Goal: Communication & Community: Answer question/provide support

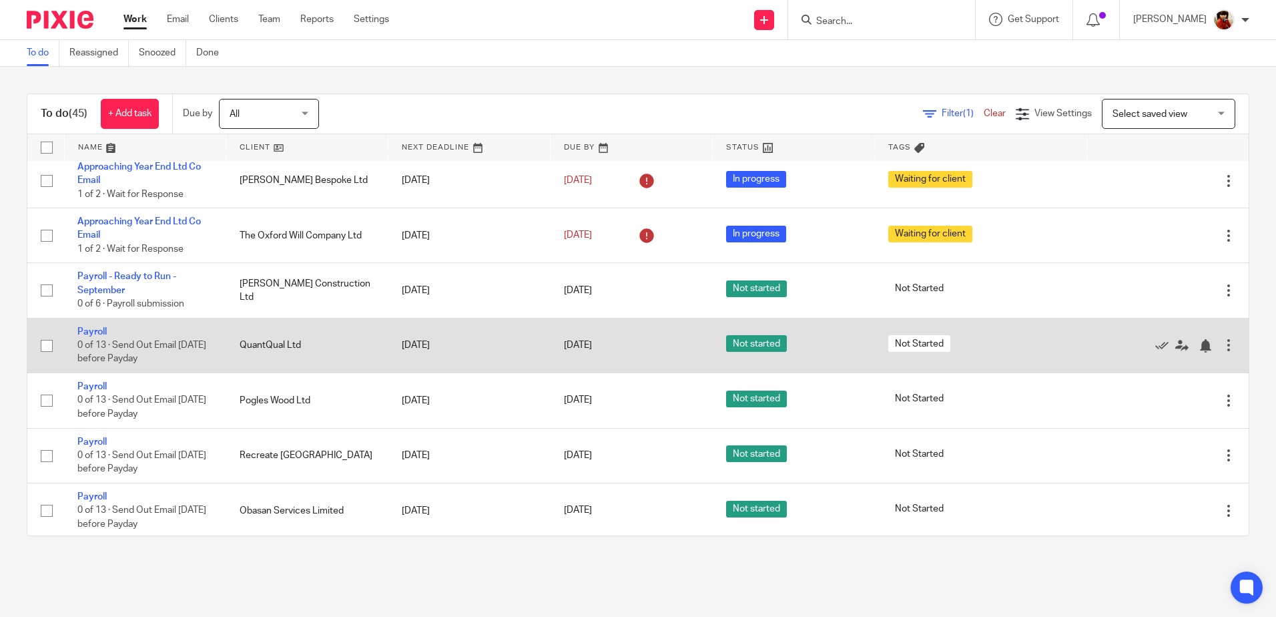
scroll to position [200, 0]
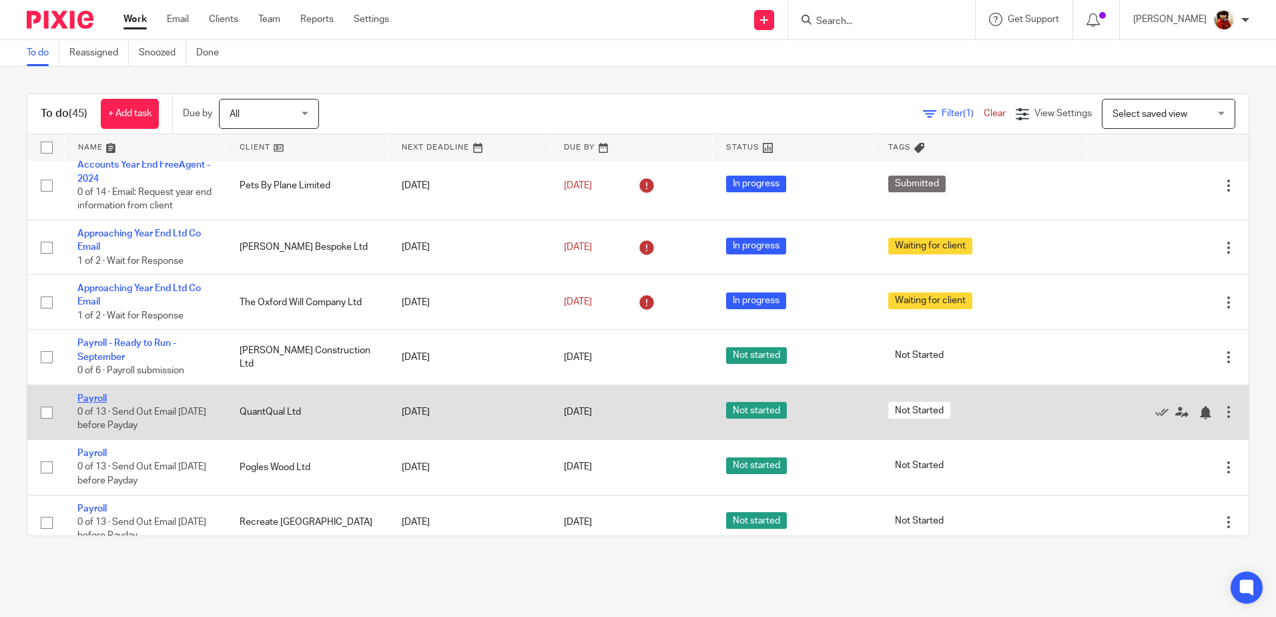
click at [88, 396] on link "Payroll" at bounding box center [91, 398] width 29 height 9
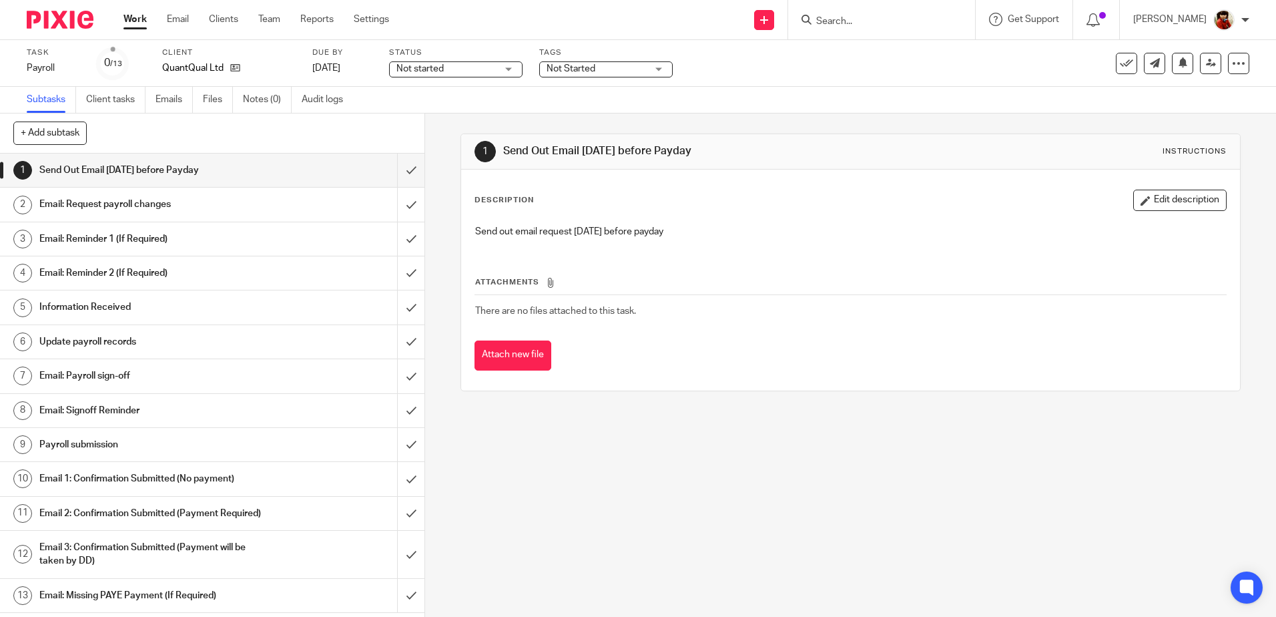
click at [137, 205] on h1 "Email: Request payroll changes" at bounding box center [154, 204] width 230 height 20
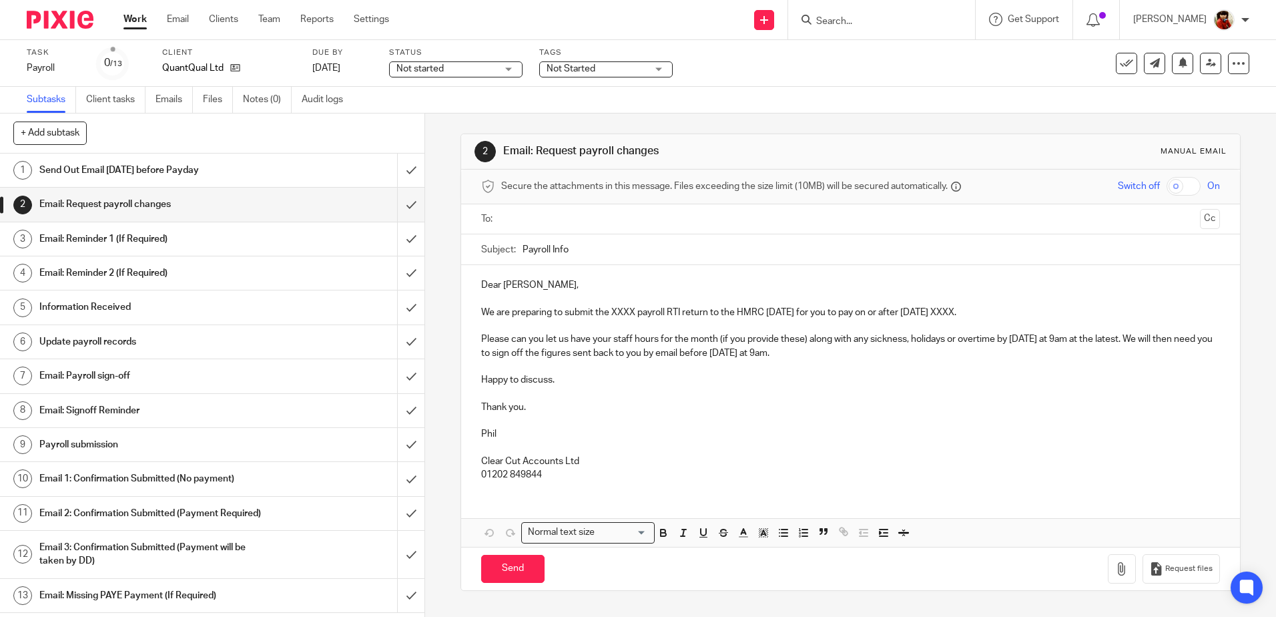
click at [631, 310] on p "We are preparing to submit the XXXX payroll RTI return to the HMRC on Thursday …" at bounding box center [850, 312] width 738 height 13
click at [997, 310] on p "We are preparing to submit the September payroll RTI return to the HMRC on Thur…" at bounding box center [850, 312] width 738 height 13
click at [517, 217] on input "text" at bounding box center [850, 219] width 688 height 15
click at [507, 566] on input "Send" at bounding box center [512, 571] width 63 height 29
type input "Sent"
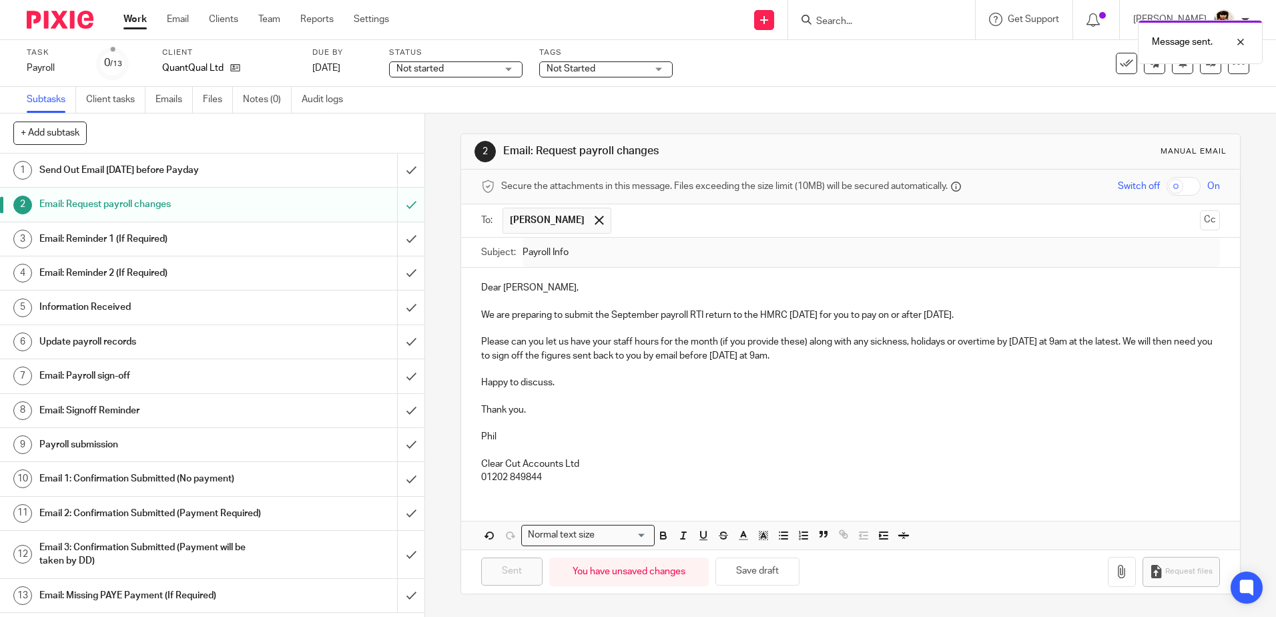
click at [511, 68] on div "Not started Not started" at bounding box center [456, 69] width 134 height 16
click at [441, 116] on span "In progress" at bounding box center [422, 117] width 47 height 9
click at [563, 69] on span "Not Started" at bounding box center [571, 68] width 49 height 9
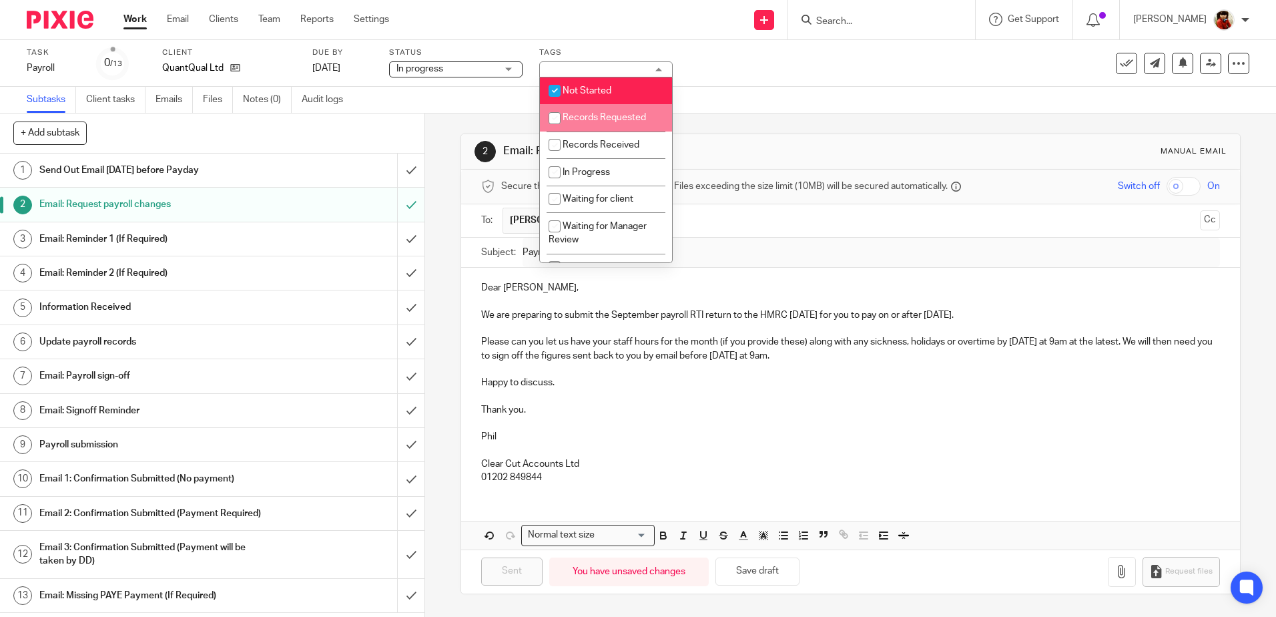
click at [557, 120] on input "checkbox" at bounding box center [554, 117] width 25 height 25
checkbox input "true"
click at [559, 89] on input "checkbox" at bounding box center [554, 90] width 25 height 25
checkbox input "false"
click at [726, 69] on div "Task Payroll Save Payroll 0 /13 Client QuantQual Ltd Due by 29 Sep 2025 Status …" at bounding box center [536, 63] width 1019 height 32
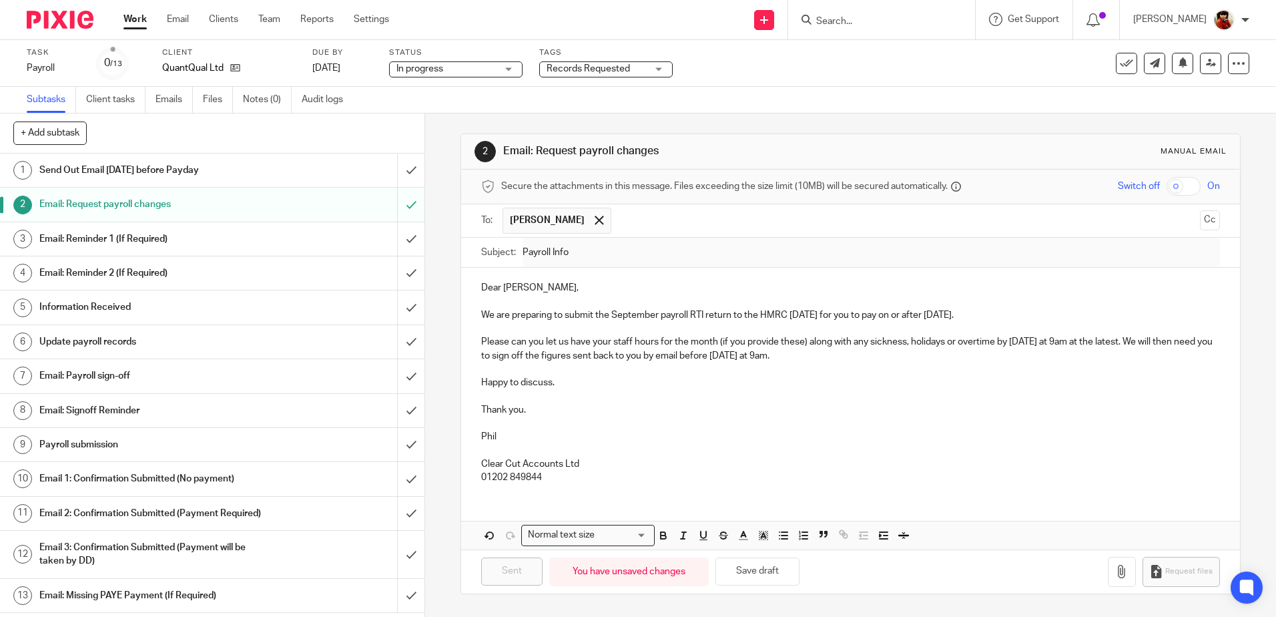
click at [132, 19] on link "Work" at bounding box center [135, 19] width 23 height 13
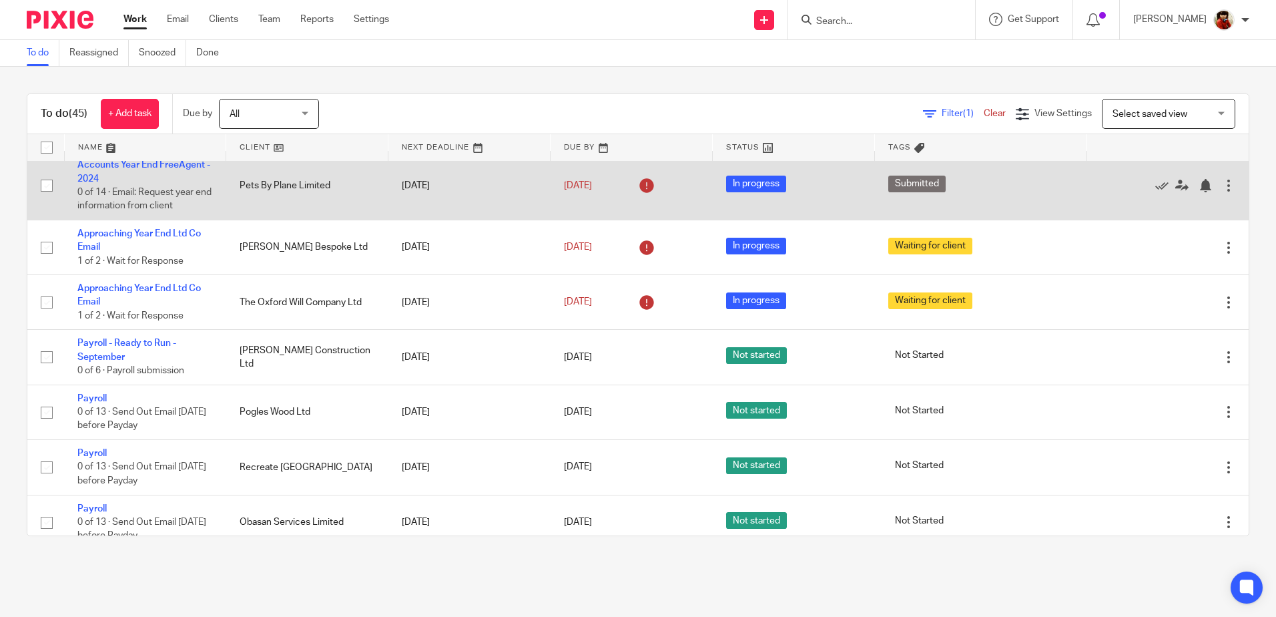
scroll to position [267, 0]
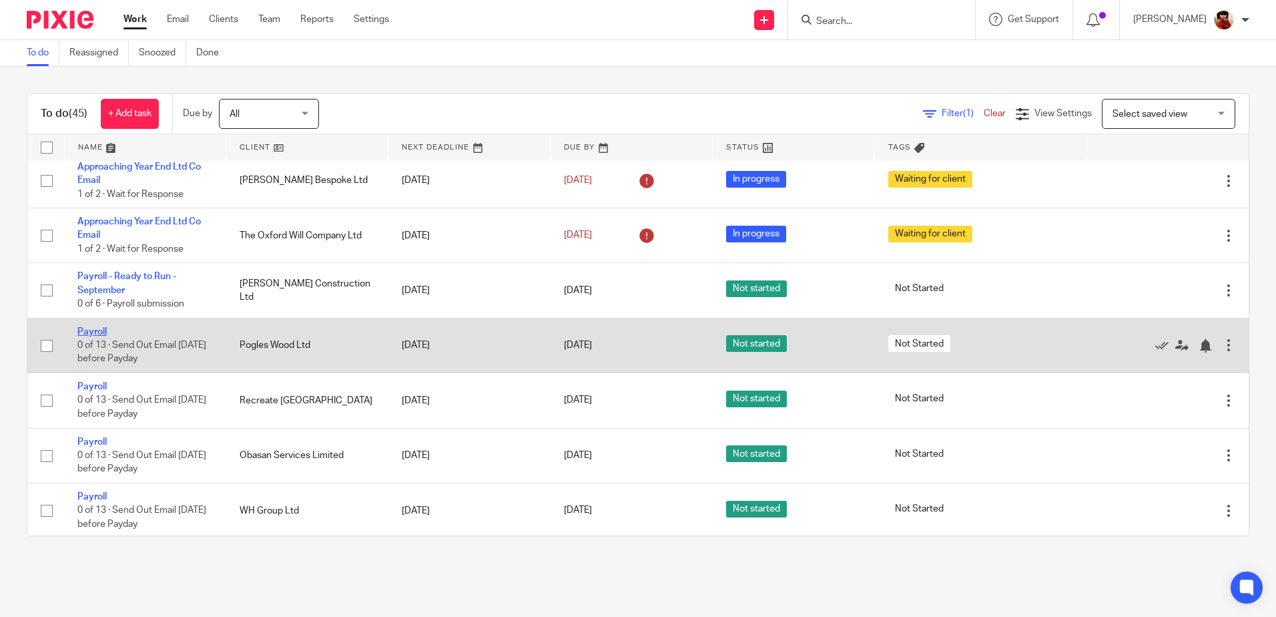
click at [92, 334] on link "Payroll" at bounding box center [91, 331] width 29 height 9
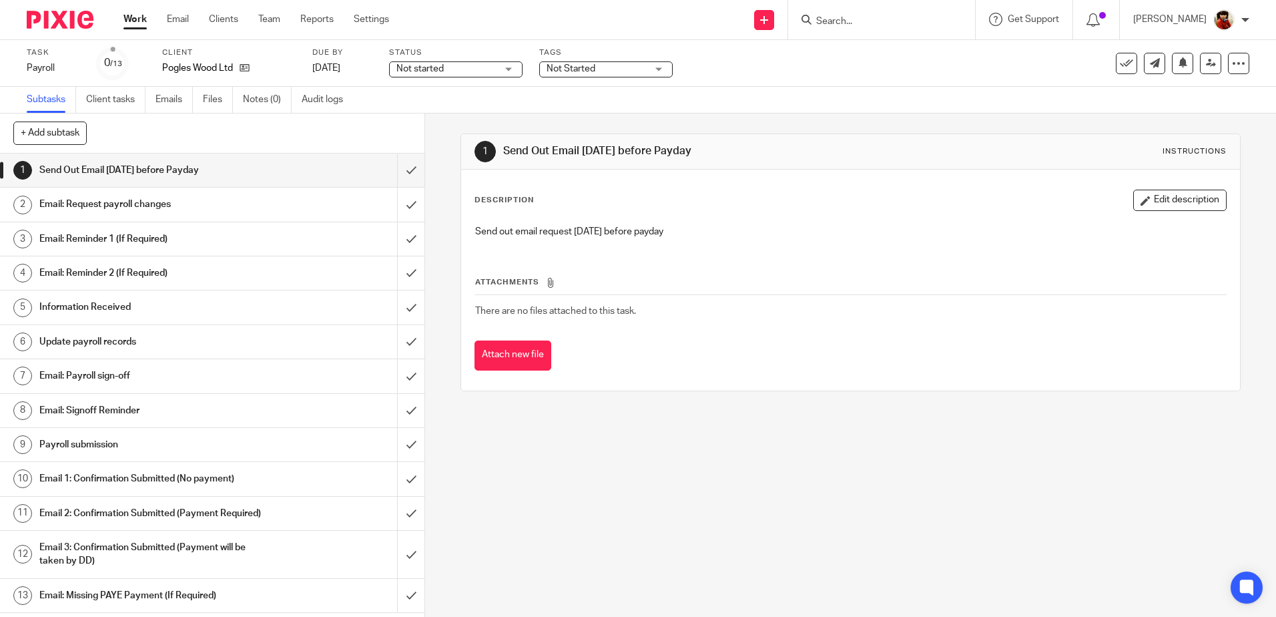
click at [104, 198] on h1 "Email: Request payroll changes" at bounding box center [154, 204] width 230 height 20
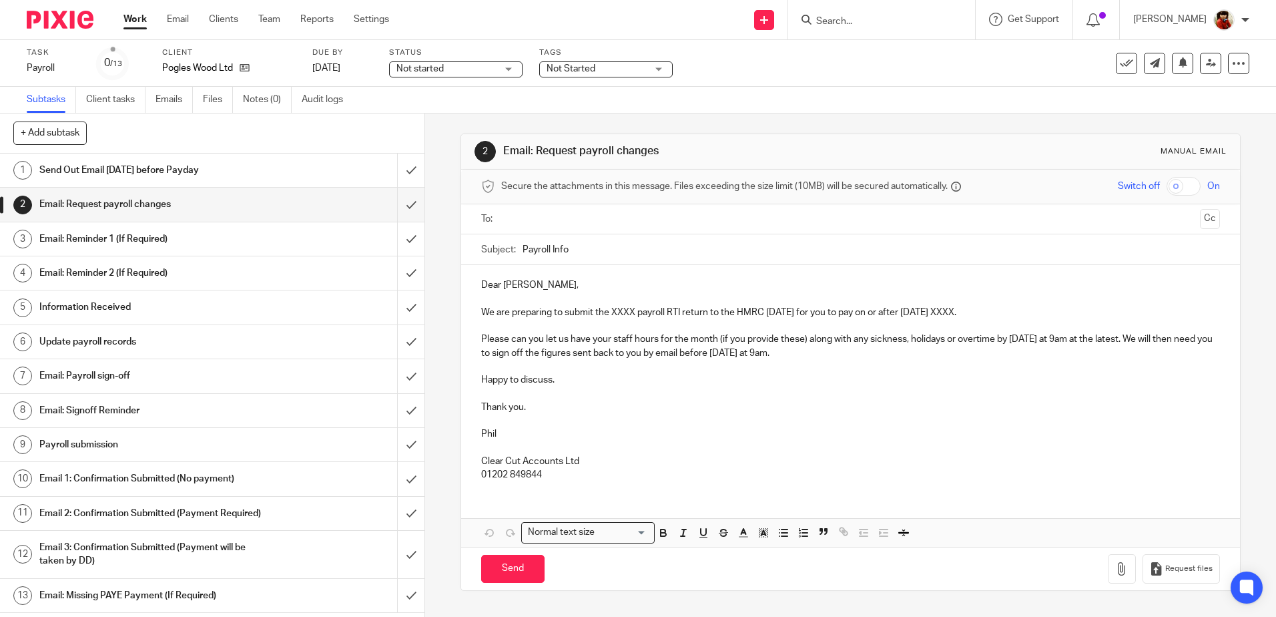
click at [634, 311] on p "We are preparing to submit the XXXX payroll RTI return to the HMRC [DATE] for y…" at bounding box center [850, 312] width 738 height 13
click at [998, 313] on p "We are preparing to submit the September payroll RTI return to the HMRC [DATE] …" at bounding box center [850, 312] width 738 height 13
click at [541, 215] on input "text" at bounding box center [850, 219] width 688 height 15
click at [514, 570] on input "Send" at bounding box center [512, 571] width 63 height 29
type input "Sent"
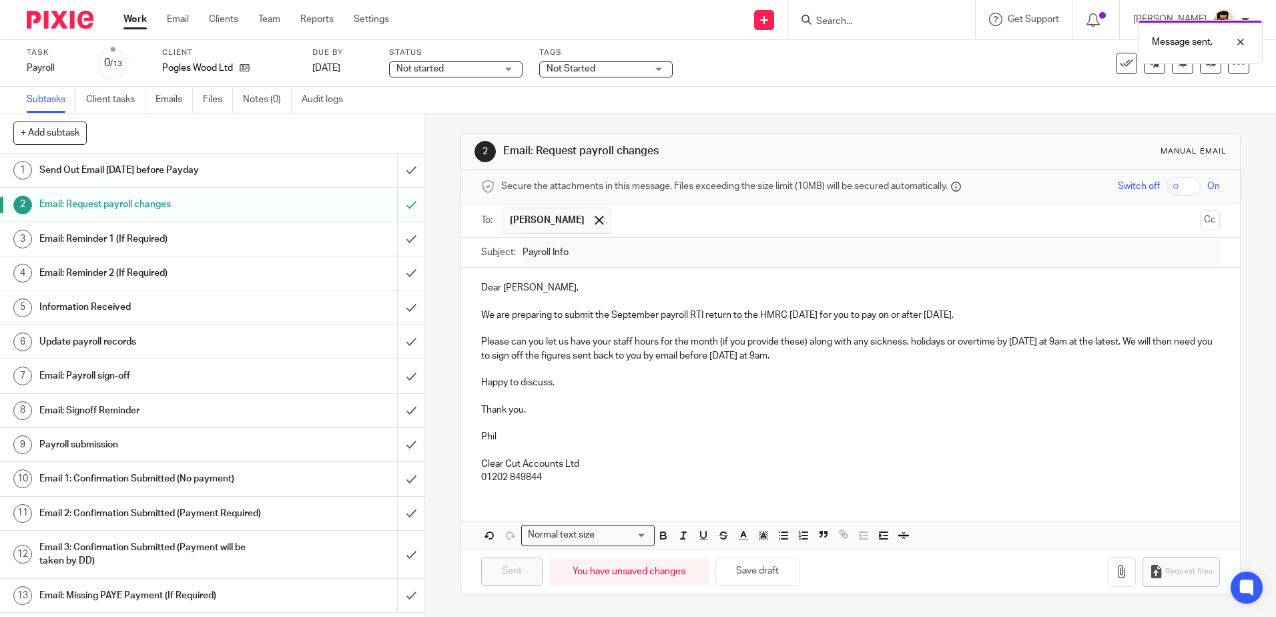
click at [510, 62] on div "Not started Not started" at bounding box center [456, 69] width 134 height 16
click at [442, 112] on li "In progress" at bounding box center [456, 117] width 132 height 27
click at [581, 69] on span "Not Started" at bounding box center [571, 68] width 49 height 9
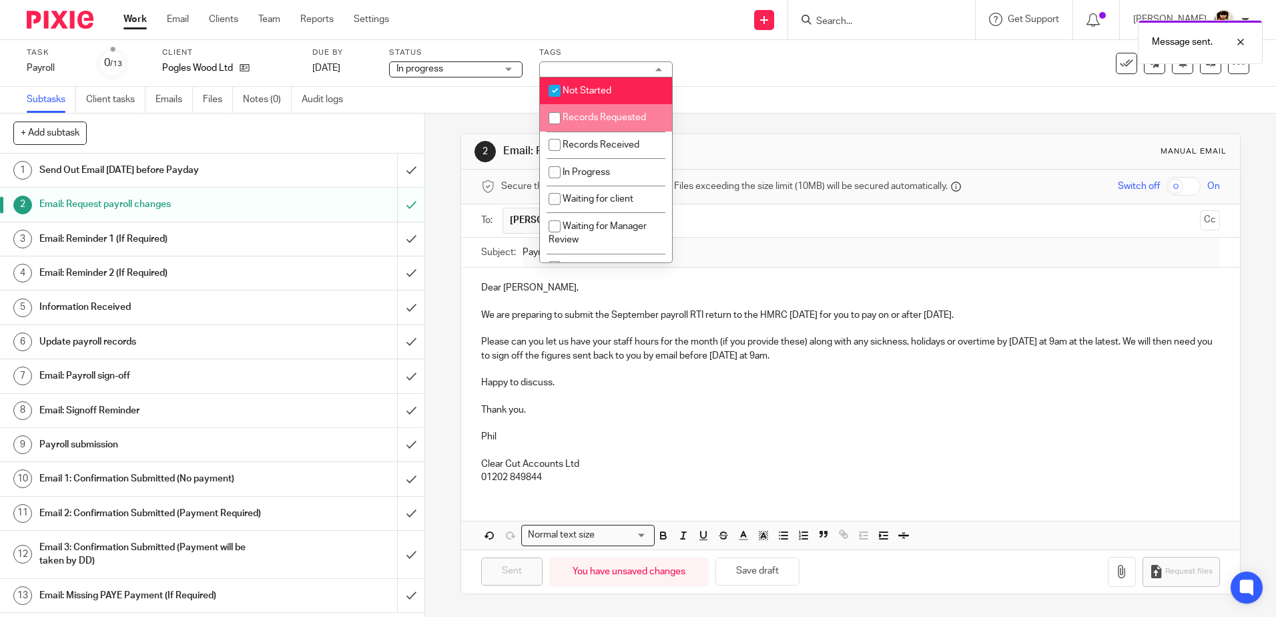
click at [555, 117] on input "checkbox" at bounding box center [554, 117] width 25 height 25
checkbox input "true"
click at [557, 95] on input "checkbox" at bounding box center [554, 90] width 25 height 25
checkbox input "false"
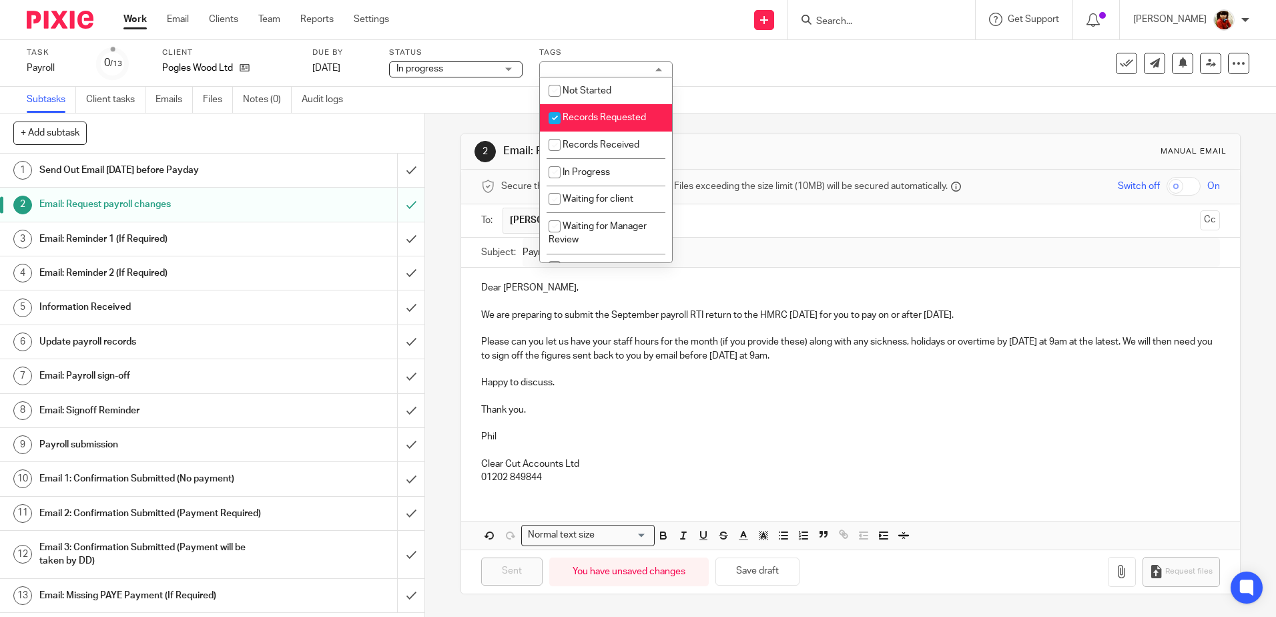
click at [743, 71] on div "Task Payroll Save Payroll 0 /13 Client Pogles Wood Ltd Due by 29 Sep 2025 Statu…" at bounding box center [536, 63] width 1019 height 32
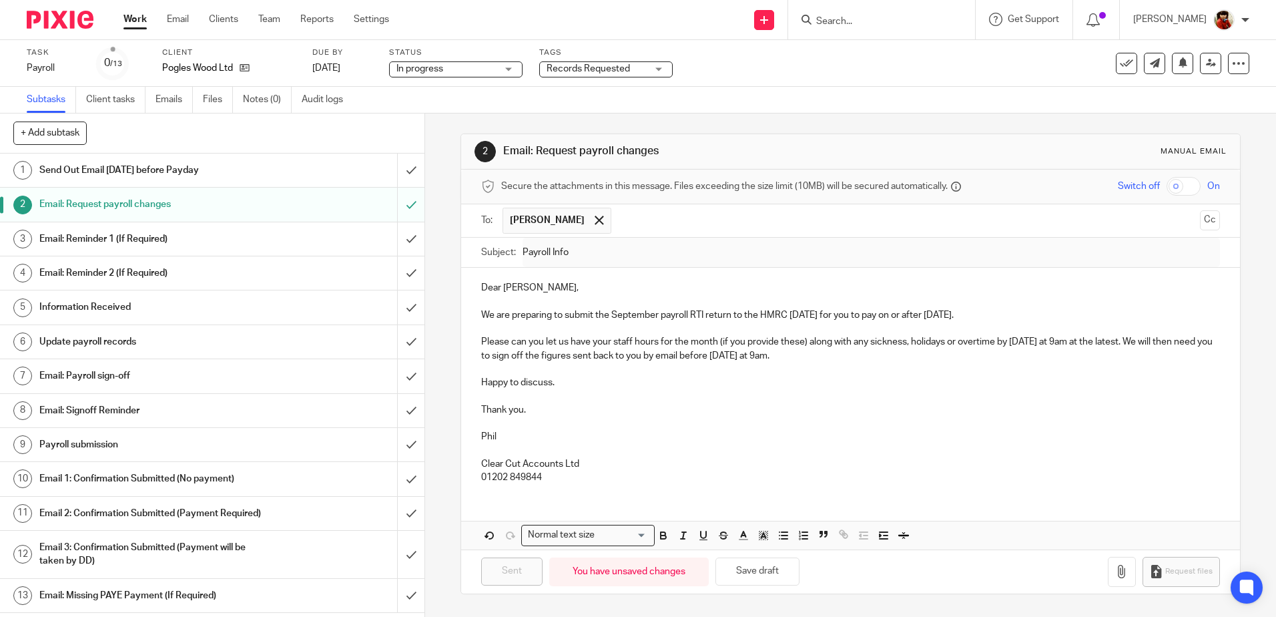
click at [142, 22] on link "Work" at bounding box center [135, 19] width 23 height 13
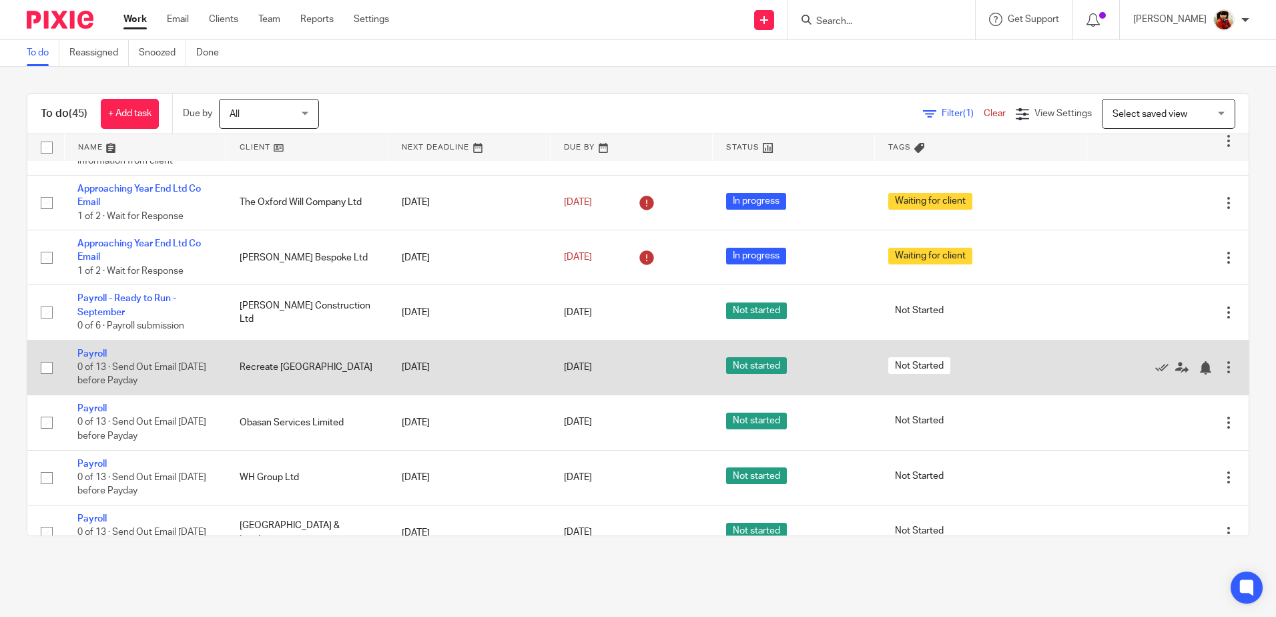
scroll to position [312, 0]
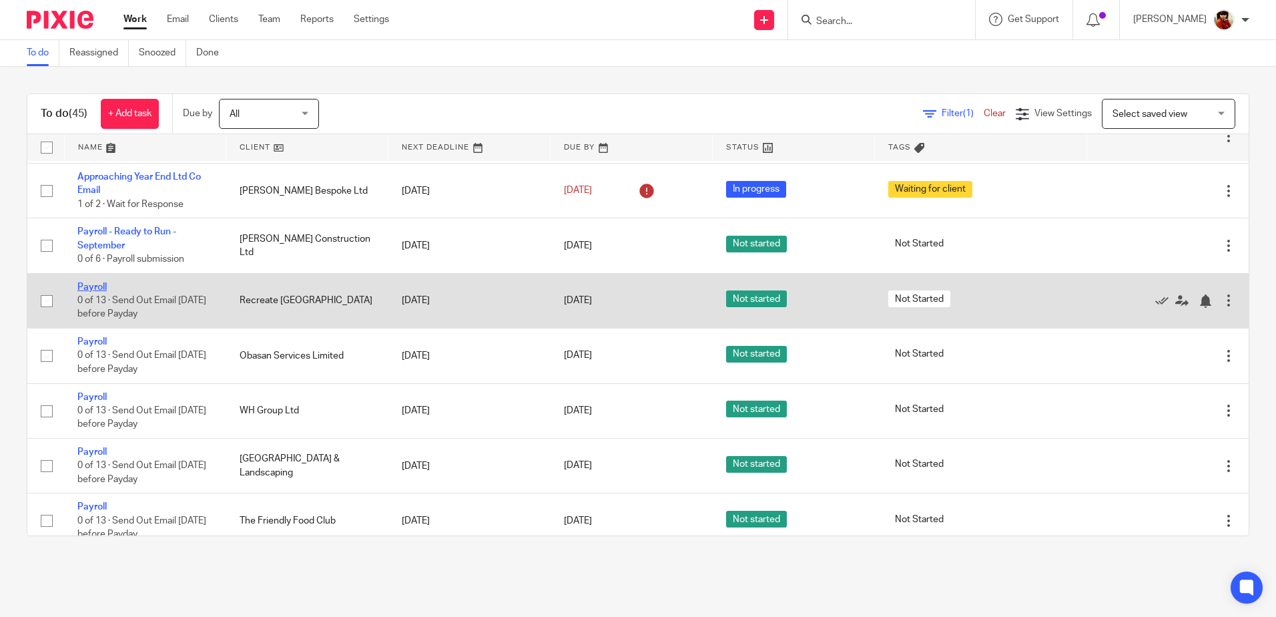
click at [89, 288] on link "Payroll" at bounding box center [91, 286] width 29 height 9
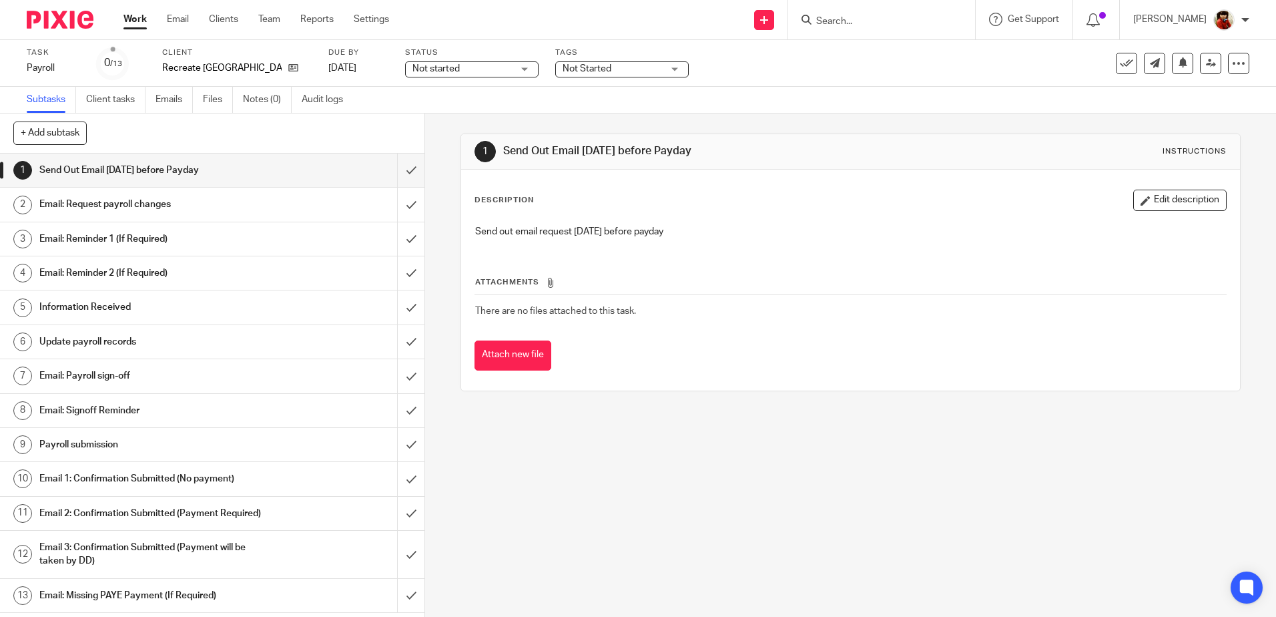
click at [104, 202] on h1 "Email: Request payroll changes" at bounding box center [154, 204] width 230 height 20
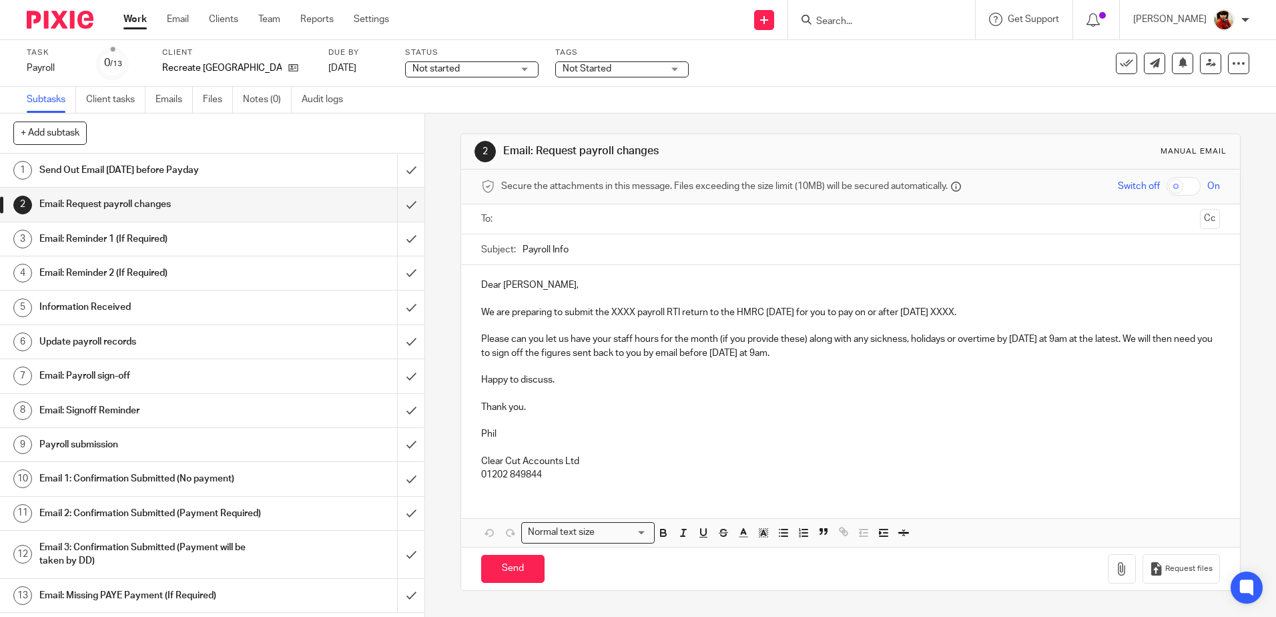
click at [634, 314] on p "We are preparing to submit the XXXX payroll RTI return to the HMRC [DATE] for y…" at bounding box center [850, 312] width 738 height 13
click at [674, 260] on input "Payroll Info" at bounding box center [871, 249] width 697 height 30
click at [632, 310] on p "We are preparing to submit the XXXX payroll RTI return to the HMRC on Thursday …" at bounding box center [850, 312] width 738 height 13
click at [998, 312] on p "We are preparing to submit the September payroll RTI return to the HMRC on Thur…" at bounding box center [850, 312] width 738 height 13
click at [542, 214] on input "text" at bounding box center [850, 219] width 688 height 15
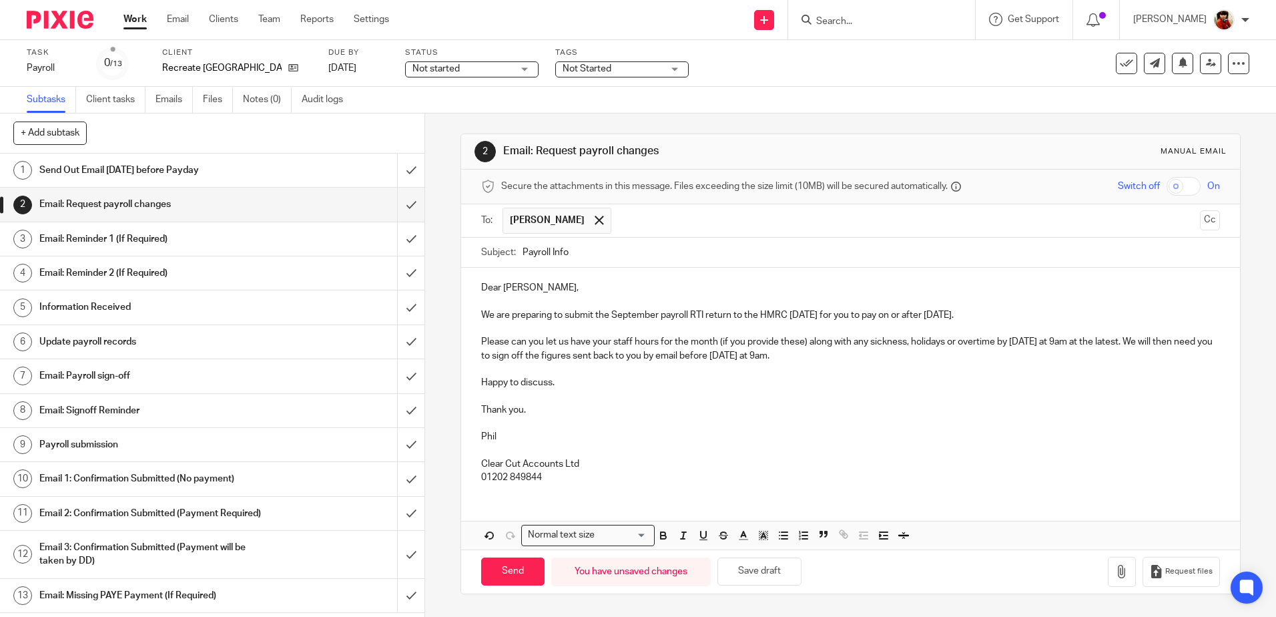
click at [627, 222] on input "text" at bounding box center [906, 221] width 577 height 26
click at [495, 575] on input "Send" at bounding box center [512, 571] width 63 height 29
type input "Sent"
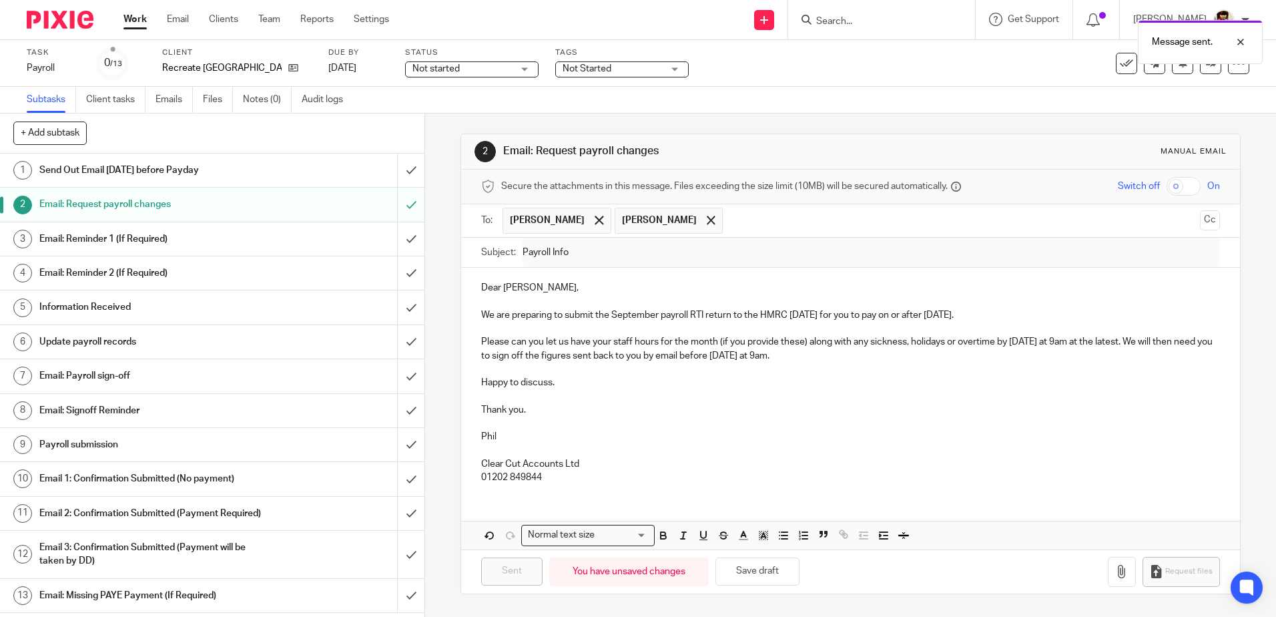
click at [447, 69] on span "Not started" at bounding box center [463, 69] width 100 height 14
click at [430, 111] on li "In progress" at bounding box center [456, 117] width 132 height 27
click at [586, 54] on label "Tags" at bounding box center [622, 52] width 134 height 11
click at [576, 71] on span "Not Started" at bounding box center [587, 68] width 49 height 9
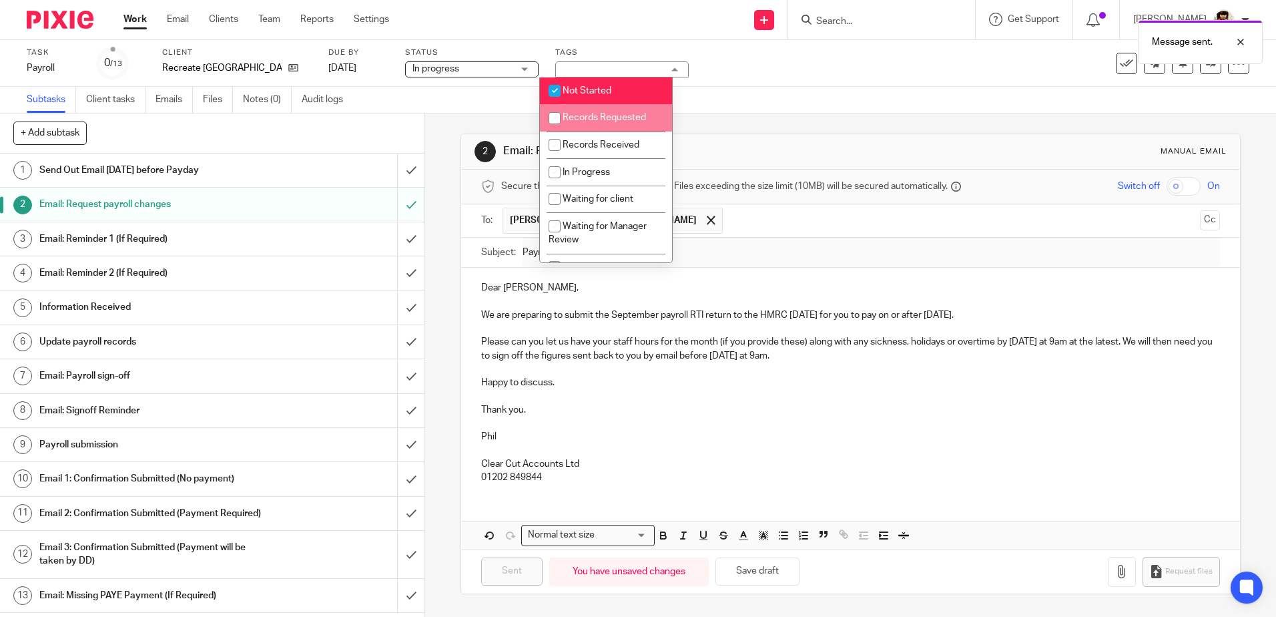
click at [575, 119] on span "Records Requested" at bounding box center [604, 117] width 83 height 9
checkbox input "true"
click at [581, 88] on span "Not Started" at bounding box center [587, 90] width 49 height 9
checkbox input "false"
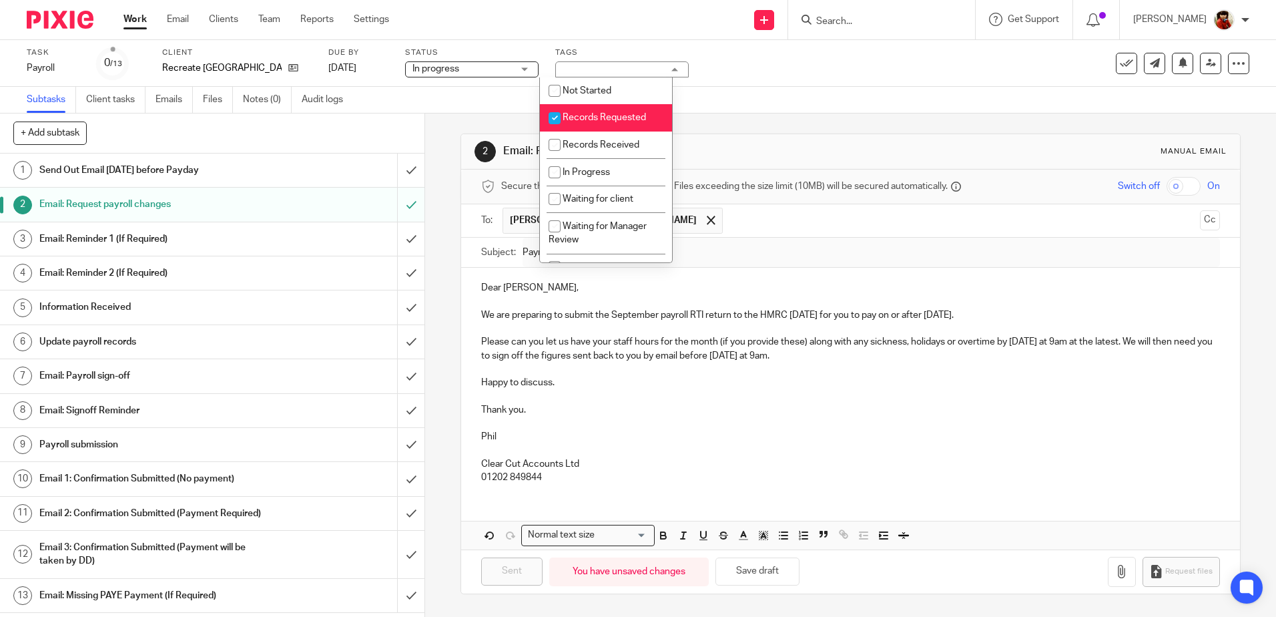
click at [764, 58] on div "Message sent." at bounding box center [950, 38] width 625 height 51
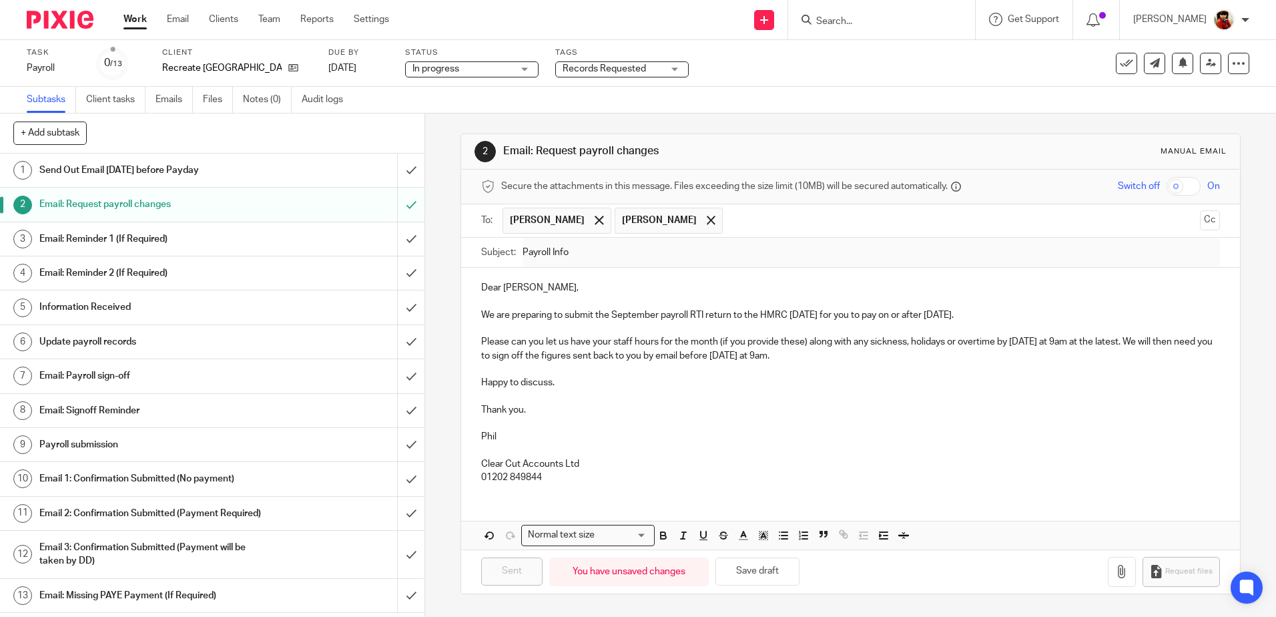
click at [136, 15] on link "Work" at bounding box center [135, 19] width 23 height 13
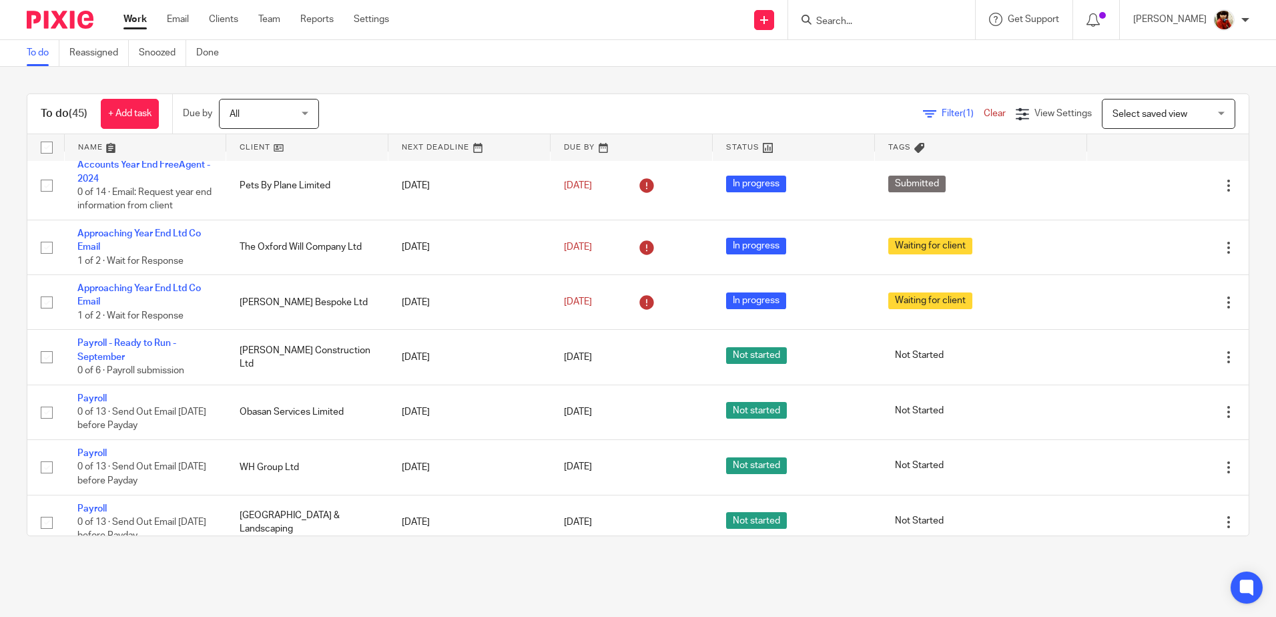
scroll to position [267, 0]
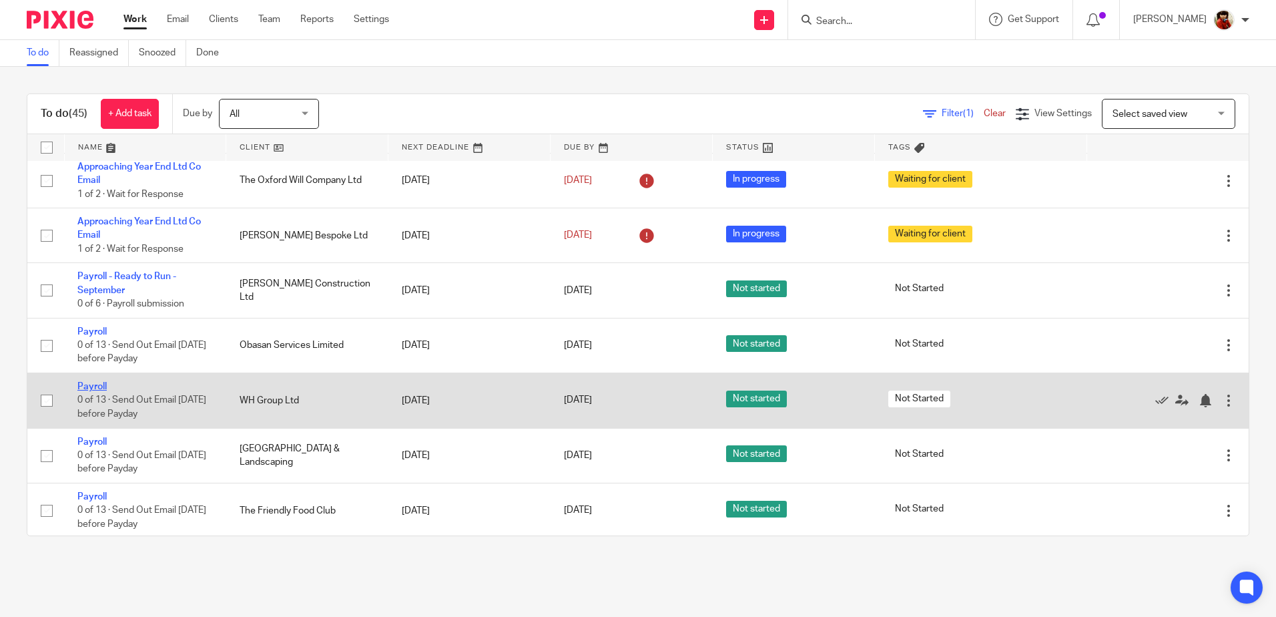
click at [92, 387] on link "Payroll" at bounding box center [91, 386] width 29 height 9
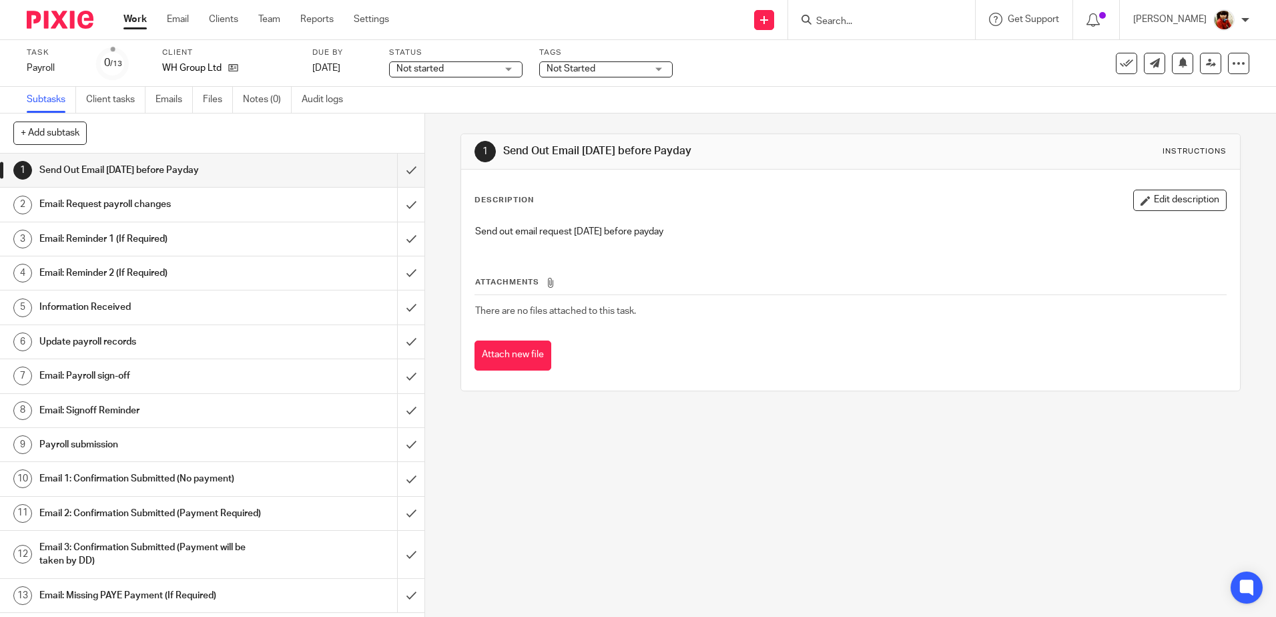
click at [123, 202] on h1 "Email: Request payroll changes" at bounding box center [154, 204] width 230 height 20
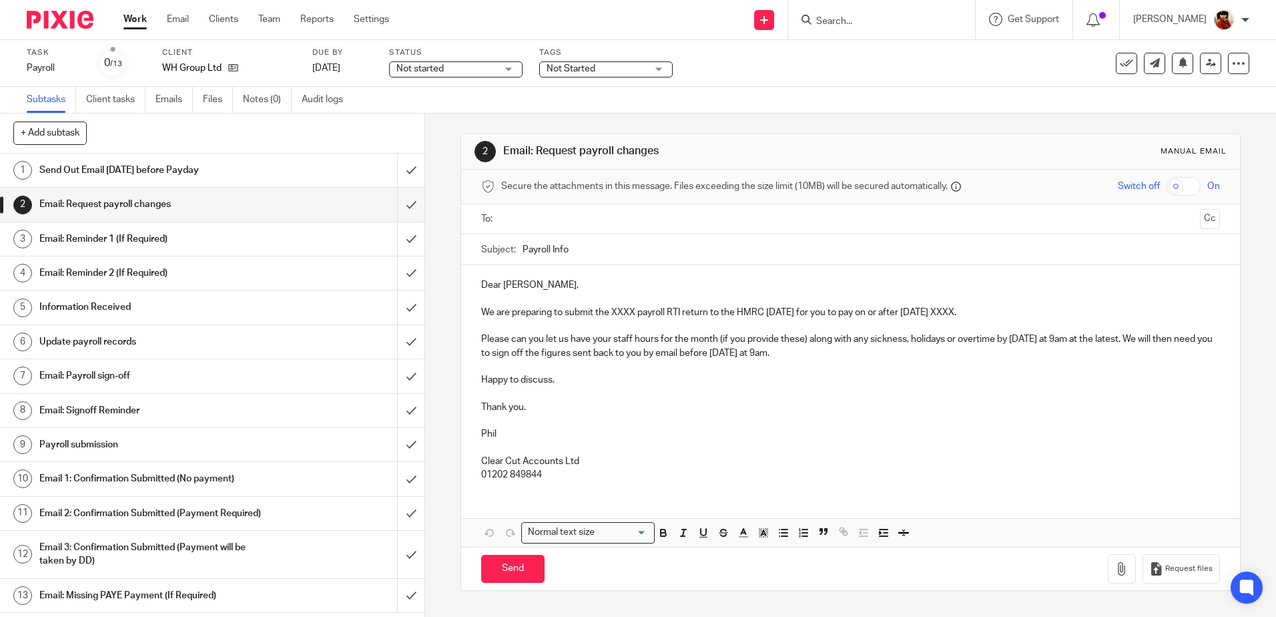
click at [633, 310] on p "We are preparing to submit the XXXX payroll RTI return to the HMRC on Thursday …" at bounding box center [850, 312] width 738 height 13
click at [999, 314] on p "We are preparing to submit the September payroll RTI return to the HMRC on Thur…" at bounding box center [850, 312] width 738 height 13
click at [547, 218] on input "text" at bounding box center [850, 219] width 688 height 15
click at [514, 565] on input "Send" at bounding box center [512, 571] width 63 height 29
type input "Sent"
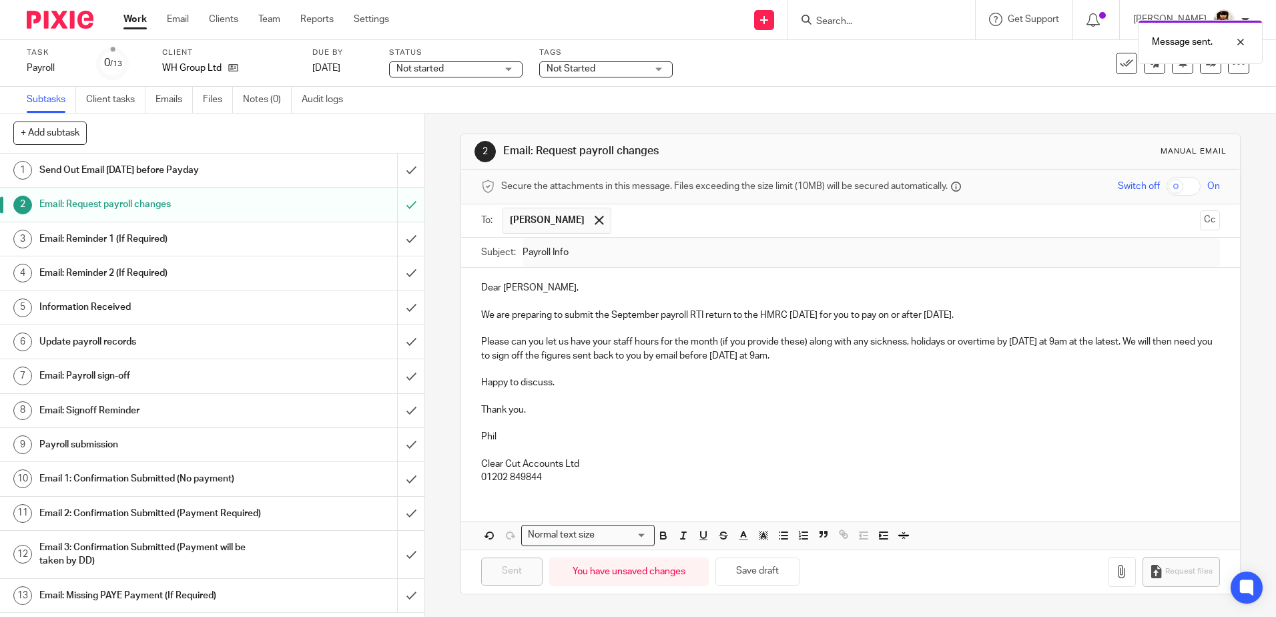
click at [452, 64] on span "Not started" at bounding box center [447, 69] width 100 height 14
click at [418, 118] on span "In progress" at bounding box center [422, 117] width 47 height 9
click at [548, 70] on span "Not Started" at bounding box center [571, 68] width 49 height 9
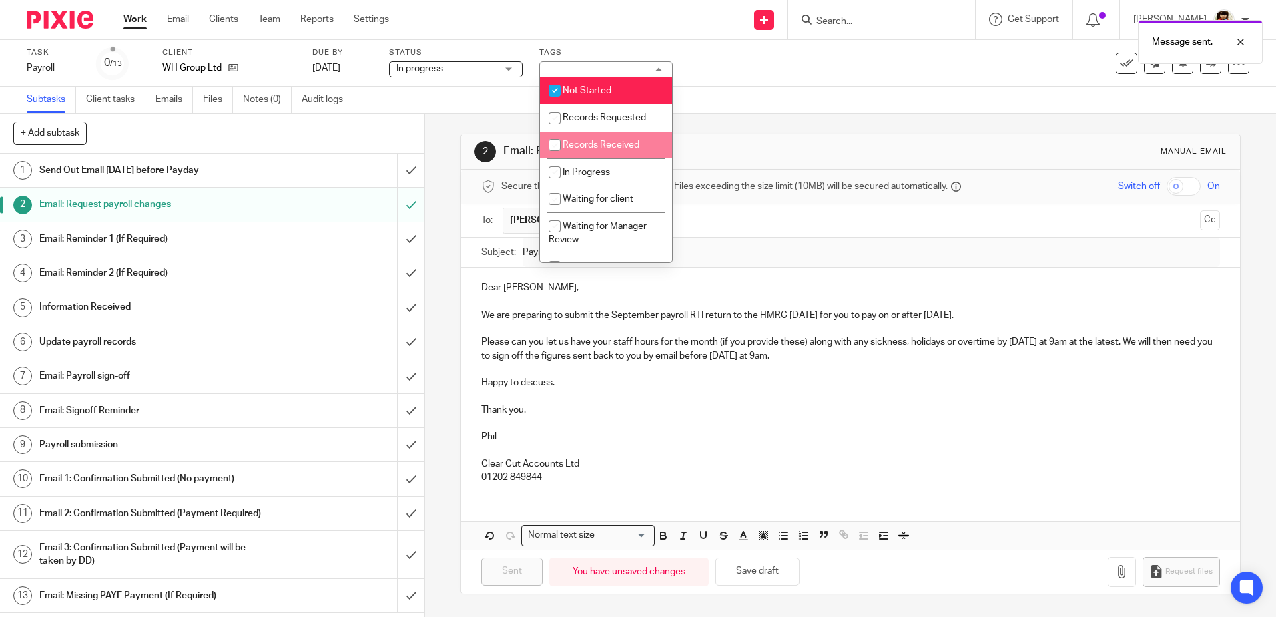
click at [556, 148] on input "checkbox" at bounding box center [554, 144] width 25 height 25
checkbox input "true"
click at [553, 90] on input "checkbox" at bounding box center [554, 90] width 25 height 25
checkbox input "false"
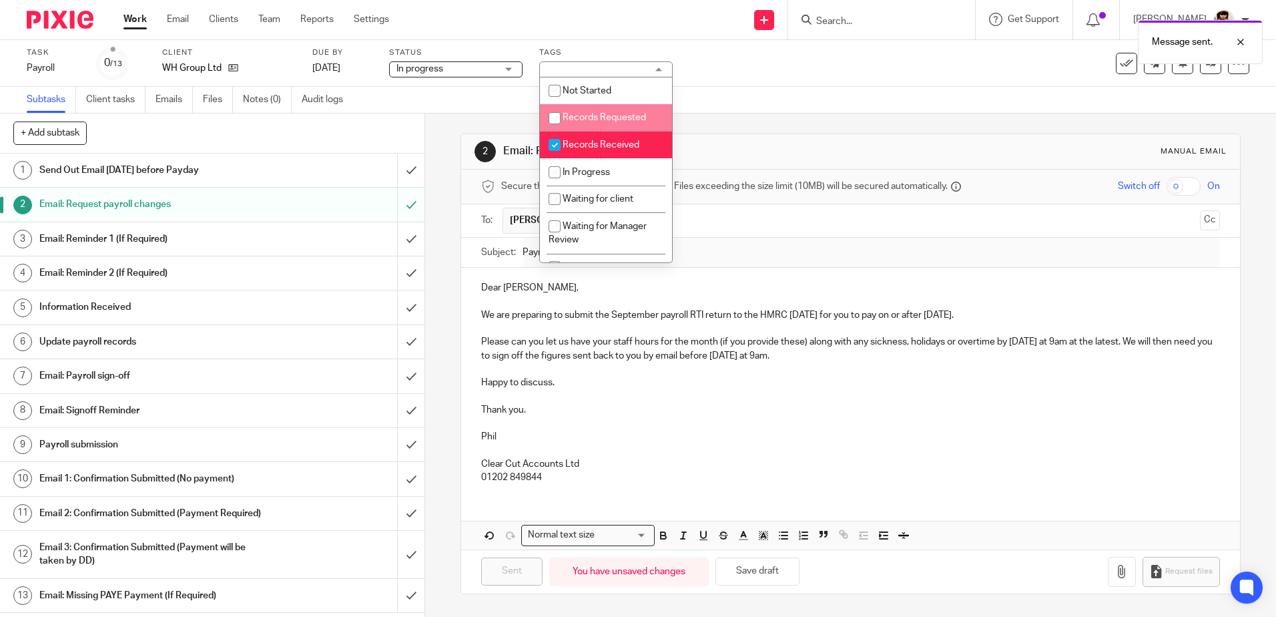
click at [551, 117] on input "checkbox" at bounding box center [554, 117] width 25 height 25
checkbox input "true"
click at [555, 144] on input "checkbox" at bounding box center [554, 144] width 25 height 25
checkbox input "false"
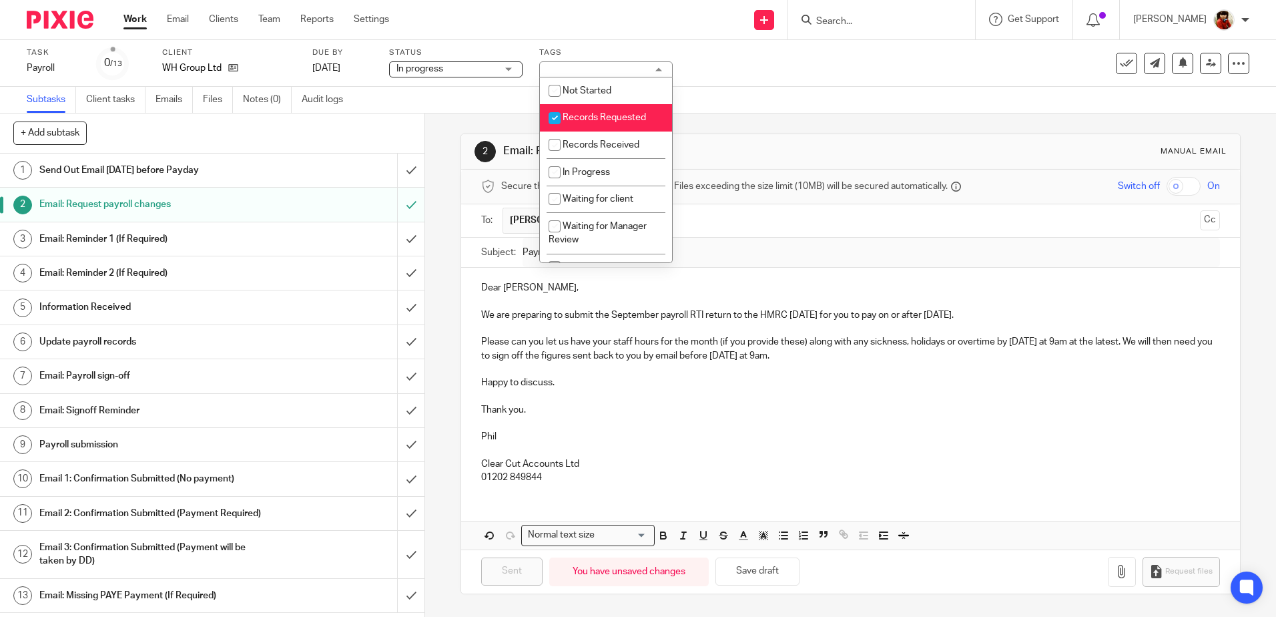
click at [768, 76] on div "Task Payroll Save Payroll 0 /13 Client WH Group Ltd Due by 29 Sep 2025 Status I…" at bounding box center [536, 63] width 1019 height 32
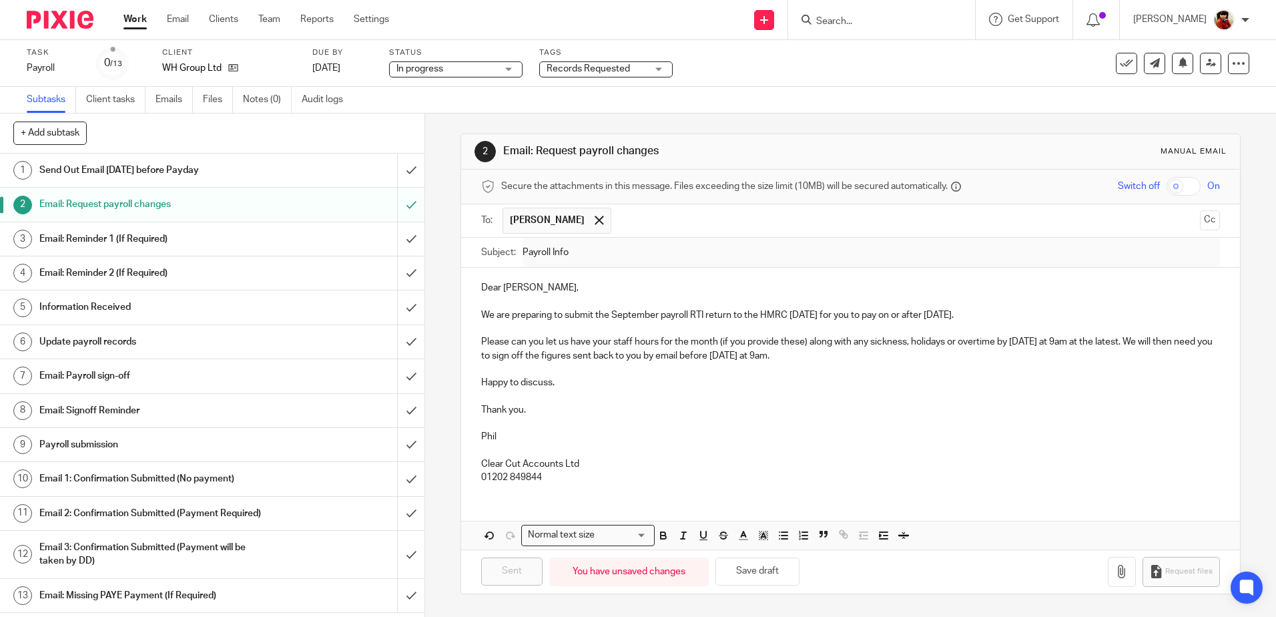
click at [130, 16] on link "Work" at bounding box center [135, 19] width 23 height 13
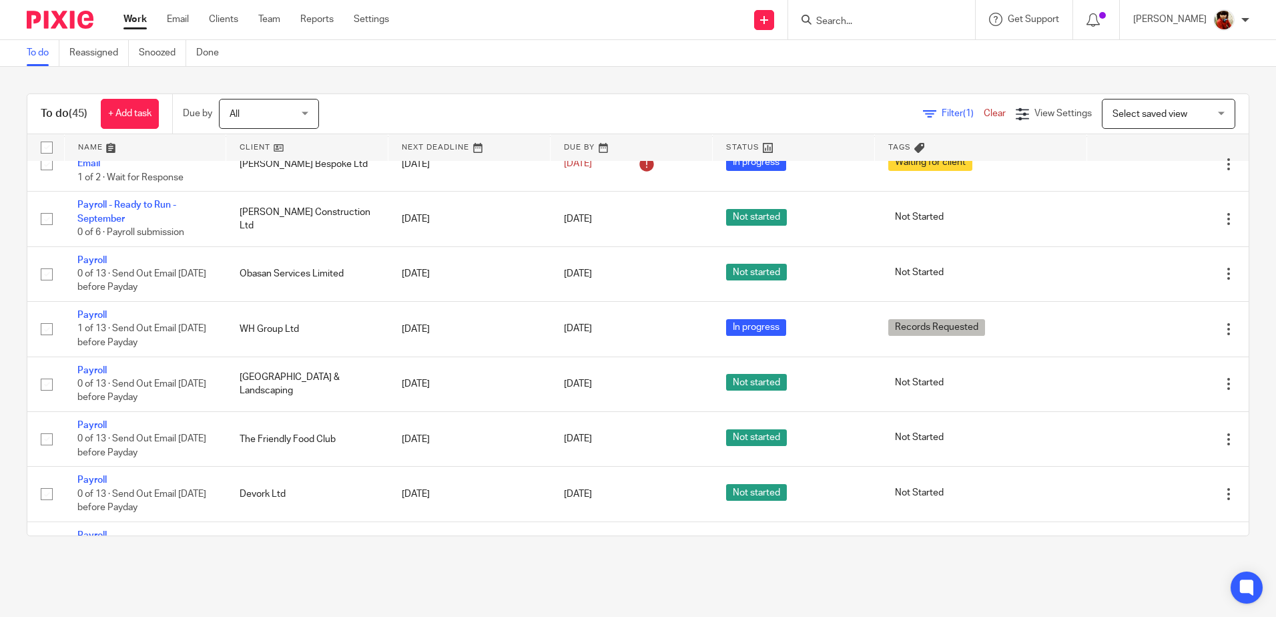
scroll to position [445, 0]
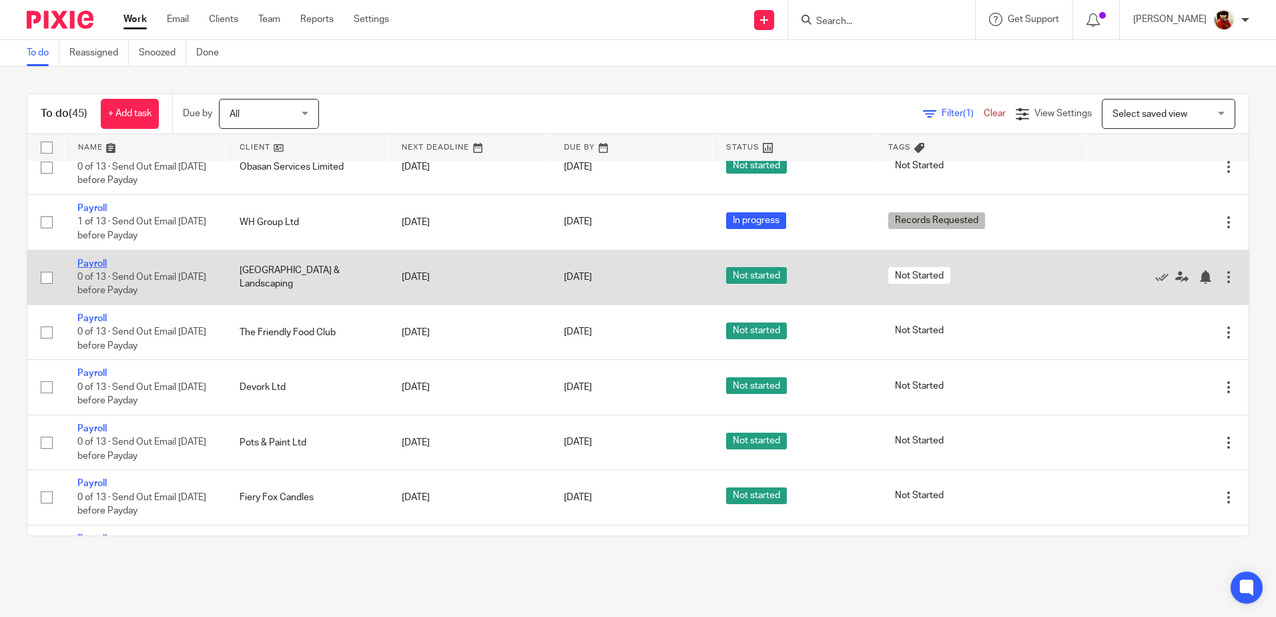
click at [93, 263] on link "Payroll" at bounding box center [91, 263] width 29 height 9
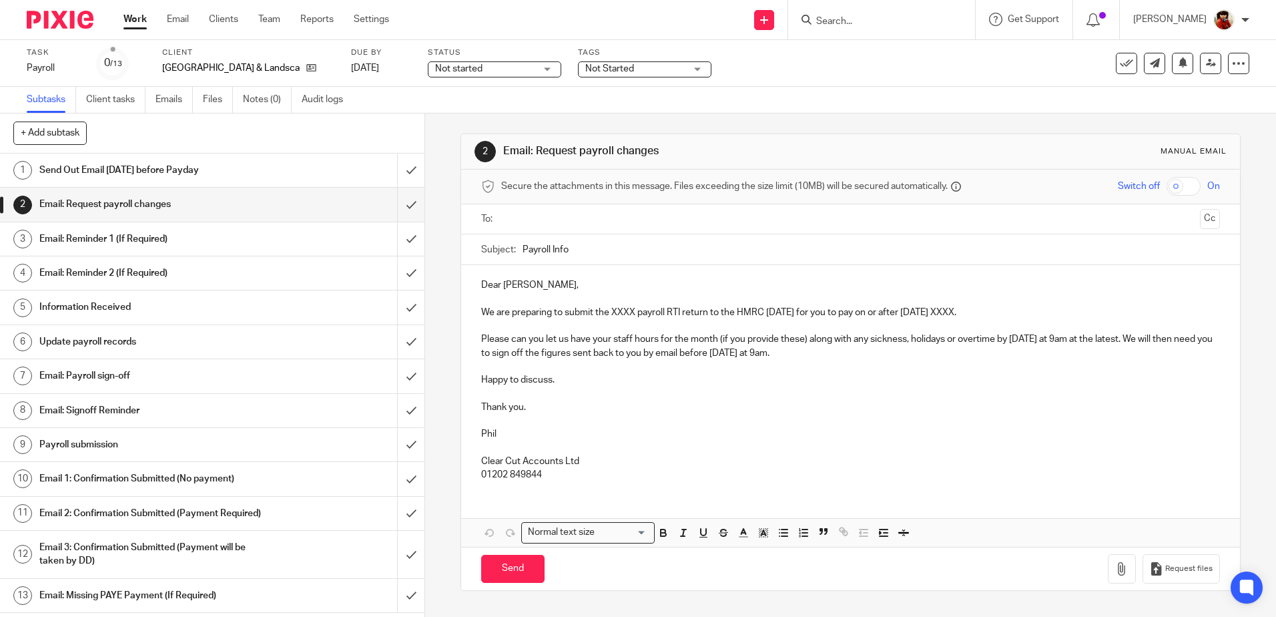
click at [633, 312] on p "We are preparing to submit the XXXX payroll RTI return to the HMRC [DATE] for y…" at bounding box center [850, 312] width 738 height 13
click at [997, 313] on p "We are preparing to submit the September payroll RTI return to the HMRC [DATE] …" at bounding box center [850, 312] width 738 height 13
click at [526, 216] on input "text" at bounding box center [850, 219] width 688 height 15
click at [503, 575] on input "Send" at bounding box center [512, 571] width 63 height 29
type input "Sent"
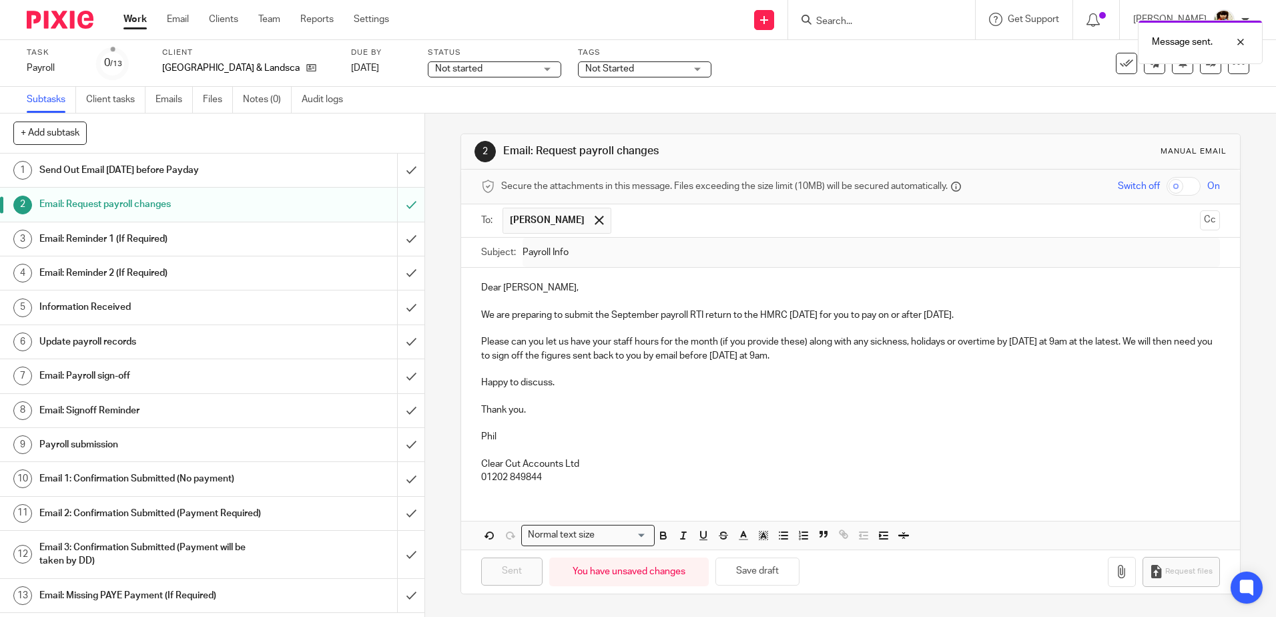
click at [435, 66] on span "Not started" at bounding box center [458, 68] width 47 height 9
click at [429, 119] on span "In progress" at bounding box center [434, 117] width 47 height 9
click at [604, 65] on span "Not Started" at bounding box center [609, 68] width 49 height 9
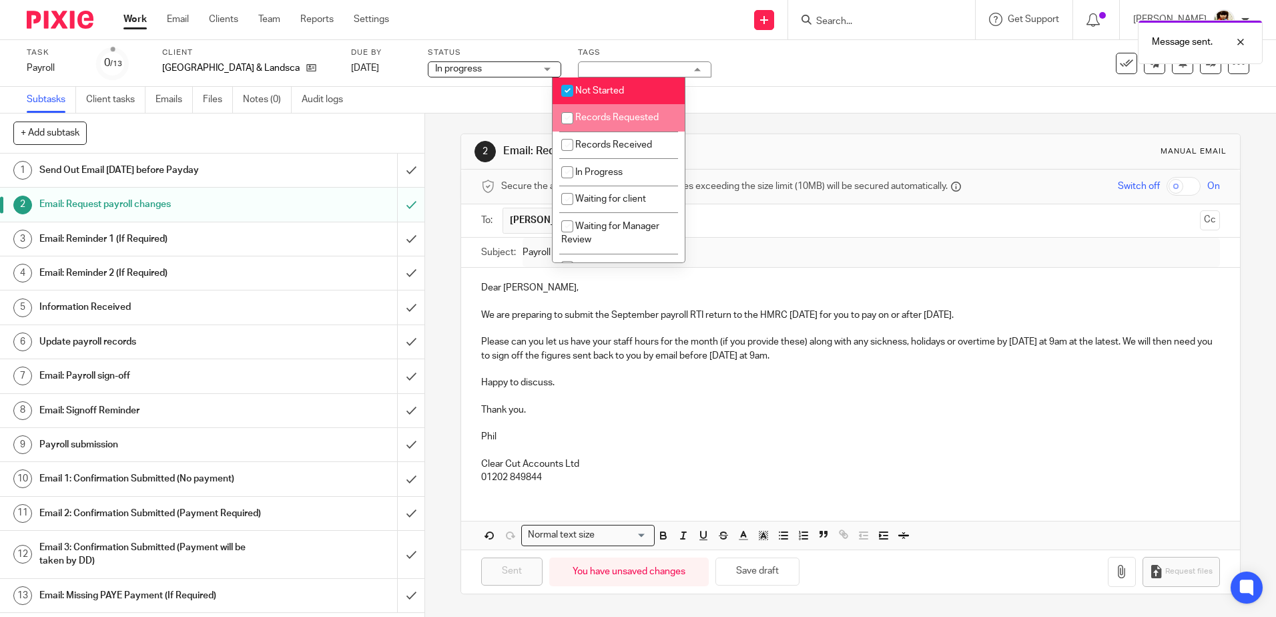
click at [564, 116] on input "checkbox" at bounding box center [567, 117] width 25 height 25
checkbox input "true"
click at [573, 91] on input "checkbox" at bounding box center [567, 90] width 25 height 25
checkbox input "false"
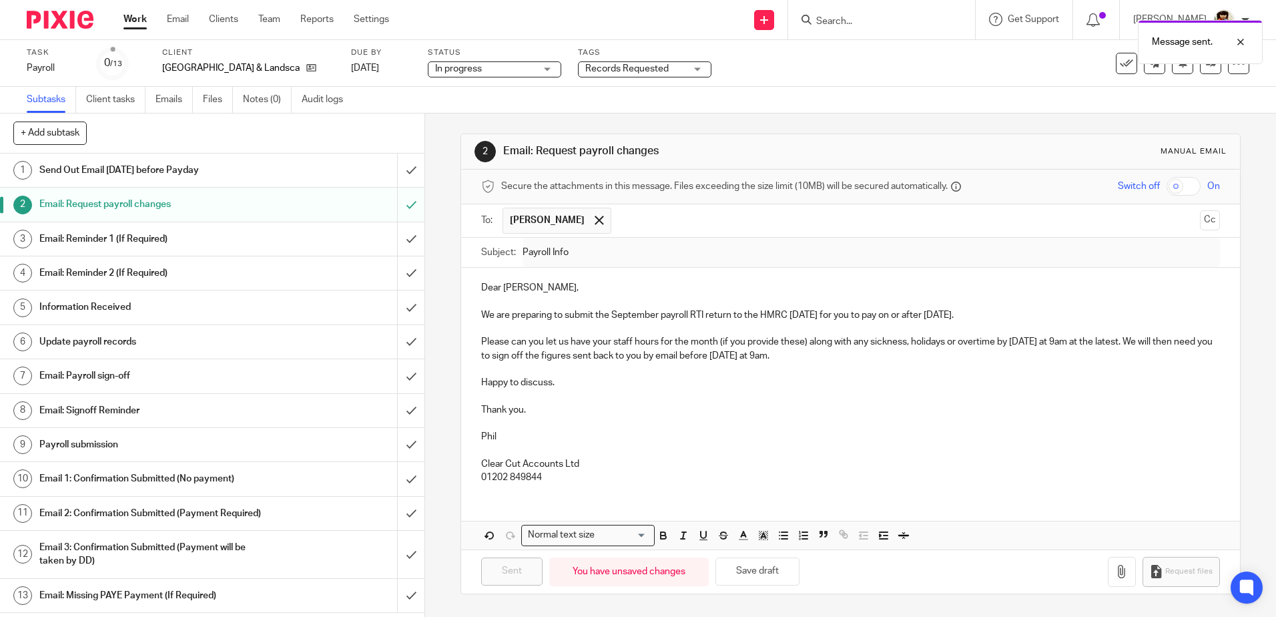
click at [750, 70] on div "Task Payroll Save Payroll 0 /13 Client Pinehill Building & Landscaping Due by 2…" at bounding box center [536, 63] width 1019 height 32
click at [136, 17] on link "Work" at bounding box center [135, 19] width 23 height 13
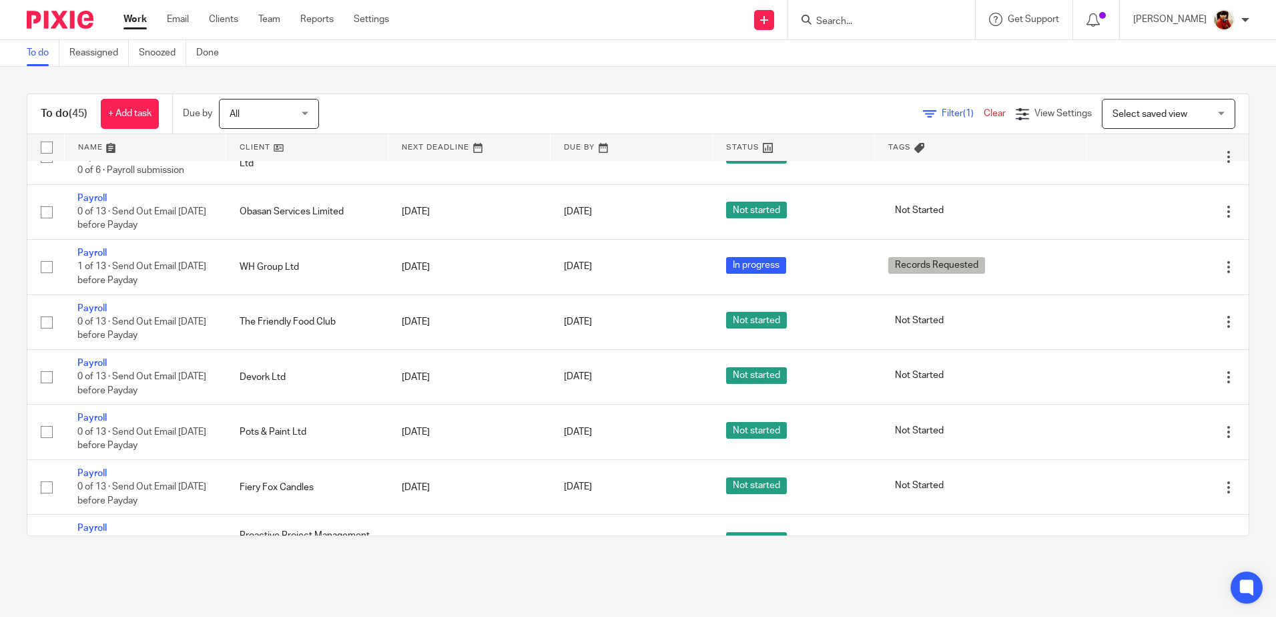
scroll to position [467, 0]
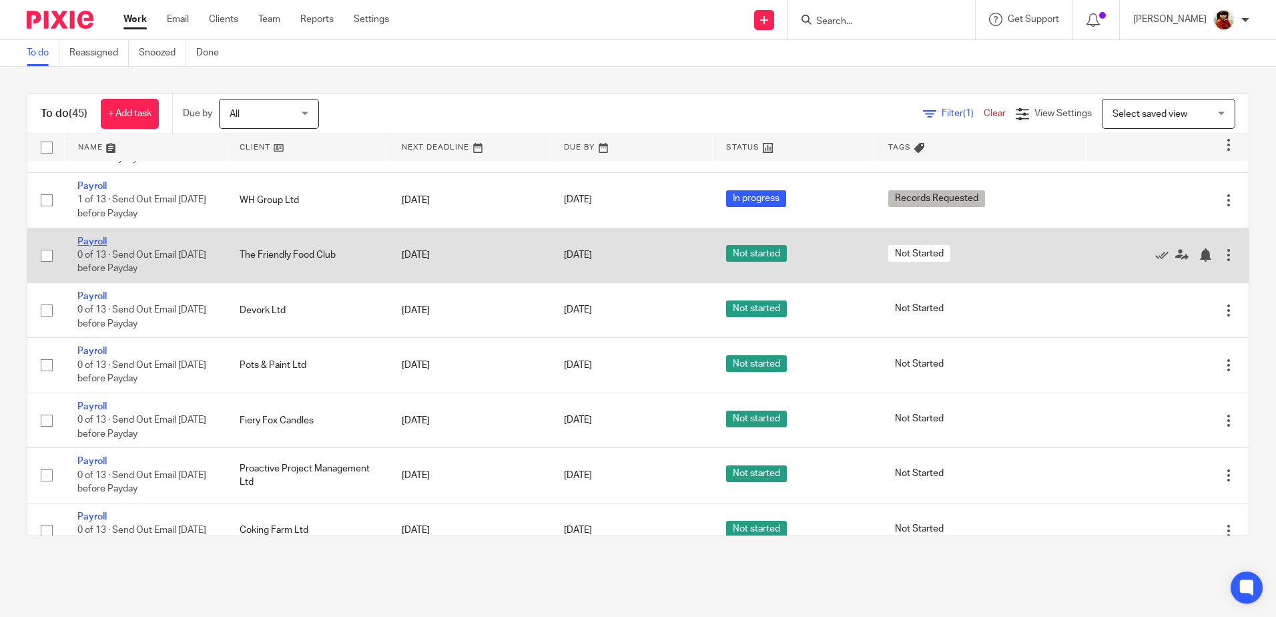
click at [93, 242] on link "Payroll" at bounding box center [91, 241] width 29 height 9
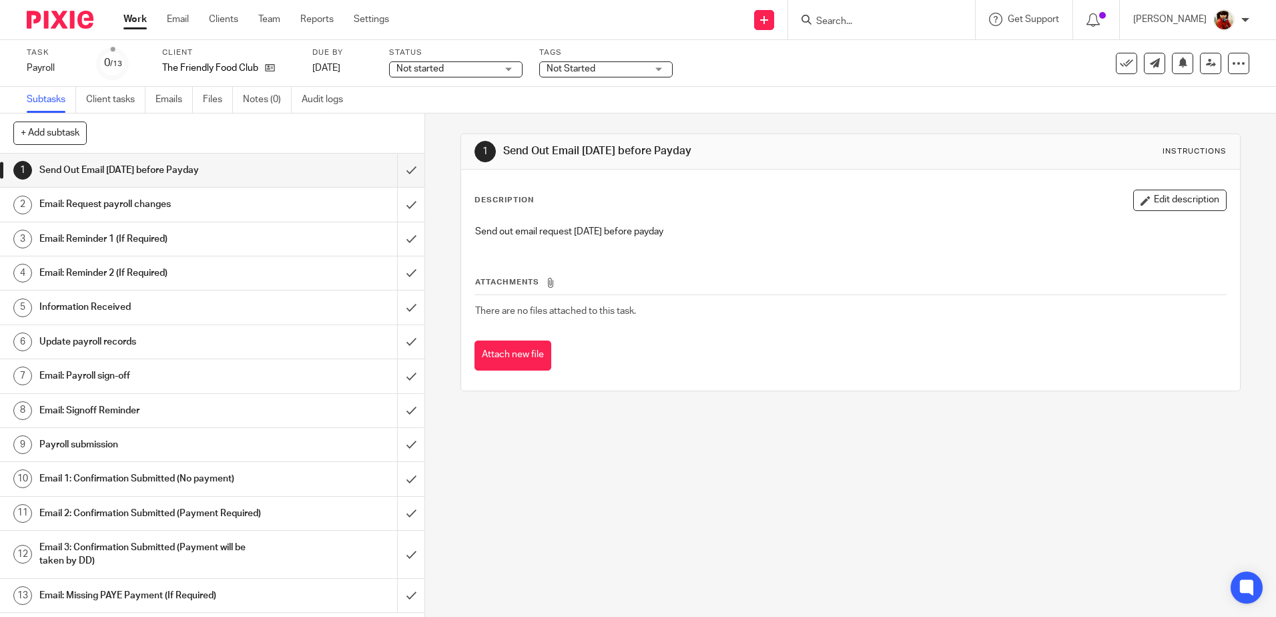
click at [55, 197] on h1 "Email: Request payroll changes" at bounding box center [154, 204] width 230 height 20
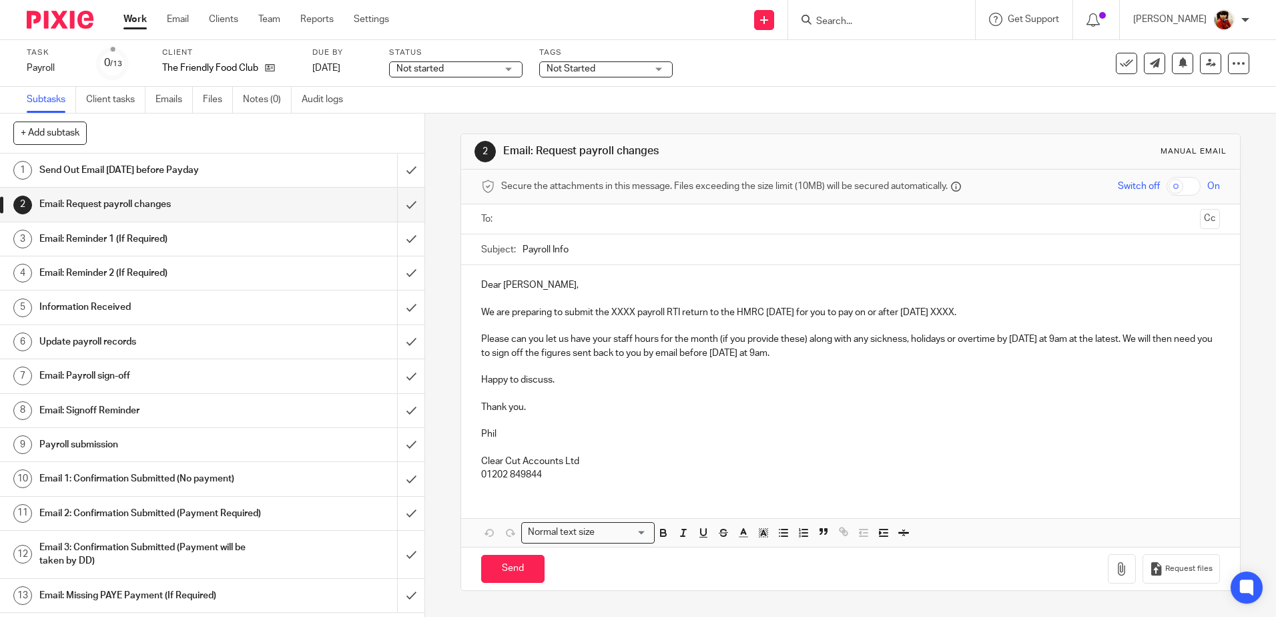
click at [634, 311] on p "We are preparing to submit the XXXX payroll RTI return to the HMRC [DATE] for y…" at bounding box center [850, 312] width 738 height 13
click at [998, 313] on p "We are preparing to submit the September payroll RTI return to the HMRC on Thur…" at bounding box center [850, 312] width 738 height 13
click at [513, 218] on input "text" at bounding box center [850, 219] width 688 height 15
click at [467, 70] on span "Not started" at bounding box center [447, 69] width 100 height 14
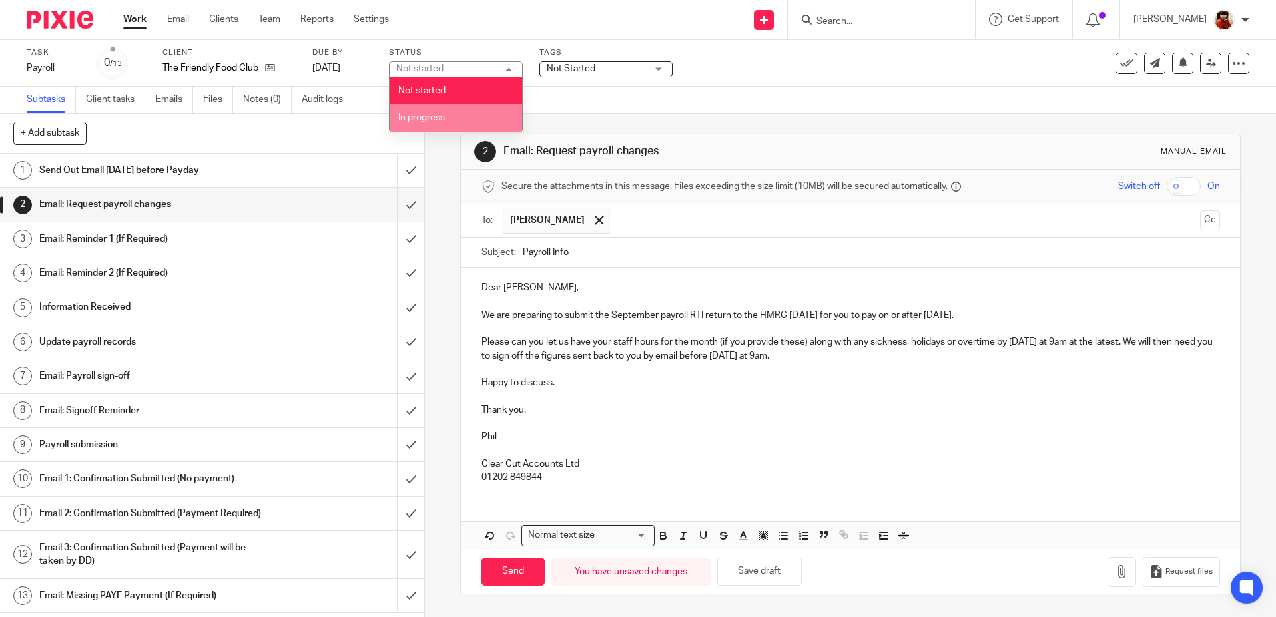
click at [437, 116] on span "In progress" at bounding box center [422, 117] width 47 height 9
click at [577, 67] on span "Not Started" at bounding box center [571, 68] width 49 height 9
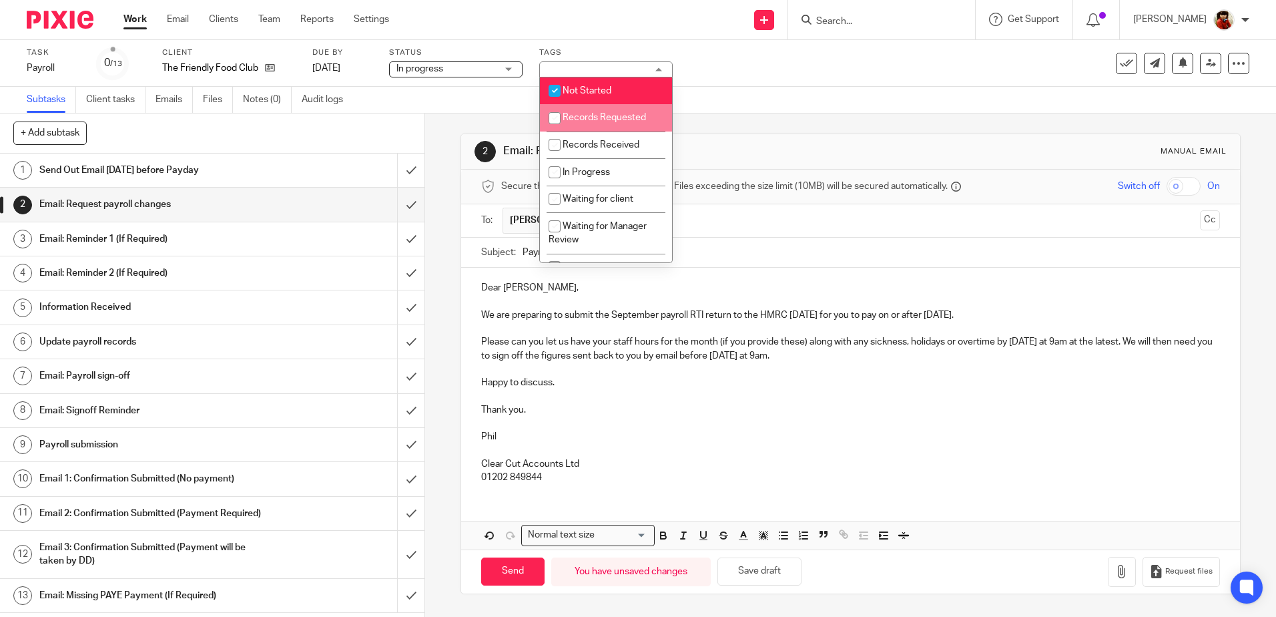
click at [559, 117] on input "checkbox" at bounding box center [554, 117] width 25 height 25
checkbox input "true"
click at [557, 89] on input "checkbox" at bounding box center [554, 90] width 25 height 25
checkbox input "false"
click at [751, 83] on div "Task Payroll Save Payroll 0 /13 Client The Friendly Food Club Due by 29 Sep 202…" at bounding box center [638, 63] width 1276 height 47
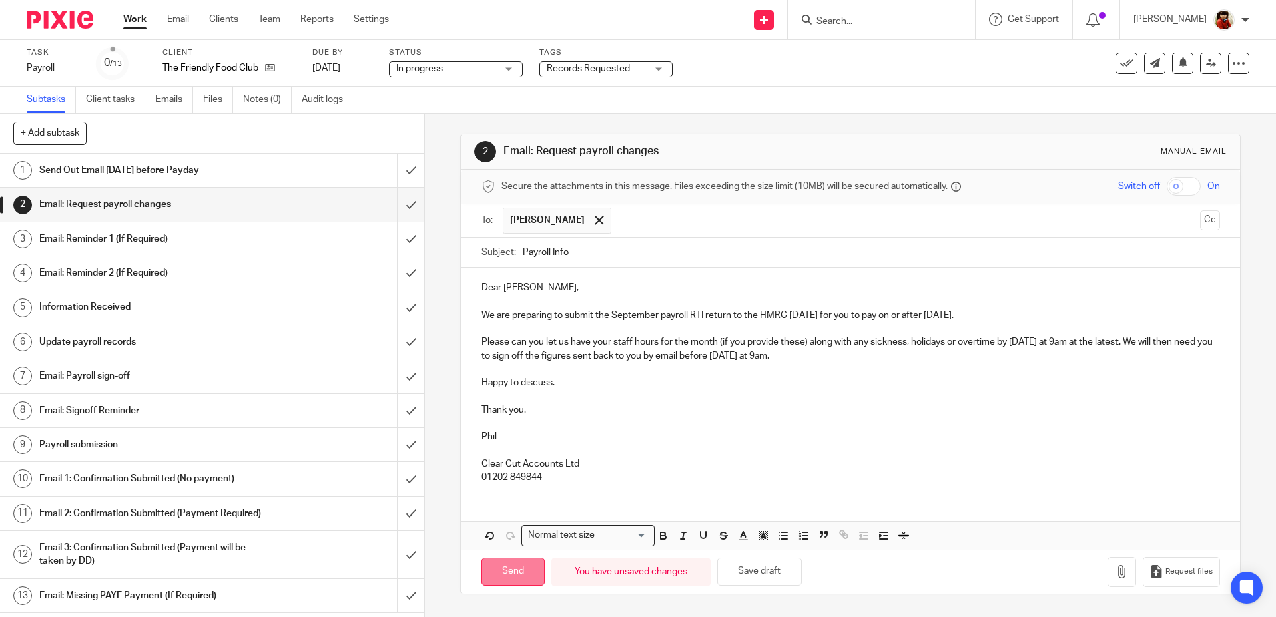
click at [501, 571] on input "Send" at bounding box center [512, 571] width 63 height 29
type input "Sent"
click at [130, 18] on link "Work" at bounding box center [135, 19] width 23 height 13
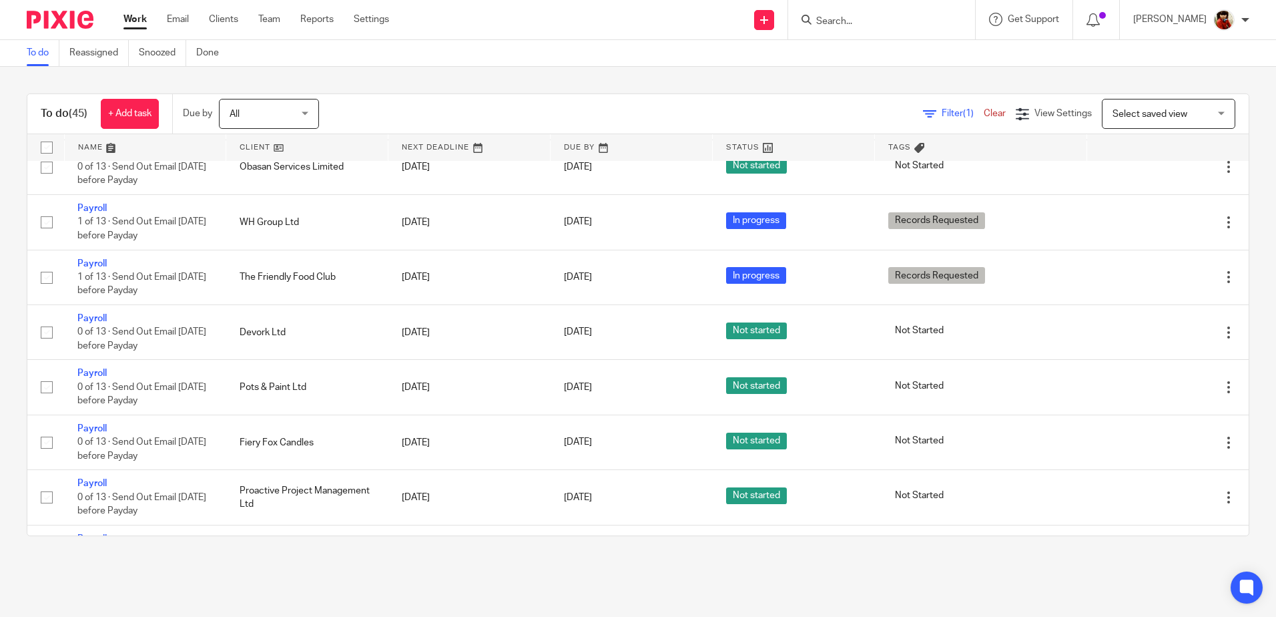
scroll to position [472, 0]
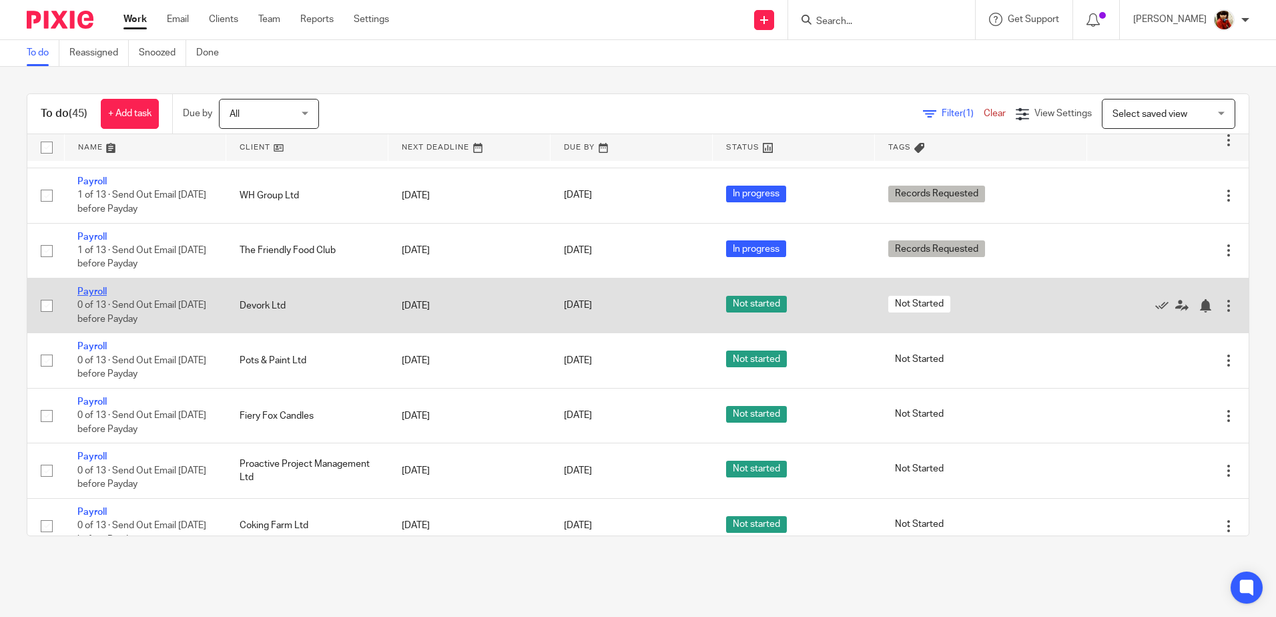
click at [92, 295] on link "Payroll" at bounding box center [91, 291] width 29 height 9
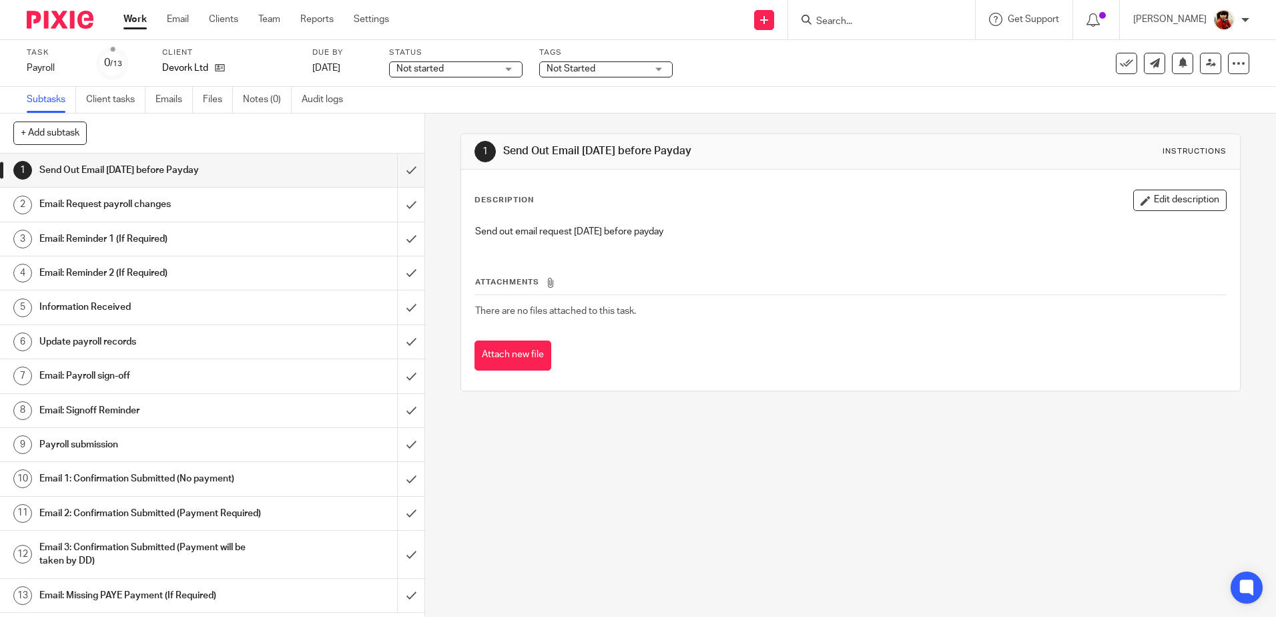
click at [147, 202] on h1 "Email: Request payroll changes" at bounding box center [154, 204] width 230 height 20
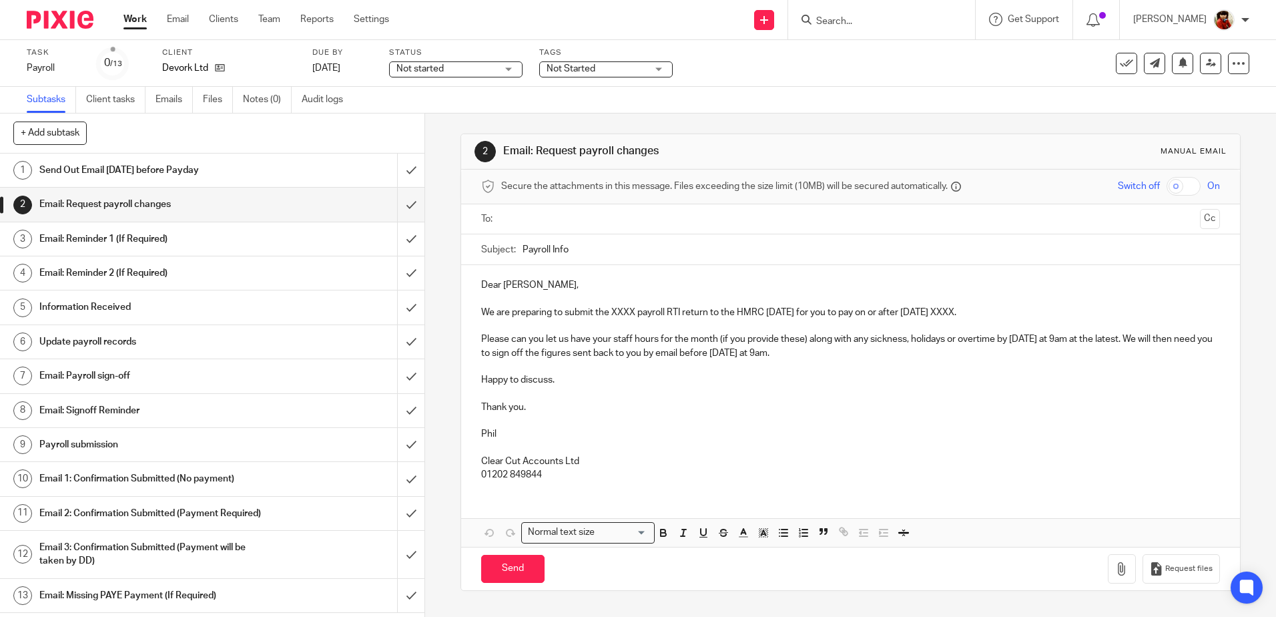
click at [632, 310] on p "We are preparing to submit the XXXX payroll RTI return to the HMRC [DATE] for y…" at bounding box center [850, 312] width 738 height 13
click at [999, 312] on p "We are preparing to submit the September payroll RTI return to the HMRC on Thur…" at bounding box center [850, 312] width 738 height 13
click at [527, 216] on input "text" at bounding box center [850, 219] width 688 height 15
click at [508, 575] on input "Send" at bounding box center [512, 571] width 63 height 29
click at [491, 69] on span "Not started" at bounding box center [447, 69] width 100 height 14
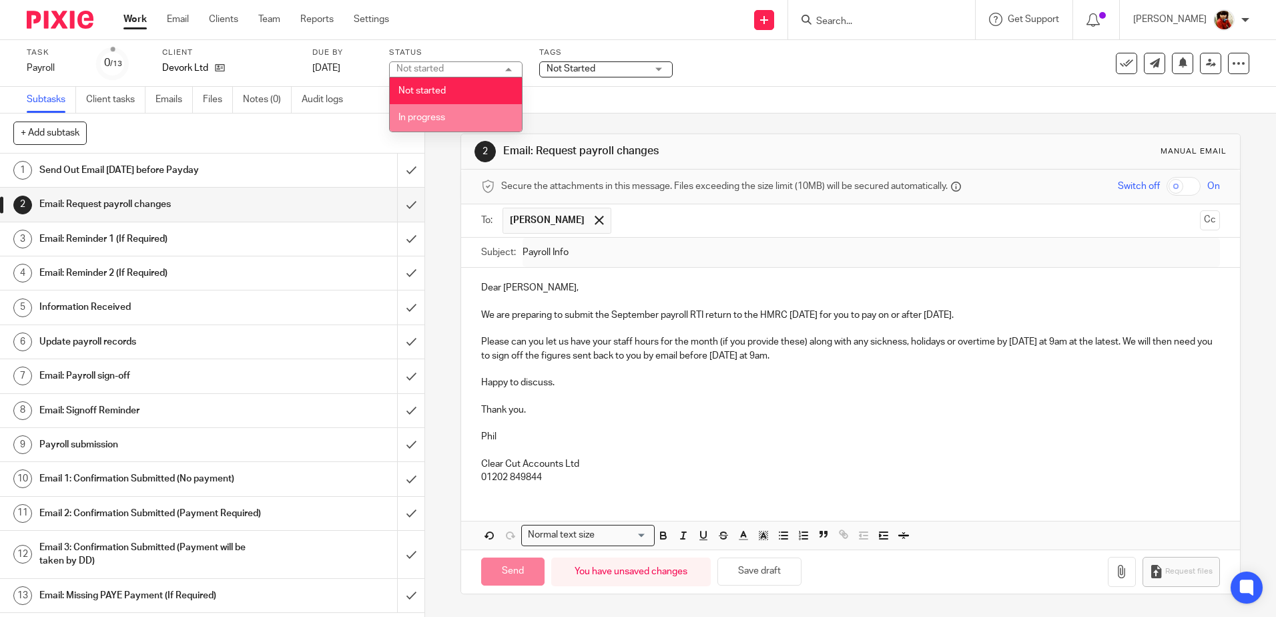
click at [434, 116] on span "In progress" at bounding box center [422, 117] width 47 height 9
type input "Sent"
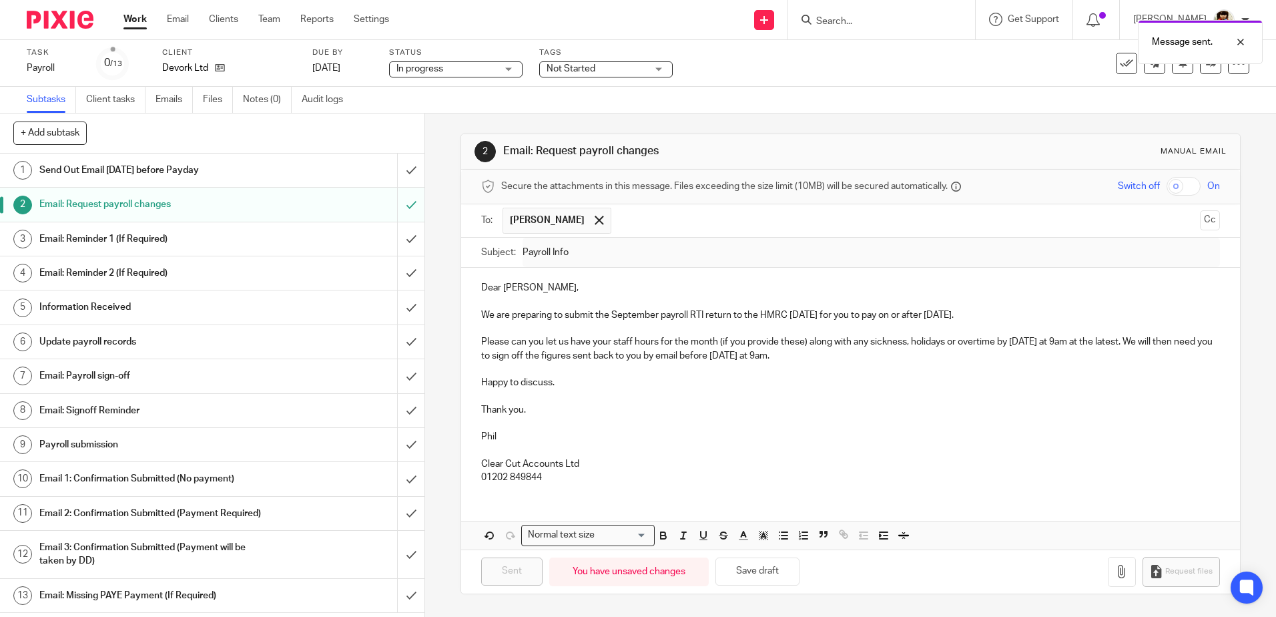
click at [556, 65] on span "Not Started" at bounding box center [571, 68] width 49 height 9
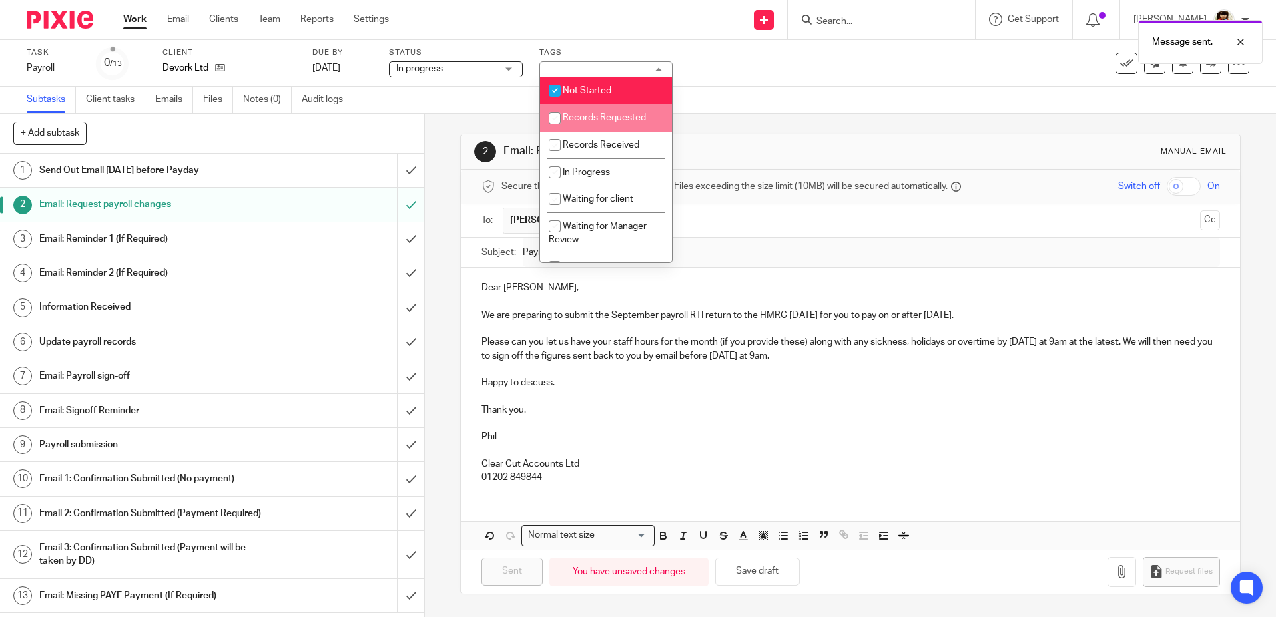
click at [555, 120] on input "checkbox" at bounding box center [554, 117] width 25 height 25
checkbox input "true"
click at [559, 89] on input "checkbox" at bounding box center [554, 90] width 25 height 25
checkbox input "false"
click at [742, 73] on div "Task Payroll Save Payroll 0 /13 Client Devork Ltd Due by 29 Sep 2025 Status In …" at bounding box center [536, 63] width 1019 height 32
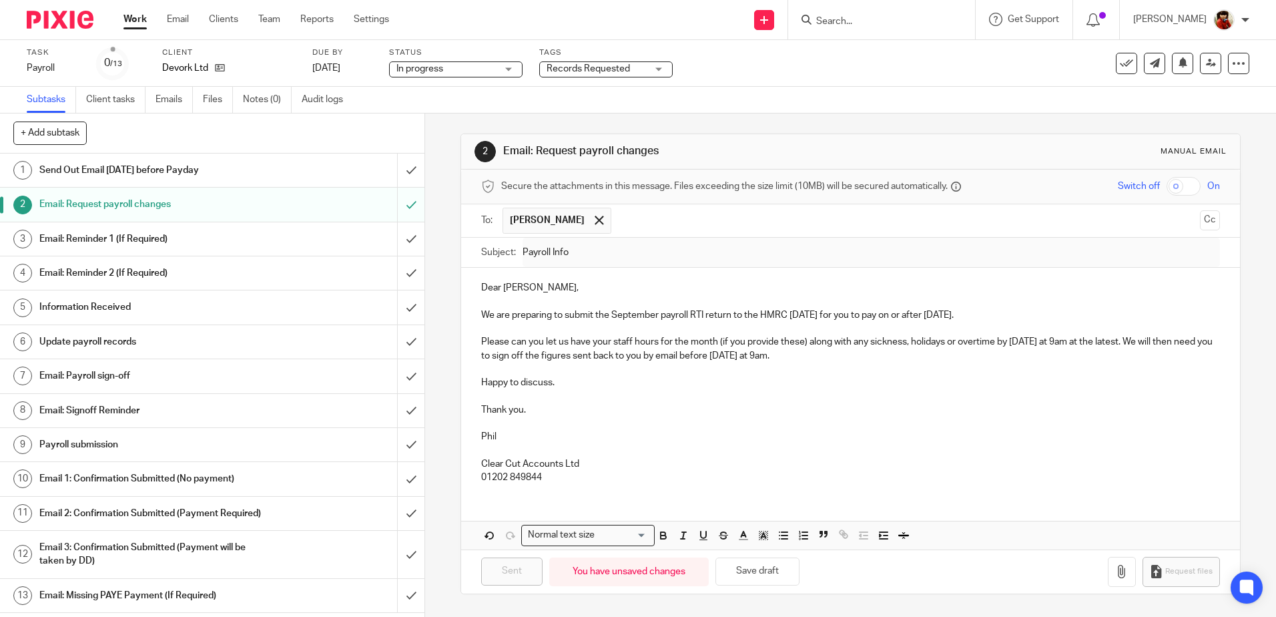
click at [137, 21] on link "Work" at bounding box center [135, 19] width 23 height 13
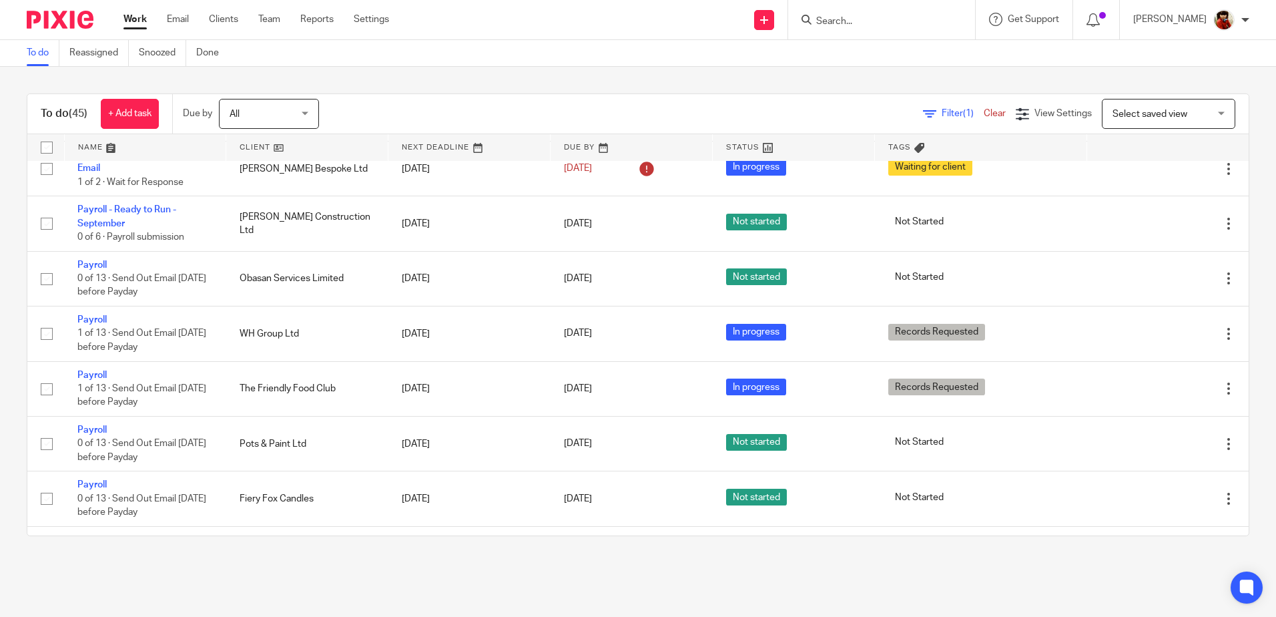
scroll to position [401, 0]
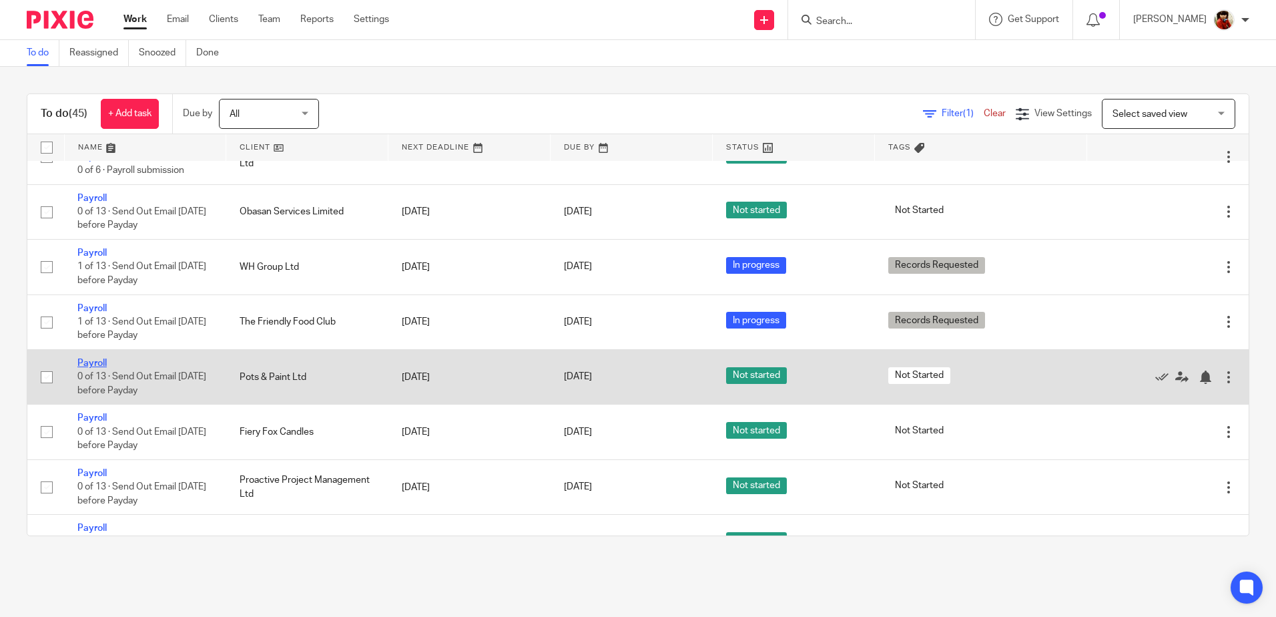
click at [90, 362] on link "Payroll" at bounding box center [91, 362] width 29 height 9
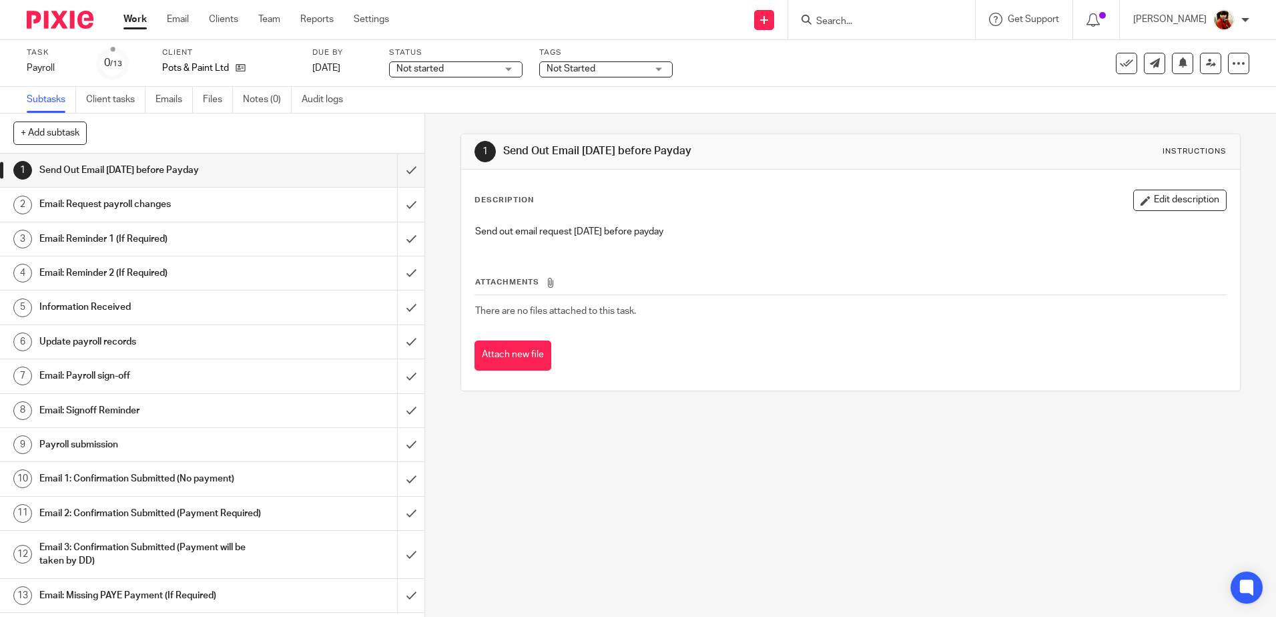
click at [95, 202] on h1 "Email: Request payroll changes" at bounding box center [154, 204] width 230 height 20
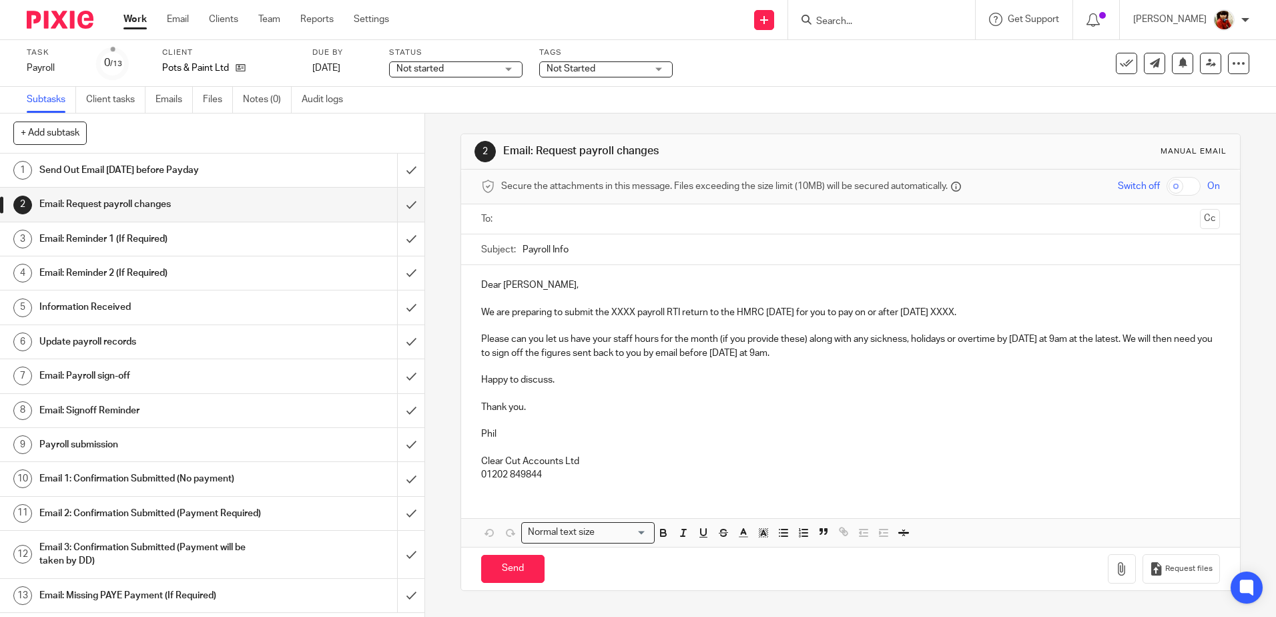
click at [519, 286] on p "Dear [PERSON_NAME]," at bounding box center [850, 284] width 738 height 13
click at [632, 313] on p "We are preparing to submit the XXXX payroll RTI return to the HMRC [DATE] for y…" at bounding box center [850, 312] width 738 height 13
click at [999, 311] on p "We are preparing to submit the September payroll RTI return to the HMRC [DATE] …" at bounding box center [850, 312] width 738 height 13
click at [521, 225] on input "text" at bounding box center [850, 219] width 688 height 15
click at [504, 563] on input "Send" at bounding box center [512, 571] width 63 height 29
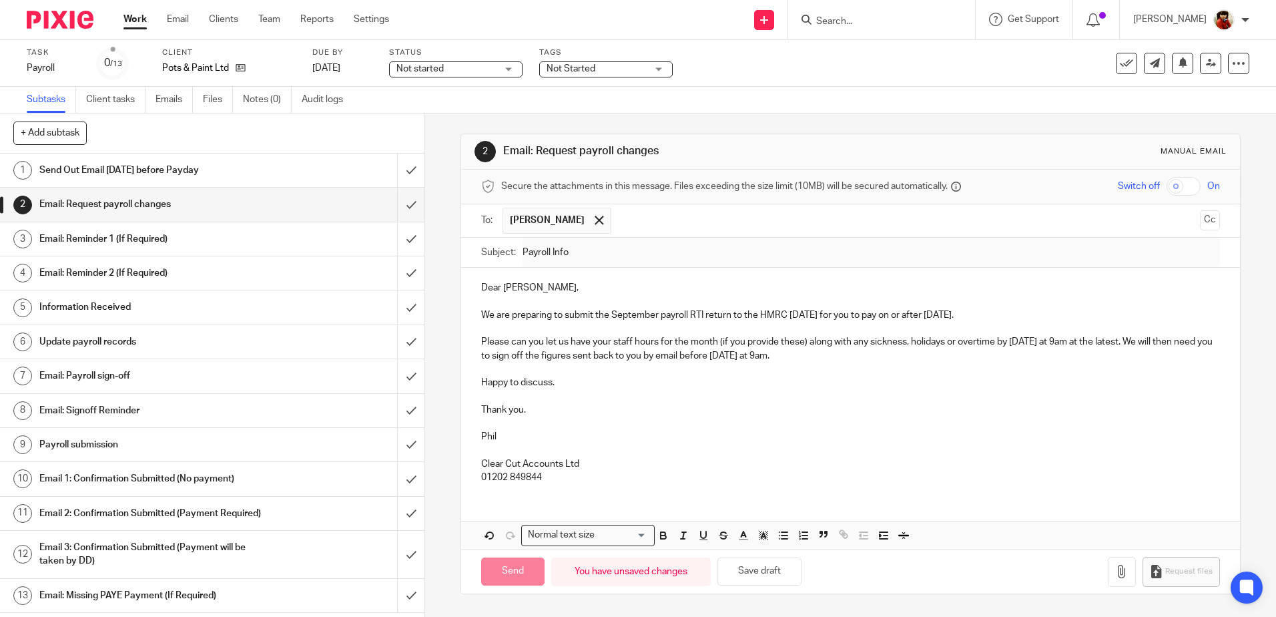
type input "Sent"
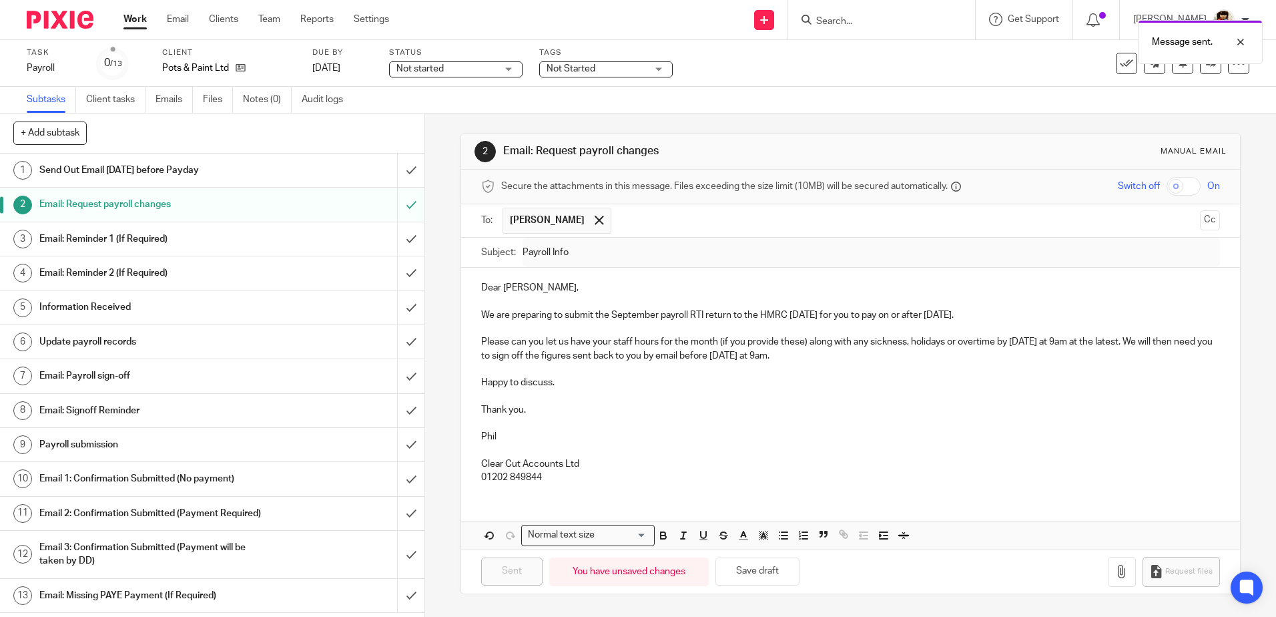
click at [505, 69] on div "Not started Not started" at bounding box center [456, 69] width 134 height 16
click at [439, 115] on span "In progress" at bounding box center [422, 117] width 47 height 9
click at [550, 69] on span "Not Started" at bounding box center [571, 68] width 49 height 9
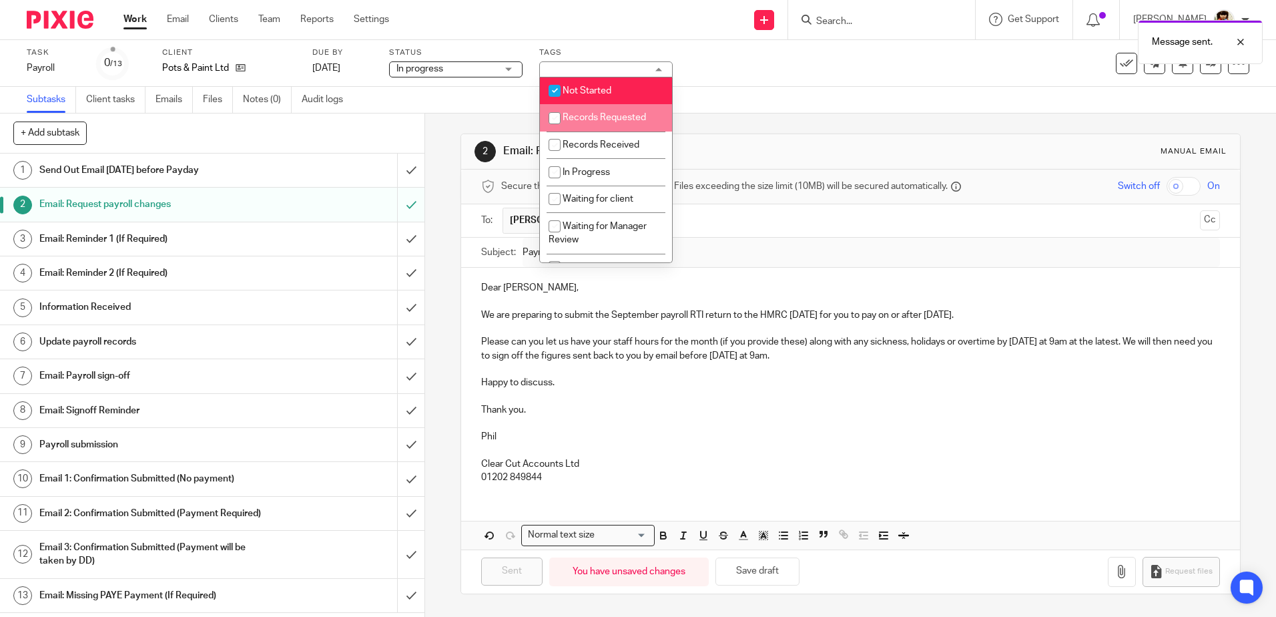
drag, startPoint x: 575, startPoint y: 117, endPoint x: 565, endPoint y: 118, distance: 10.1
click at [565, 118] on li "Records Requested" at bounding box center [606, 117] width 132 height 27
checkbox input "true"
click at [558, 91] on input "checkbox" at bounding box center [554, 90] width 25 height 25
checkbox input "false"
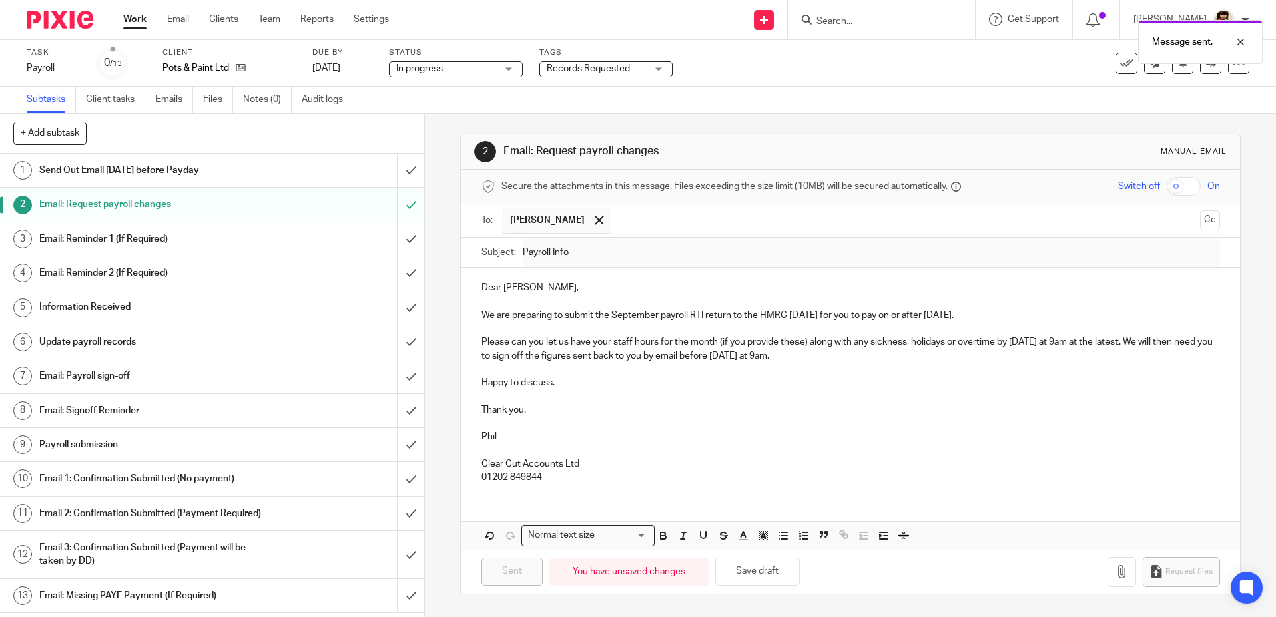
click at [776, 76] on div "Task Payroll Save Payroll 0 /13 Client Pots & Paint Ltd Due by 29 Sep 2025 Stat…" at bounding box center [536, 63] width 1019 height 32
click at [129, 17] on link "Work" at bounding box center [135, 19] width 23 height 13
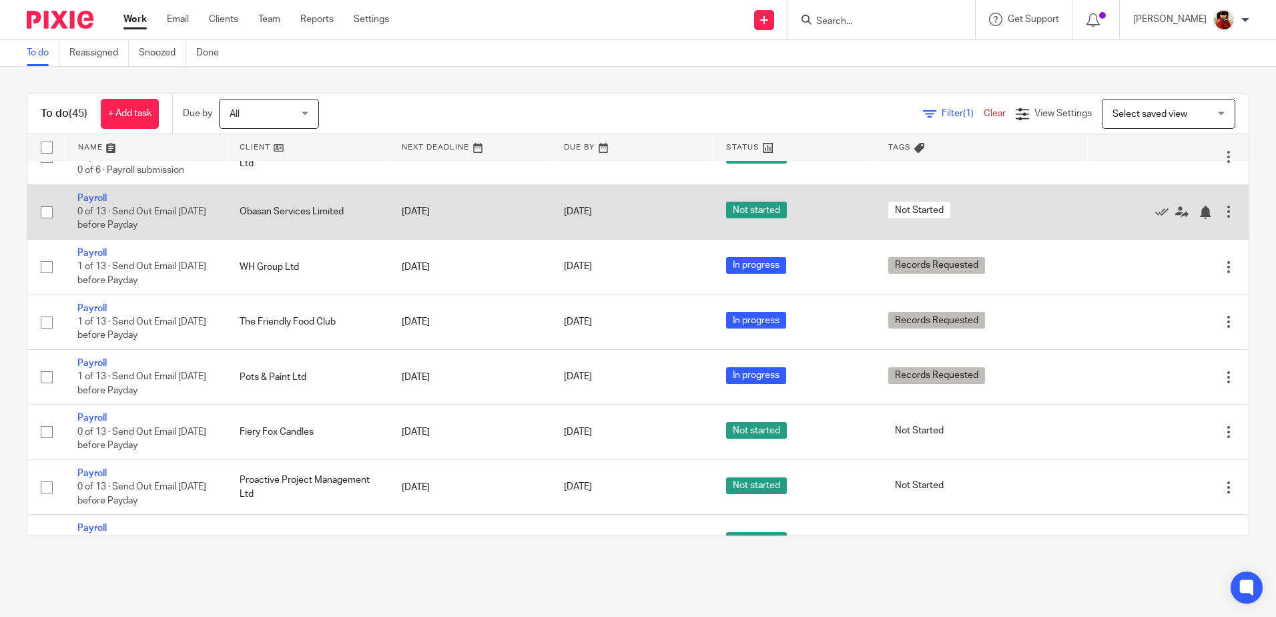
scroll to position [467, 0]
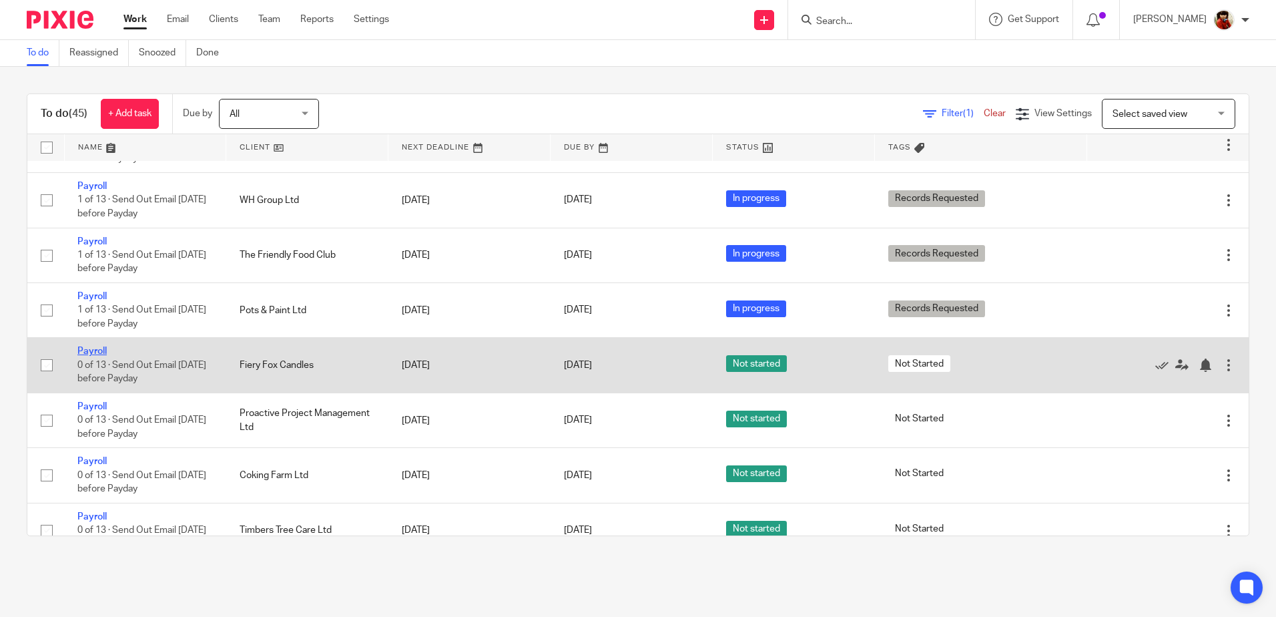
click at [90, 349] on link "Payroll" at bounding box center [91, 350] width 29 height 9
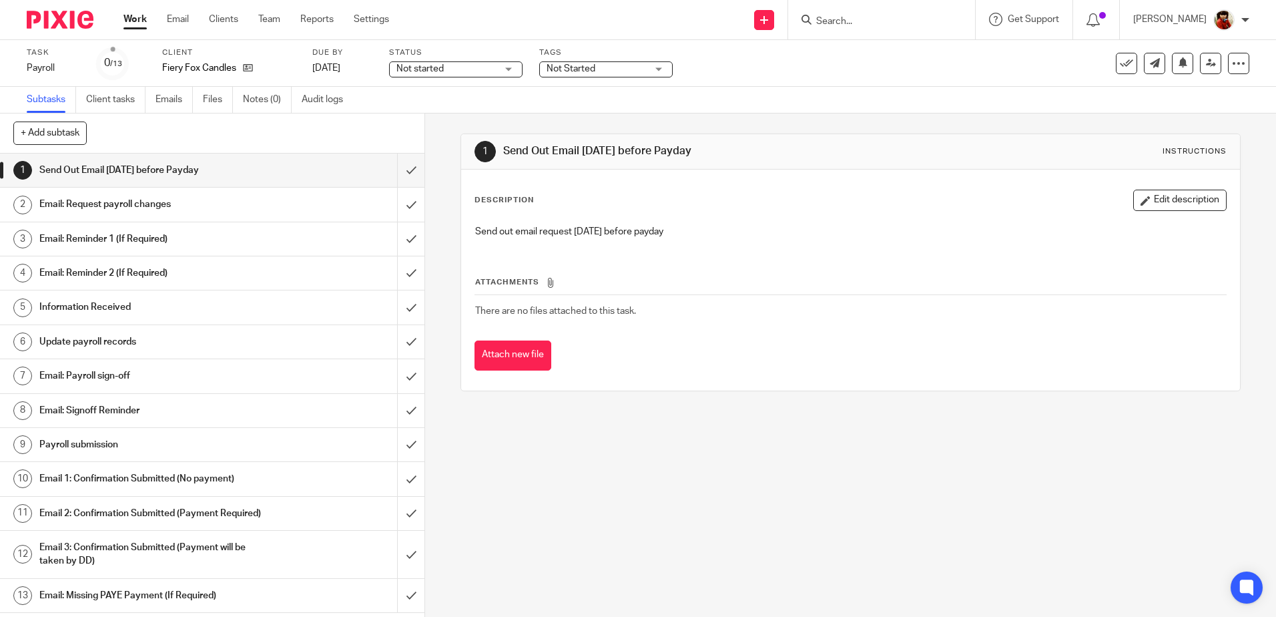
click at [101, 200] on h1 "Email: Request payroll changes" at bounding box center [154, 204] width 230 height 20
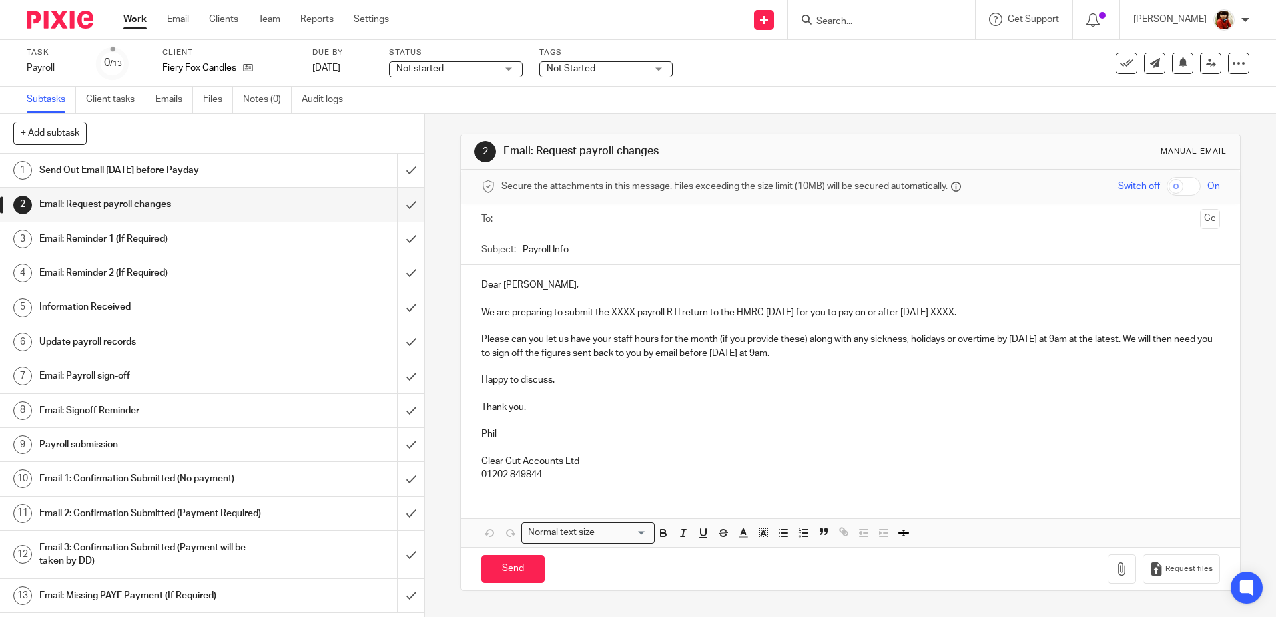
click at [581, 285] on p "Dear Lisa Avey-Hebditch," at bounding box center [850, 284] width 738 height 13
click at [634, 313] on p "We are preparing to submit the XXXX payroll RTI return to the HMRC on Thursday …" at bounding box center [850, 312] width 738 height 13
click at [997, 314] on p "We are preparing to submit the September payroll RTI return to the HMRC on Thur…" at bounding box center [850, 312] width 738 height 13
click at [557, 222] on input "text" at bounding box center [850, 219] width 688 height 15
click at [535, 589] on div "2 Email: Request payroll changes Manual email Secure the attachments in this me…" at bounding box center [851, 363] width 780 height 501
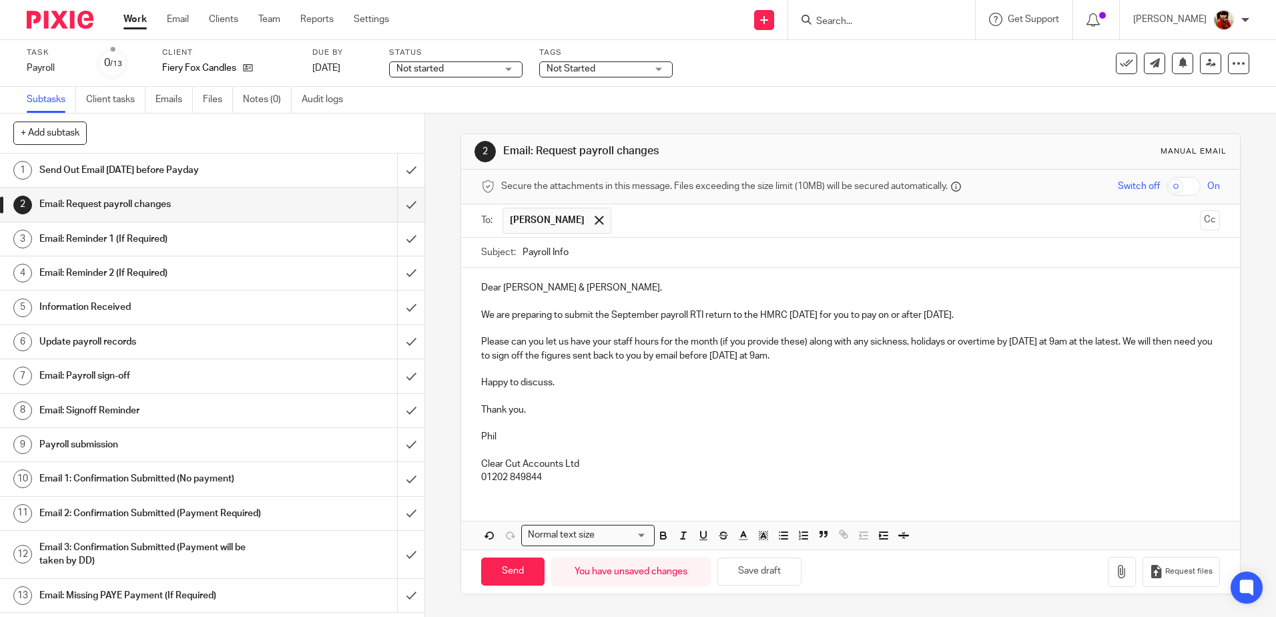
click at [455, 547] on div "2 Email: Request payroll changes Manual email Secure the attachments in this me…" at bounding box center [850, 364] width 851 height 503
click at [510, 584] on input "Send" at bounding box center [512, 571] width 63 height 29
type input "Sent"
click at [507, 66] on div "Not started Not started" at bounding box center [456, 69] width 134 height 16
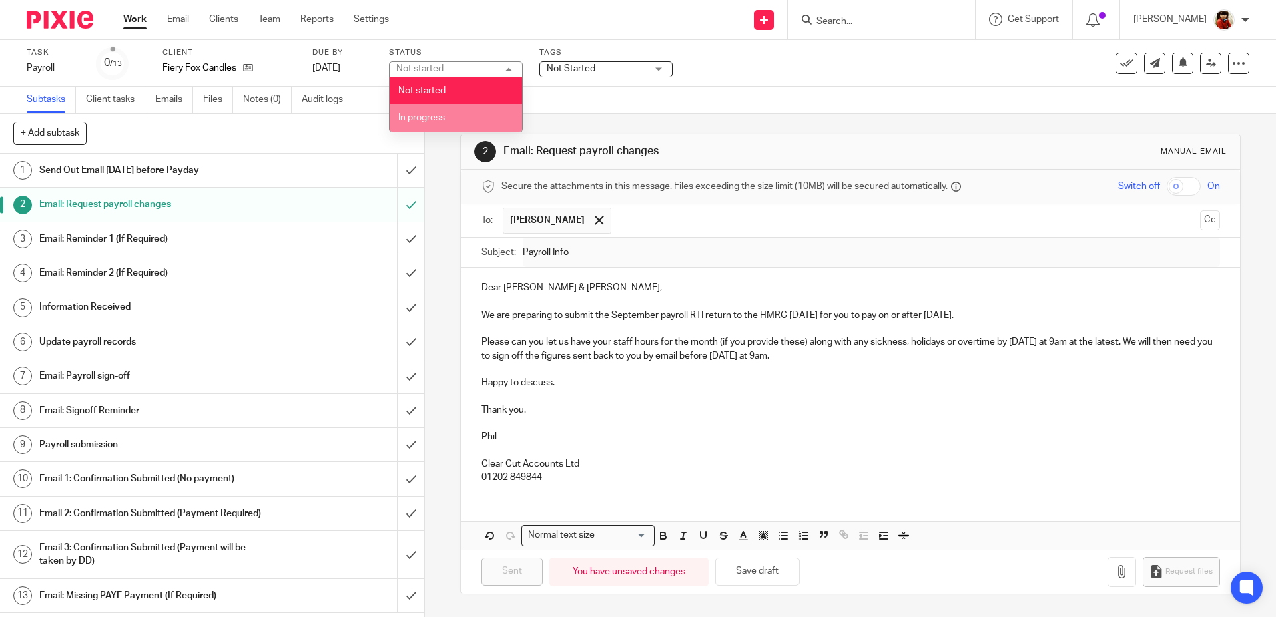
click at [435, 114] on span "In progress" at bounding box center [422, 117] width 47 height 9
click at [589, 68] on span "Not Started" at bounding box center [571, 68] width 49 height 9
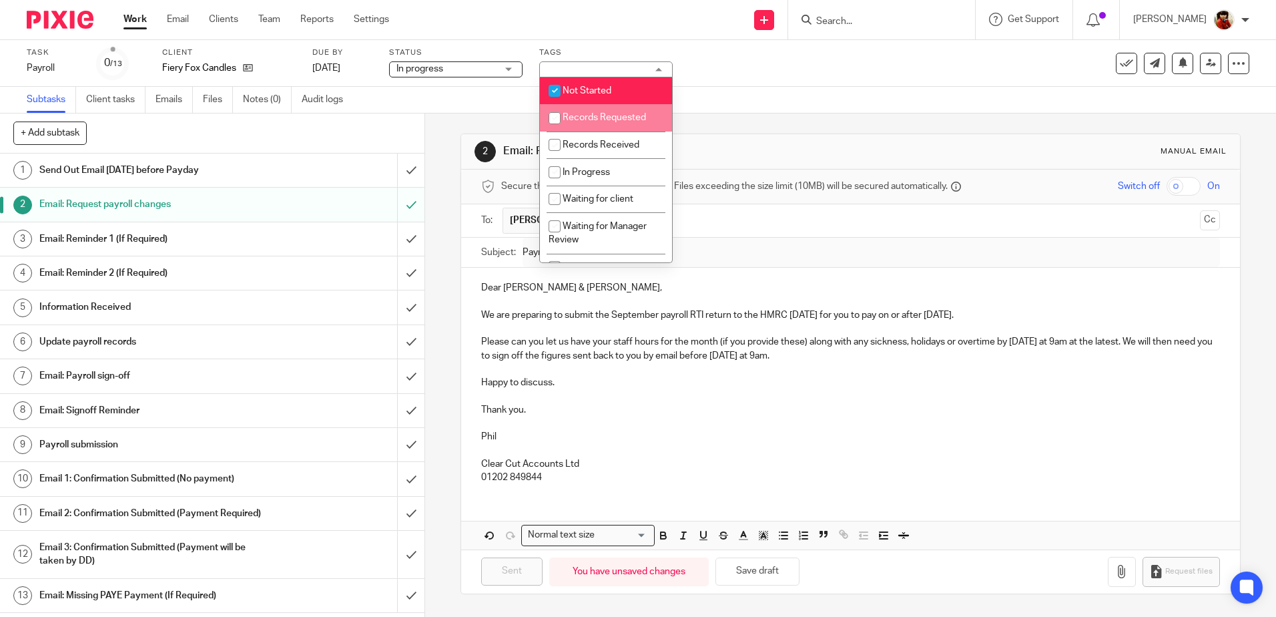
click at [555, 119] on input "checkbox" at bounding box center [554, 117] width 25 height 25
checkbox input "true"
click at [557, 91] on input "checkbox" at bounding box center [554, 90] width 25 height 25
checkbox input "false"
click at [768, 79] on div "Task Payroll Save Payroll 0 /13 Client Fiery Fox Candles Due by 29 Sep 2025 Sta…" at bounding box center [638, 63] width 1276 height 47
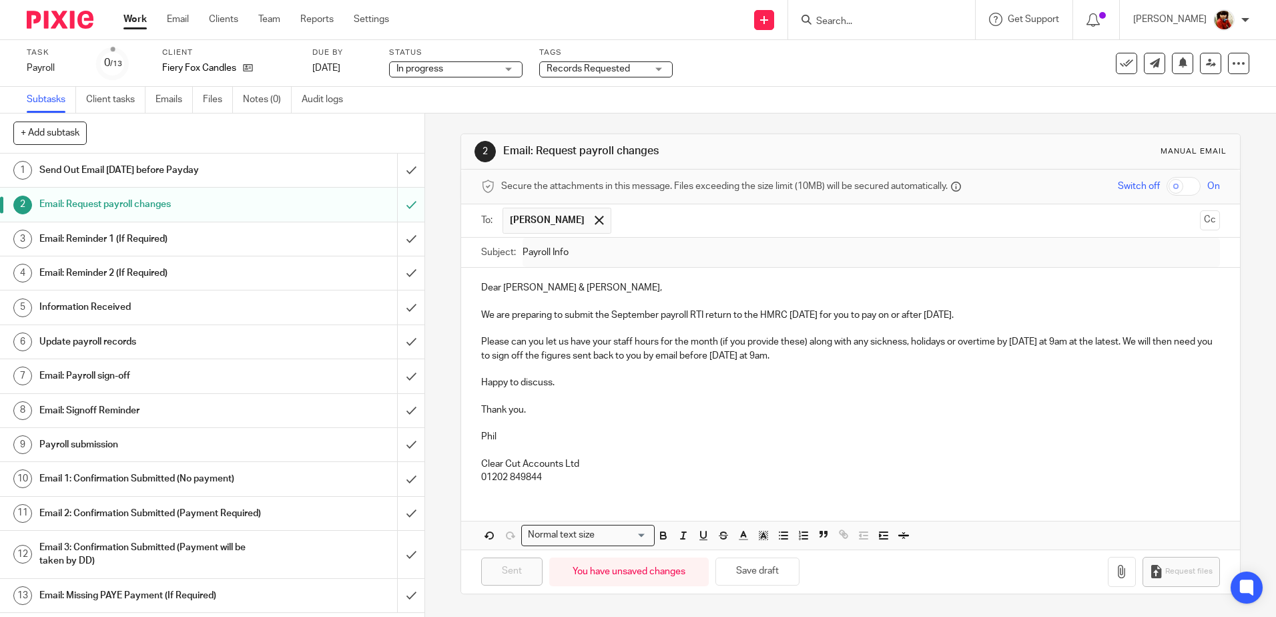
click at [132, 20] on link "Work" at bounding box center [135, 19] width 23 height 13
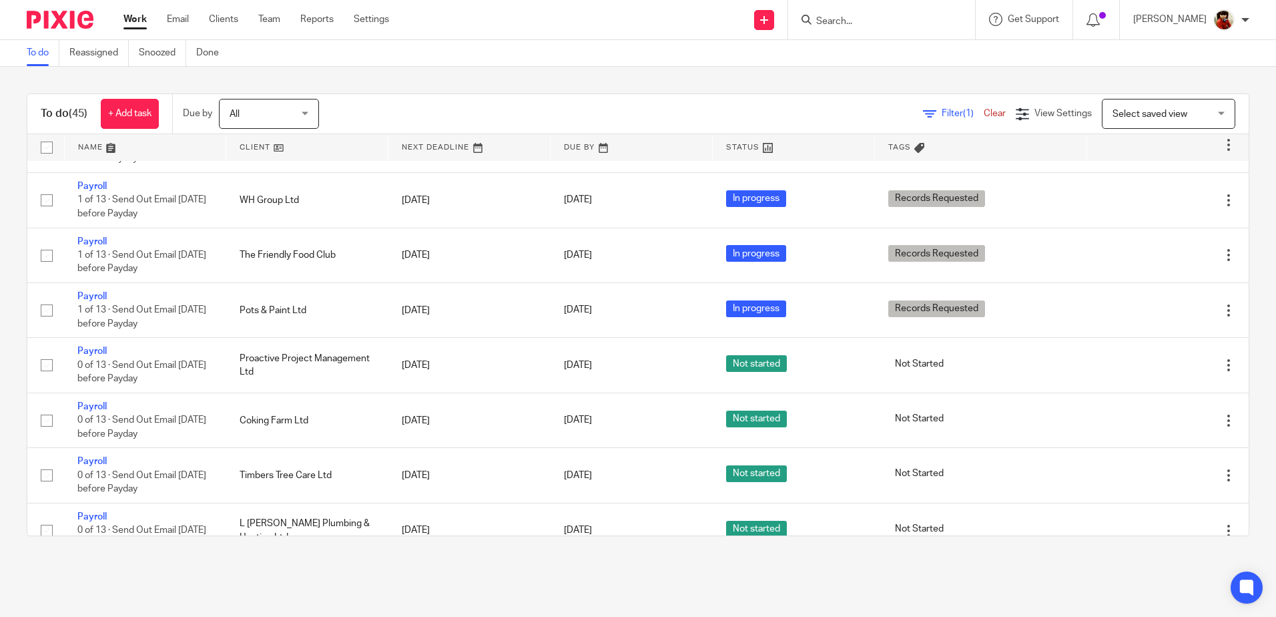
scroll to position [534, 0]
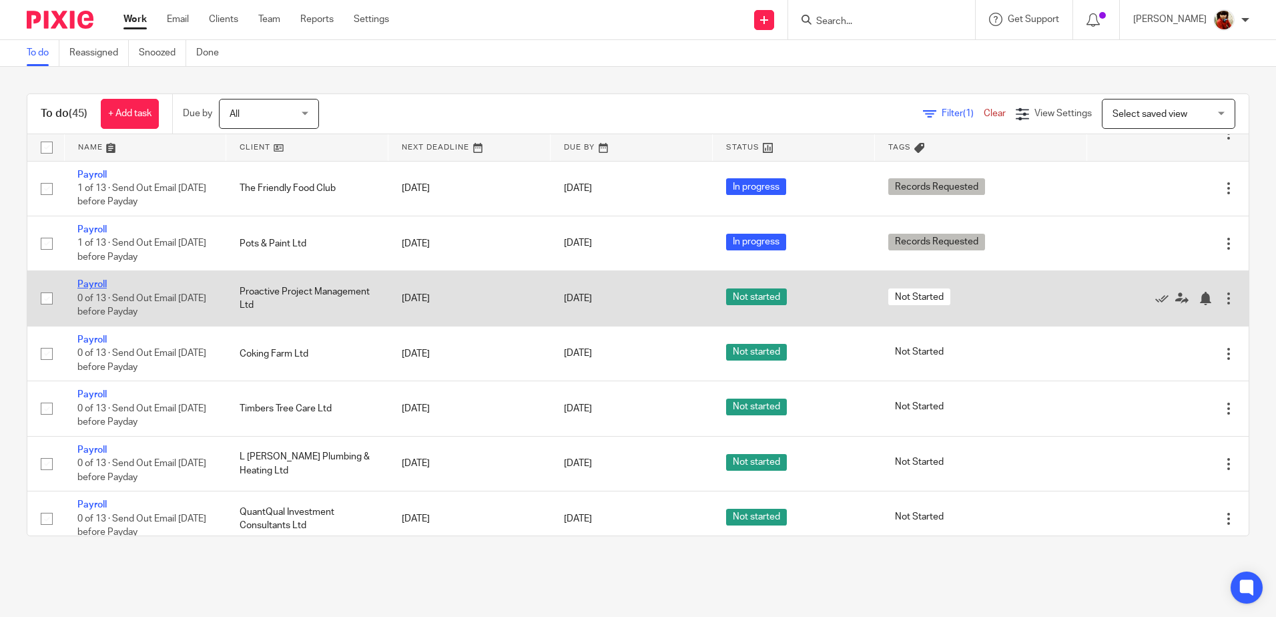
click at [96, 280] on link "Payroll" at bounding box center [91, 284] width 29 height 9
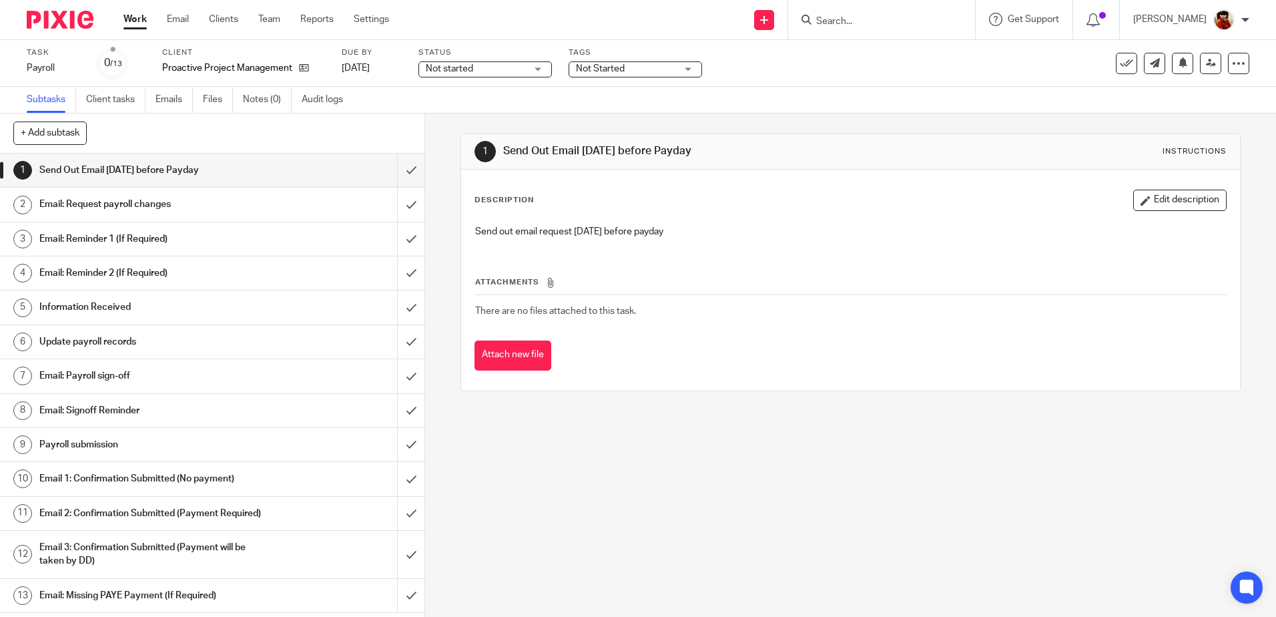
click at [119, 208] on h1 "Email: Request payroll changes" at bounding box center [154, 204] width 230 height 20
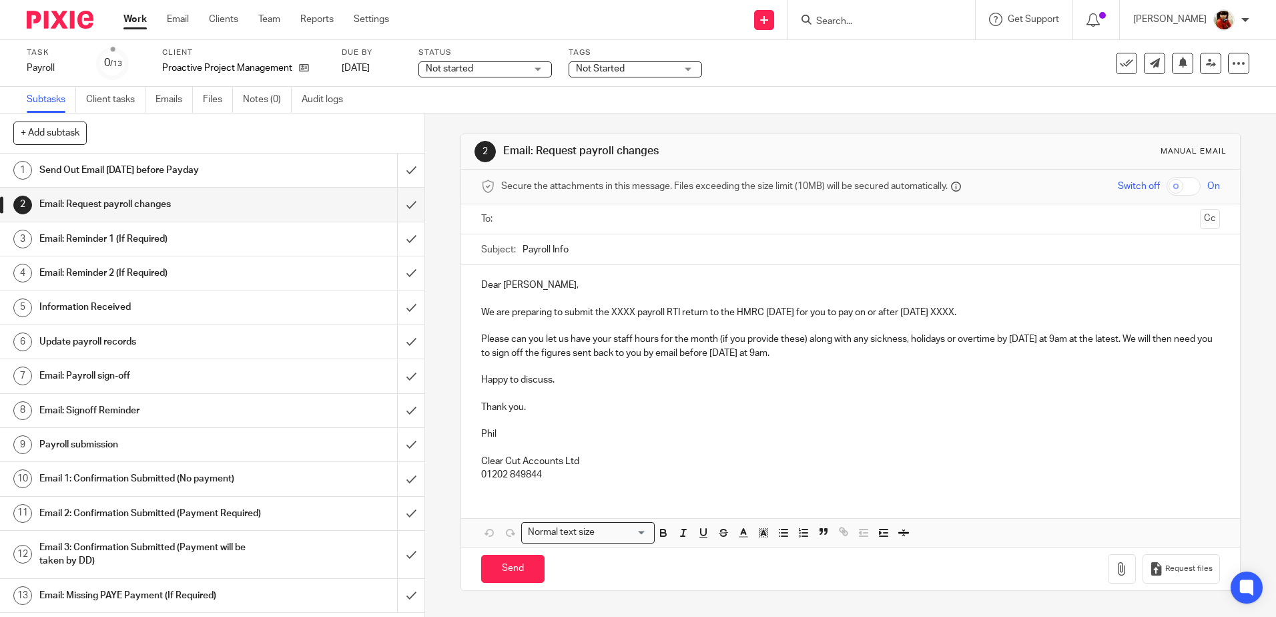
click at [628, 309] on p "We are preparing to submit the XXXX payroll RTI return to the HMRC [DATE] for y…" at bounding box center [850, 312] width 738 height 13
click at [634, 314] on p "We are preparing to submit the XXXX payroll RTI return to the HMRC [DATE] for y…" at bounding box center [850, 312] width 738 height 13
click at [996, 313] on p "We are preparing to submit the September payroll RTI return to the HMRC [DATE] …" at bounding box center [850, 312] width 738 height 13
click at [533, 217] on input "text" at bounding box center [850, 219] width 688 height 15
click at [519, 570] on input "Send" at bounding box center [512, 571] width 63 height 29
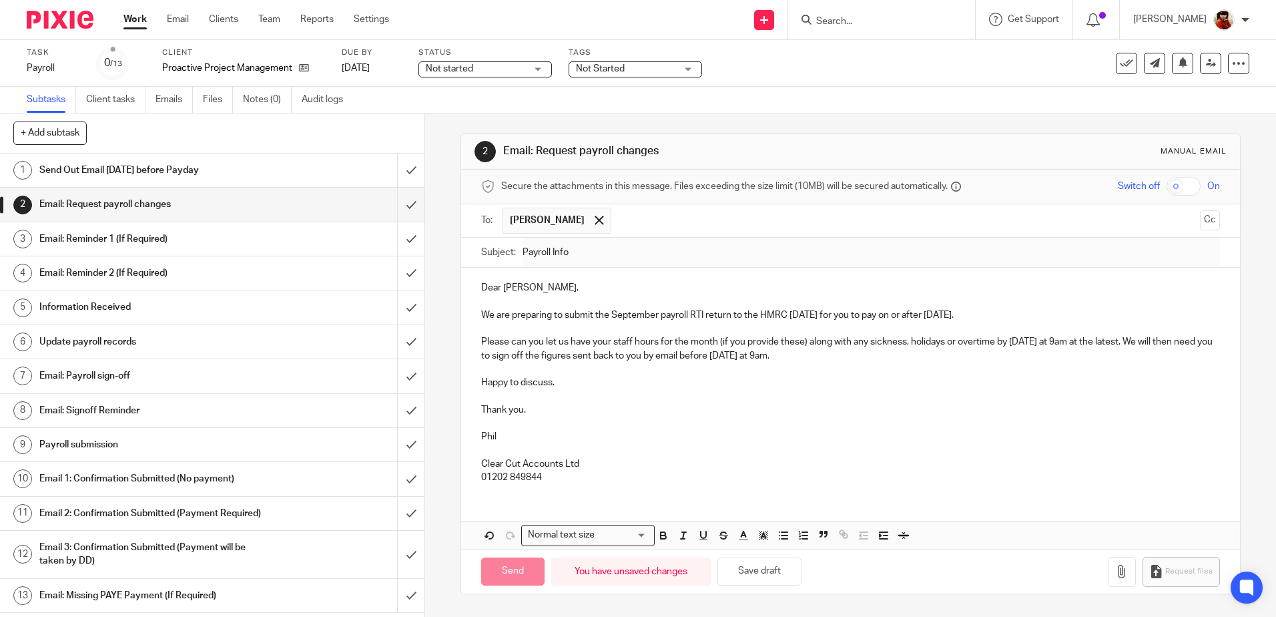
type input "Sent"
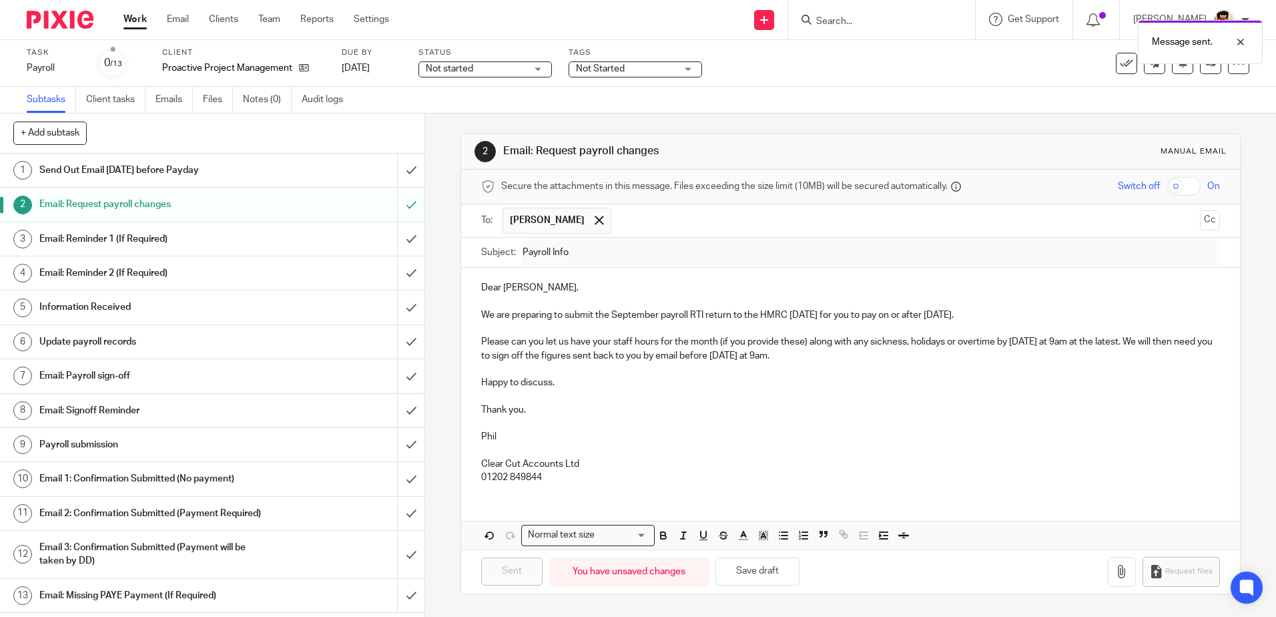
click at [533, 65] on div "Not started Not started" at bounding box center [486, 69] width 134 height 16
click at [476, 121] on li "In progress" at bounding box center [484, 117] width 132 height 27
click at [607, 69] on span "Not Started" at bounding box center [600, 68] width 49 height 9
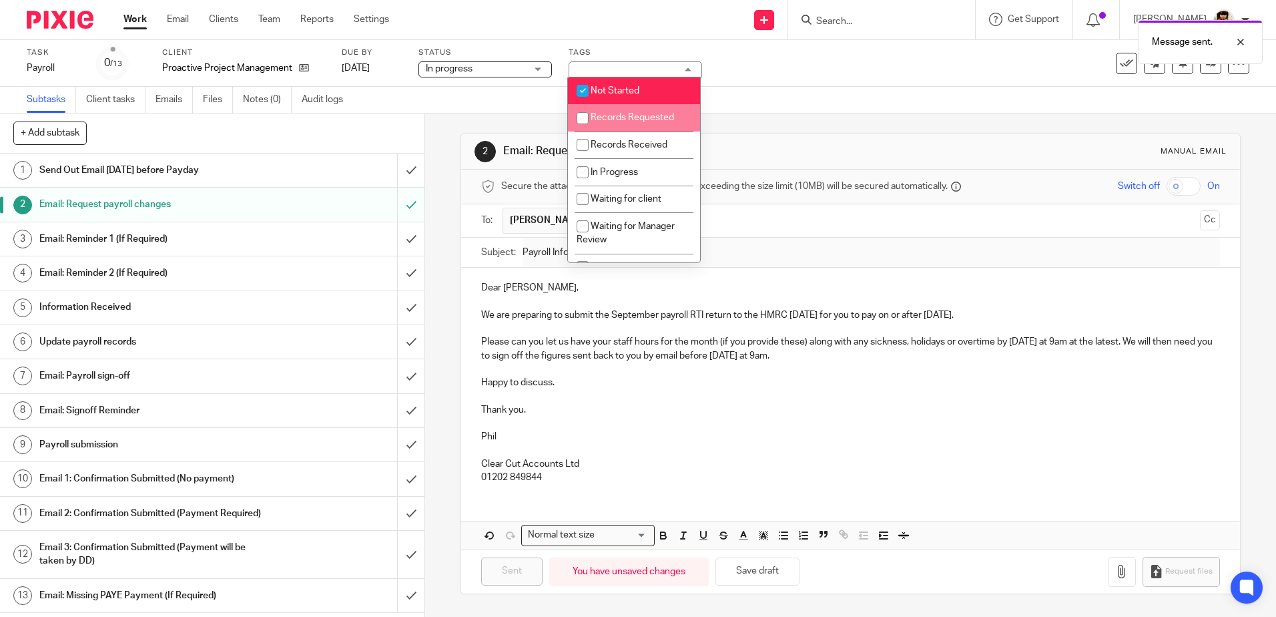
click at [589, 113] on input "checkbox" at bounding box center [582, 117] width 25 height 25
checkbox input "true"
click at [590, 96] on input "checkbox" at bounding box center [582, 90] width 25 height 25
checkbox input "false"
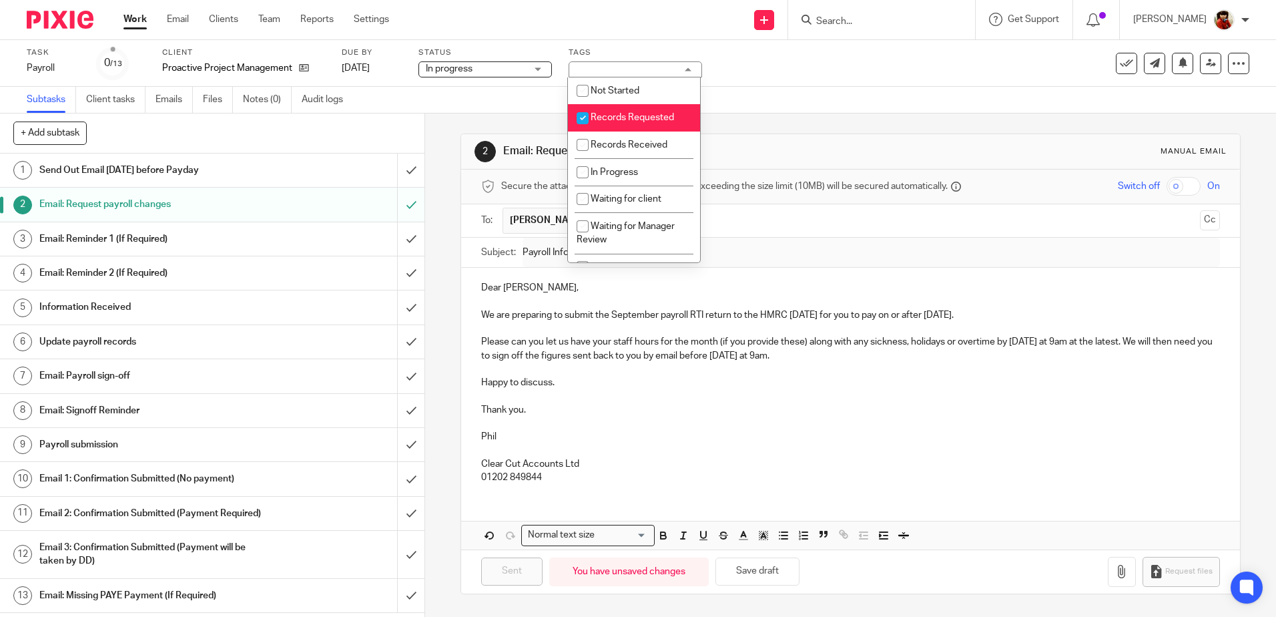
click at [776, 72] on div "Task Payroll Save Payroll 0 /13 Client Proactive Project Management Ltd Due by …" at bounding box center [536, 63] width 1019 height 32
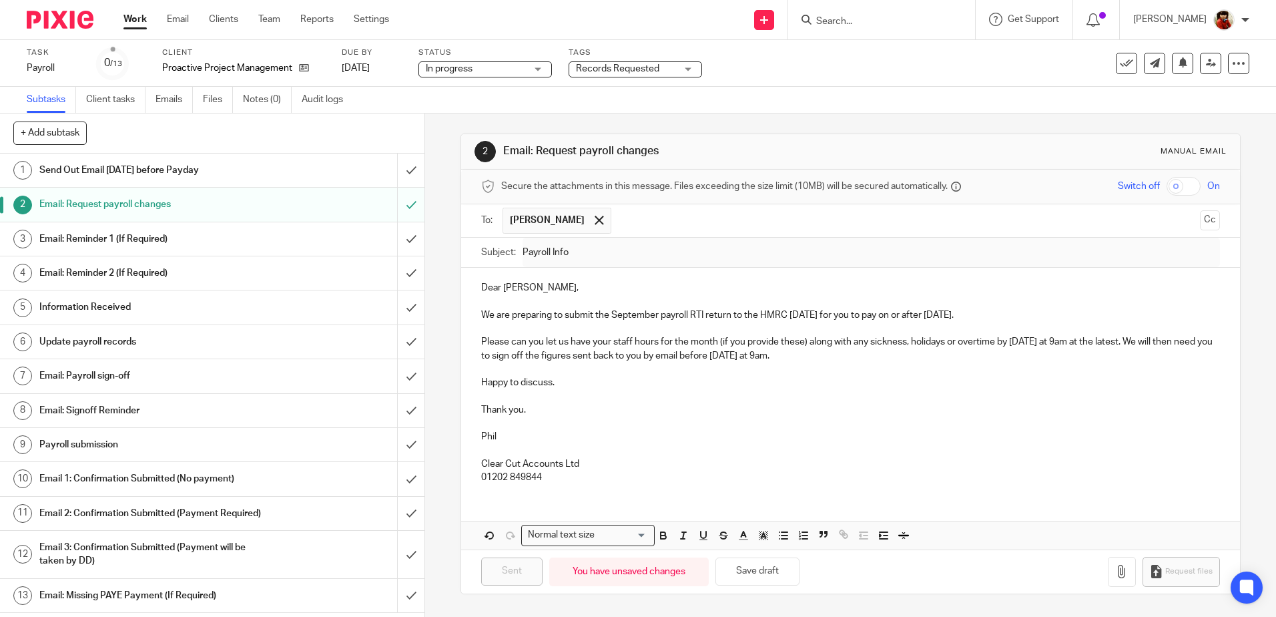
click at [138, 19] on link "Work" at bounding box center [135, 19] width 23 height 13
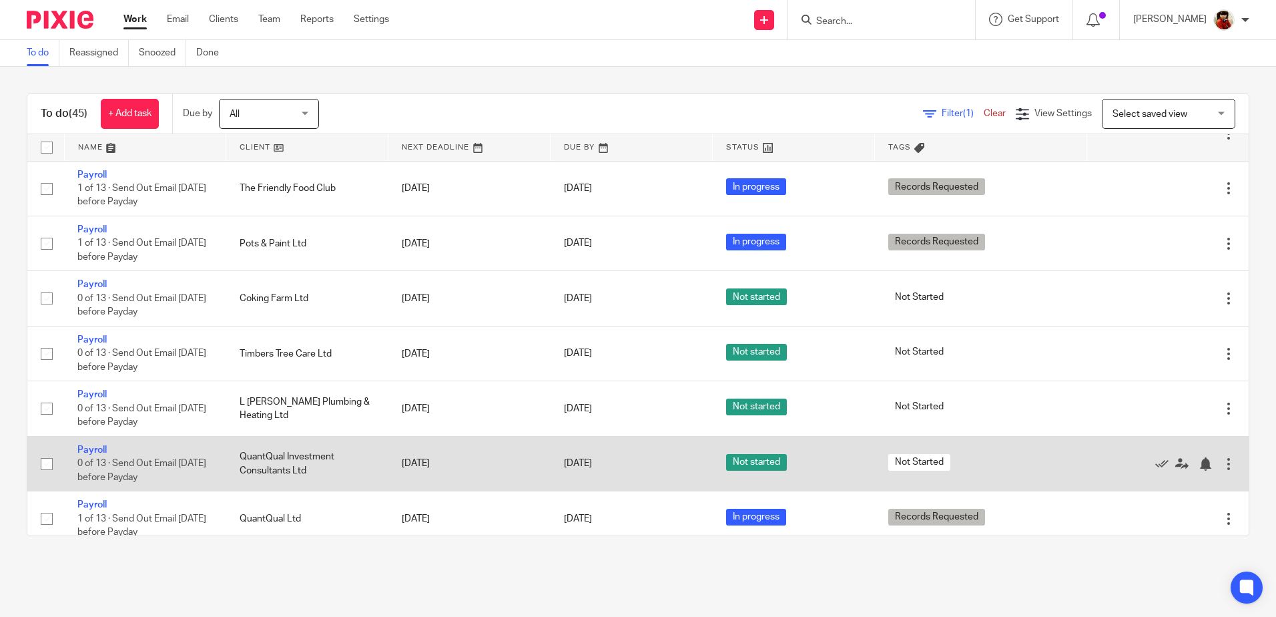
scroll to position [601, 0]
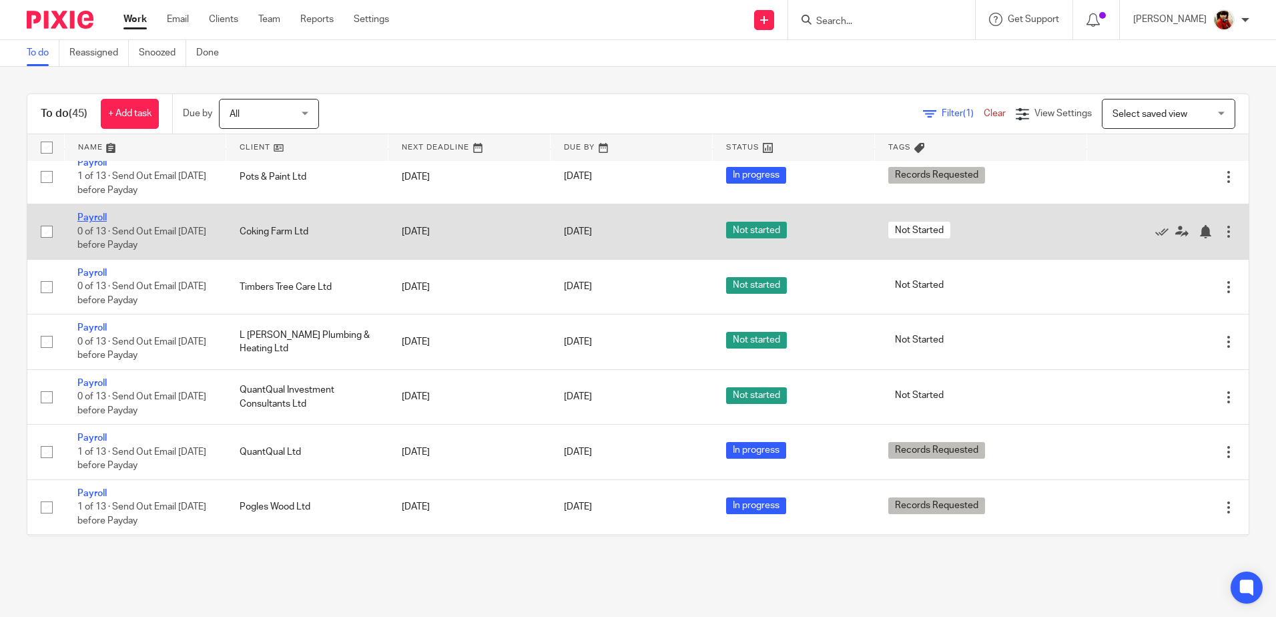
click at [102, 215] on link "Payroll" at bounding box center [91, 217] width 29 height 9
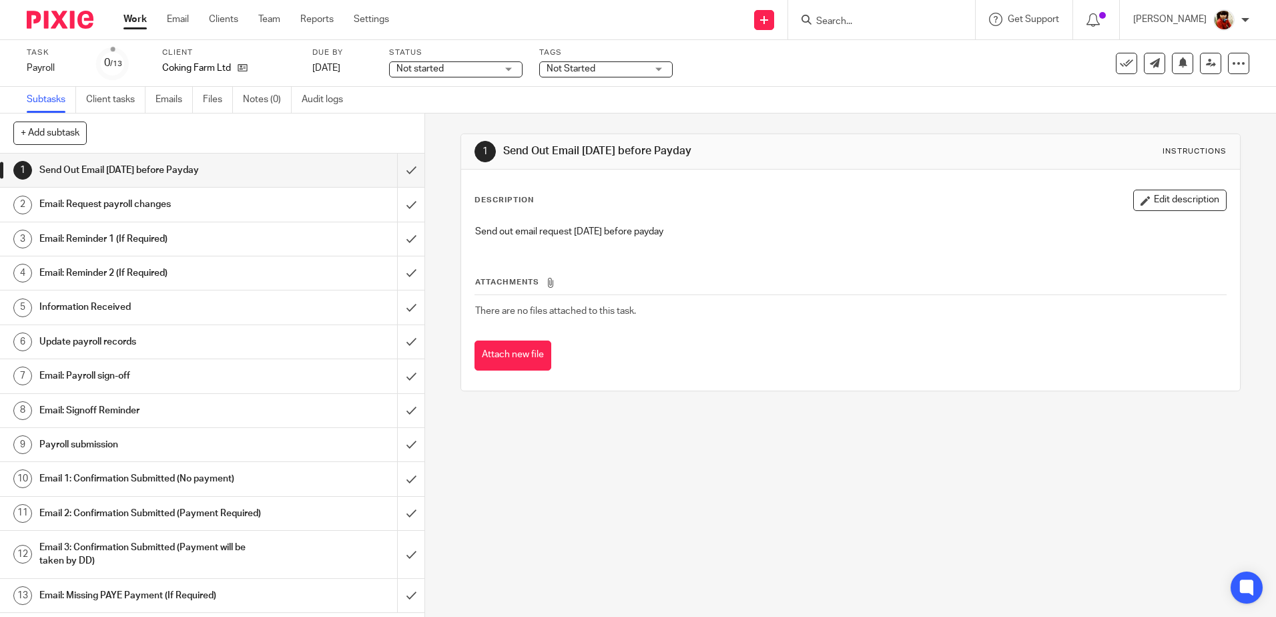
click at [121, 202] on h1 "Email: Request payroll changes" at bounding box center [154, 204] width 230 height 20
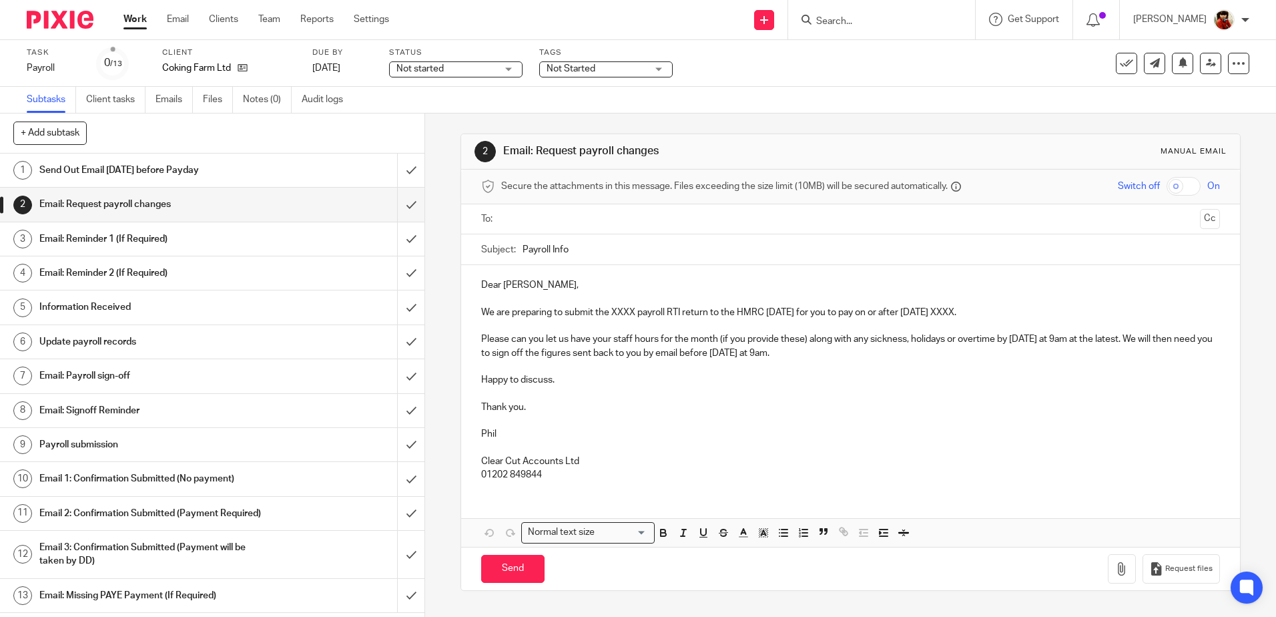
click at [632, 314] on p "We are preparing to submit the XXXX payroll RTI return to the HMRC [DATE] for y…" at bounding box center [850, 312] width 738 height 13
click at [998, 313] on p "We are preparing to submit the September payroll RTI return to the HMRC on Thur…" at bounding box center [850, 312] width 738 height 13
click at [531, 218] on input "text" at bounding box center [850, 219] width 688 height 15
click at [515, 571] on input "Send" at bounding box center [512, 571] width 63 height 29
type input "Sent"
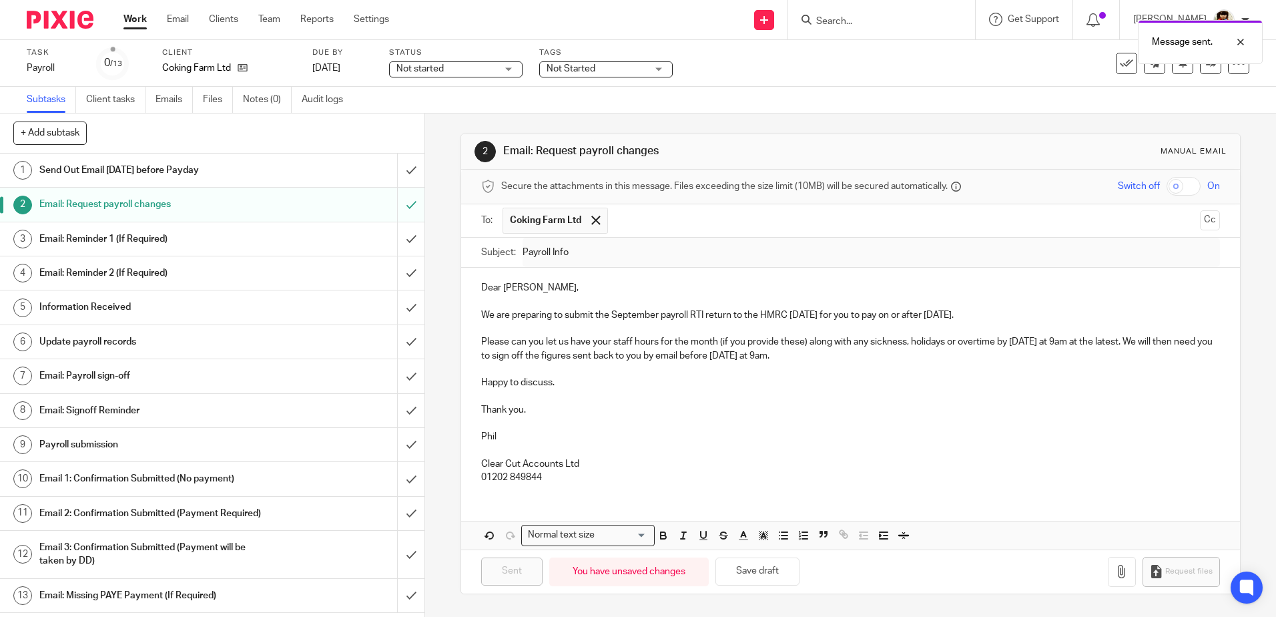
click at [500, 68] on div "Not started Not started" at bounding box center [456, 69] width 134 height 16
click at [442, 112] on li "In progress" at bounding box center [456, 117] width 132 height 27
click at [571, 59] on div "Tags Not Started Not Started Records Requested Records Received In Progress Wai…" at bounding box center [606, 63] width 134 height 32
click at [570, 69] on span "Not Started" at bounding box center [571, 68] width 49 height 9
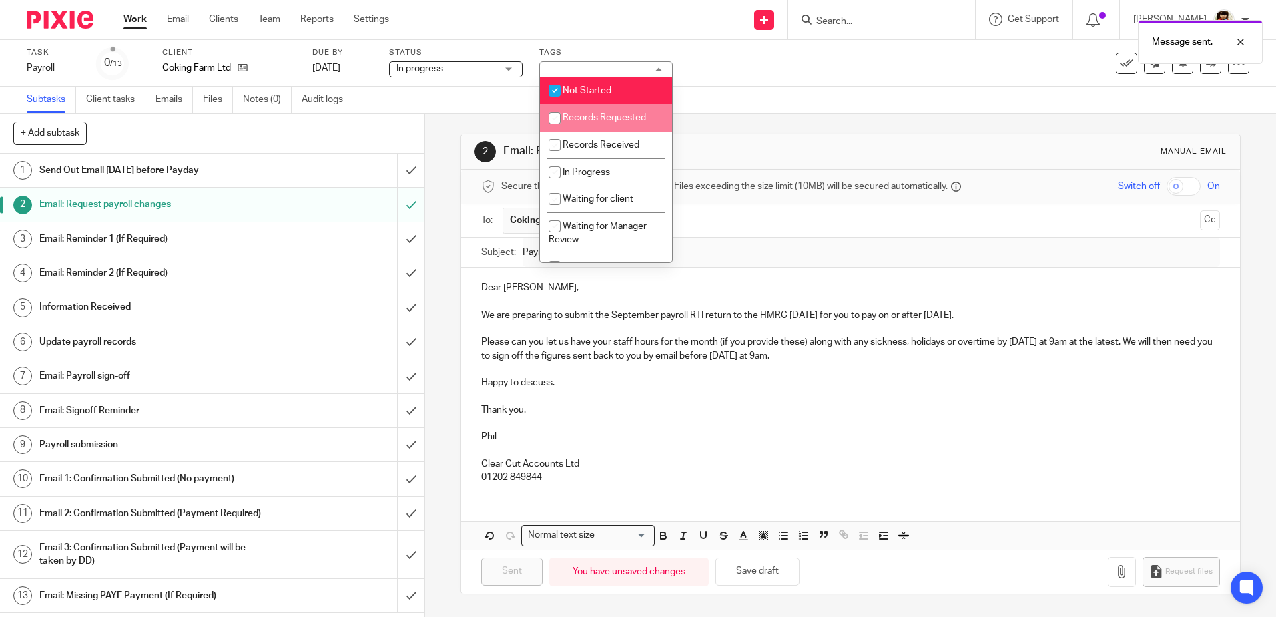
click at [561, 117] on input "checkbox" at bounding box center [554, 117] width 25 height 25
checkbox input "true"
click at [563, 87] on input "checkbox" at bounding box center [554, 90] width 25 height 25
checkbox input "false"
click at [726, 75] on div "Task Payroll Save Payroll 0 /13 Client Coking Farm Ltd Due by 29 Sep 2025 Statu…" at bounding box center [536, 63] width 1019 height 32
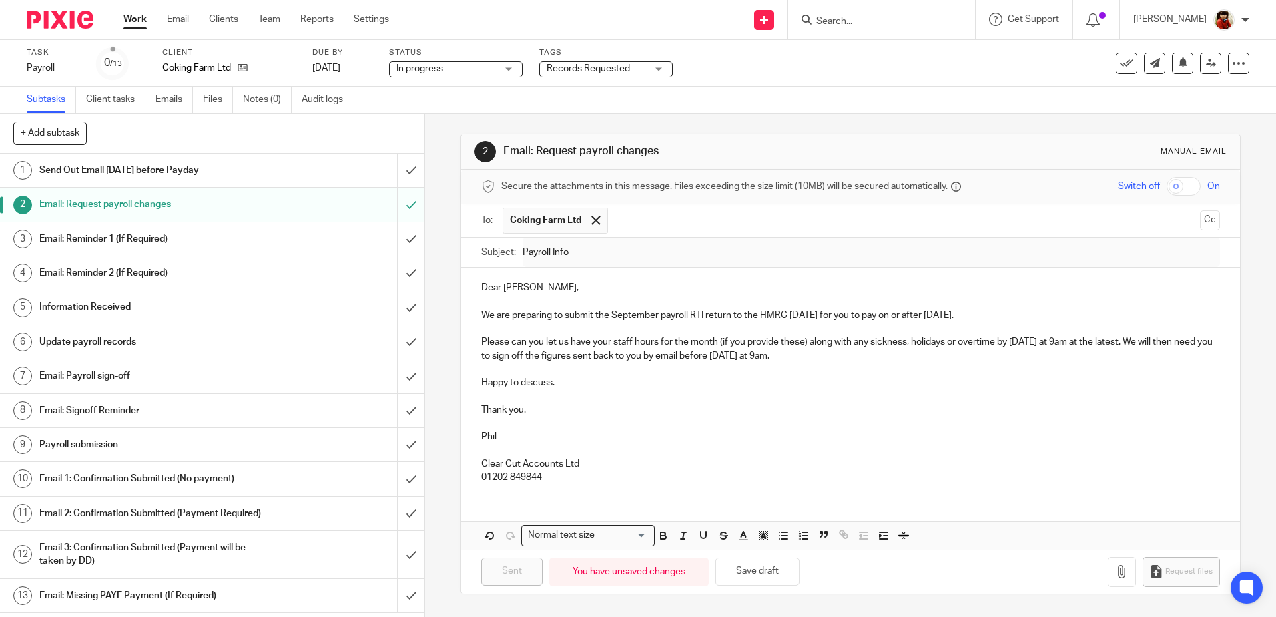
click at [126, 19] on link "Work" at bounding box center [135, 19] width 23 height 13
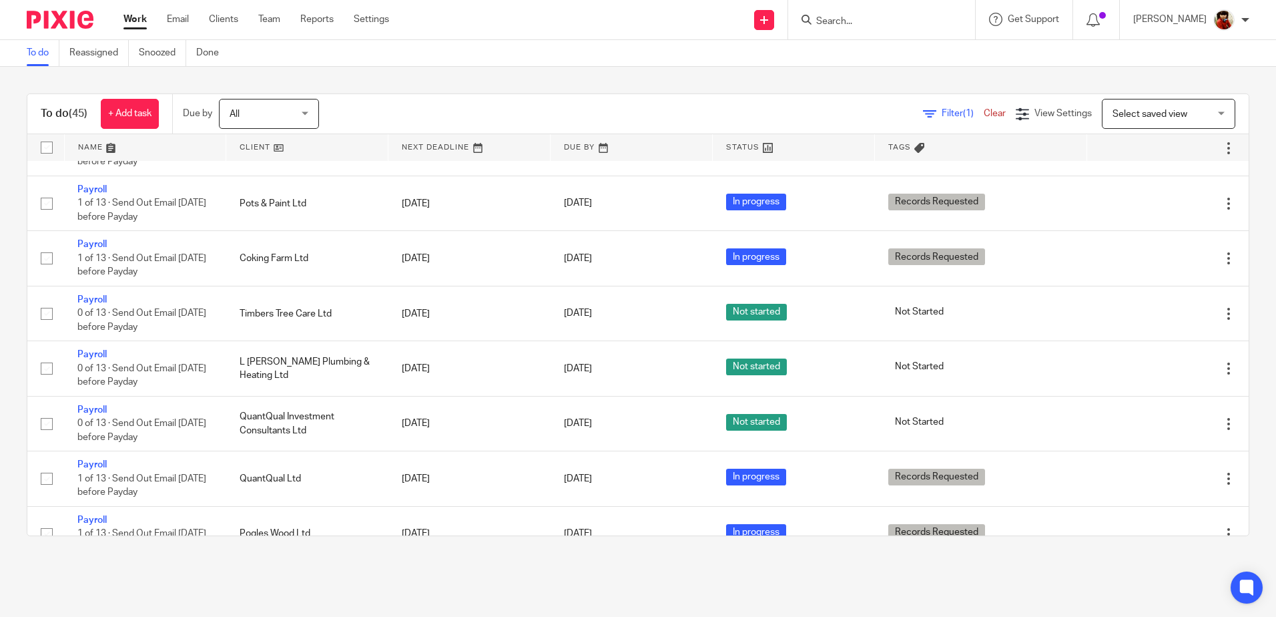
scroll to position [601, 0]
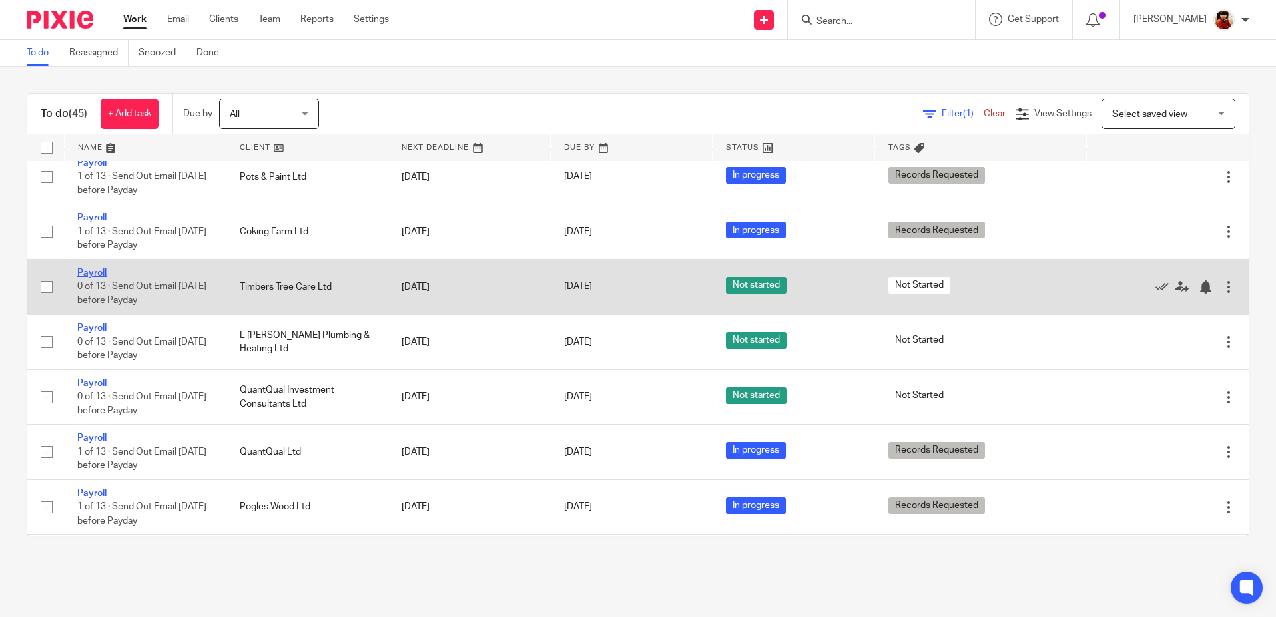
click at [81, 273] on link "Payroll" at bounding box center [91, 272] width 29 height 9
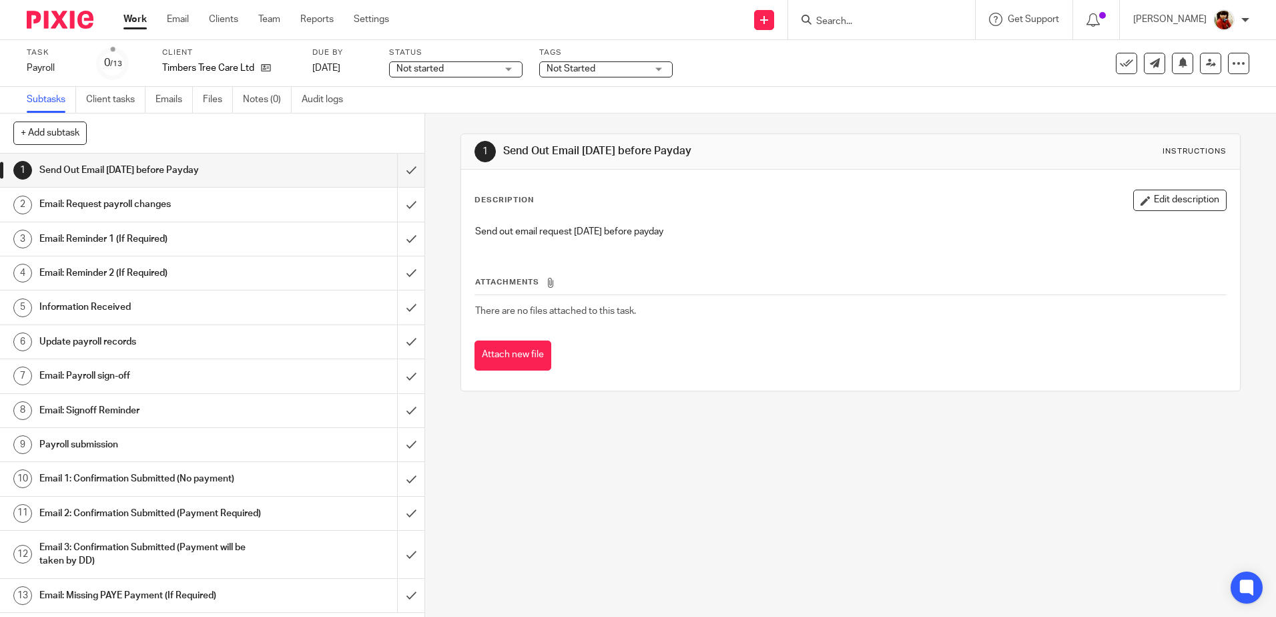
click at [81, 201] on h1 "Email: Request payroll changes" at bounding box center [154, 204] width 230 height 20
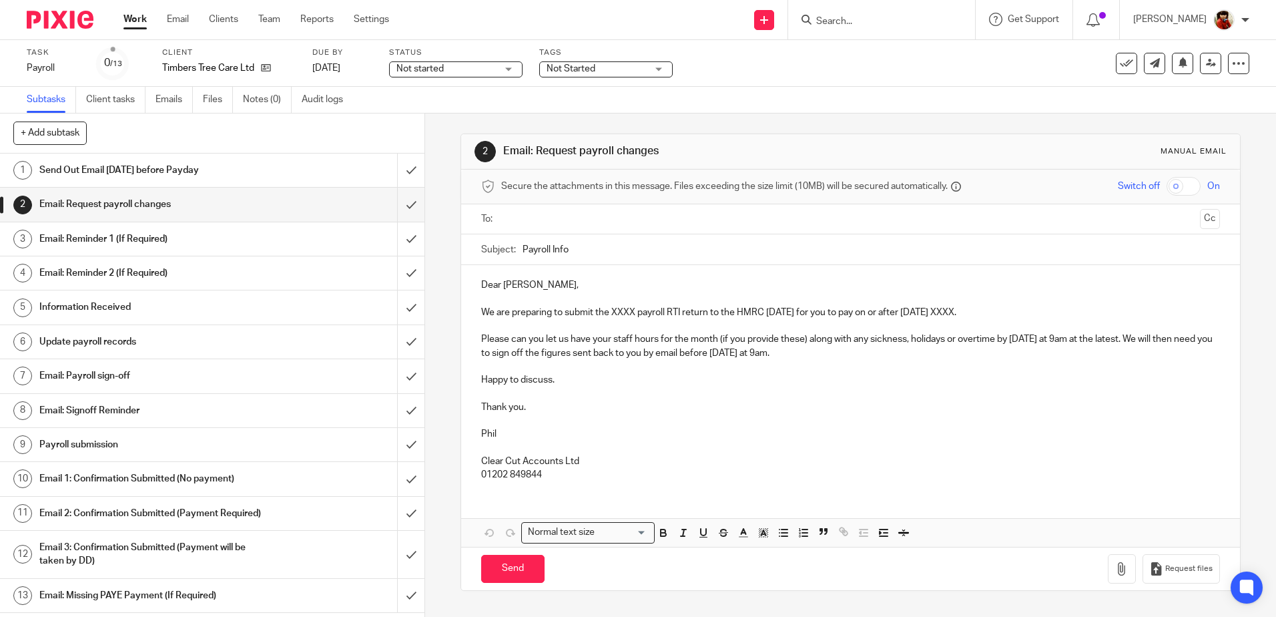
click at [632, 314] on p "We are preparing to submit the XXXX payroll RTI return to the HMRC [DATE] for y…" at bounding box center [850, 312] width 738 height 13
click at [998, 312] on p "We are preparing to submit the September payroll RTI return to the HMRC [DATE] …" at bounding box center [850, 312] width 738 height 13
click at [550, 212] on input "text" at bounding box center [850, 219] width 688 height 15
click at [508, 568] on input "Send" at bounding box center [512, 571] width 63 height 29
type input "Sent"
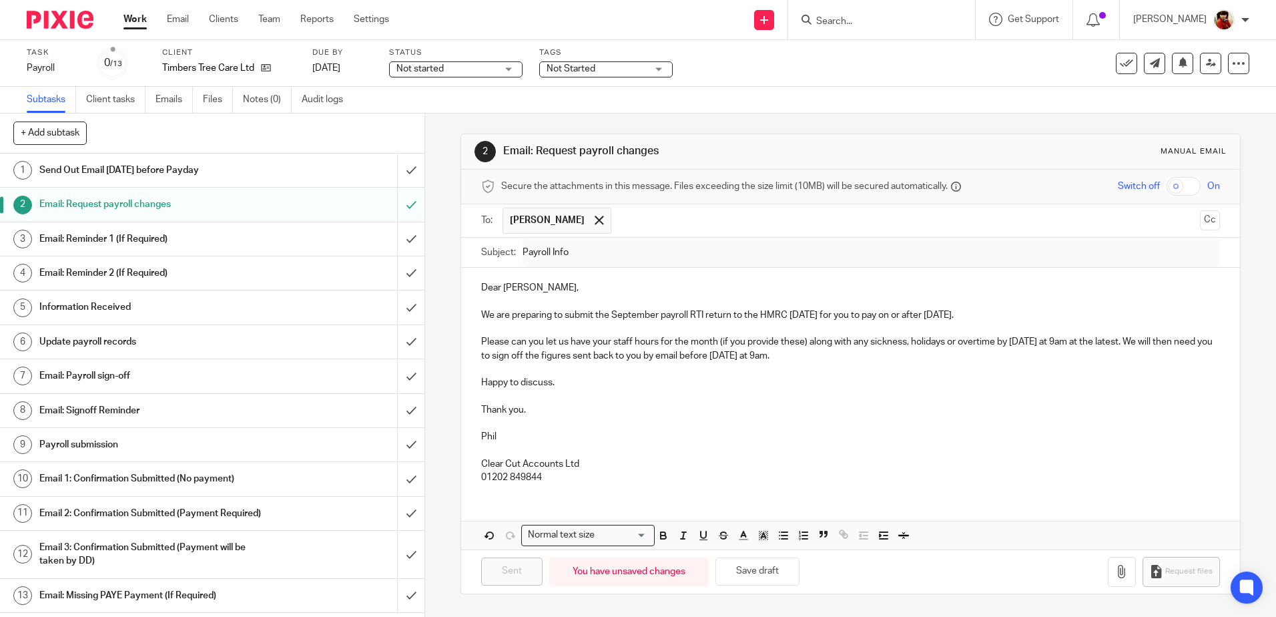
click at [504, 71] on div "Not started Not started" at bounding box center [456, 69] width 134 height 16
click at [461, 121] on li "In progress" at bounding box center [456, 117] width 132 height 27
click at [575, 65] on span "Not Started" at bounding box center [571, 68] width 49 height 9
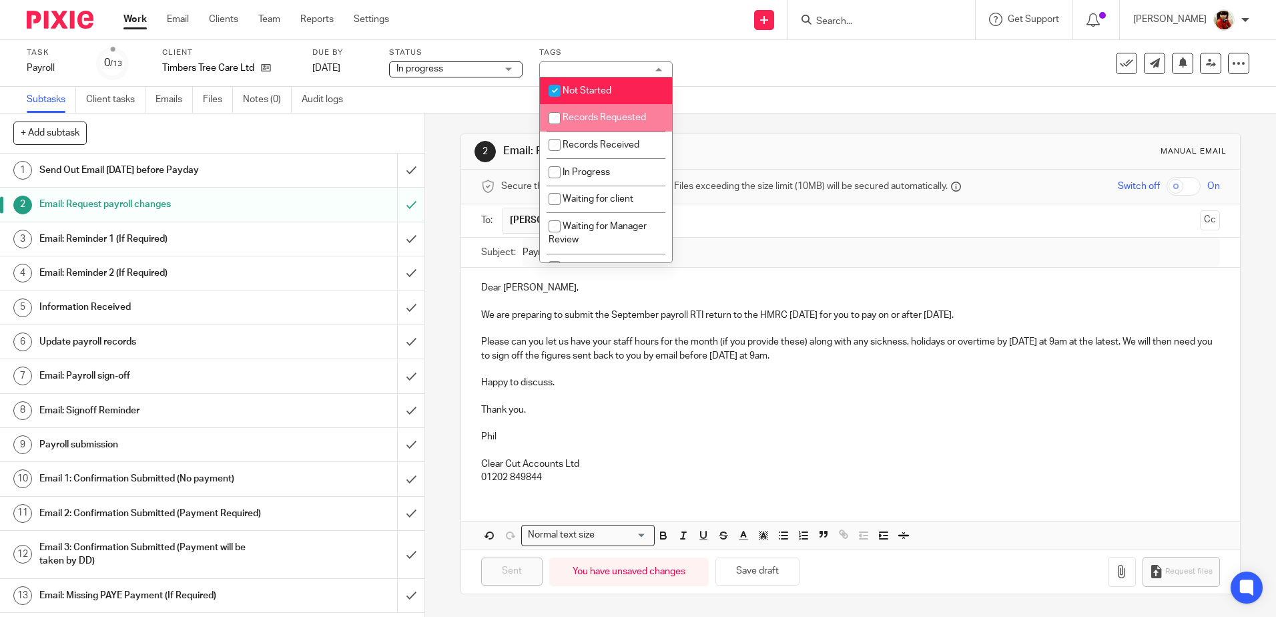
click at [552, 115] on input "checkbox" at bounding box center [554, 117] width 25 height 25
checkbox input "true"
click at [559, 90] on input "checkbox" at bounding box center [554, 90] width 25 height 25
checkbox input "false"
click at [729, 80] on div "Task Payroll Save Payroll 0 /13 Client Timbers Tree Care Ltd Due by [DATE] Stat…" at bounding box center [638, 63] width 1276 height 47
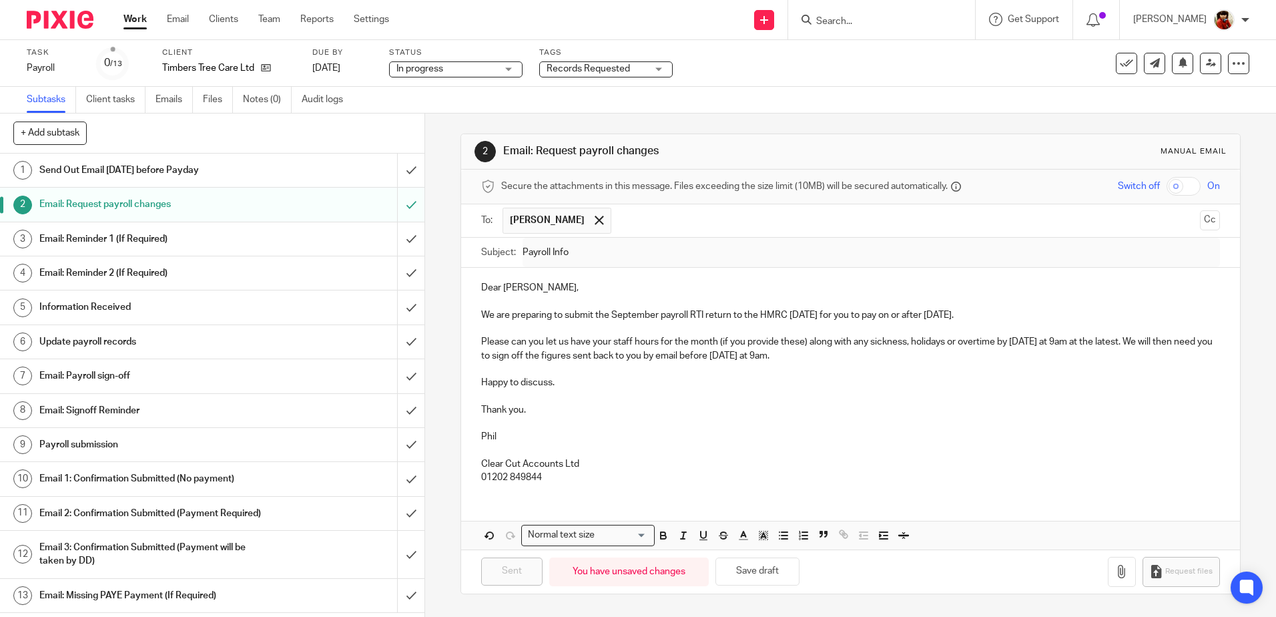
click at [136, 15] on link "Work" at bounding box center [135, 19] width 23 height 13
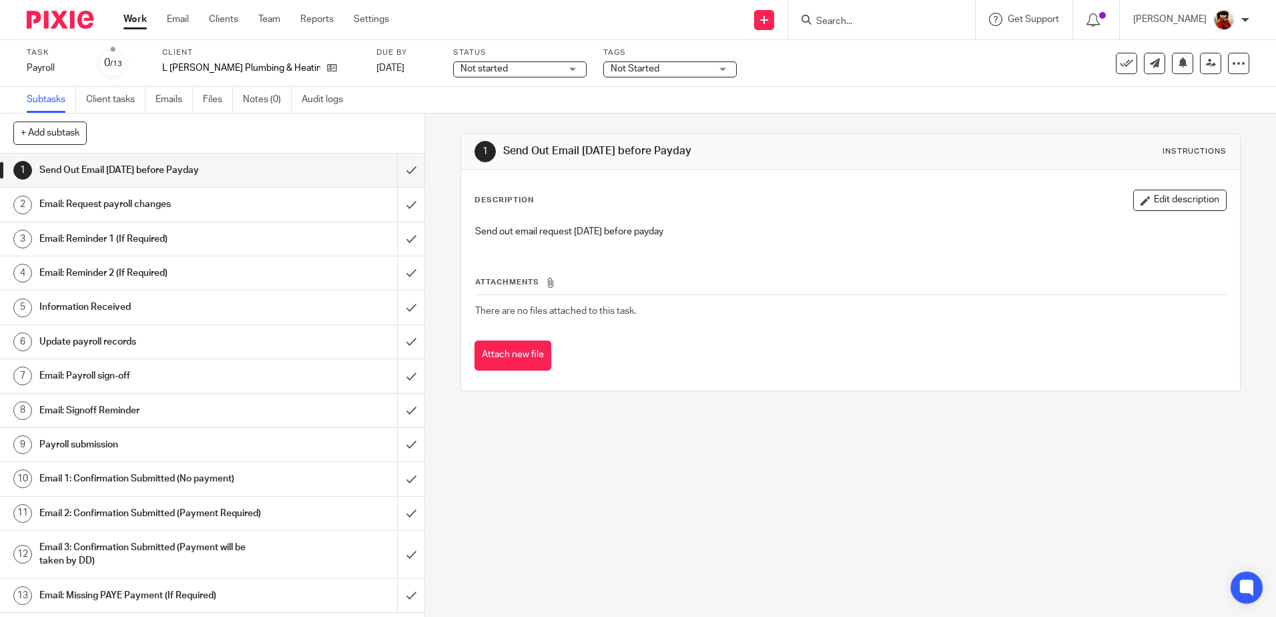
click at [91, 203] on h1 "Email: Request payroll changes" at bounding box center [154, 204] width 230 height 20
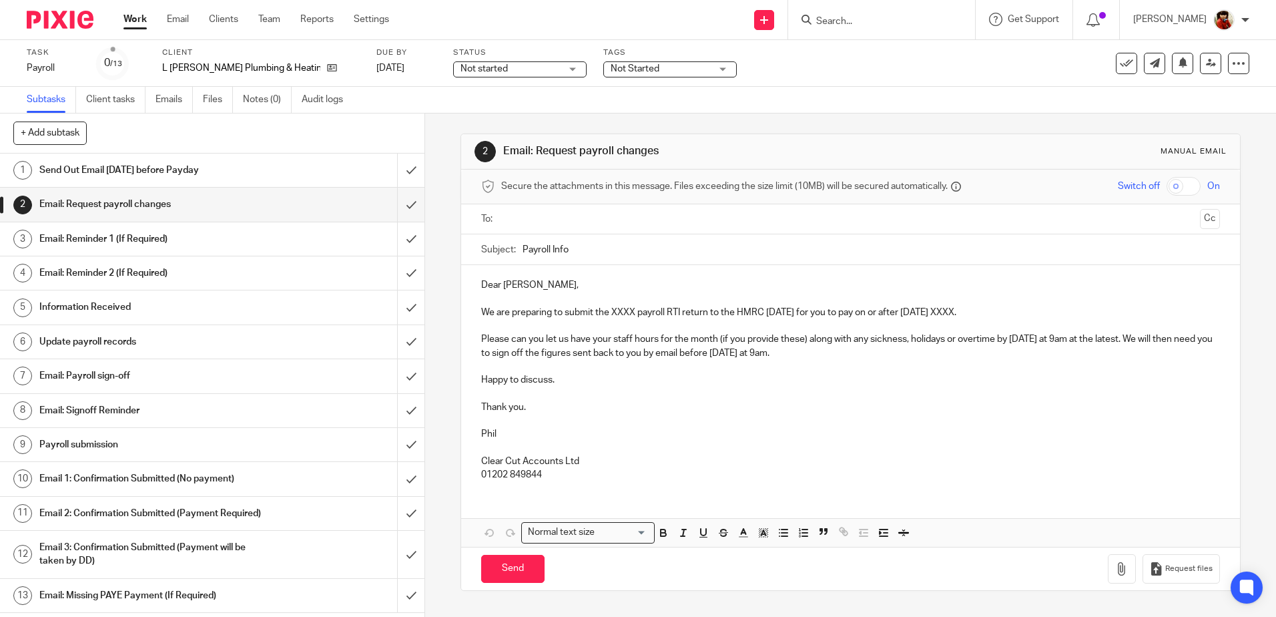
click at [632, 314] on p "We are preparing to submit the XXXX payroll RTI return to the HMRC [DATE] for y…" at bounding box center [850, 312] width 738 height 13
click at [997, 310] on p "We are preparing to submit the September payroll RTI return to the HMRC [DATE] …" at bounding box center [850, 312] width 738 height 13
click at [525, 218] on input "text" at bounding box center [850, 219] width 688 height 15
click at [511, 569] on input "Send" at bounding box center [512, 571] width 63 height 29
type input "Sent"
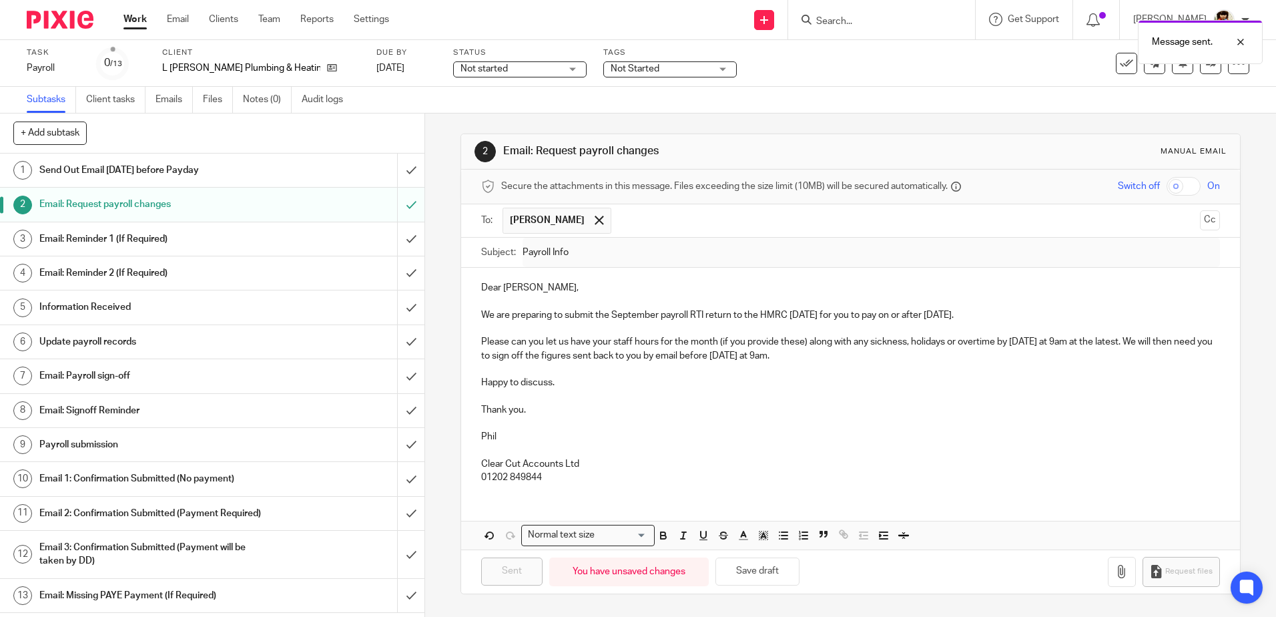
click at [533, 67] on div "Not started Not started" at bounding box center [520, 69] width 134 height 16
click at [479, 113] on li "In progress" at bounding box center [483, 117] width 132 height 27
click at [611, 67] on span "Not Started" at bounding box center [635, 68] width 49 height 9
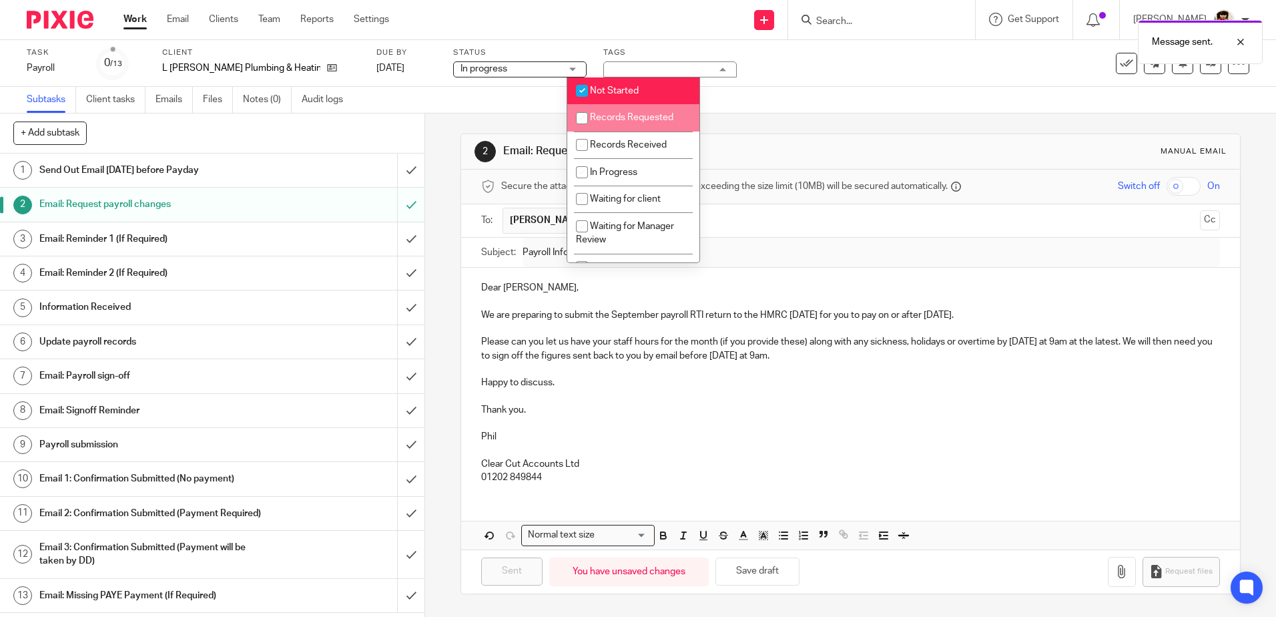
click at [583, 119] on input "checkbox" at bounding box center [581, 117] width 25 height 25
checkbox input "true"
click at [583, 88] on input "checkbox" at bounding box center [581, 90] width 25 height 25
checkbox input "false"
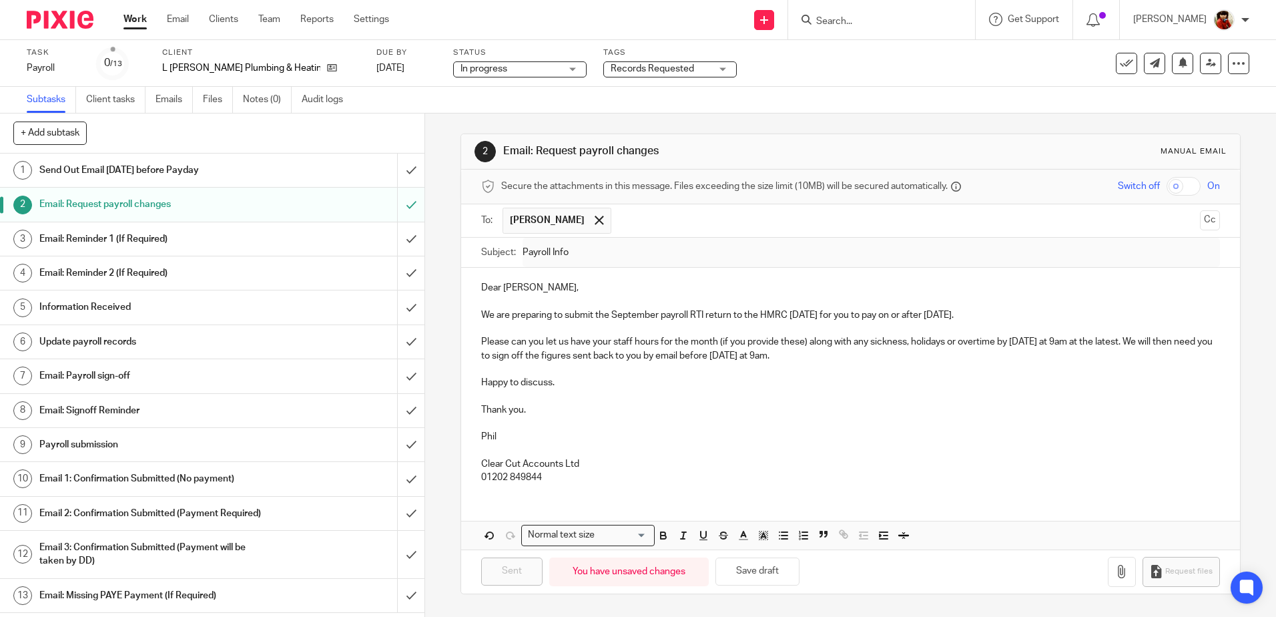
click at [760, 448] on p at bounding box center [850, 450] width 738 height 13
click at [137, 19] on link "Work" at bounding box center [135, 19] width 23 height 13
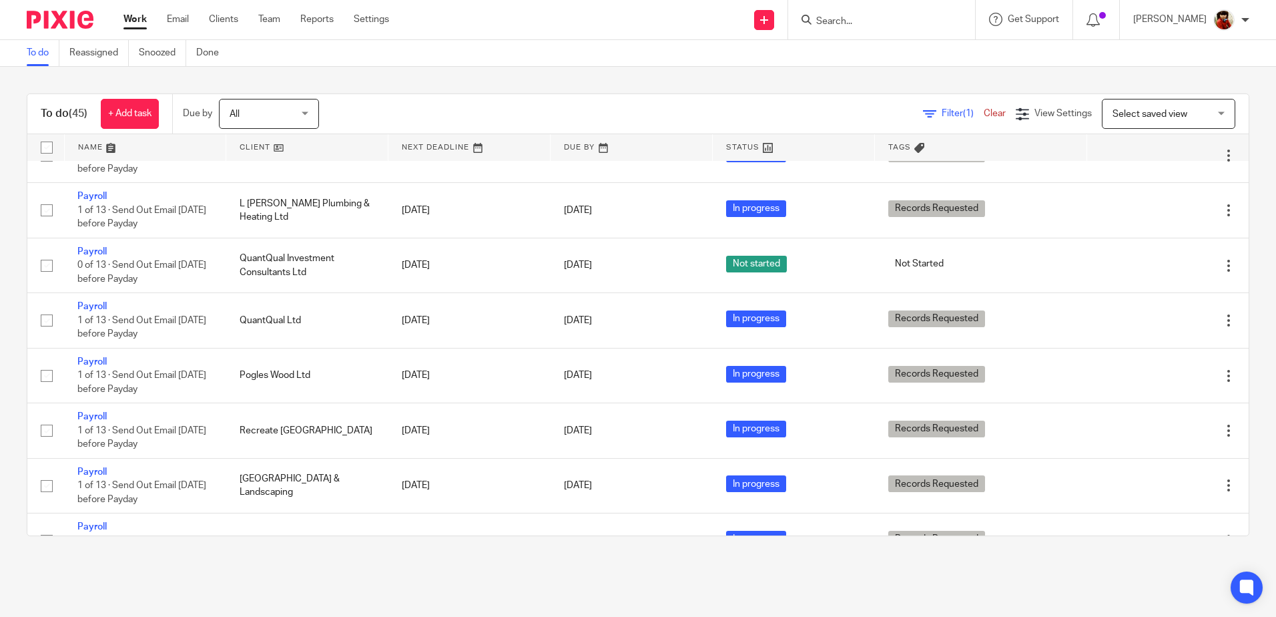
scroll to position [742, 0]
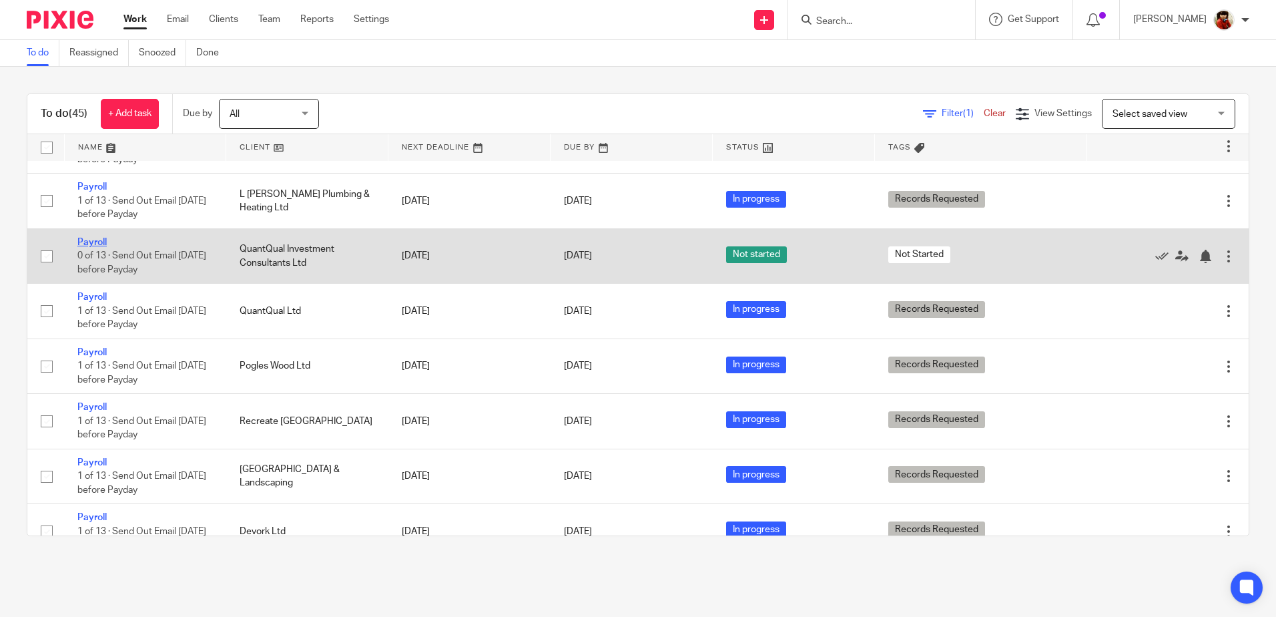
click at [97, 240] on link "Payroll" at bounding box center [91, 242] width 29 height 9
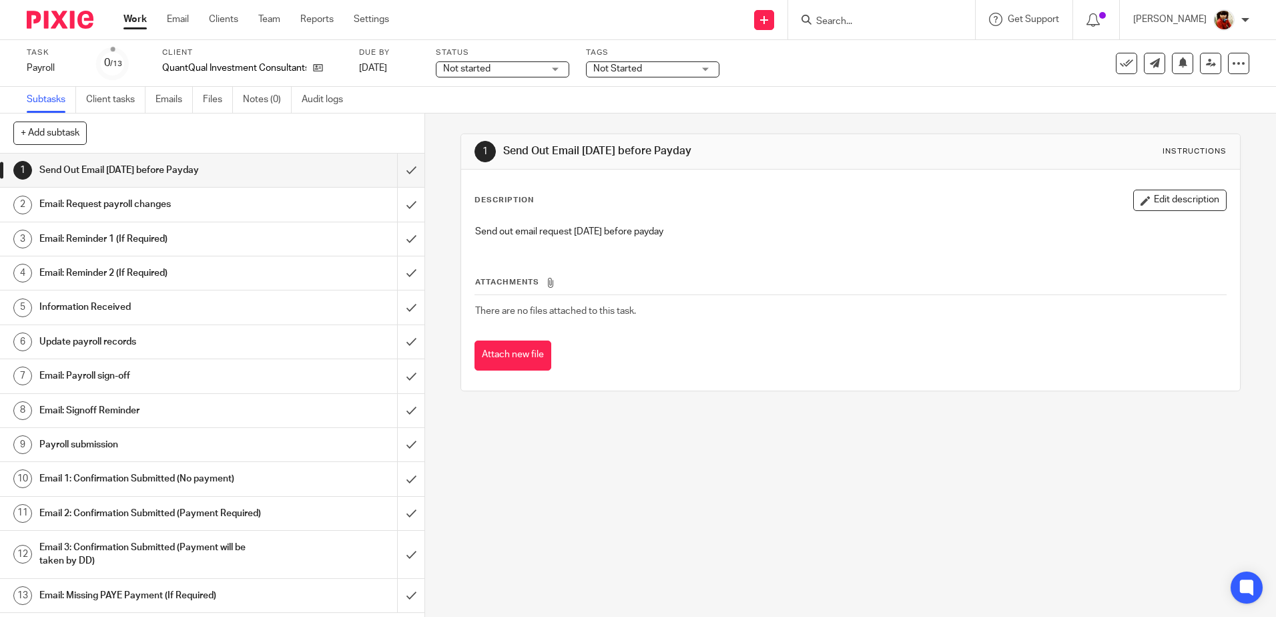
click at [137, 204] on h1 "Email: Request payroll changes" at bounding box center [154, 204] width 230 height 20
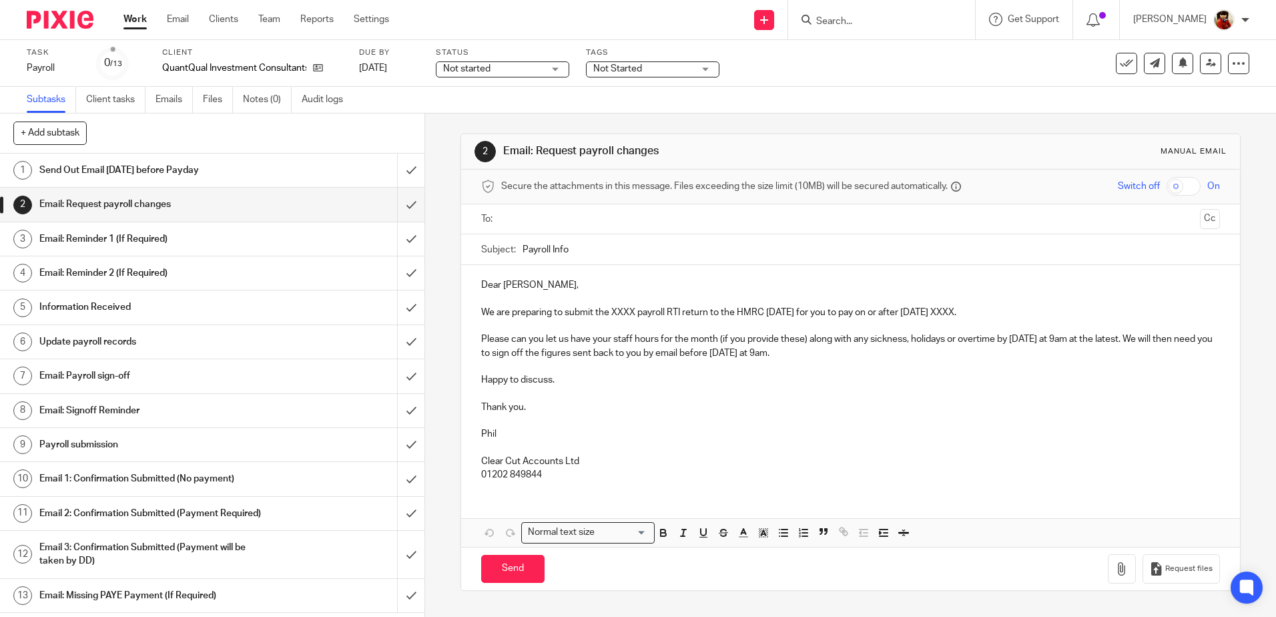
click at [632, 312] on p "We are preparing to submit the XXXX payroll RTI return to the HMRC [DATE] for y…" at bounding box center [850, 312] width 738 height 13
click at [997, 312] on p "We are preparing to submit the September payroll RTI return to the HMRC [DATE] …" at bounding box center [850, 312] width 738 height 13
click at [536, 217] on input "text" at bounding box center [850, 219] width 688 height 15
click at [517, 573] on input "Send" at bounding box center [512, 571] width 63 height 29
type input "Sent"
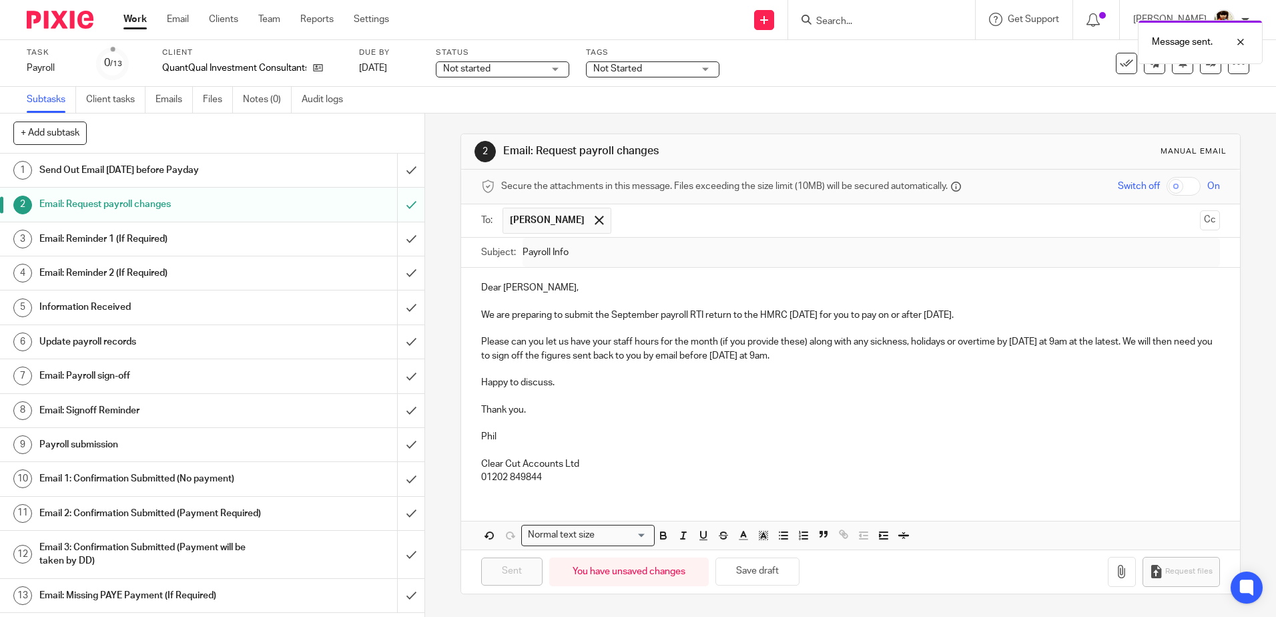
click at [550, 70] on div "Not started Not started" at bounding box center [503, 69] width 134 height 16
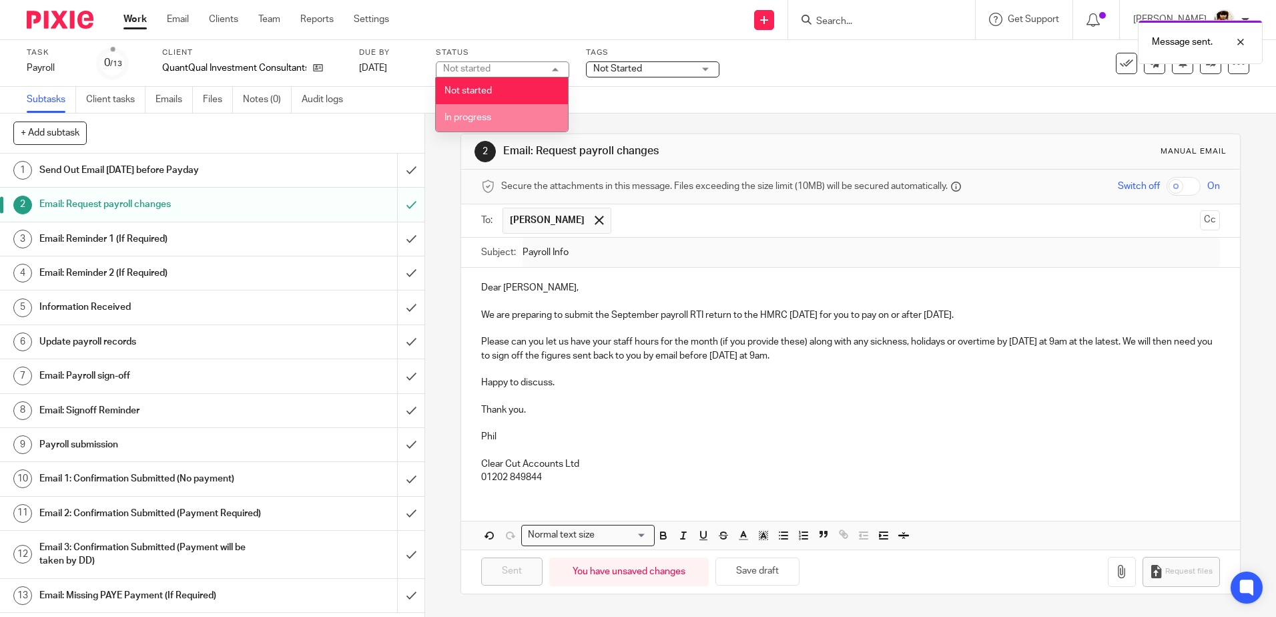
click at [479, 117] on span "In progress" at bounding box center [468, 117] width 47 height 9
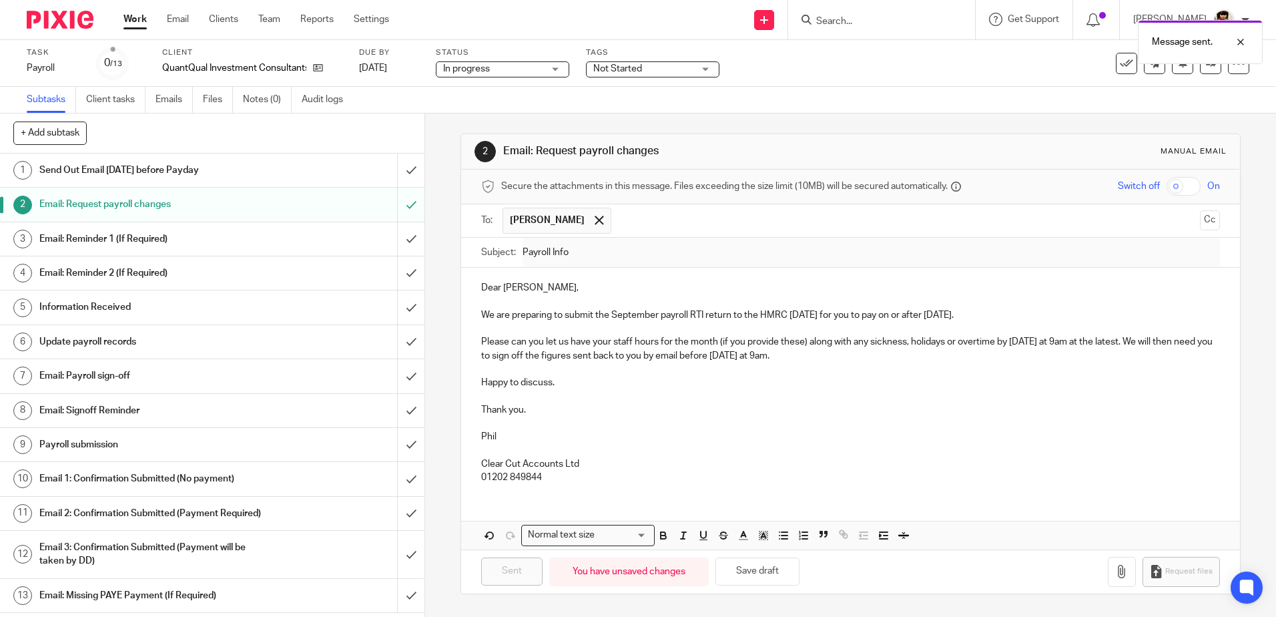
click at [627, 65] on span "Not Started" at bounding box center [617, 68] width 49 height 9
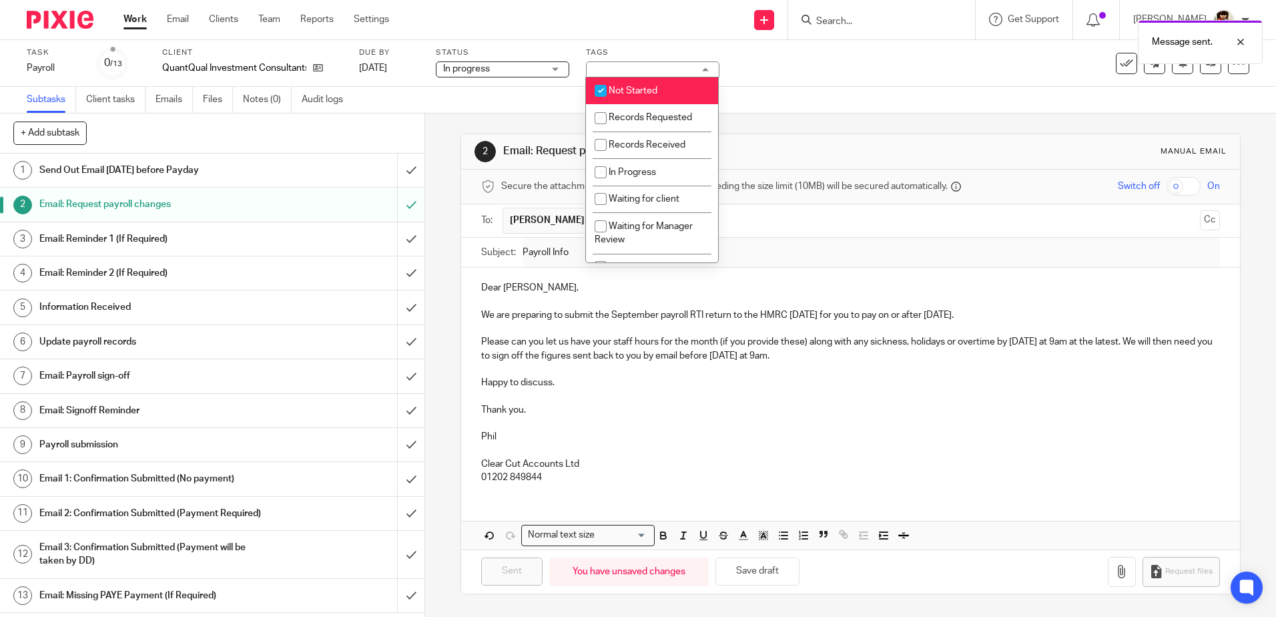
click at [601, 87] on input "checkbox" at bounding box center [600, 90] width 25 height 25
checkbox input "false"
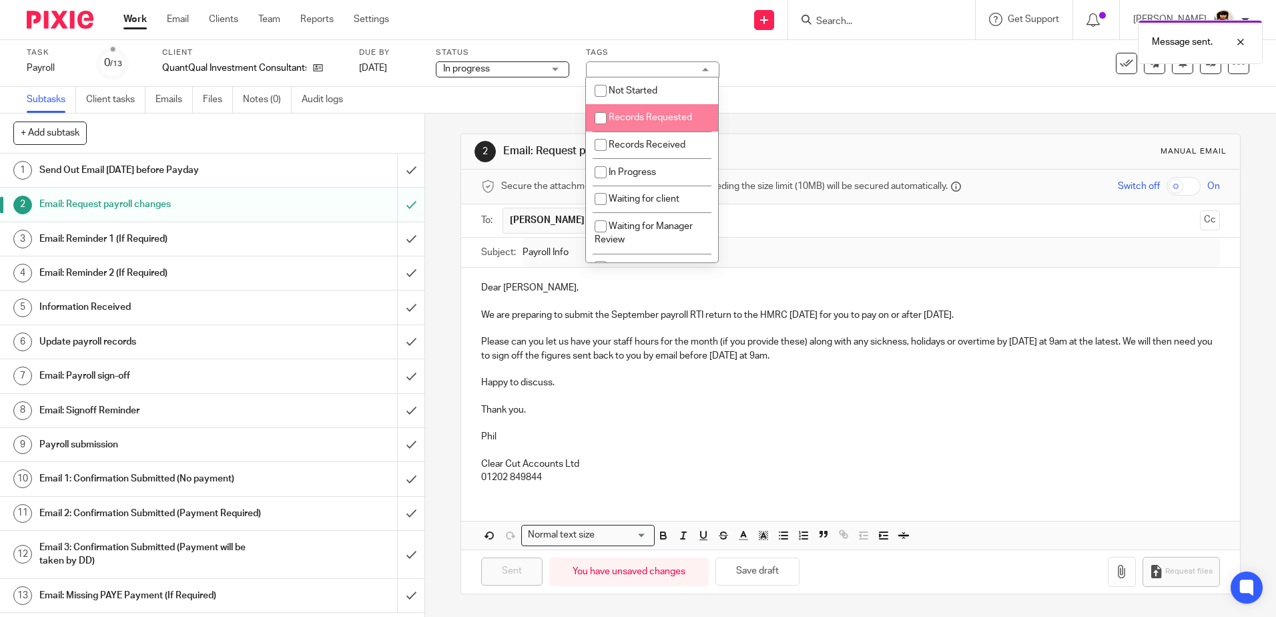
click at [597, 117] on input "checkbox" at bounding box center [600, 117] width 25 height 25
checkbox input "true"
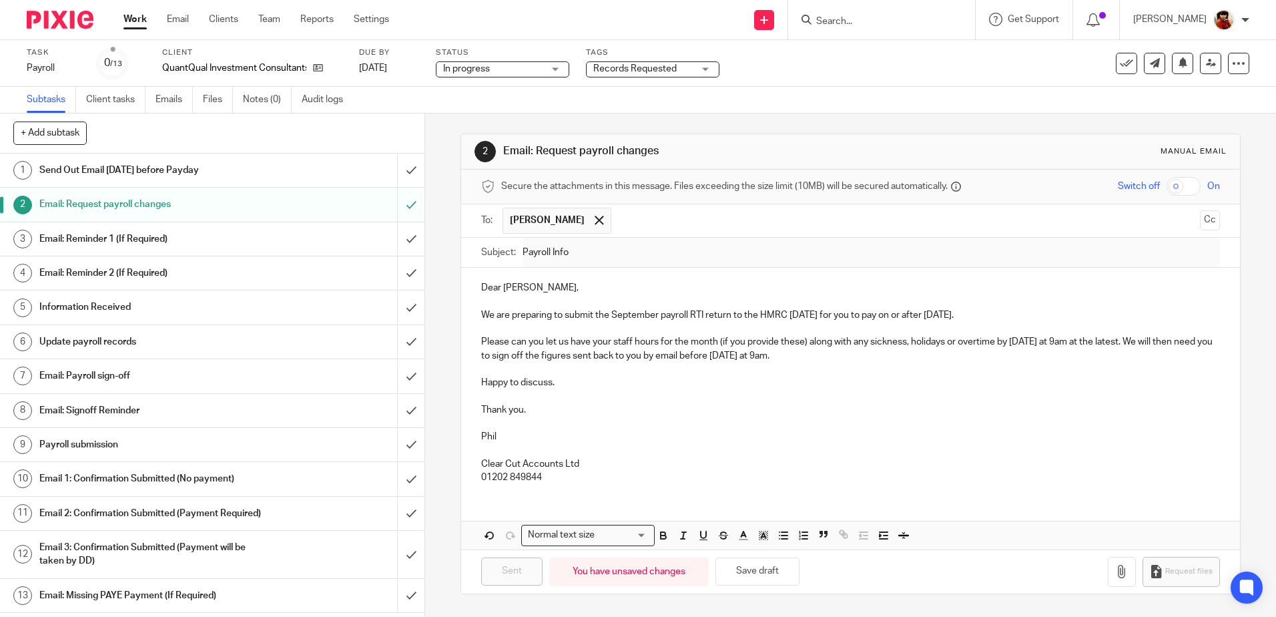
click at [774, 116] on div "2 Email: Request payroll changes Manual email Secure the attachments in this me…" at bounding box center [851, 363] width 780 height 501
click at [134, 21] on link "Work" at bounding box center [135, 19] width 23 height 13
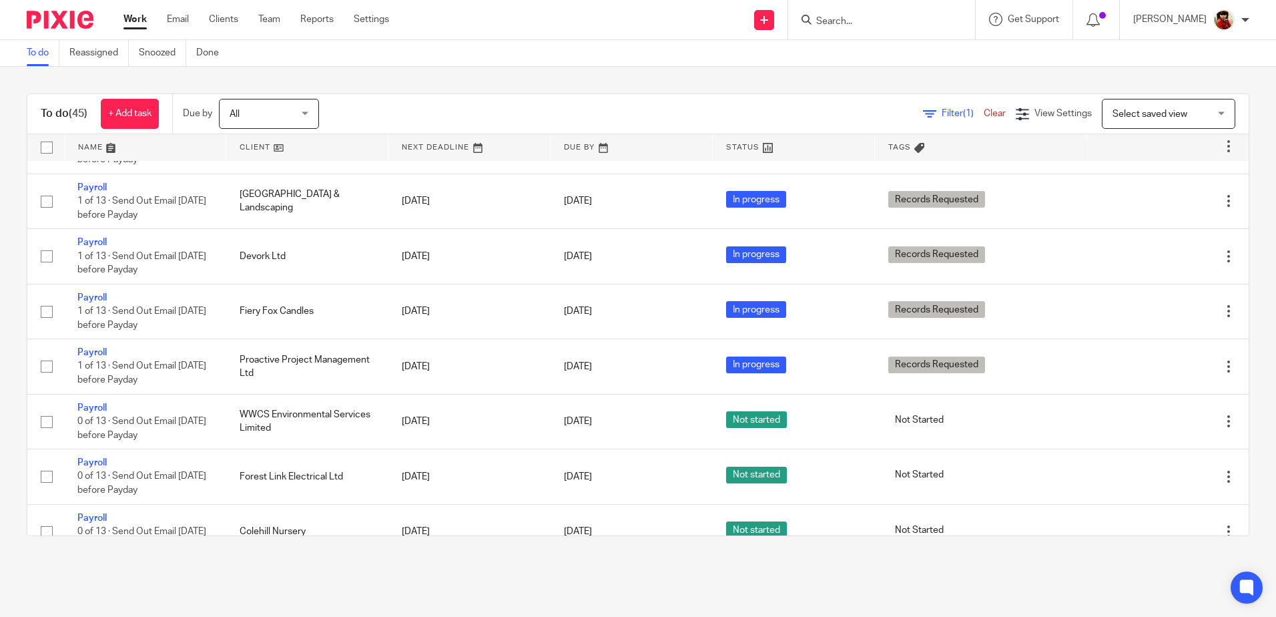
scroll to position [1012, 0]
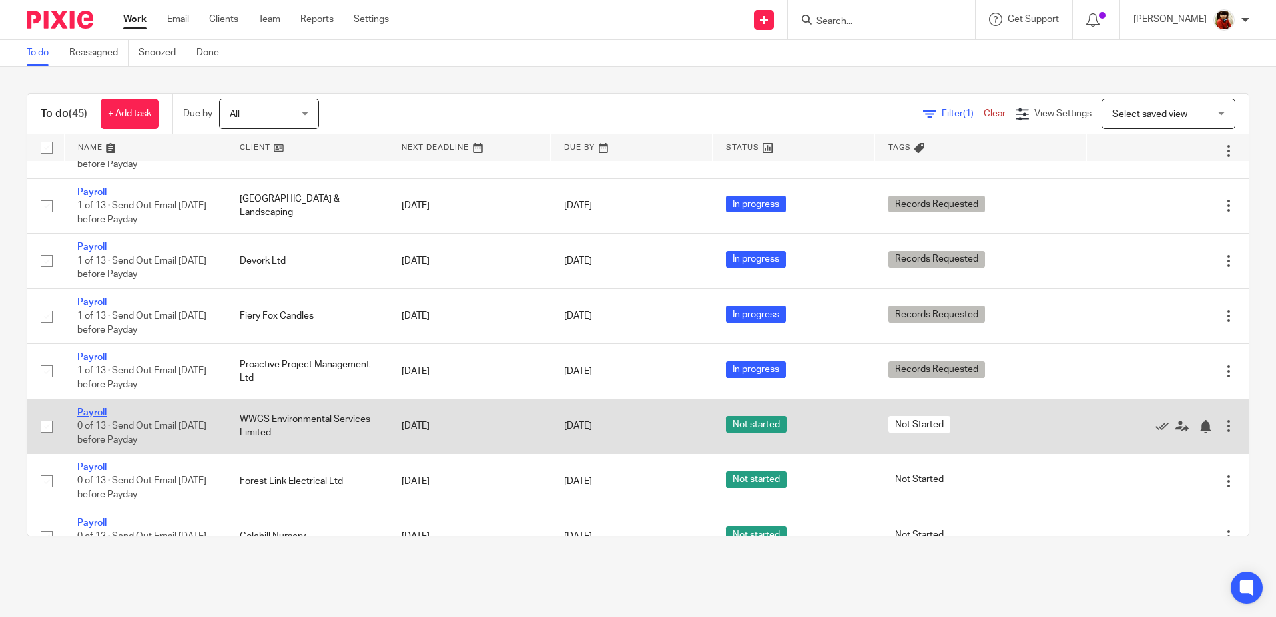
click at [90, 411] on link "Payroll" at bounding box center [91, 412] width 29 height 9
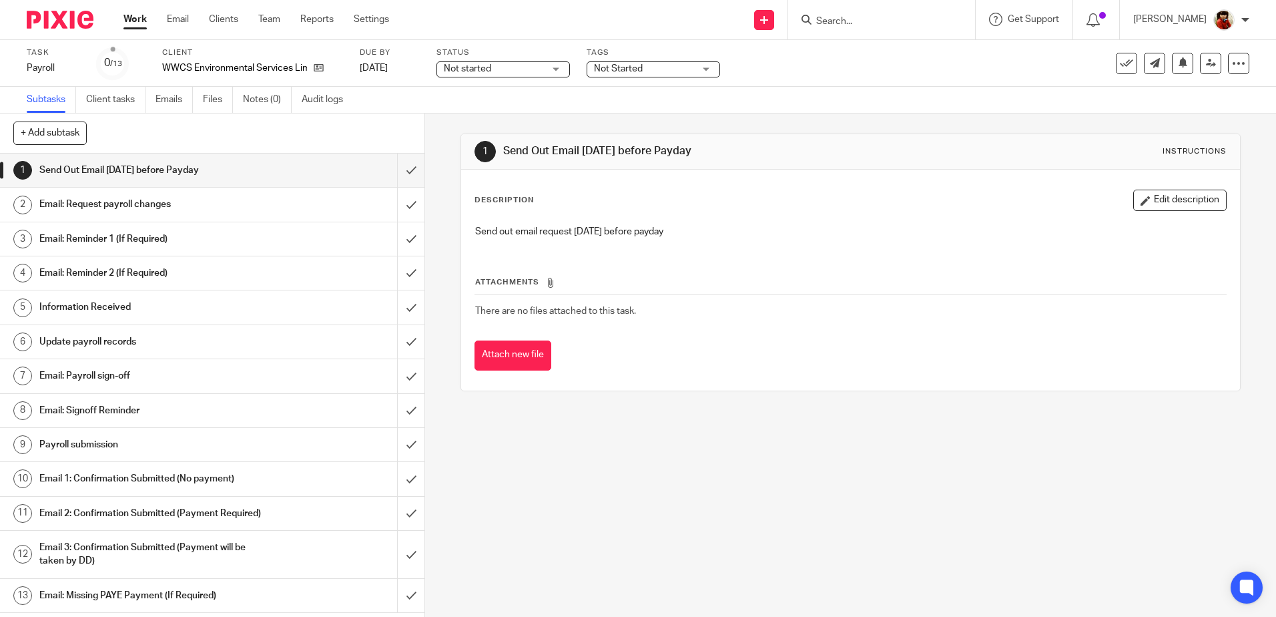
click at [132, 204] on h1 "Email: Request payroll changes" at bounding box center [154, 204] width 230 height 20
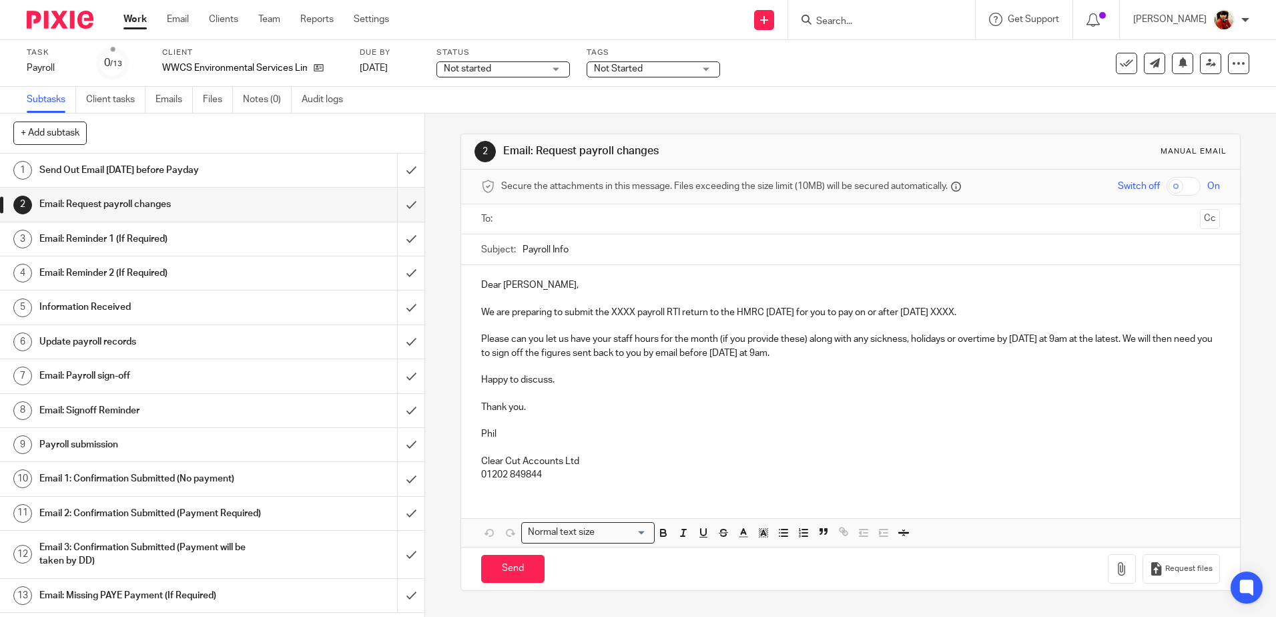
click at [632, 312] on p "We are preparing to submit the XXXX payroll RTI return to the HMRC [DATE] for y…" at bounding box center [850, 312] width 738 height 13
click at [998, 312] on p "We are preparing to submit the September payroll RTI return to the HMRC [DATE] …" at bounding box center [850, 312] width 738 height 13
drag, startPoint x: 946, startPoint y: 310, endPoint x: 987, endPoint y: 315, distance: 41.7
click at [987, 315] on p "We are preparing to submit the September payroll RTI return to the HMRC [DATE] …" at bounding box center [850, 312] width 738 height 13
click at [520, 216] on input "text" at bounding box center [850, 219] width 688 height 15
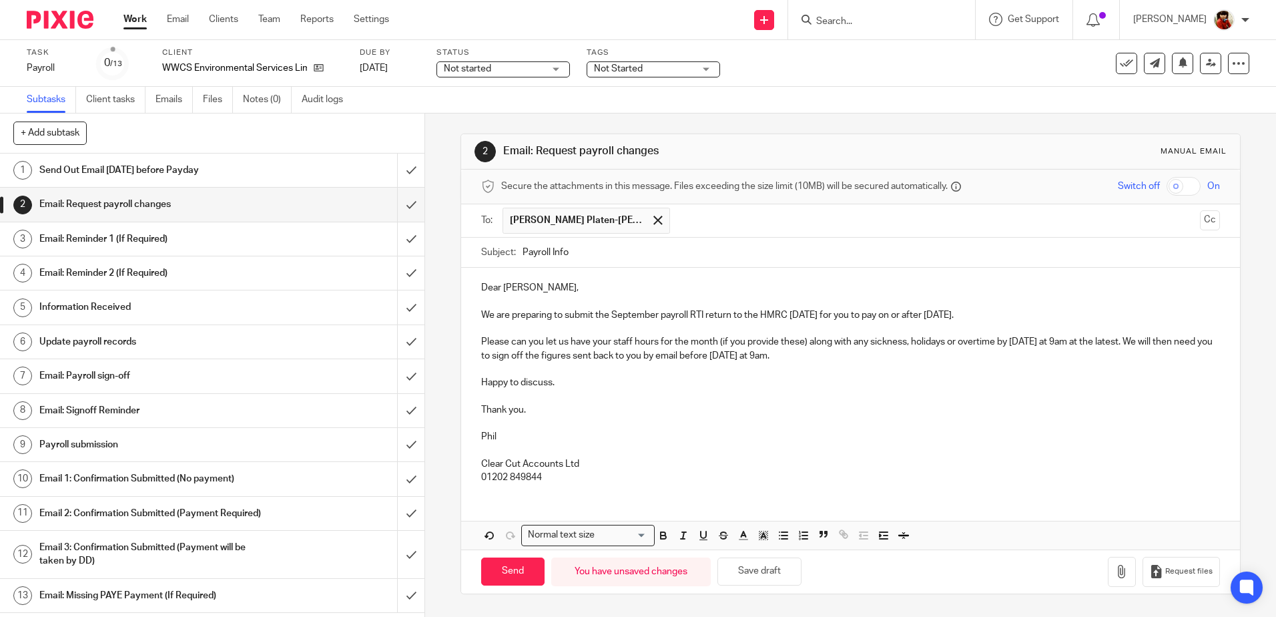
click at [677, 222] on input "text" at bounding box center [936, 221] width 518 height 26
click at [526, 290] on p "Dear [PERSON_NAME]," at bounding box center [850, 287] width 738 height 13
click at [509, 571] on input "Send" at bounding box center [512, 571] width 63 height 29
type input "Sent"
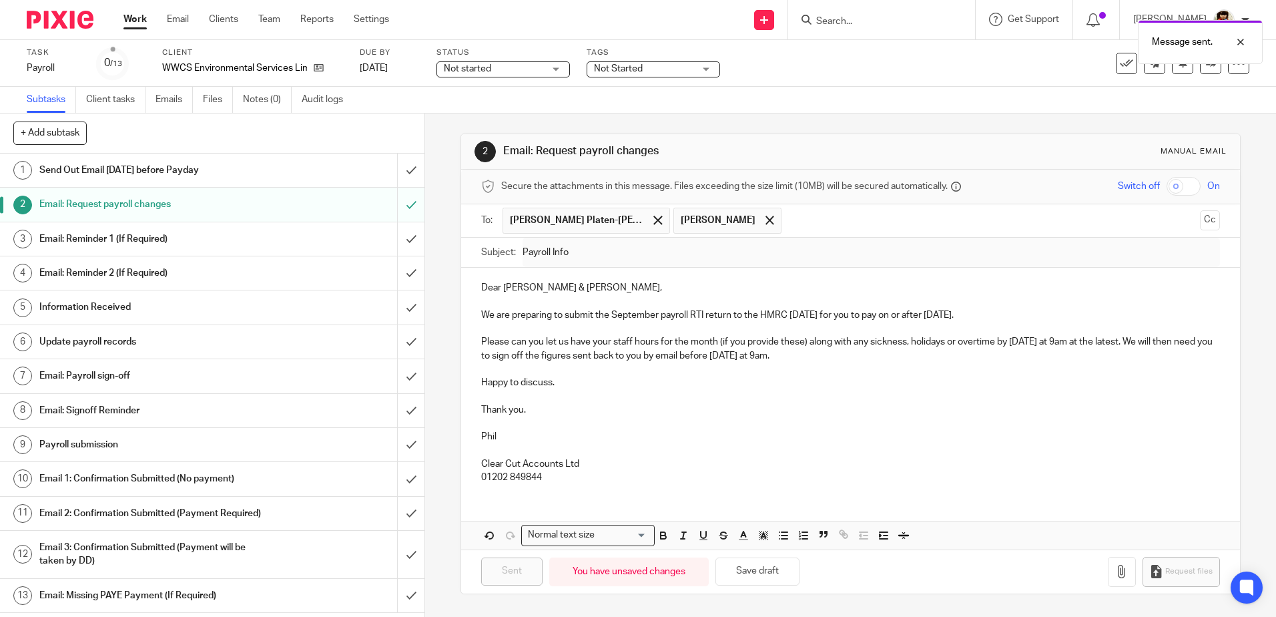
click at [557, 69] on div "Not started Not started" at bounding box center [504, 69] width 134 height 16
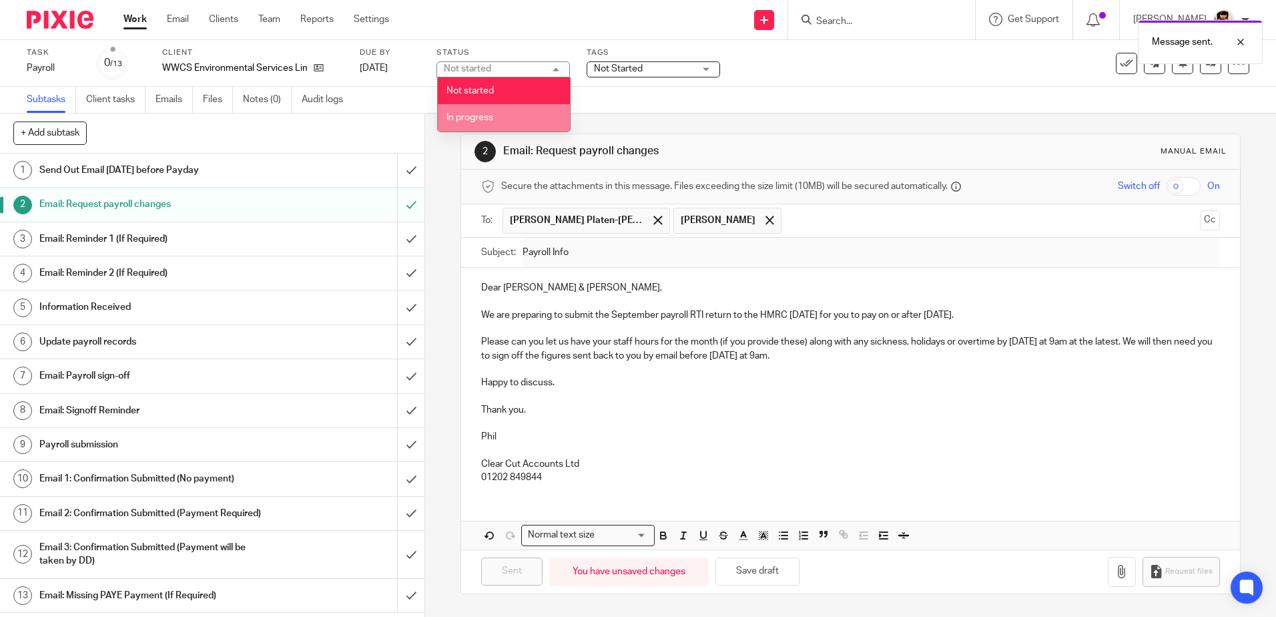
click at [477, 113] on span "In progress" at bounding box center [470, 117] width 47 height 9
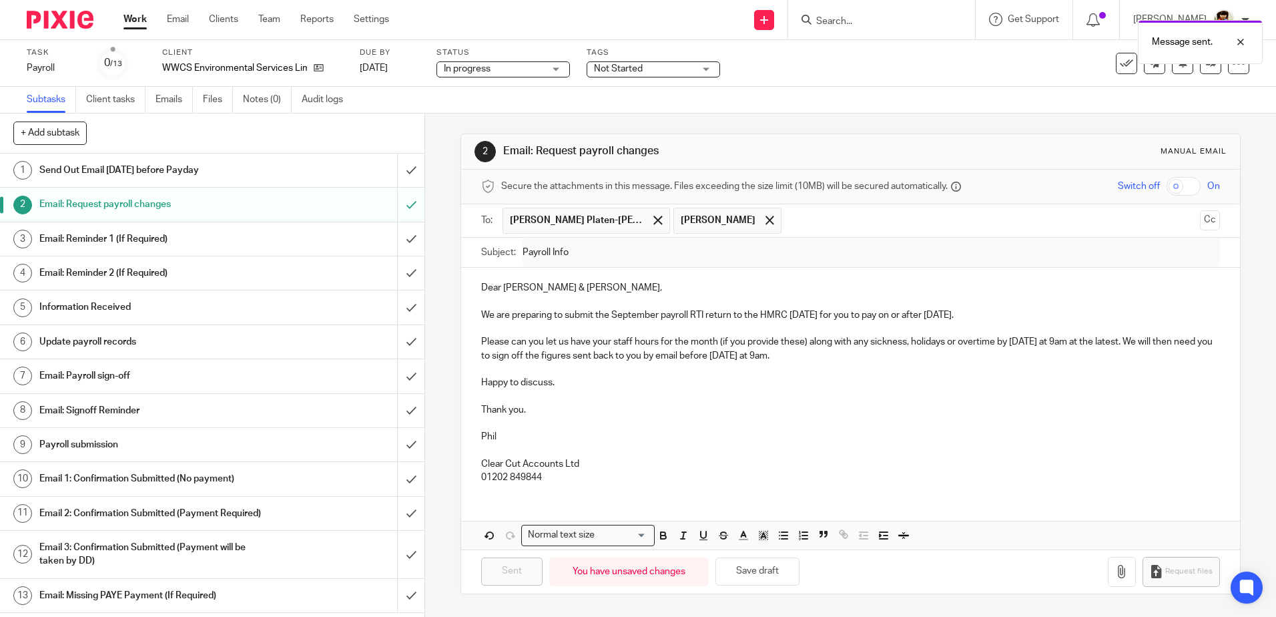
click at [632, 71] on span "Not Started" at bounding box center [618, 68] width 49 height 9
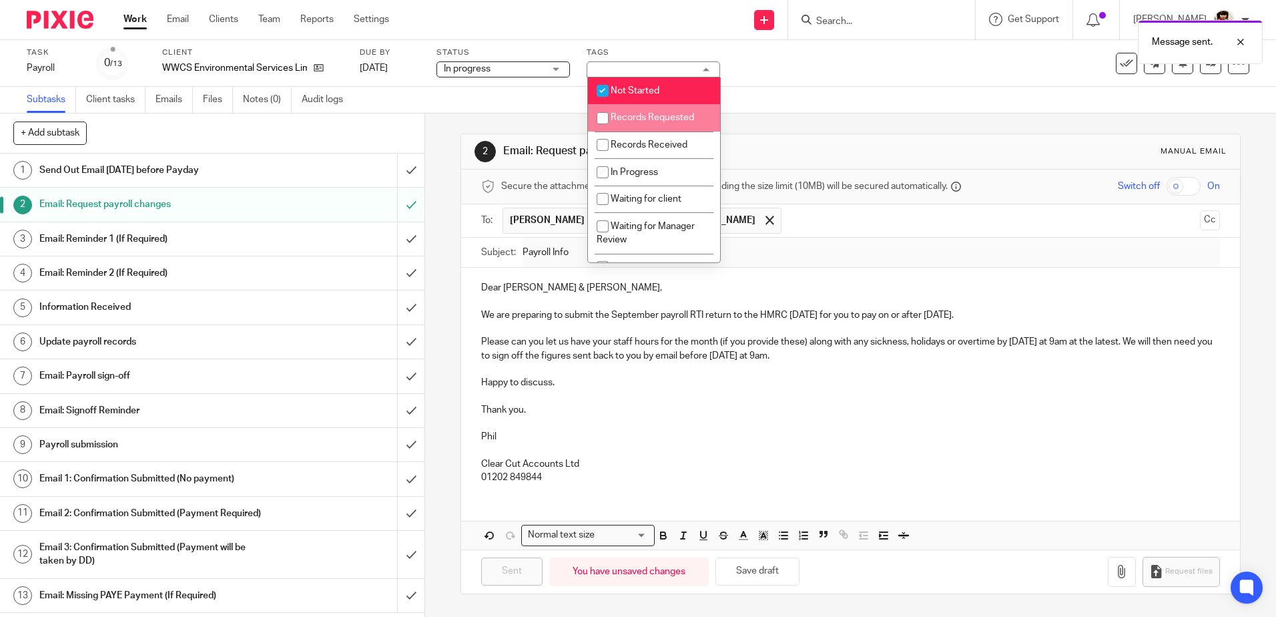
click at [604, 118] on input "checkbox" at bounding box center [602, 117] width 25 height 25
checkbox input "true"
click at [599, 85] on input "checkbox" at bounding box center [602, 90] width 25 height 25
checkbox input "false"
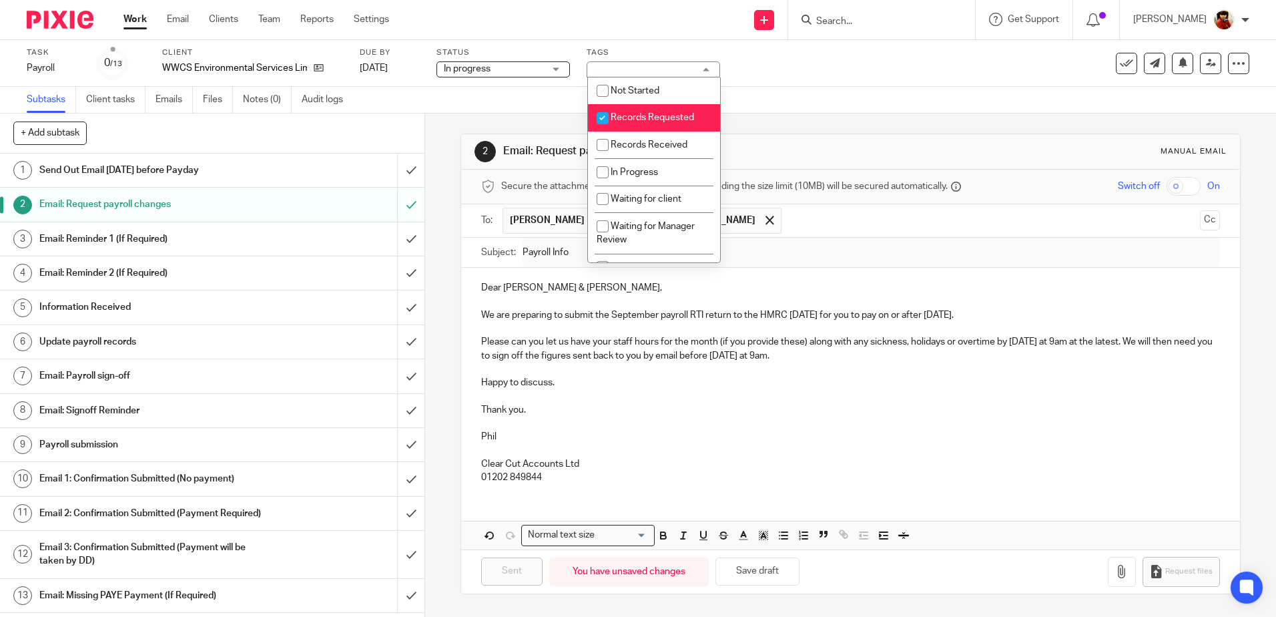
click at [840, 93] on div "Subtasks Client tasks Emails Files Notes (0) Audit logs" at bounding box center [638, 100] width 1276 height 27
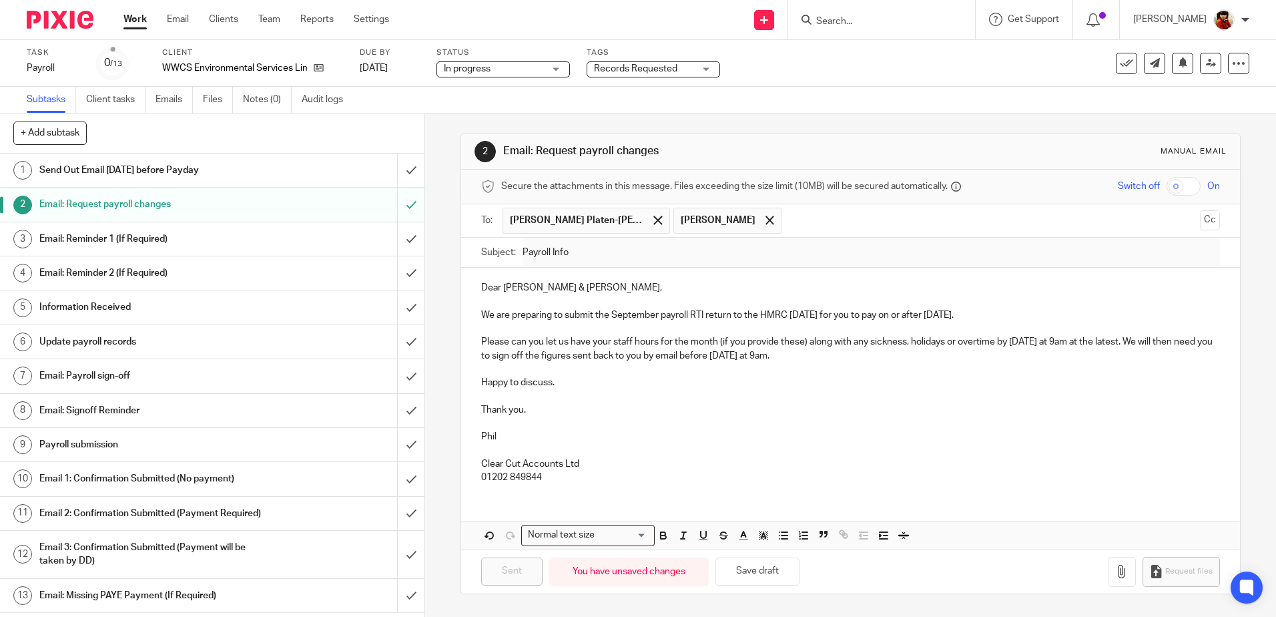
click at [134, 19] on link "Work" at bounding box center [135, 19] width 23 height 13
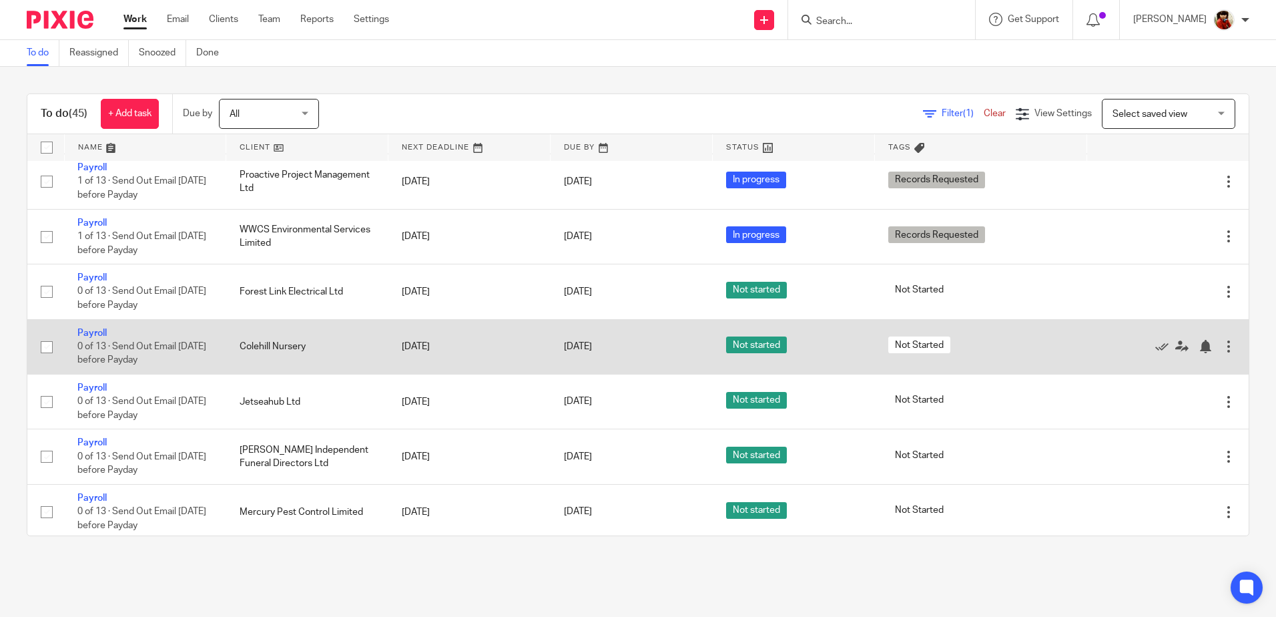
scroll to position [1268, 0]
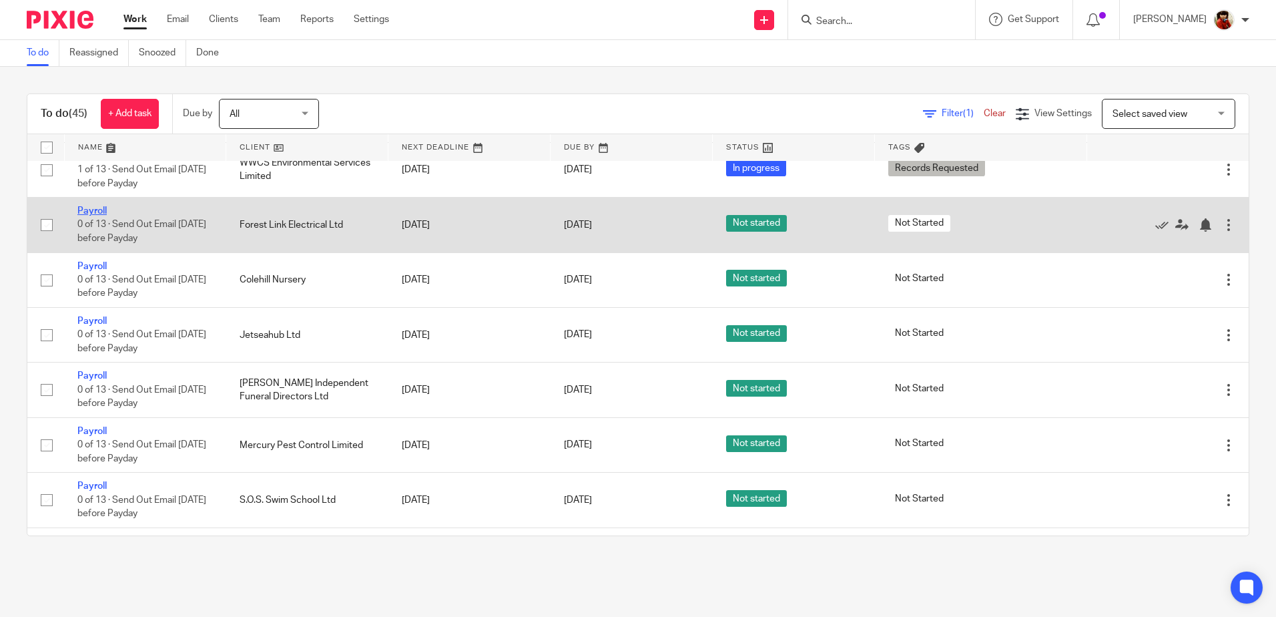
click at [100, 209] on link "Payroll" at bounding box center [91, 210] width 29 height 9
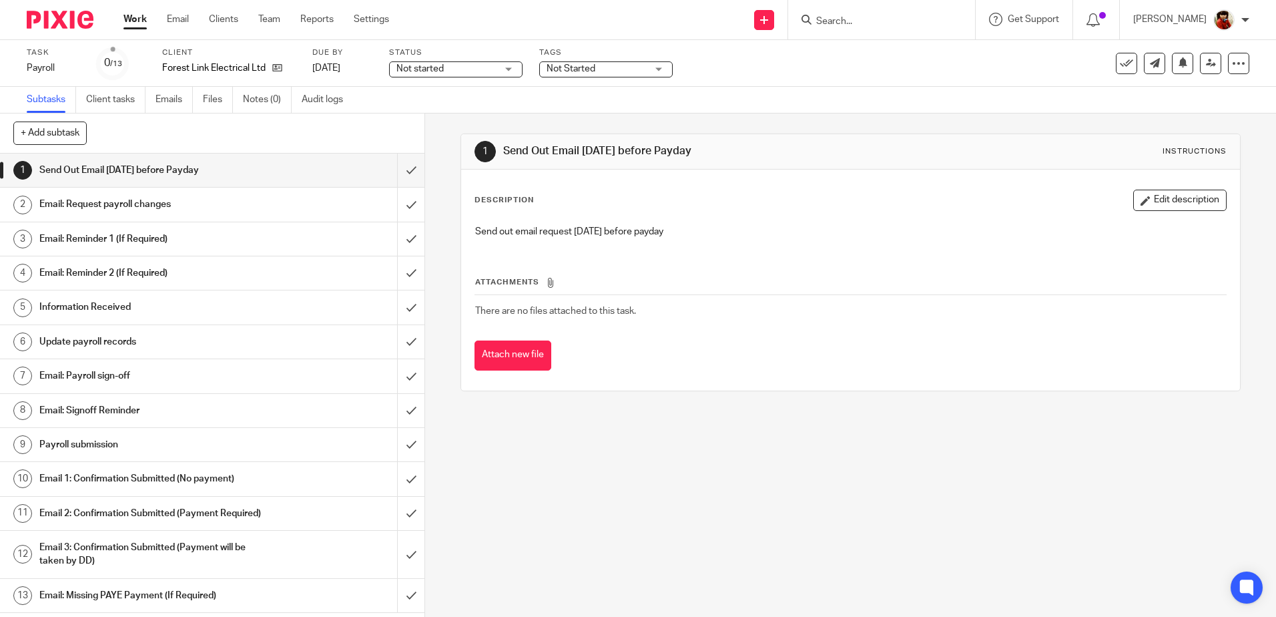
click at [117, 203] on h1 "Email: Request payroll changes" at bounding box center [154, 204] width 230 height 20
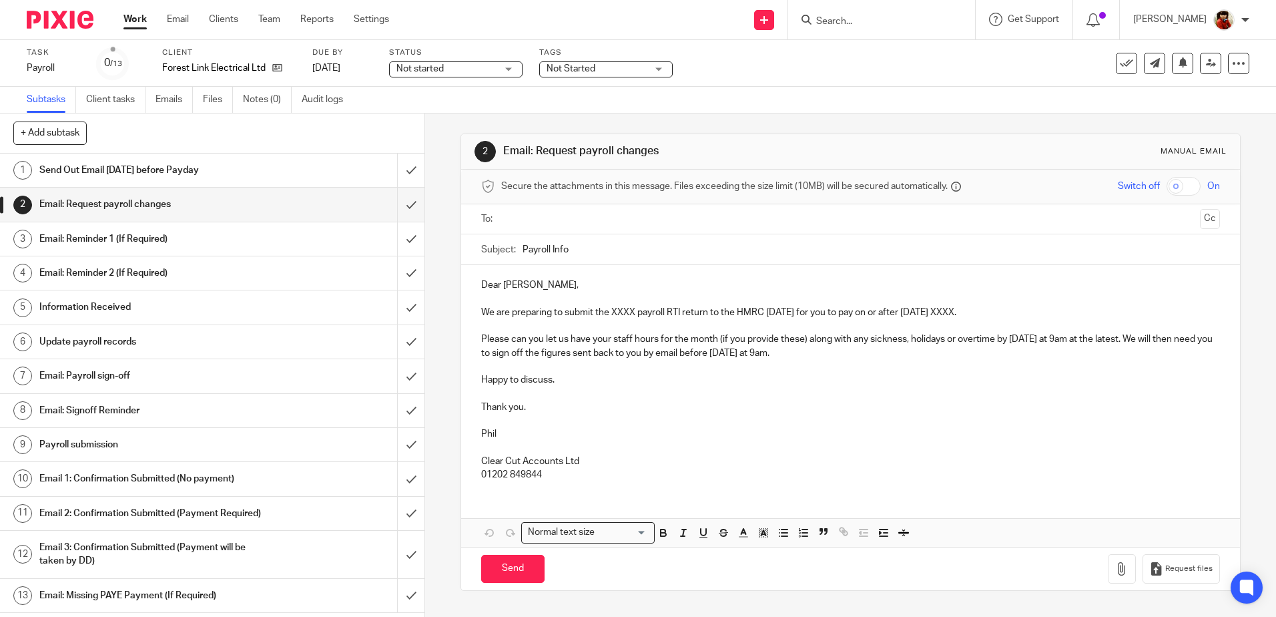
click at [632, 314] on p "We are preparing to submit the XXXX payroll RTI return to the HMRC [DATE] for y…" at bounding box center [850, 312] width 738 height 13
click at [999, 312] on p "We are preparing to submit the September payroll RTI return to the HMRC [DATE] …" at bounding box center [850, 312] width 738 height 13
click at [535, 215] on input "text" at bounding box center [850, 219] width 688 height 15
click at [511, 573] on input "Send" at bounding box center [512, 571] width 63 height 29
type input "Sent"
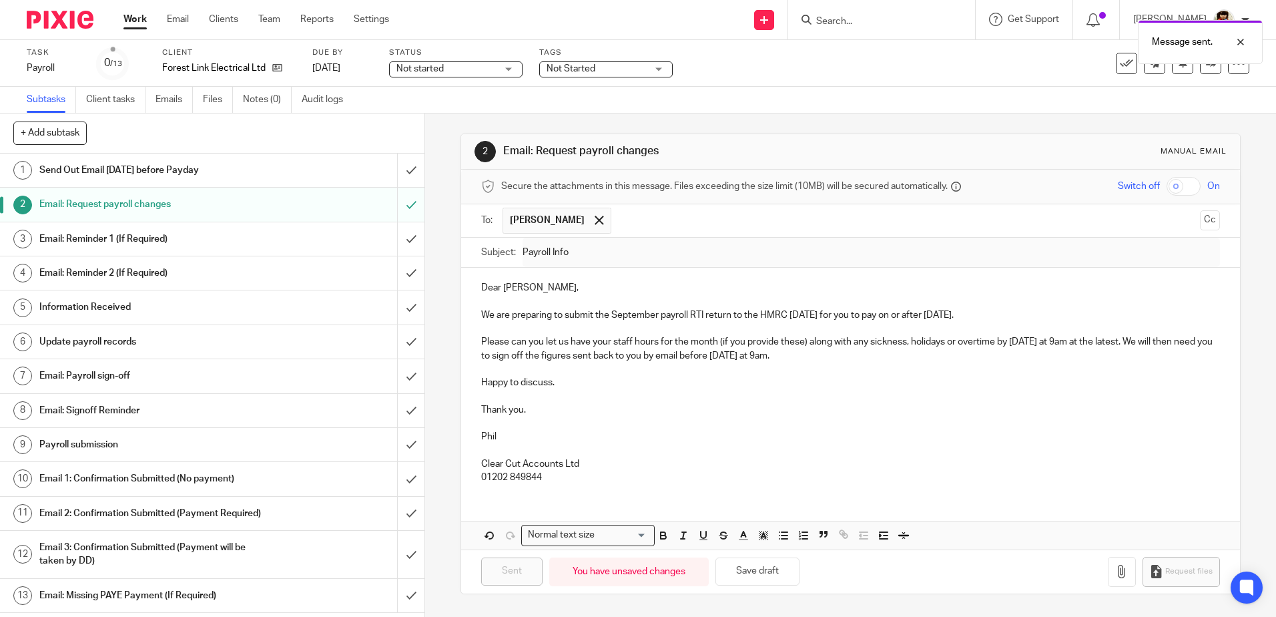
click at [507, 69] on div "Not started Not started" at bounding box center [456, 69] width 134 height 16
click at [447, 117] on li "In progress" at bounding box center [456, 117] width 132 height 27
click at [579, 69] on span "Not Started" at bounding box center [571, 68] width 49 height 9
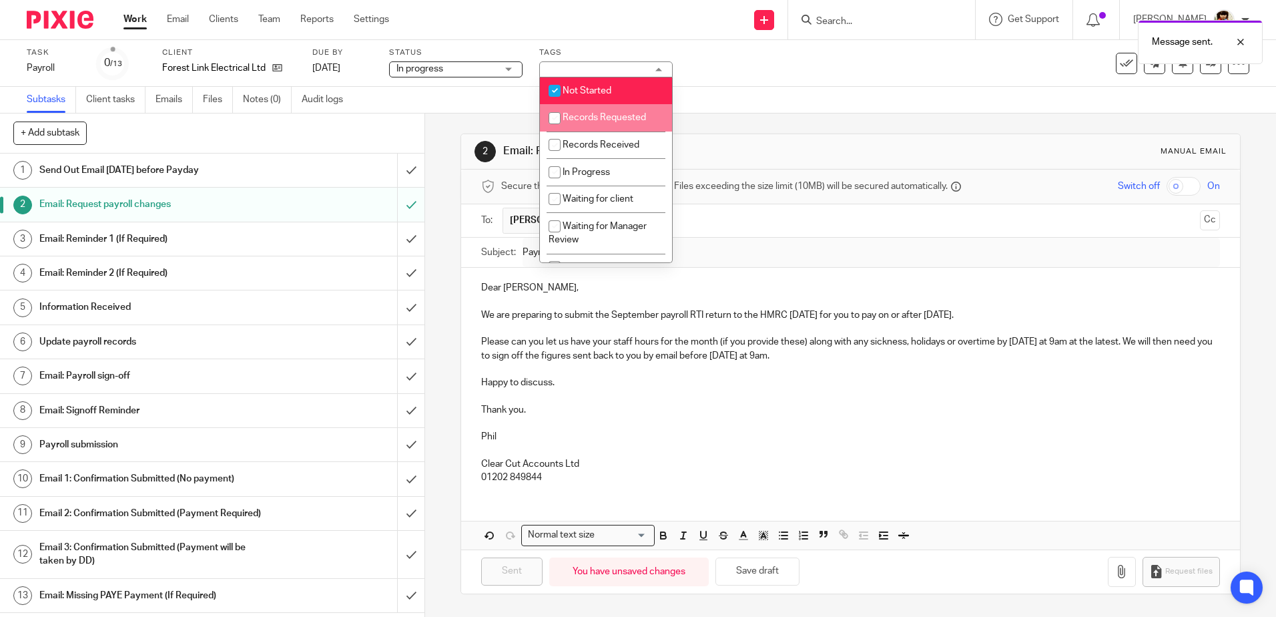
click at [561, 117] on input "checkbox" at bounding box center [554, 117] width 25 height 25
checkbox input "true"
click at [557, 87] on input "checkbox" at bounding box center [554, 90] width 25 height 25
checkbox input "false"
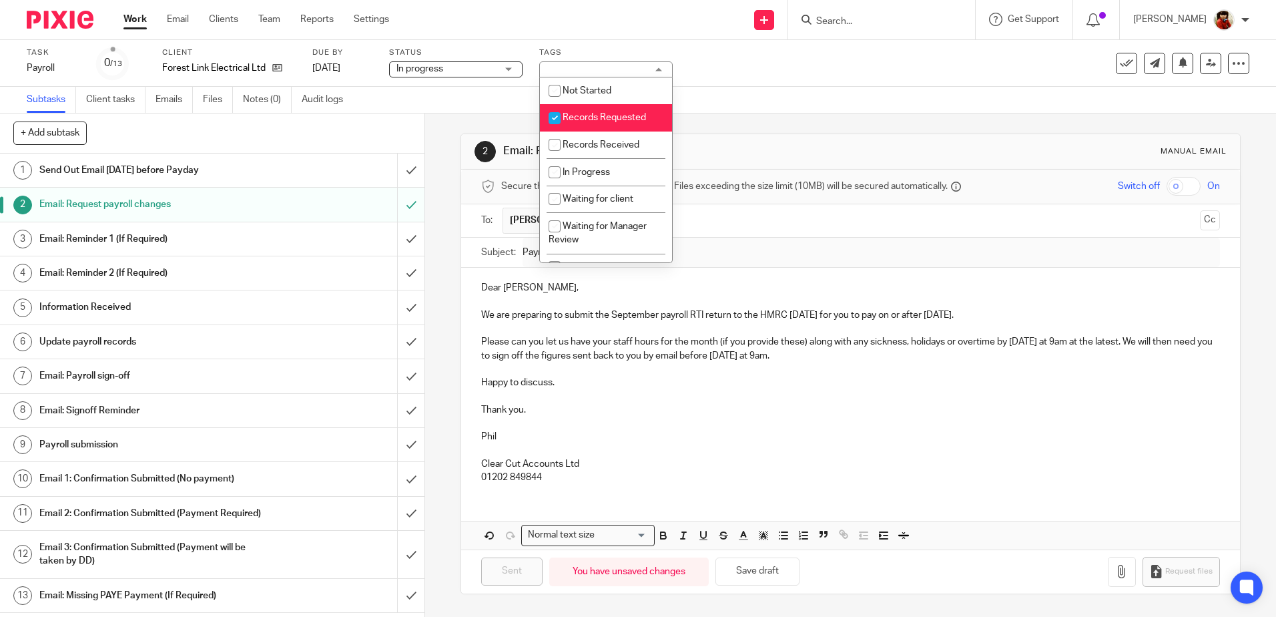
click at [773, 93] on div "Subtasks Client tasks Emails Files Notes (0) Audit logs" at bounding box center [638, 100] width 1276 height 27
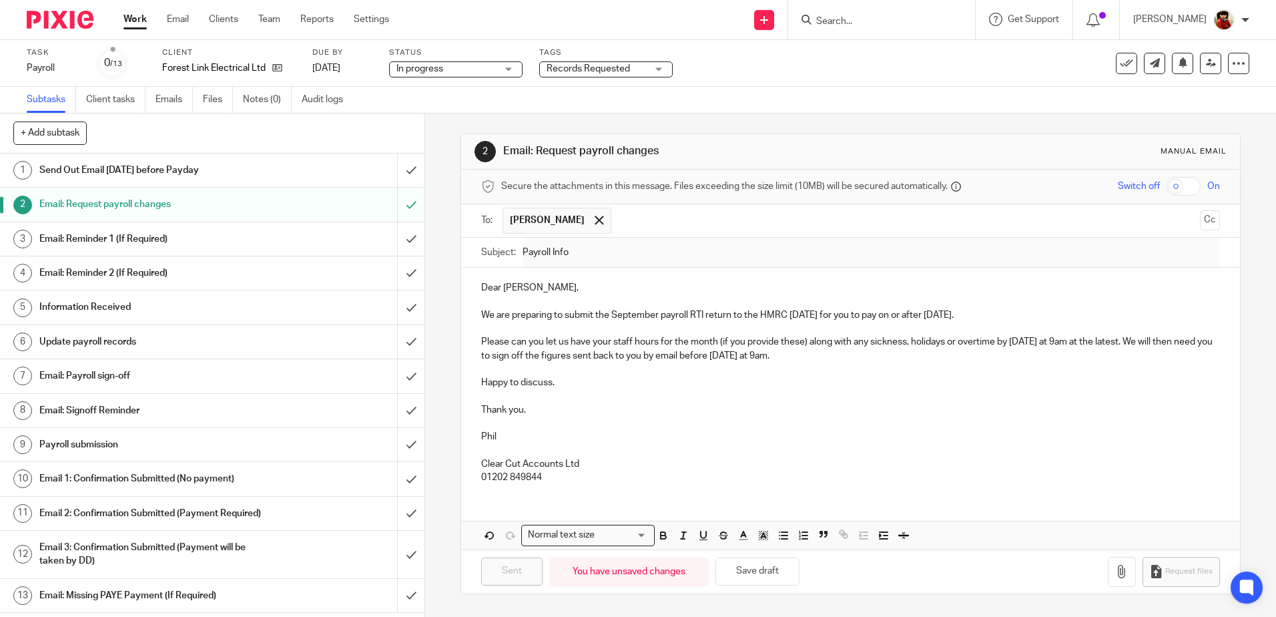
click at [136, 17] on link "Work" at bounding box center [135, 19] width 23 height 13
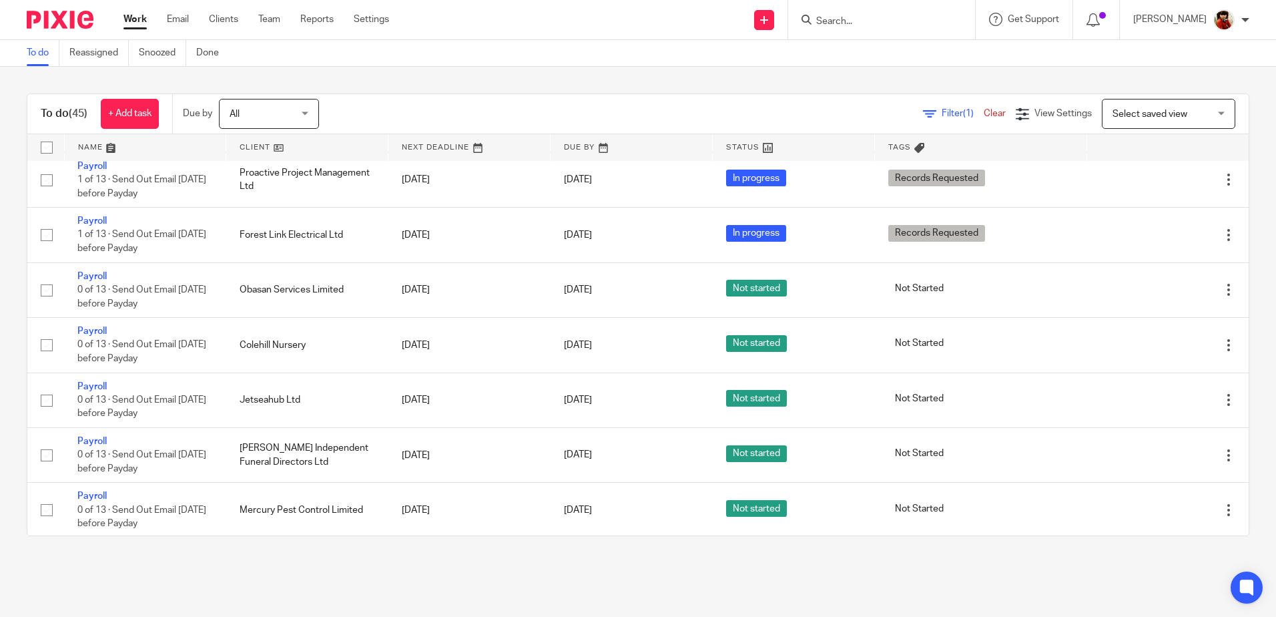
scroll to position [1175, 0]
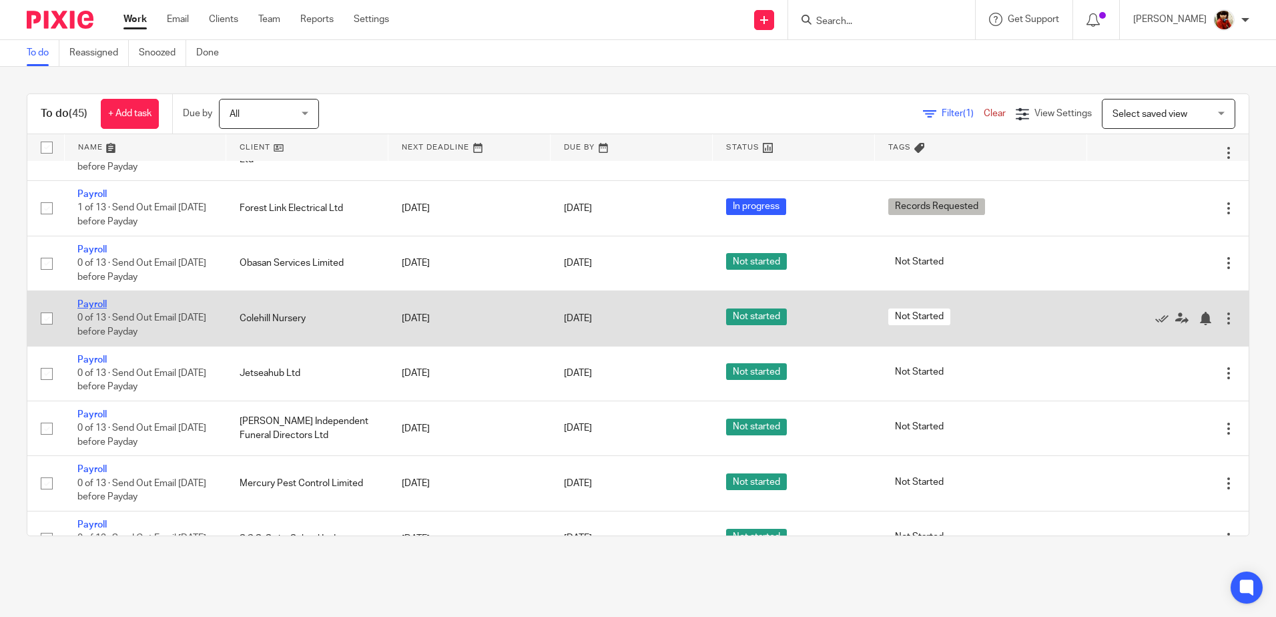
click at [95, 302] on link "Payroll" at bounding box center [91, 304] width 29 height 9
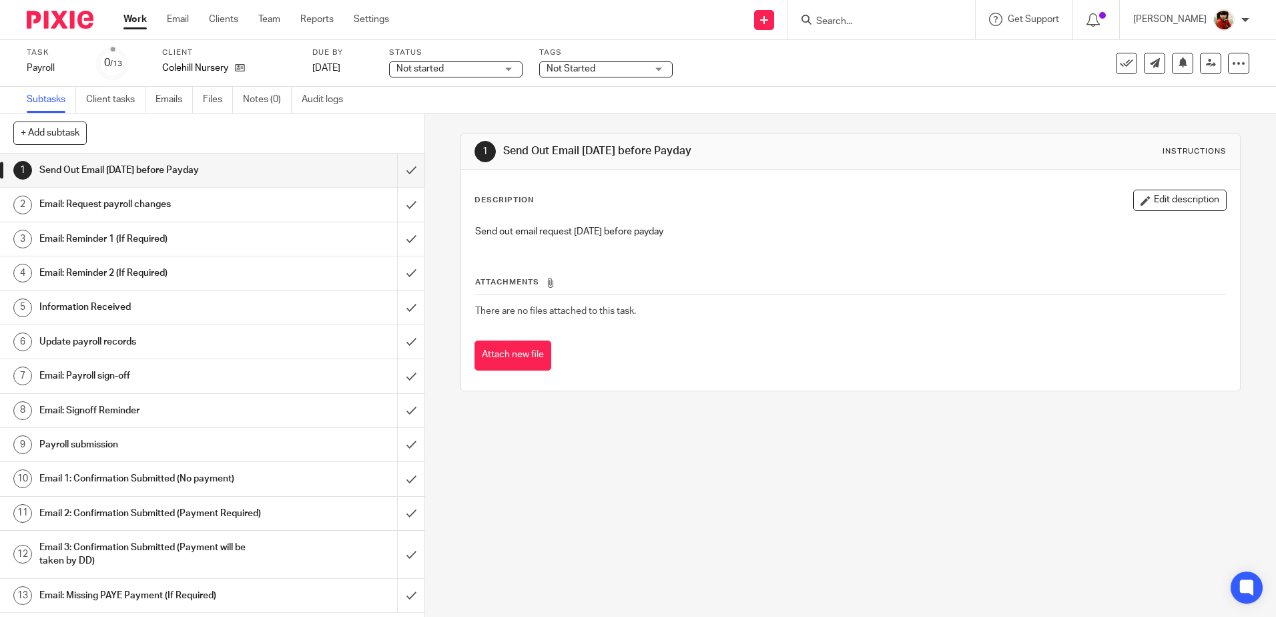
click at [118, 199] on h1 "Email: Request payroll changes" at bounding box center [154, 204] width 230 height 20
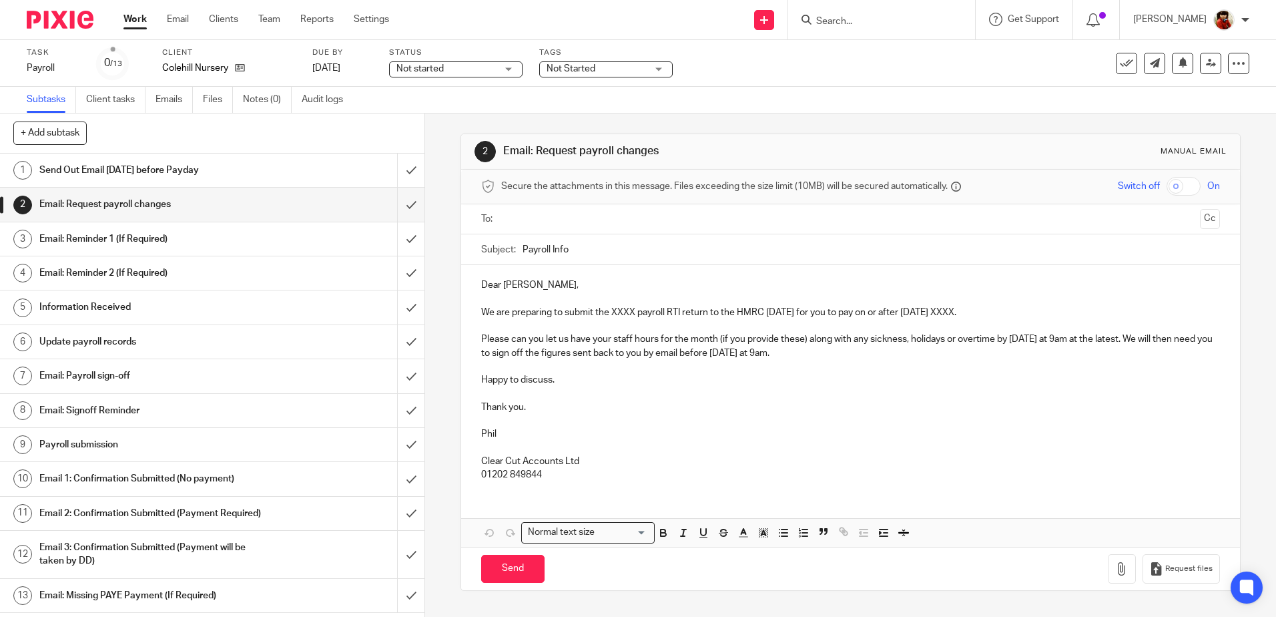
click at [631, 311] on p "We are preparing to submit the XXXX payroll RTI return to the HMRC [DATE] for y…" at bounding box center [850, 312] width 738 height 13
click at [999, 313] on p "We are preparing to submit the September payroll RTI return to the HMRC [DATE] …" at bounding box center [850, 312] width 738 height 13
click at [530, 219] on input "text" at bounding box center [850, 219] width 688 height 15
click at [514, 577] on input "Send" at bounding box center [512, 571] width 63 height 29
type input "Sent"
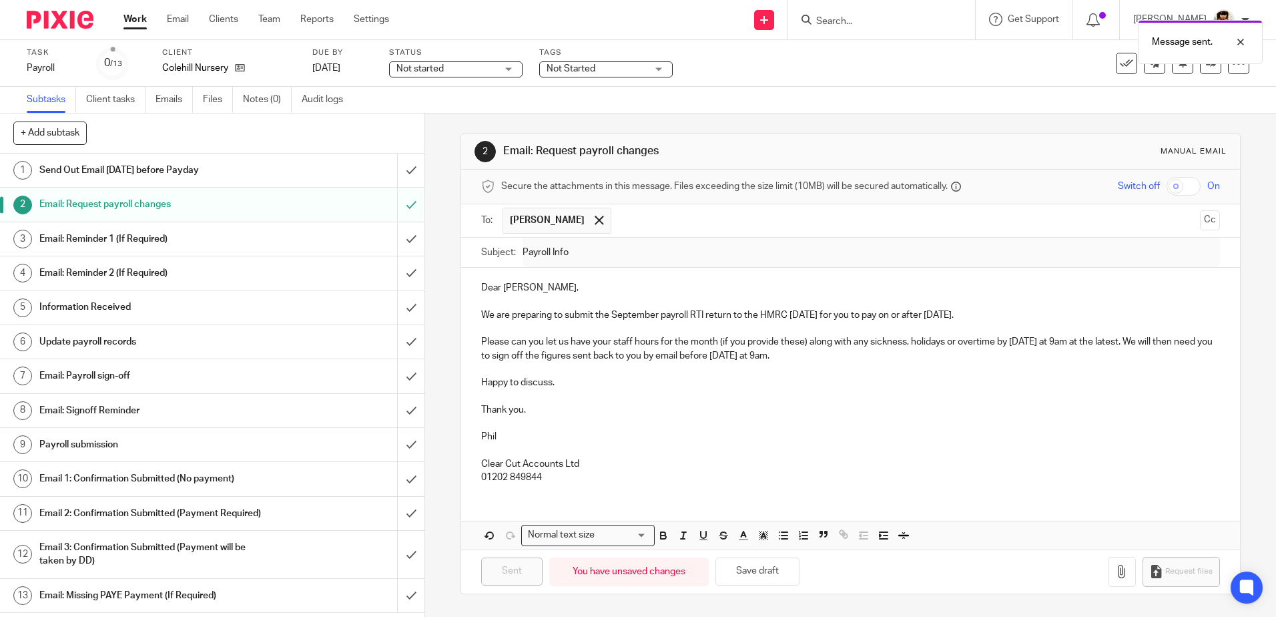
click at [507, 71] on div "Not started Not started" at bounding box center [456, 69] width 134 height 16
click at [465, 117] on li "In progress" at bounding box center [456, 117] width 132 height 27
click at [599, 69] on span "Not Started" at bounding box center [597, 69] width 100 height 14
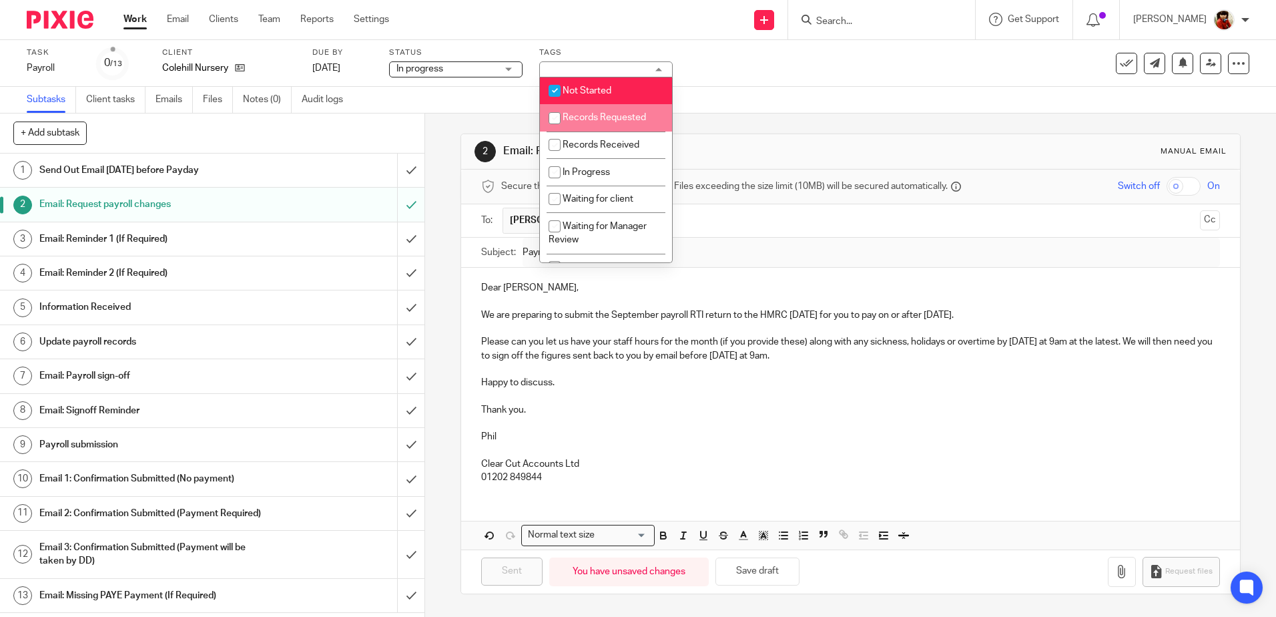
click at [549, 124] on input "checkbox" at bounding box center [554, 117] width 25 height 25
checkbox input "true"
click at [555, 89] on input "checkbox" at bounding box center [554, 90] width 25 height 25
checkbox input "false"
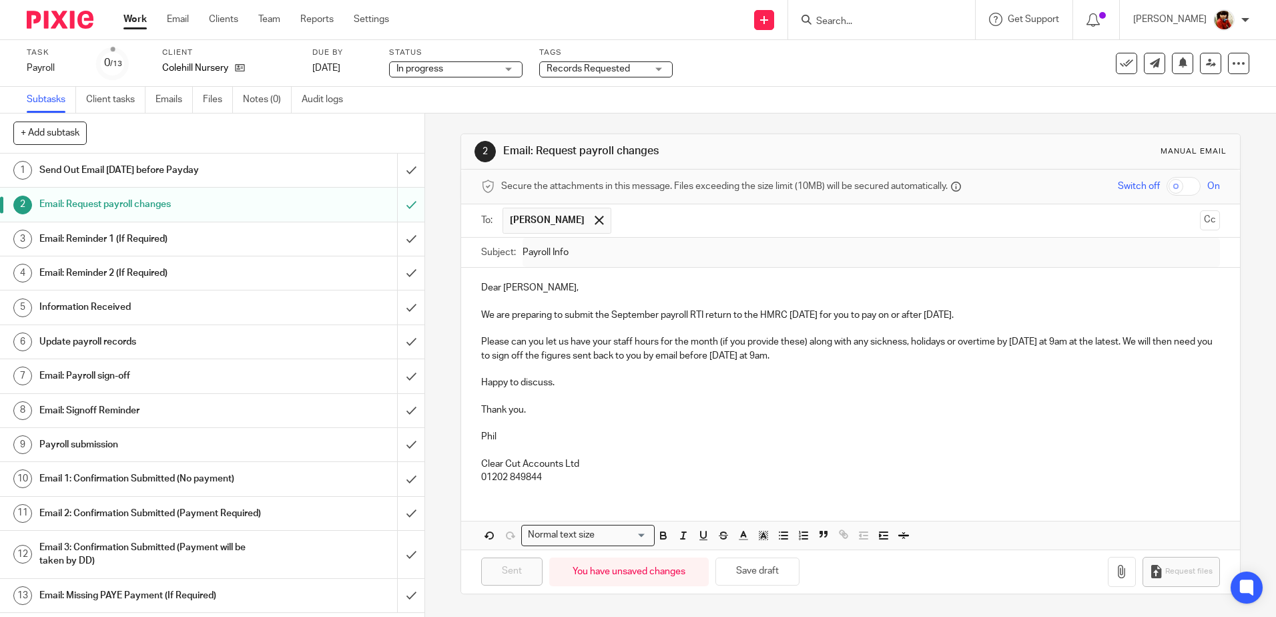
click at [739, 81] on div "Task Payroll Save Payroll 0 /13 Client Colehill Nursery Due by 29 Sep 2025 Stat…" at bounding box center [638, 63] width 1276 height 47
click at [142, 23] on link "Work" at bounding box center [135, 19] width 23 height 13
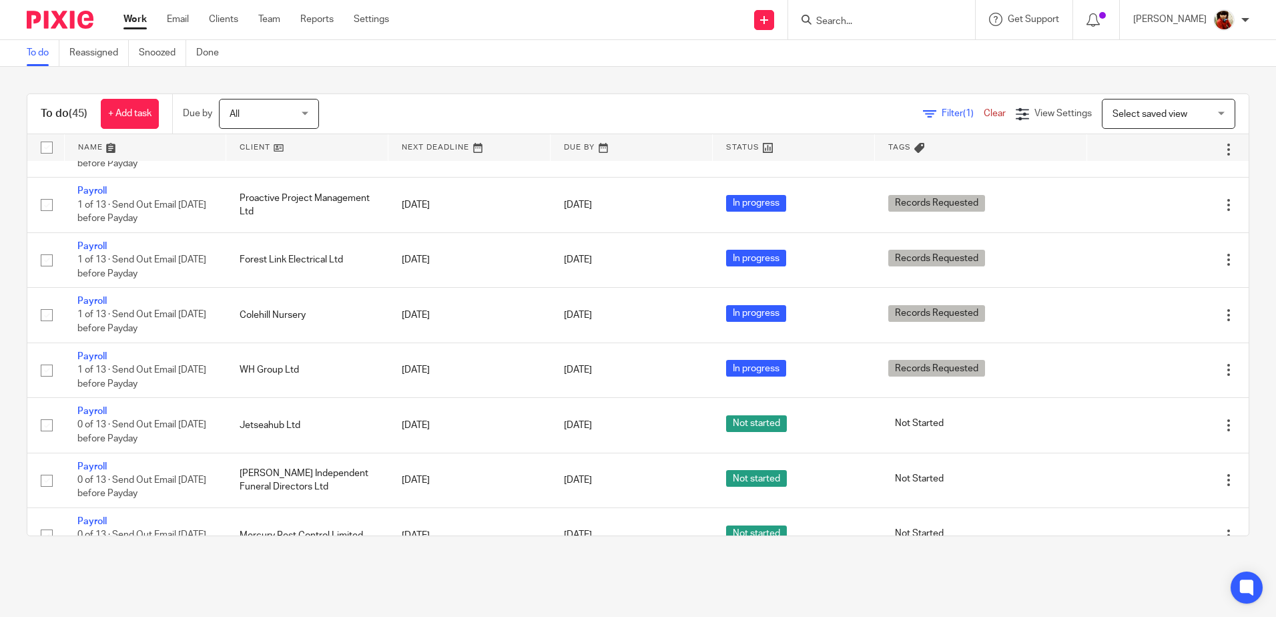
scroll to position [1135, 0]
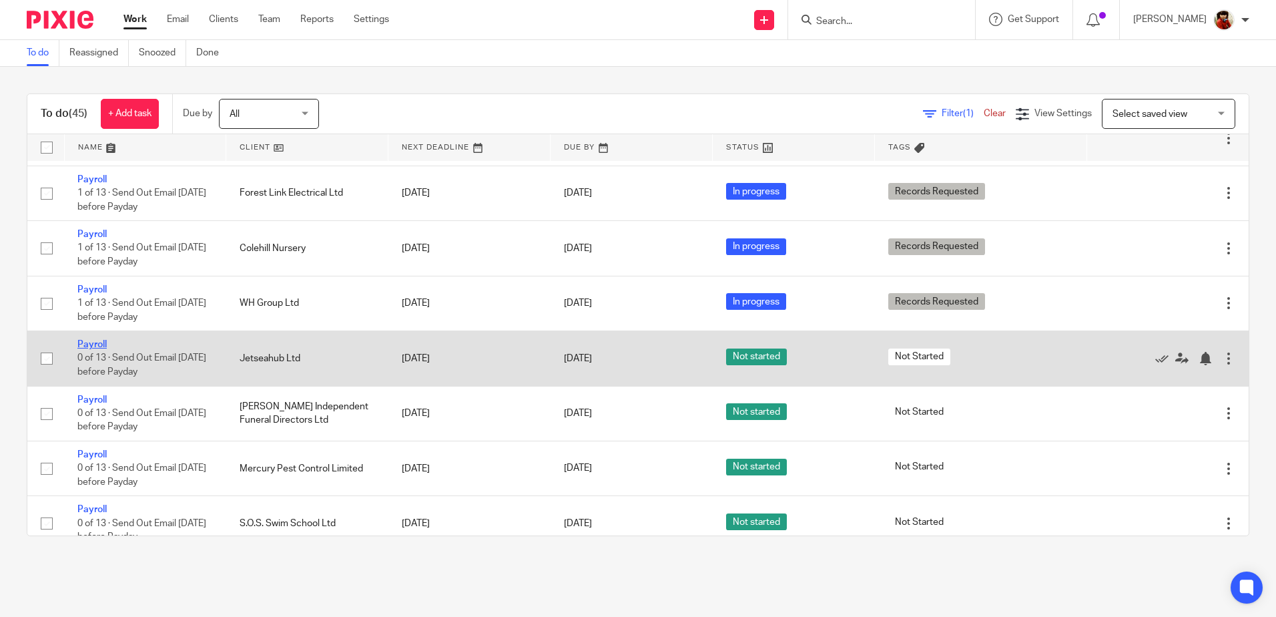
click at [101, 346] on link "Payroll" at bounding box center [91, 344] width 29 height 9
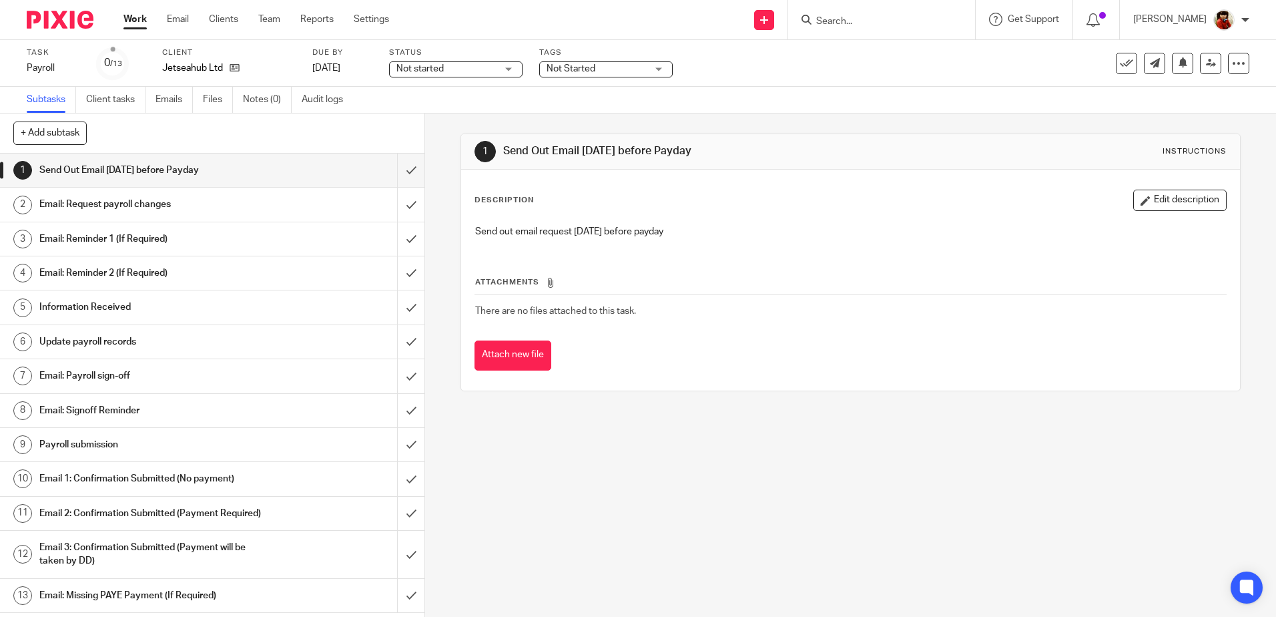
click at [115, 205] on h1 "Email: Request payroll changes" at bounding box center [154, 204] width 230 height 20
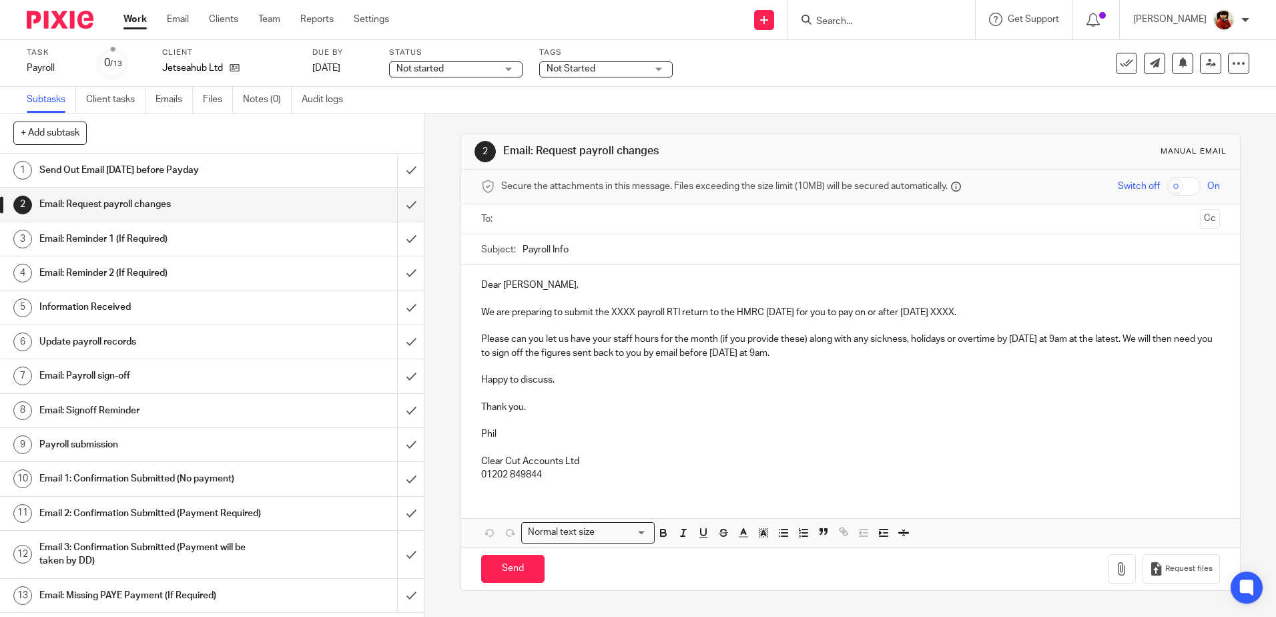
click at [634, 314] on p "We are preparing to submit the XXXX payroll RTI return to the HMRC [DATE] for y…" at bounding box center [850, 312] width 738 height 13
click at [997, 312] on p "We are preparing to submit the September payroll RTI return to the HMRC on Thur…" at bounding box center [850, 312] width 738 height 13
click at [543, 218] on input "text" at bounding box center [850, 219] width 688 height 15
click at [521, 571] on input "Send" at bounding box center [512, 571] width 63 height 29
type input "Sent"
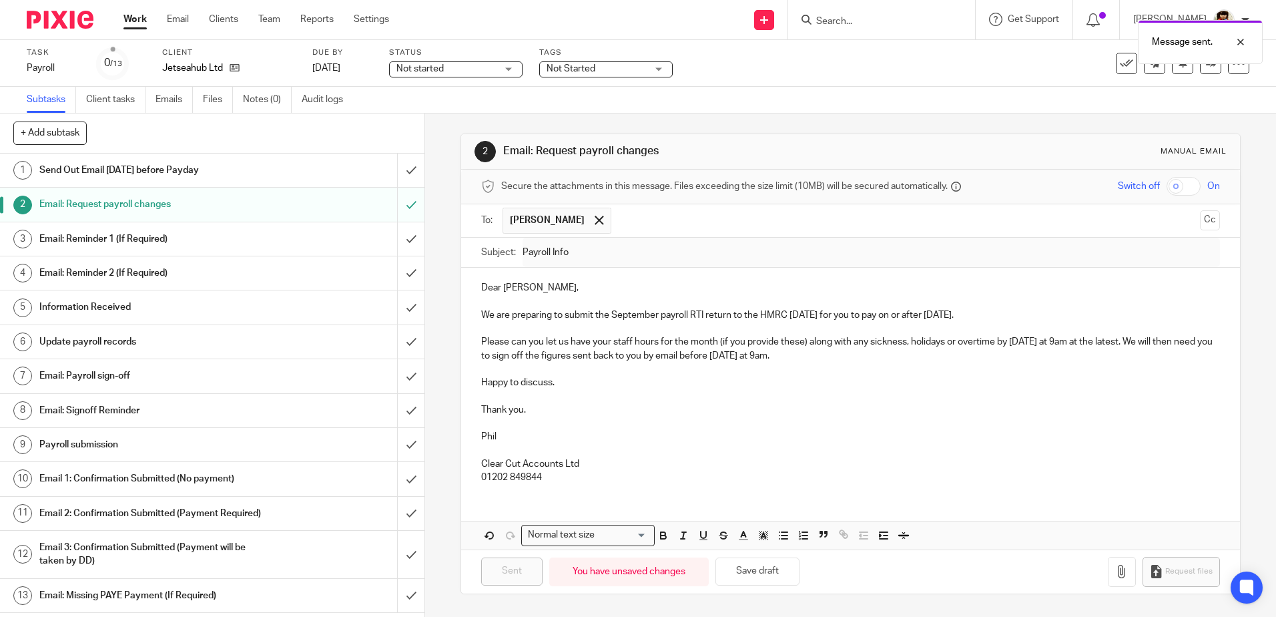
click at [509, 68] on div "Not started Not started" at bounding box center [456, 69] width 134 height 16
click at [419, 117] on span "In progress" at bounding box center [422, 117] width 47 height 9
click at [561, 63] on span "Not Started" at bounding box center [597, 69] width 100 height 14
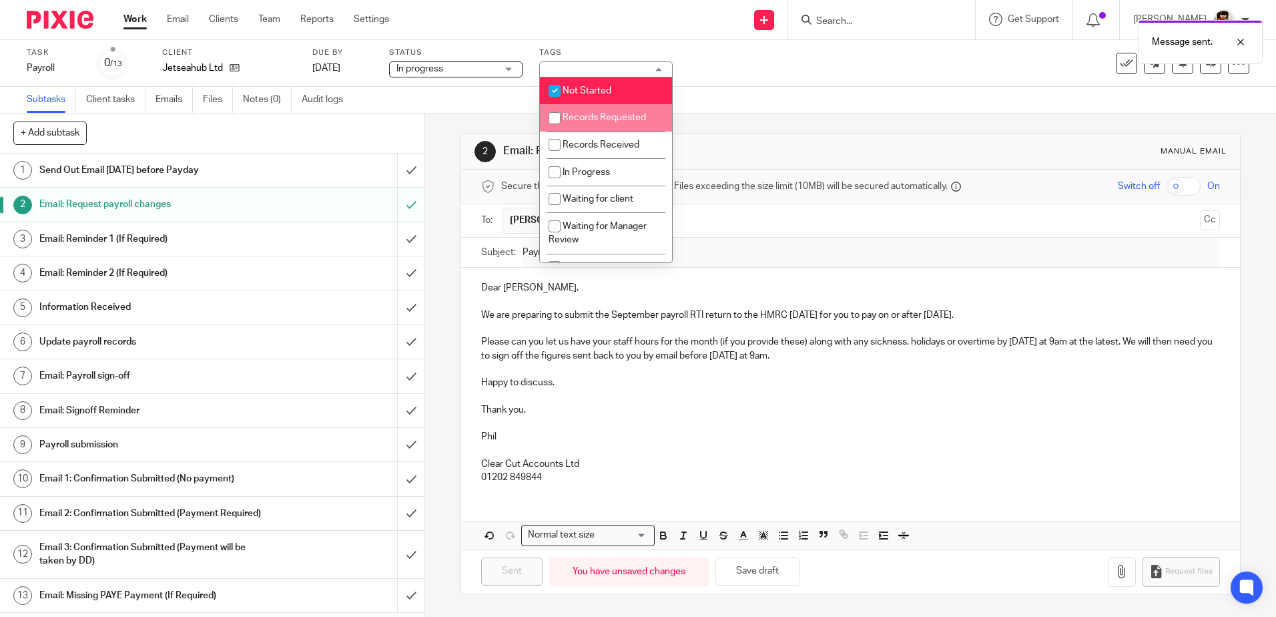
click at [555, 117] on input "checkbox" at bounding box center [554, 117] width 25 height 25
checkbox input "true"
click at [562, 91] on input "checkbox" at bounding box center [554, 90] width 25 height 25
checkbox input "false"
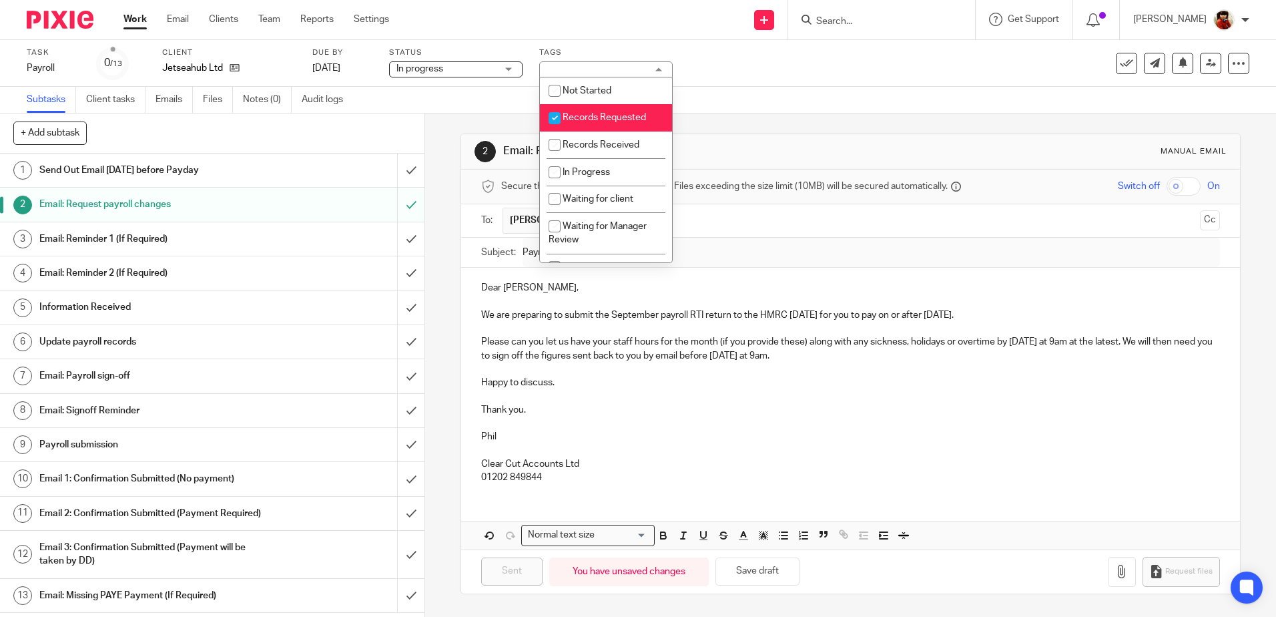
click at [775, 84] on div "Task Payroll Save Payroll 0 /13 Client Jetseahub Ltd Due by 29 Sep 2025 Status …" at bounding box center [638, 63] width 1276 height 47
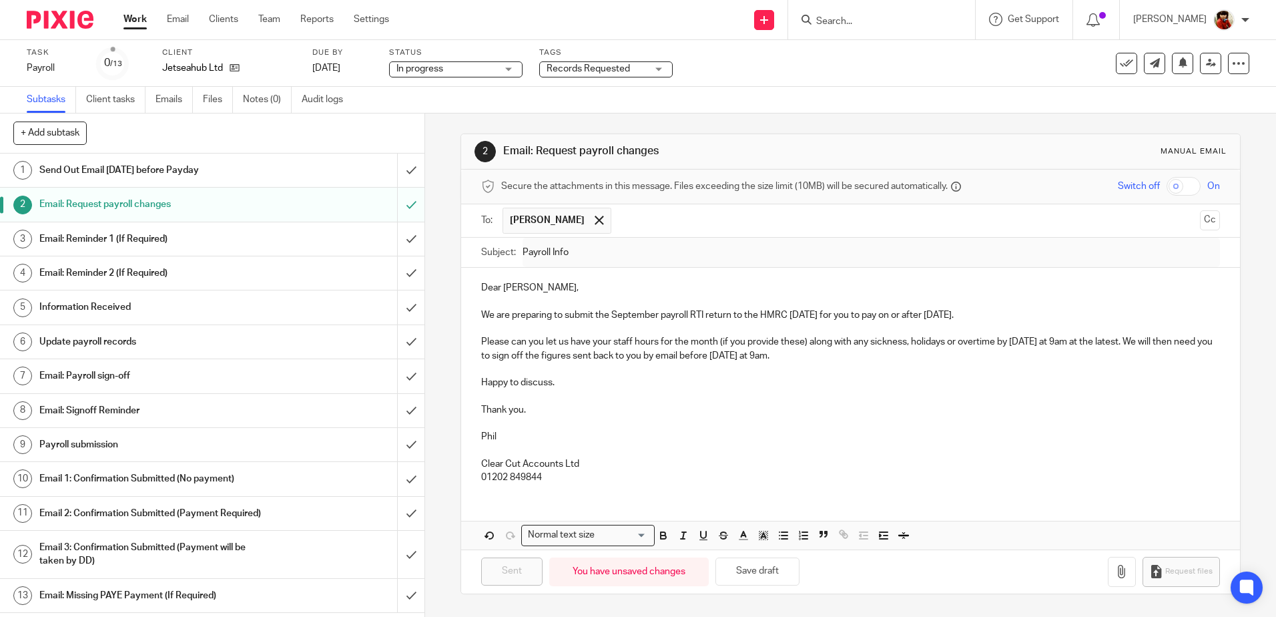
click at [137, 17] on link "Work" at bounding box center [135, 19] width 23 height 13
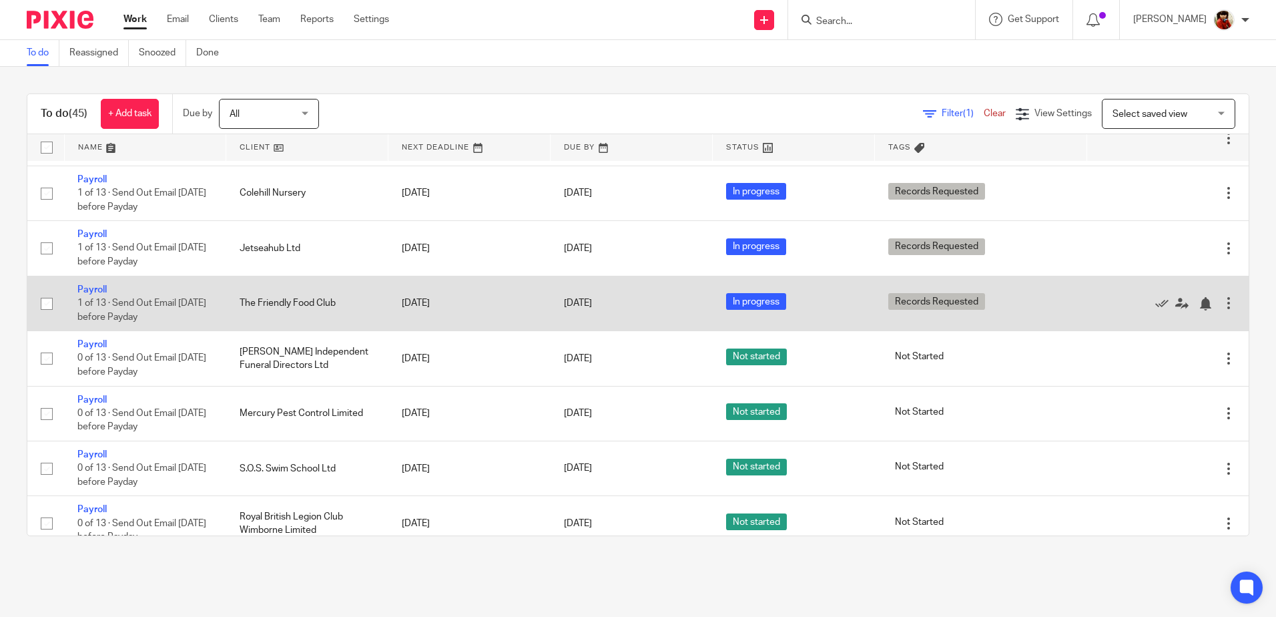
scroll to position [1202, 0]
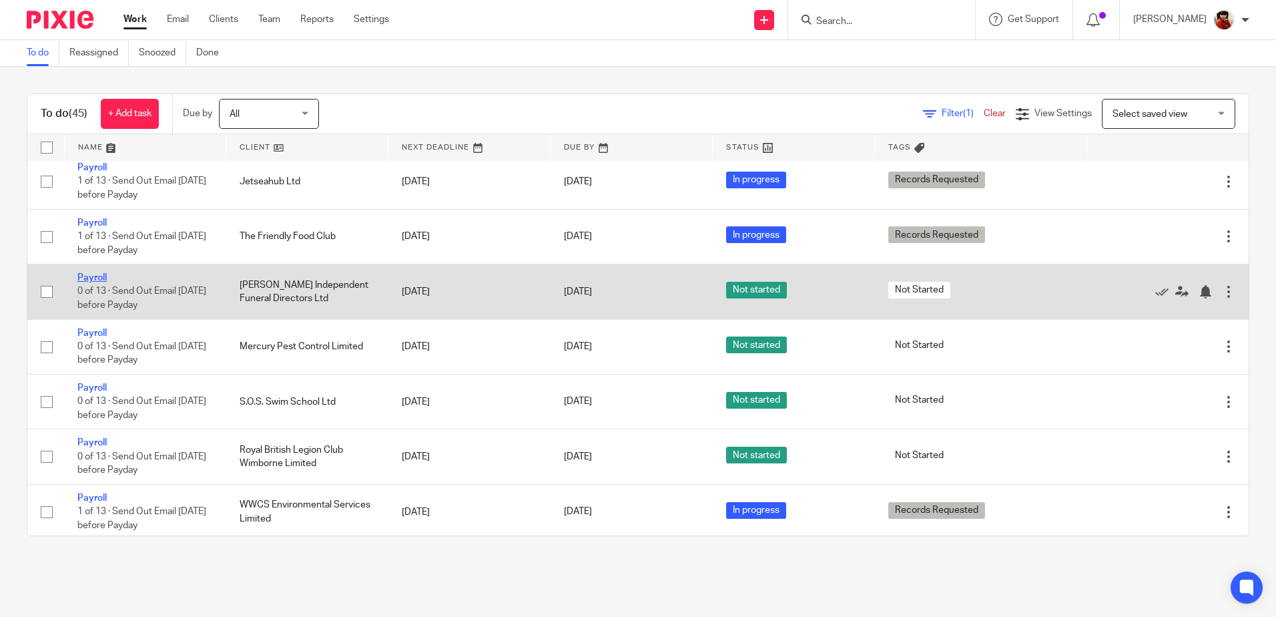
click at [93, 277] on link "Payroll" at bounding box center [91, 277] width 29 height 9
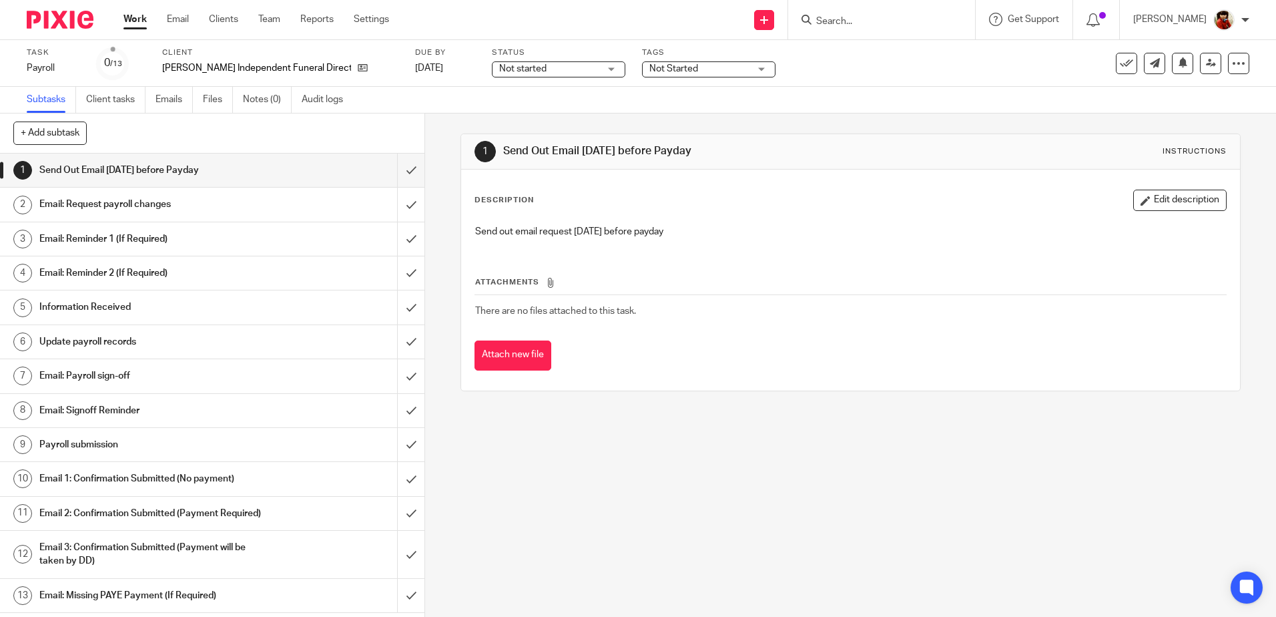
click at [138, 203] on h1 "Email: Request payroll changes" at bounding box center [154, 204] width 230 height 20
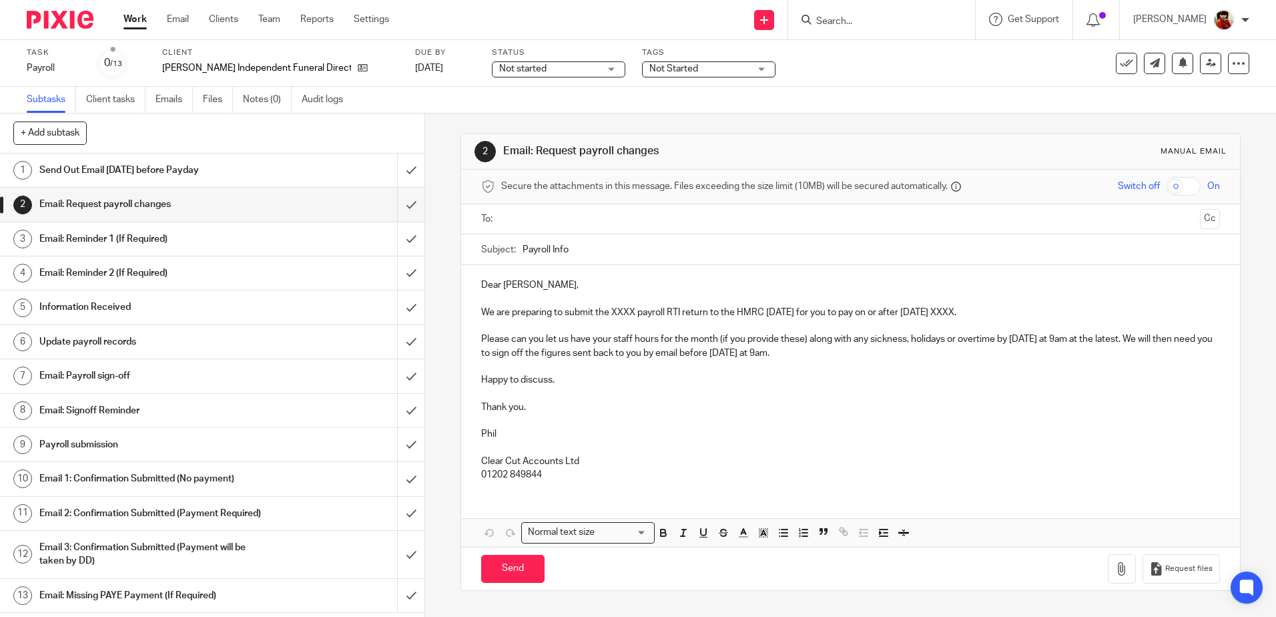
click at [636, 315] on p "We are preparing to submit the XXXX payroll RTI return to the HMRC [DATE] for y…" at bounding box center [850, 312] width 738 height 13
click at [998, 312] on p "We are preparing to submit the September payroll RTI return to the HMRC [DATE] …" at bounding box center [850, 312] width 738 height 13
click at [523, 218] on input "text" at bounding box center [850, 219] width 688 height 15
click at [521, 569] on input "Send" at bounding box center [512, 571] width 63 height 29
type input "Sent"
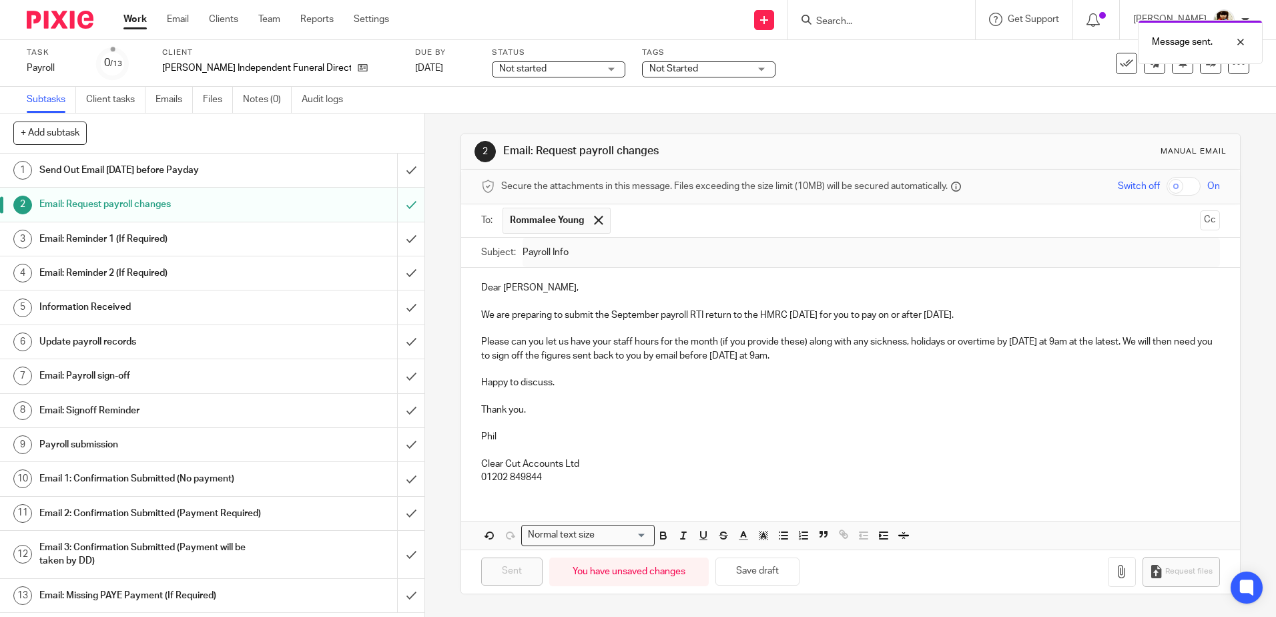
click at [526, 66] on span "Not started" at bounding box center [522, 68] width 47 height 9
click at [511, 113] on span "In progress" at bounding box center [504, 117] width 47 height 9
click at [650, 63] on div "Message sent." at bounding box center [950, 38] width 625 height 51
click at [656, 69] on span "Not Started" at bounding box center [674, 68] width 49 height 9
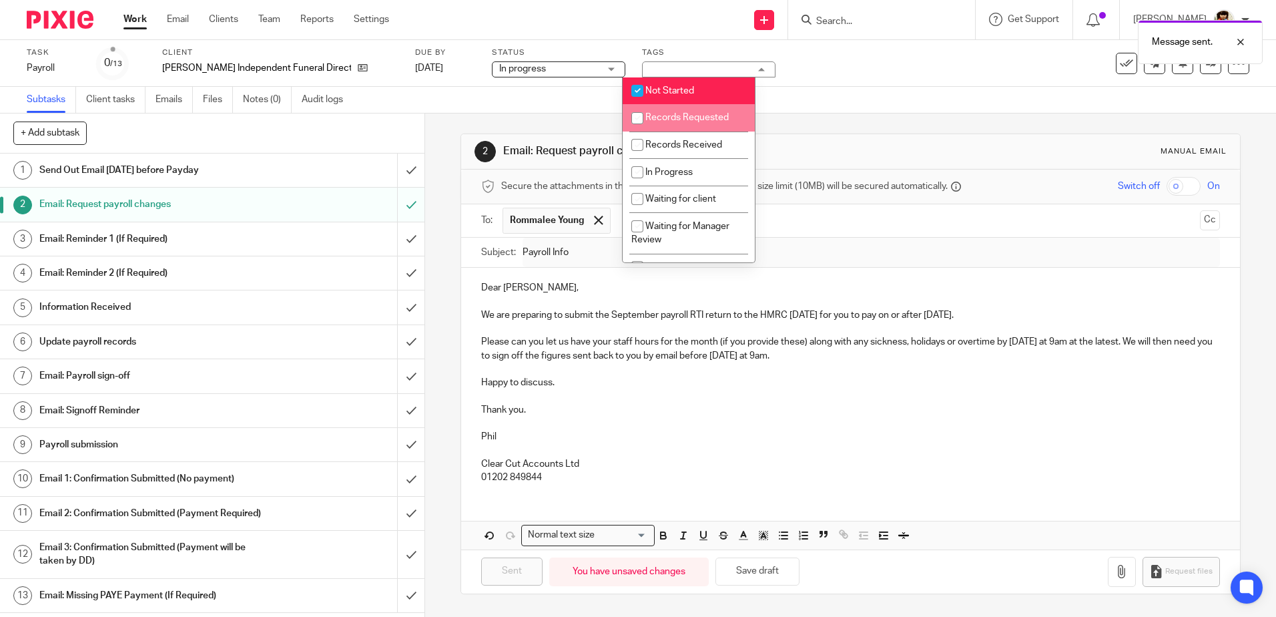
click at [633, 115] on input "checkbox" at bounding box center [637, 117] width 25 height 25
checkbox input "true"
click at [640, 93] on input "checkbox" at bounding box center [637, 90] width 25 height 25
checkbox input "false"
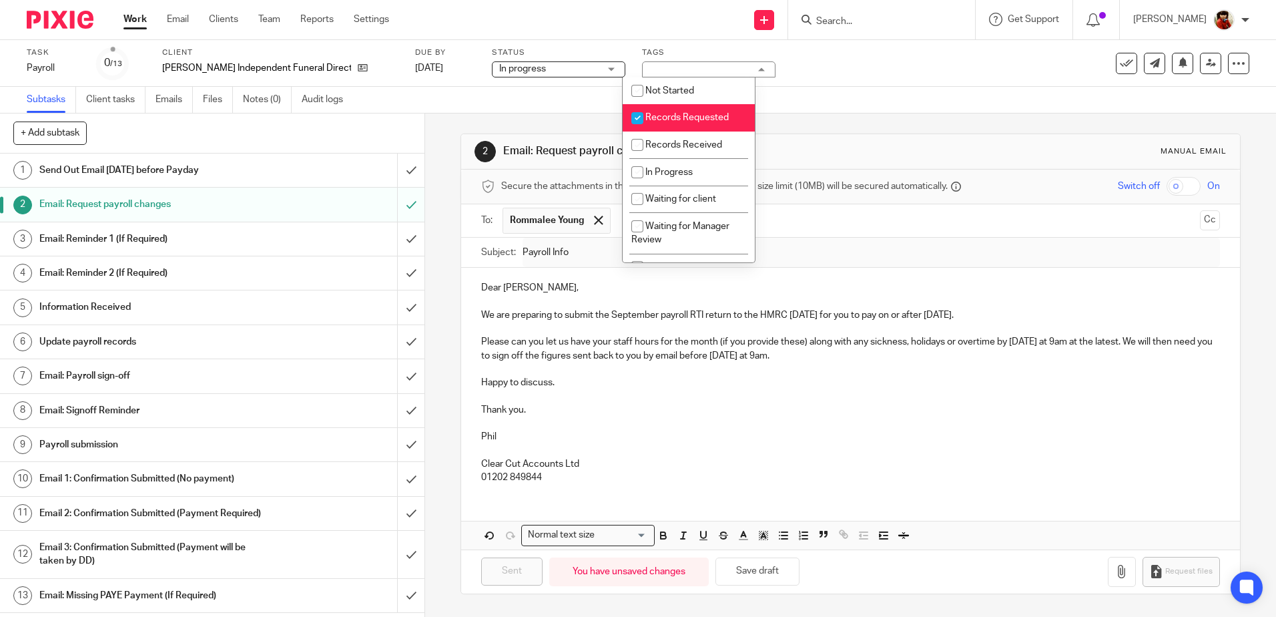
click at [801, 98] on div "Subtasks Client tasks Emails Files Notes (0) Audit logs" at bounding box center [638, 100] width 1276 height 27
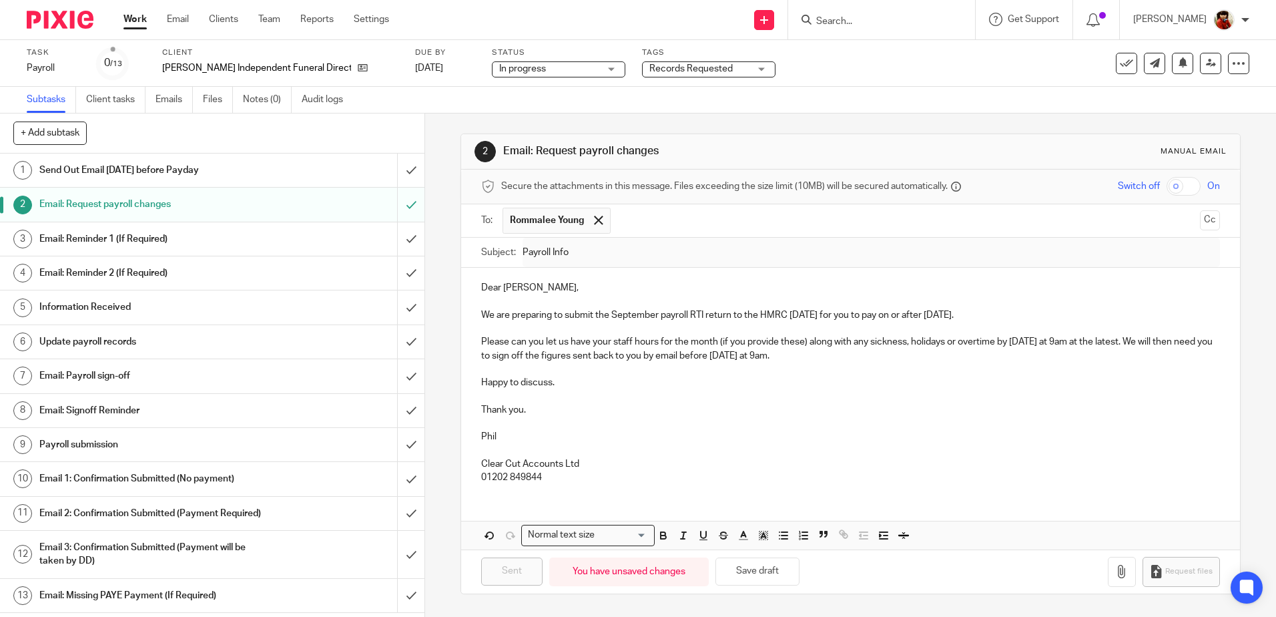
click at [132, 16] on link "Work" at bounding box center [135, 19] width 23 height 13
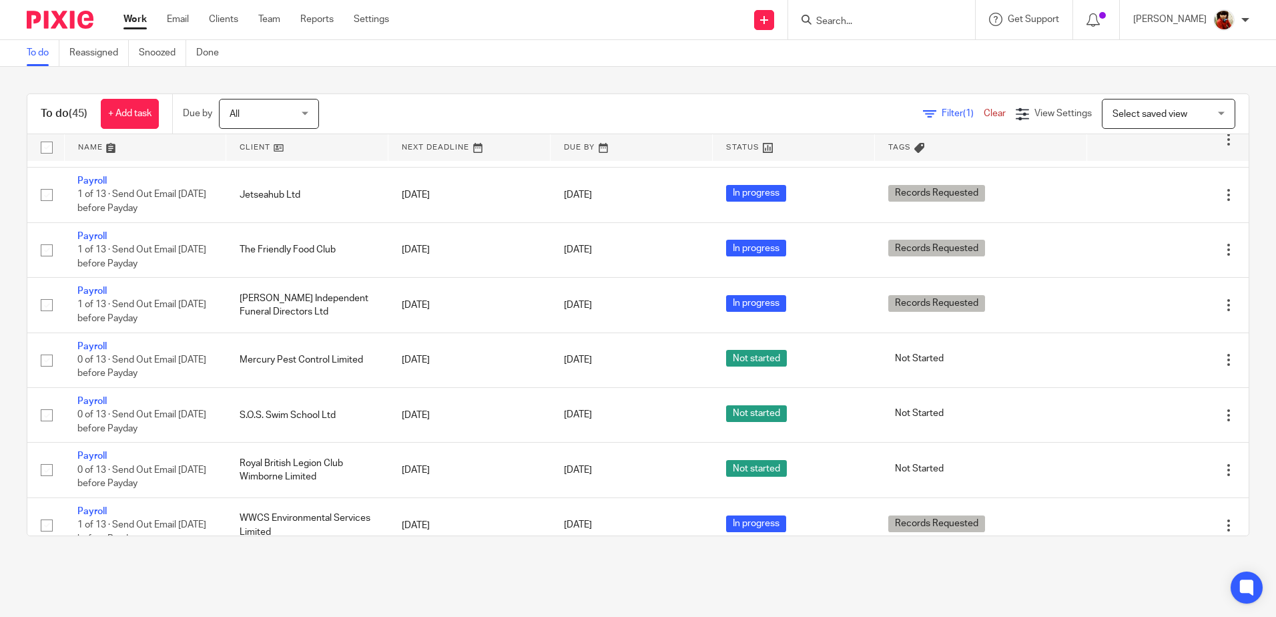
scroll to position [1295, 0]
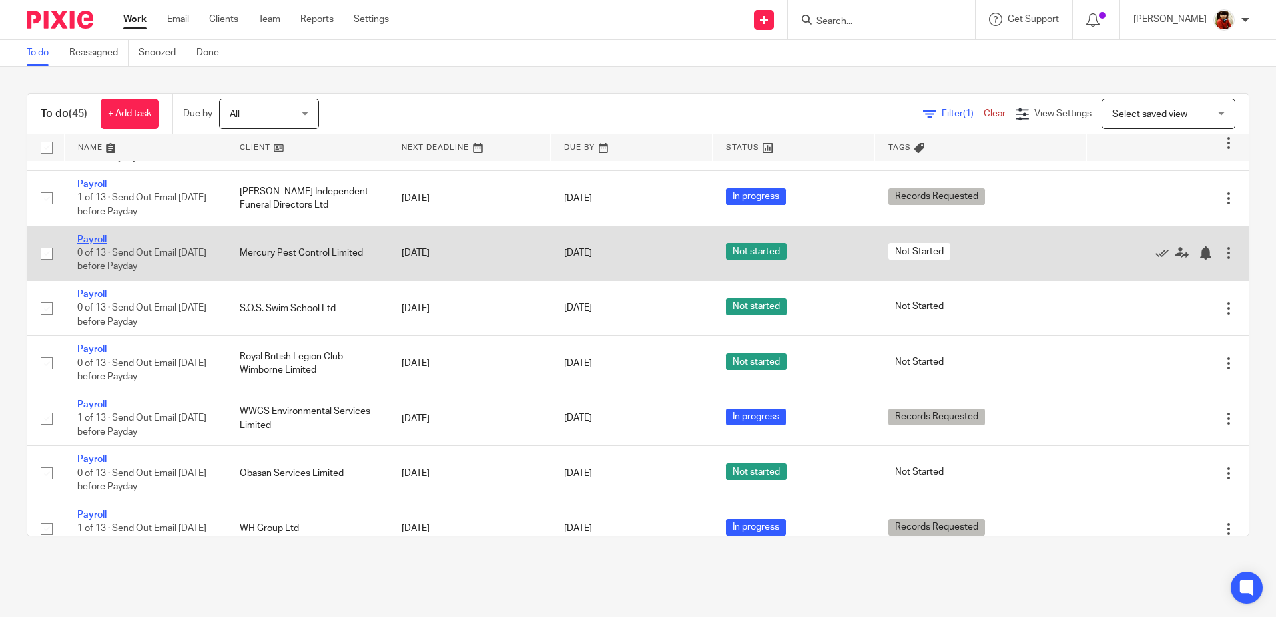
click at [92, 239] on link "Payroll" at bounding box center [91, 239] width 29 height 9
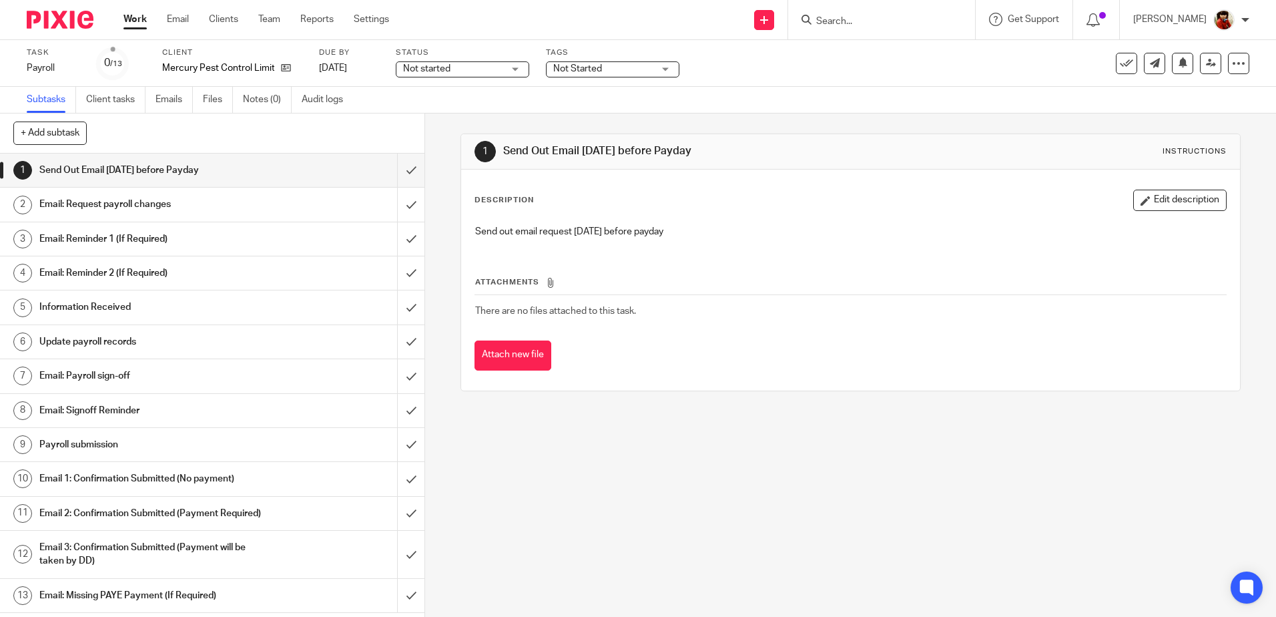
click at [109, 202] on h1 "Email: Request payroll changes" at bounding box center [154, 204] width 230 height 20
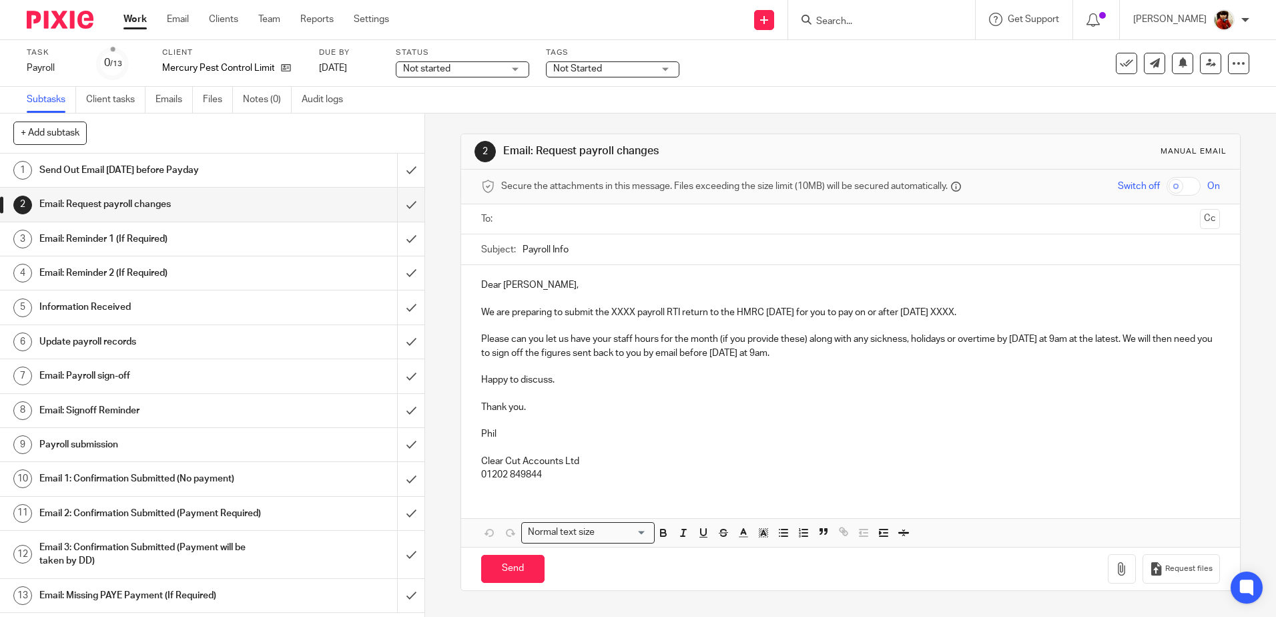
click at [632, 312] on p "We are preparing to submit the XXXX payroll RTI return to the HMRC on Thursday …" at bounding box center [850, 312] width 738 height 13
click at [997, 312] on p "We are preparing to submit the September payroll RTI return to the HMRC on Thur…" at bounding box center [850, 312] width 738 height 13
click at [522, 215] on input "text" at bounding box center [850, 219] width 688 height 15
click at [511, 572] on input "Send" at bounding box center [512, 571] width 63 height 29
type input "Sent"
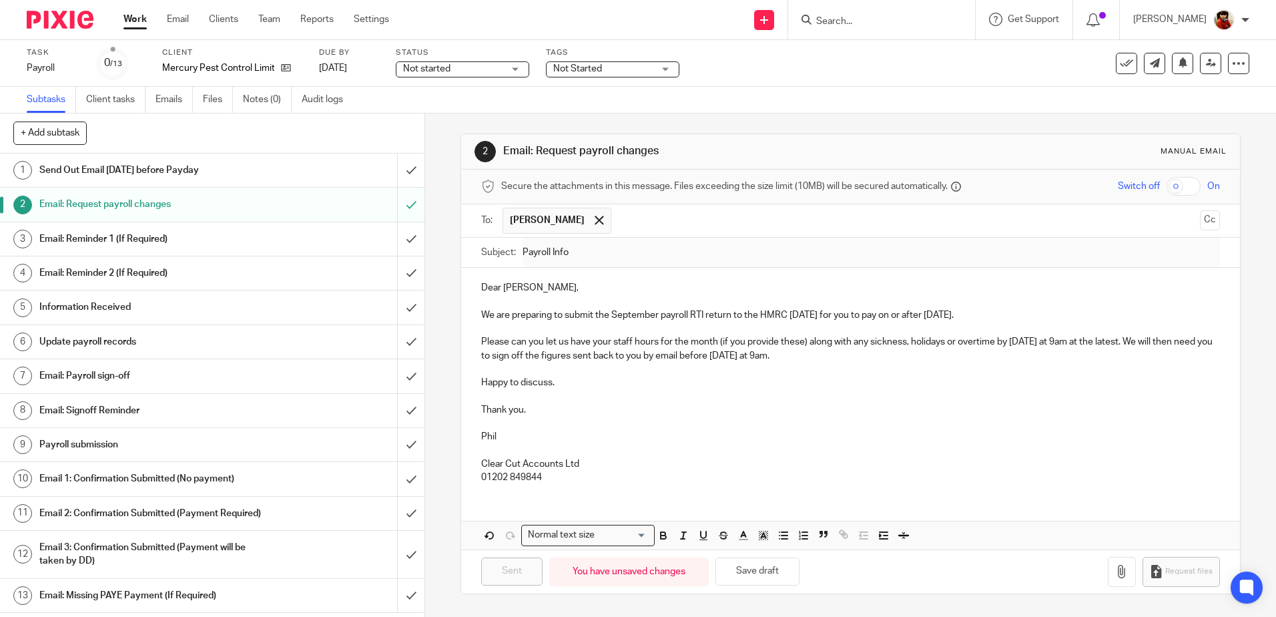
click at [515, 69] on div "Not started Not started" at bounding box center [463, 69] width 134 height 16
click at [437, 111] on li "In progress" at bounding box center [462, 117] width 132 height 27
click at [607, 68] on span "Not Started" at bounding box center [603, 69] width 100 height 14
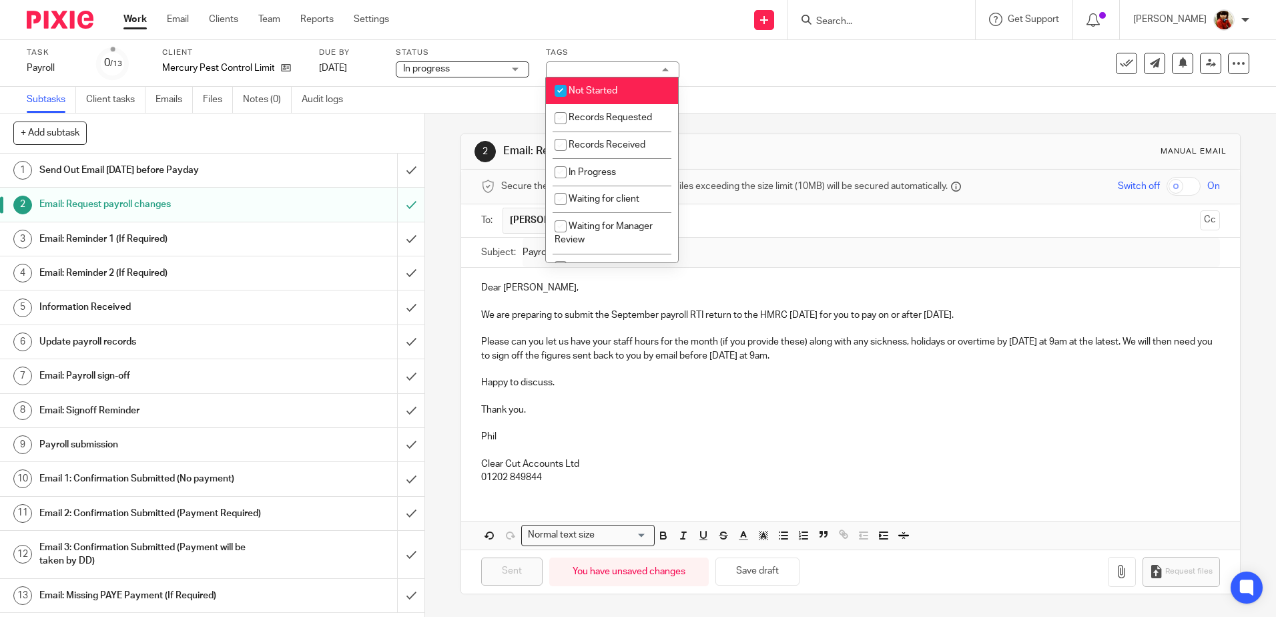
click at [563, 87] on input "checkbox" at bounding box center [560, 90] width 25 height 25
checkbox input "false"
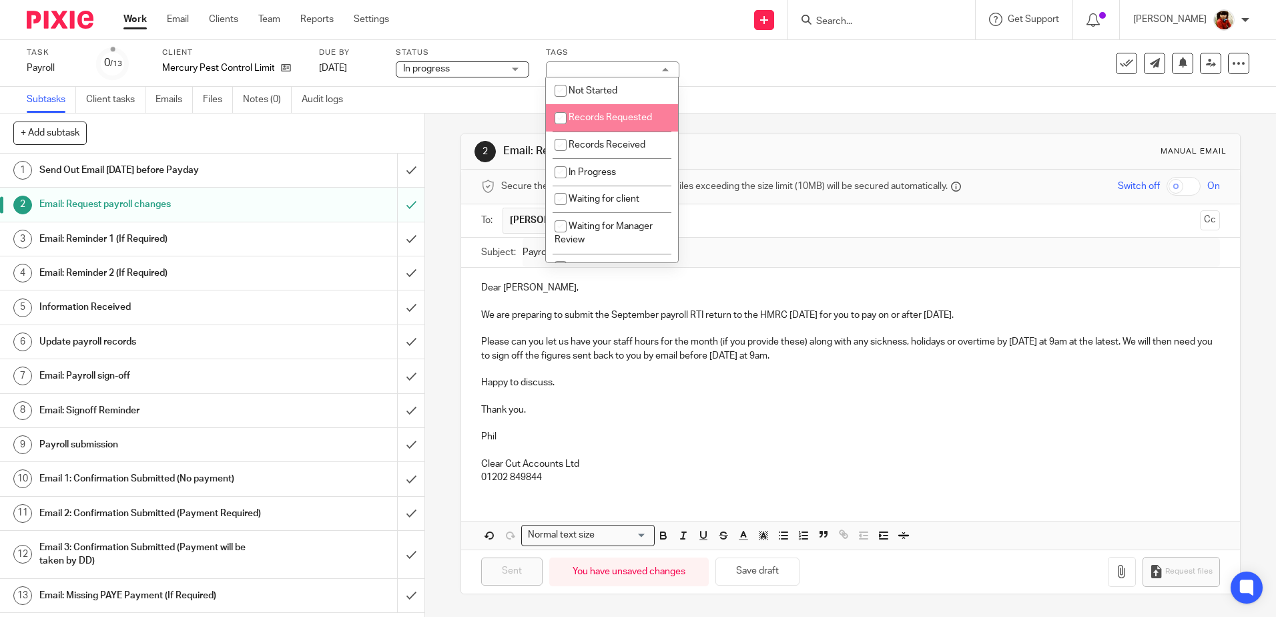
click at [561, 116] on input "checkbox" at bounding box center [560, 117] width 25 height 25
checkbox input "true"
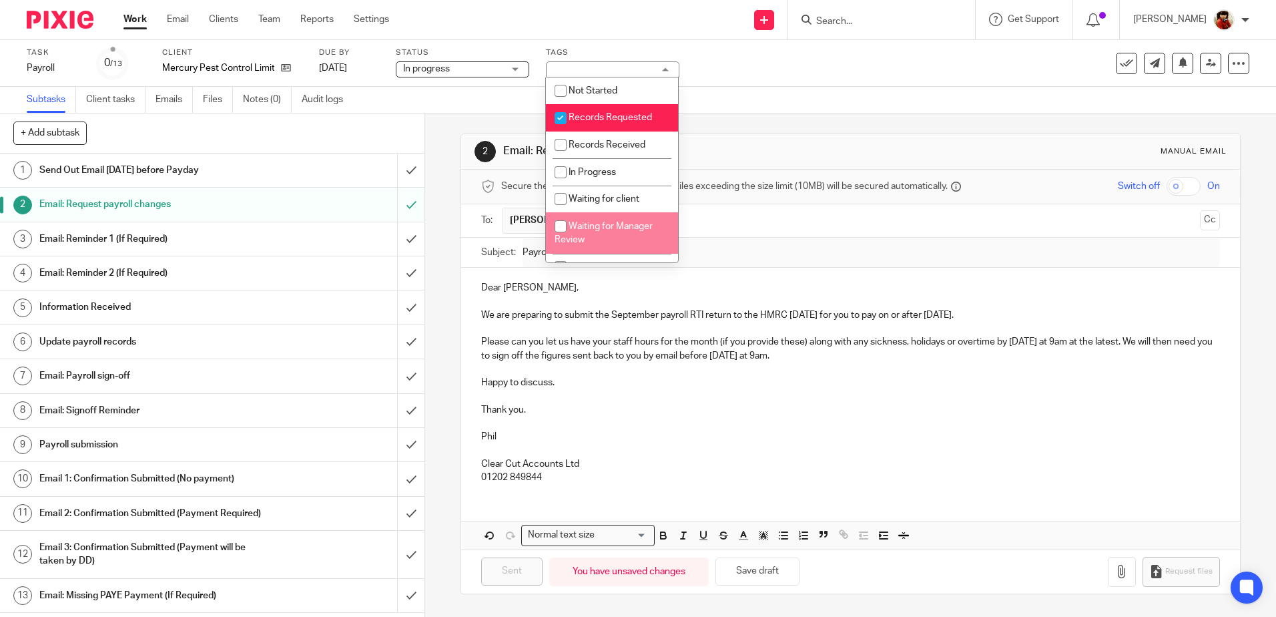
click at [826, 136] on div "2 Email: Request payroll changes Manual email" at bounding box center [850, 151] width 778 height 35
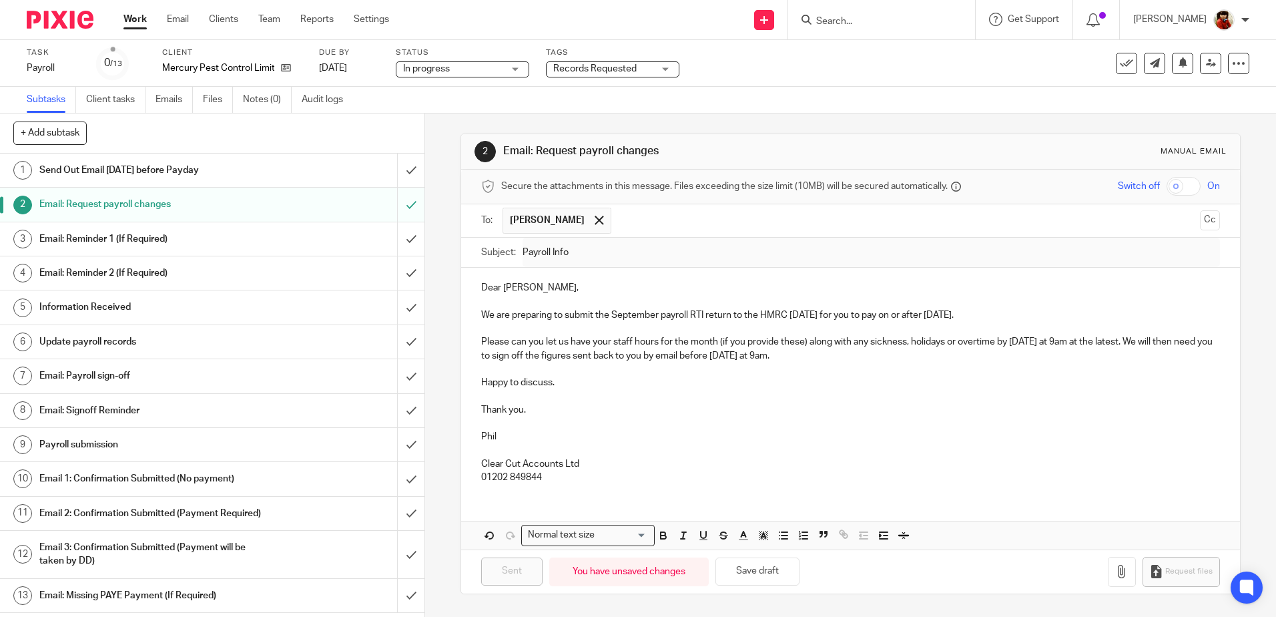
click at [135, 23] on link "Work" at bounding box center [135, 19] width 23 height 13
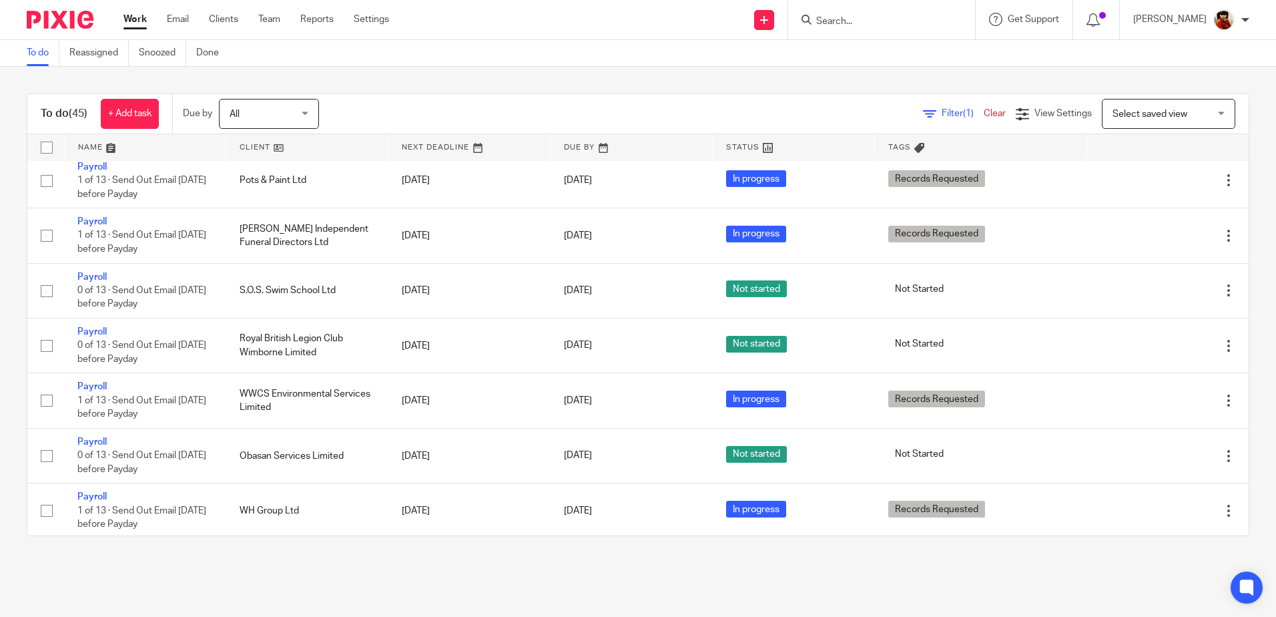
scroll to position [1267, 0]
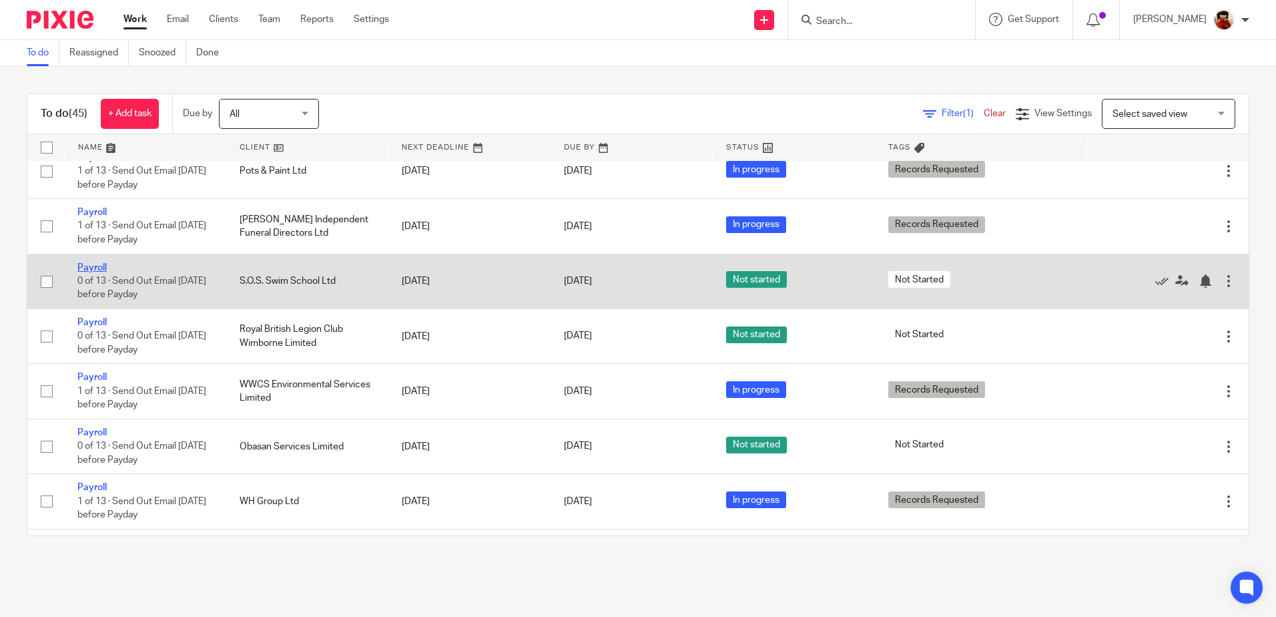
click at [93, 264] on link "Payroll" at bounding box center [91, 267] width 29 height 9
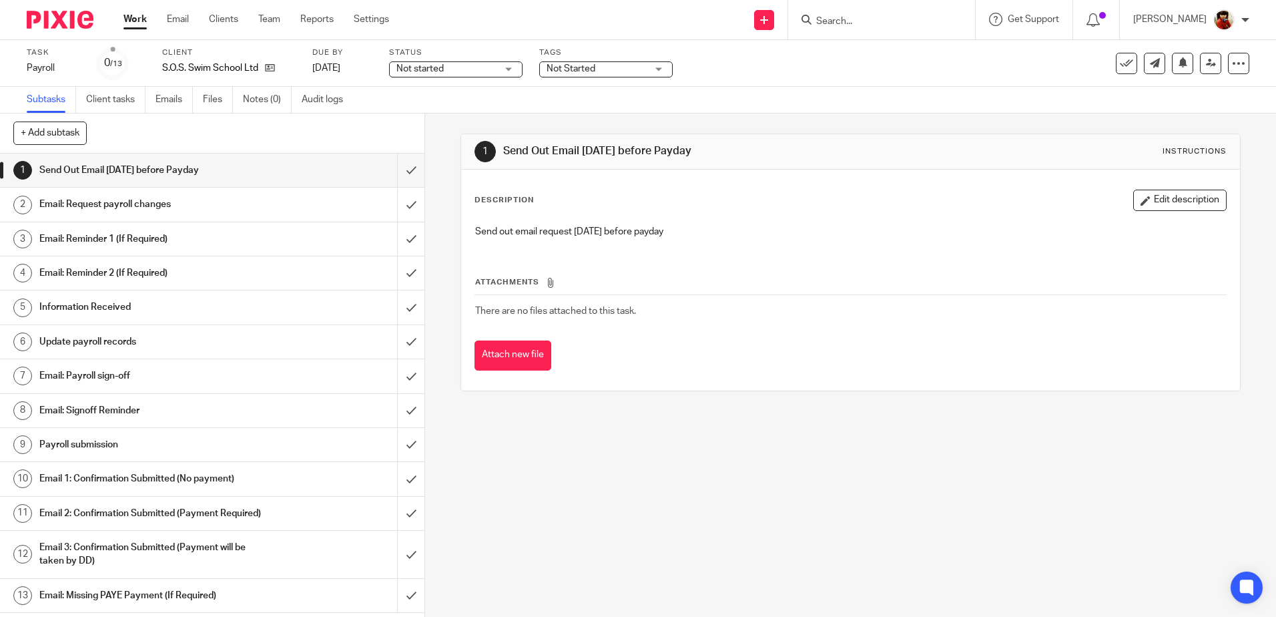
click at [107, 207] on h1 "Email: Request payroll changes" at bounding box center [154, 204] width 230 height 20
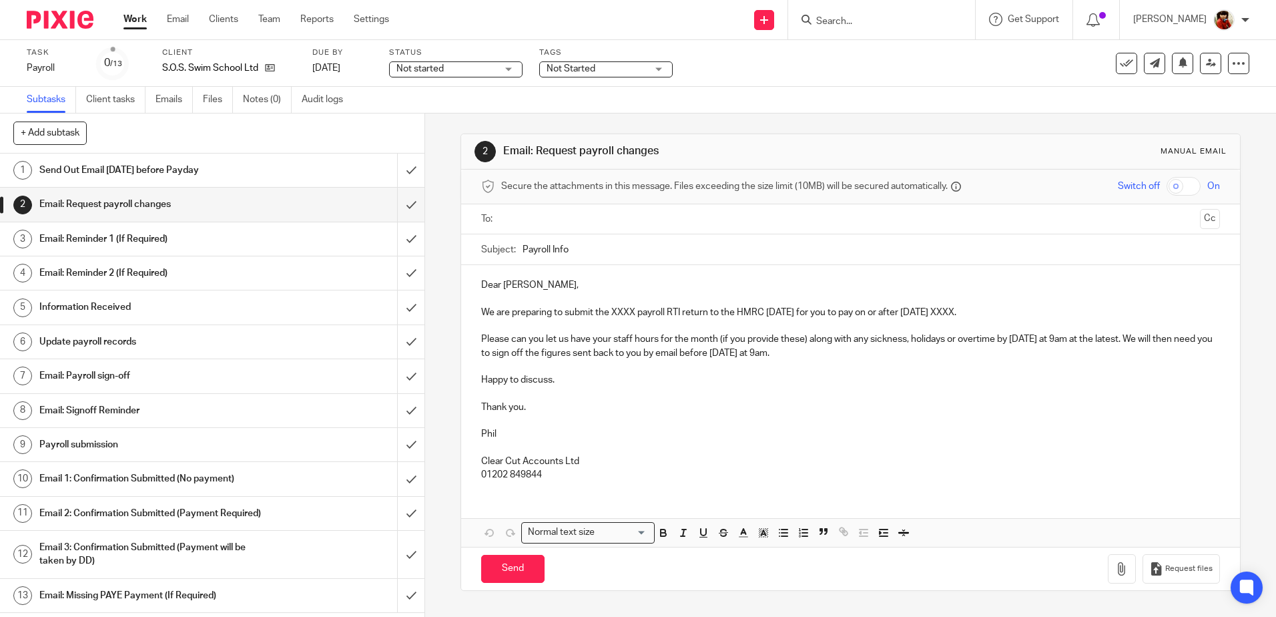
click at [633, 314] on p "We are preparing to submit the XXXX payroll RTI return to the HMRC [DATE] for y…" at bounding box center [850, 312] width 738 height 13
click at [997, 314] on p "We are preparing to submit the September payroll RTI return to the HMRC on Thur…" at bounding box center [850, 312] width 738 height 13
click at [521, 214] on input "text" at bounding box center [850, 219] width 688 height 15
click at [513, 574] on input "Send" at bounding box center [512, 571] width 63 height 29
type input "Sent"
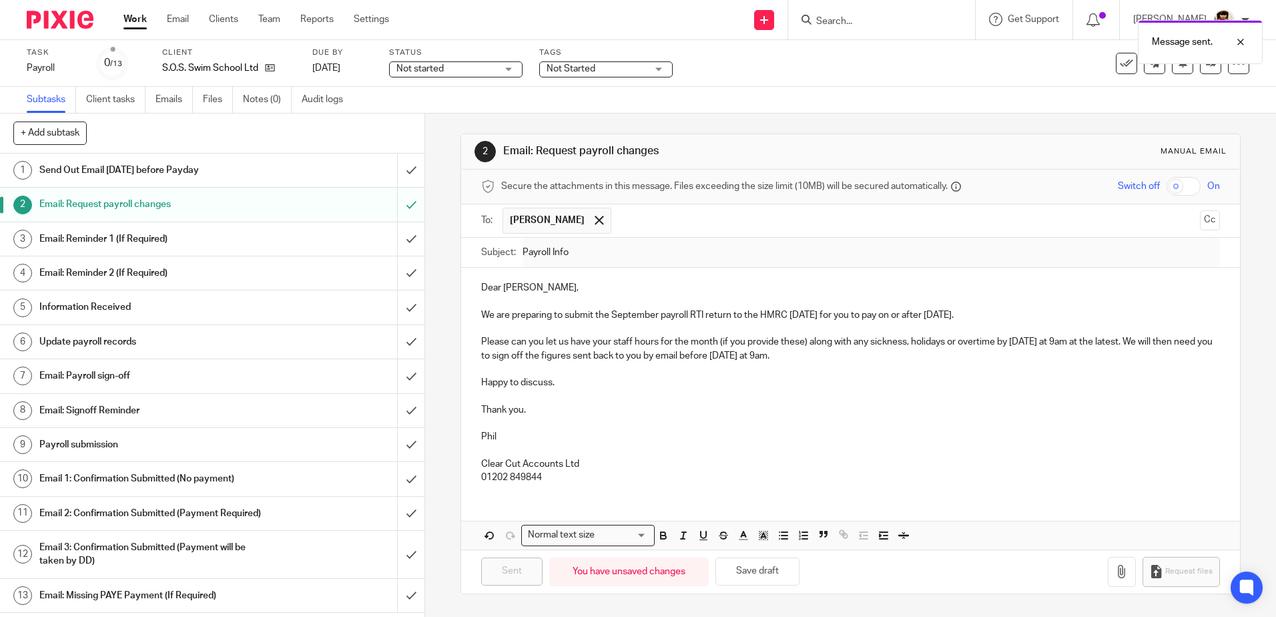
click at [506, 69] on div "Not started Not started" at bounding box center [456, 69] width 134 height 16
click at [422, 121] on span "In progress" at bounding box center [422, 117] width 47 height 9
click at [585, 71] on span "Not Started" at bounding box center [571, 68] width 49 height 9
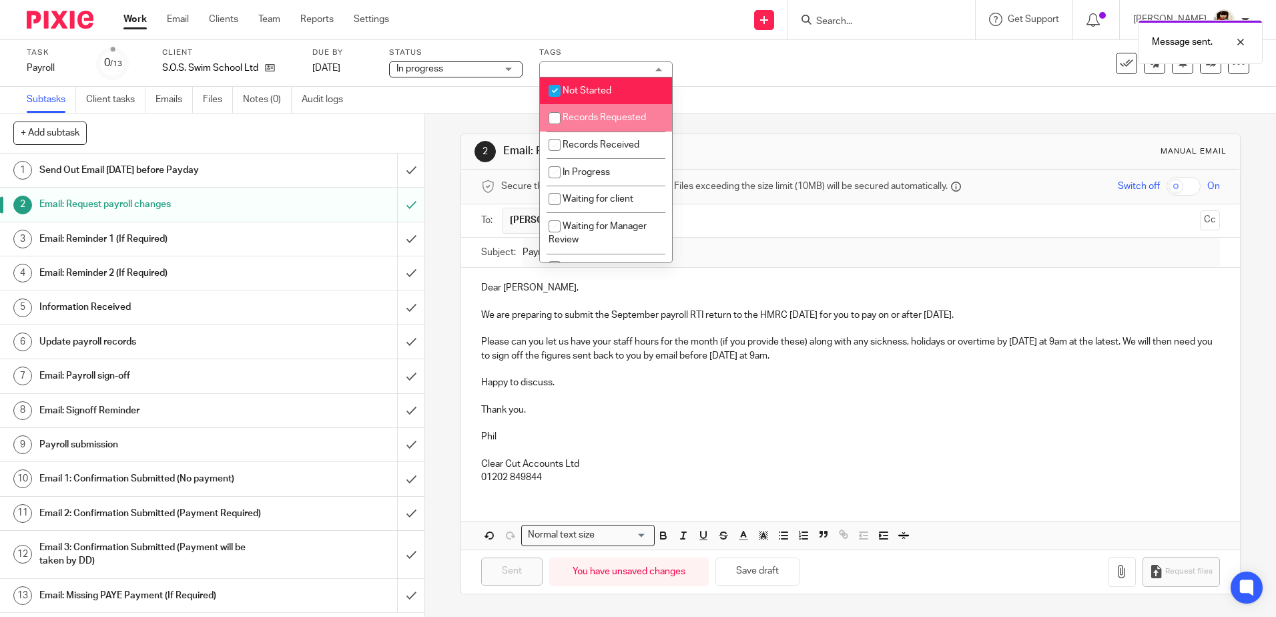
click at [559, 121] on input "checkbox" at bounding box center [554, 117] width 25 height 25
checkbox input "true"
click at [559, 89] on input "checkbox" at bounding box center [554, 90] width 25 height 25
checkbox input "false"
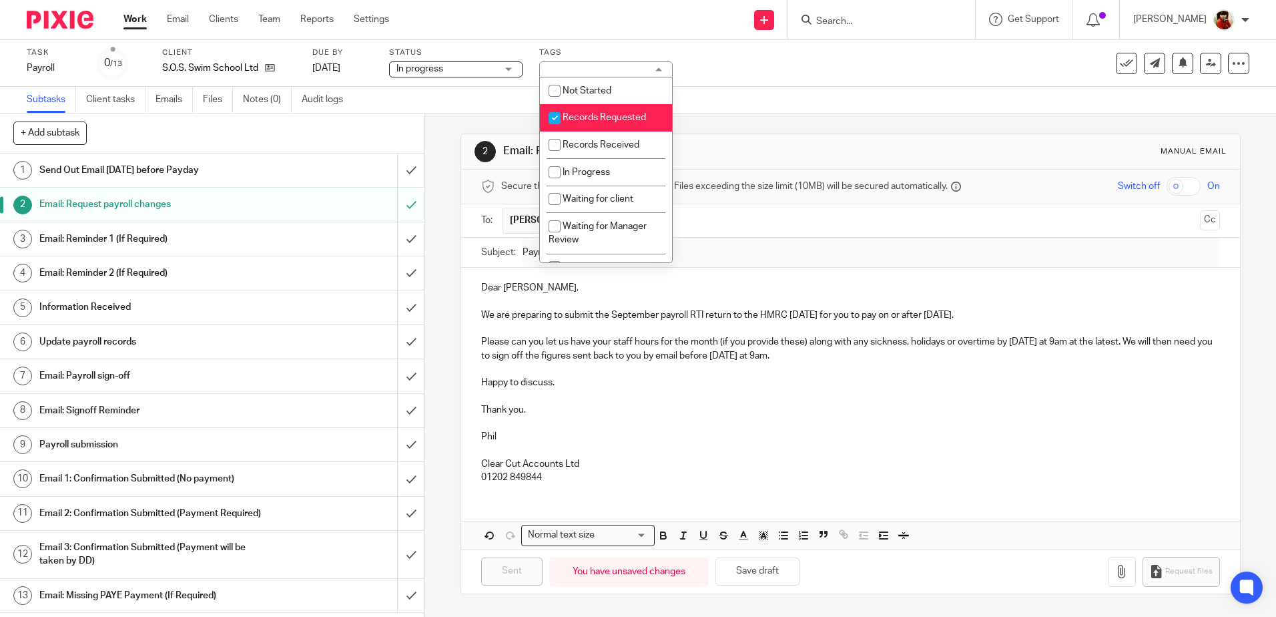
click at [748, 95] on div "Subtasks Client tasks Emails Files Notes (0) Audit logs" at bounding box center [638, 100] width 1276 height 27
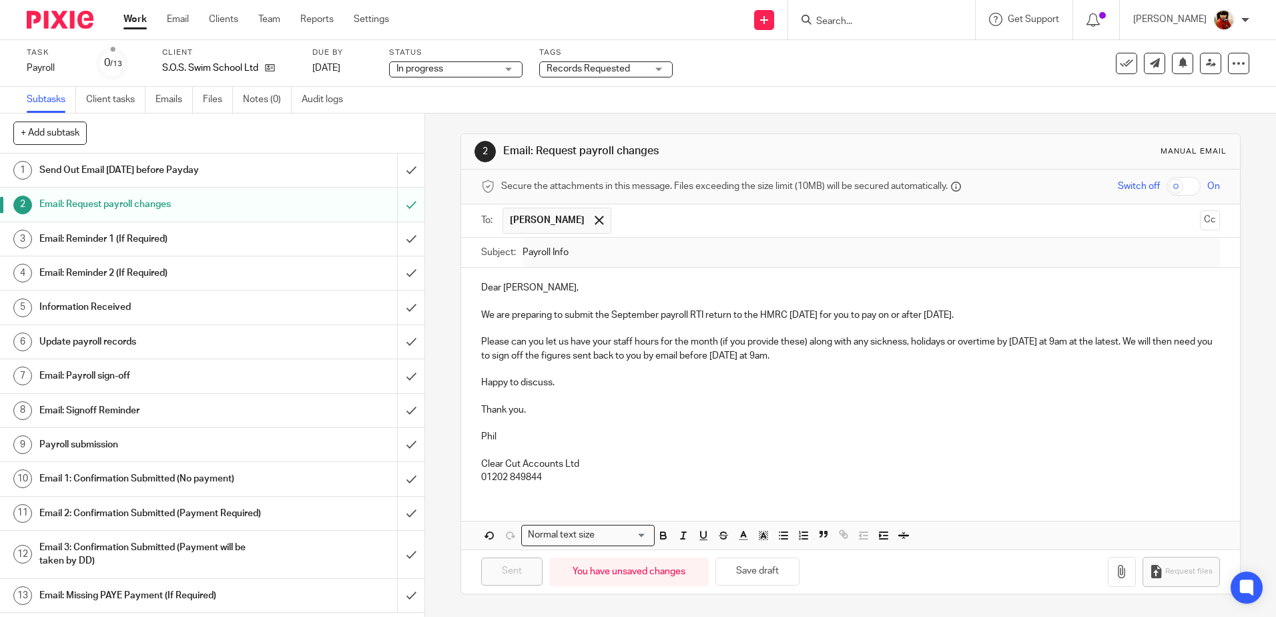
click at [138, 22] on link "Work" at bounding box center [135, 19] width 23 height 13
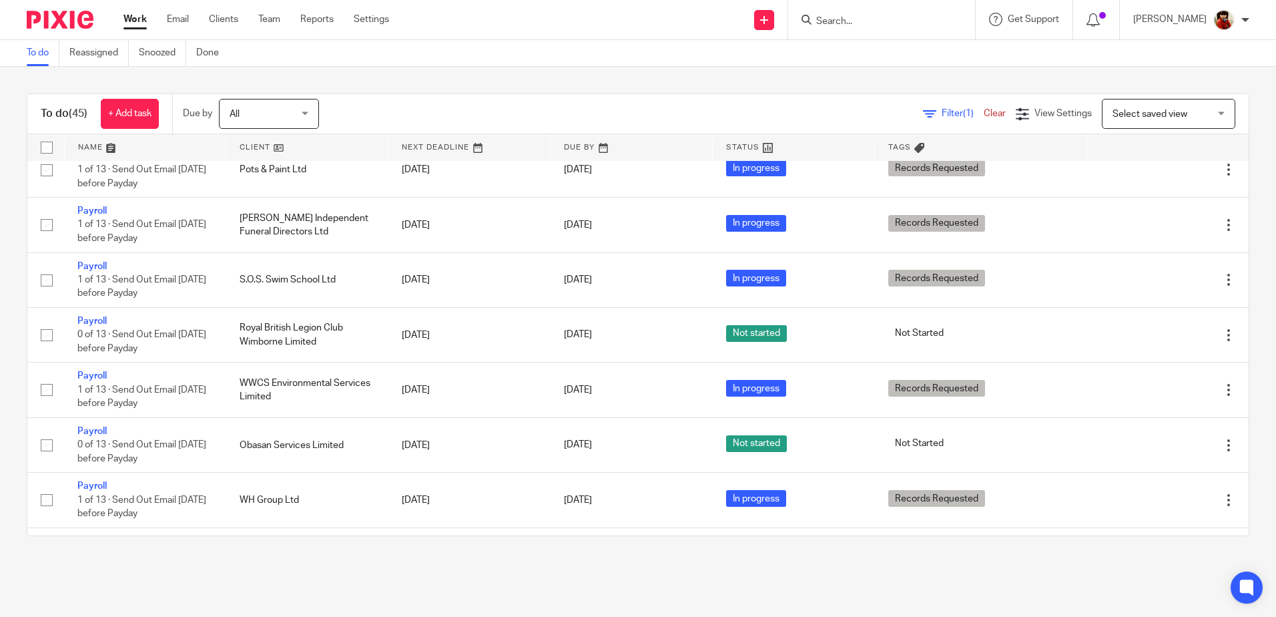
scroll to position [1335, 0]
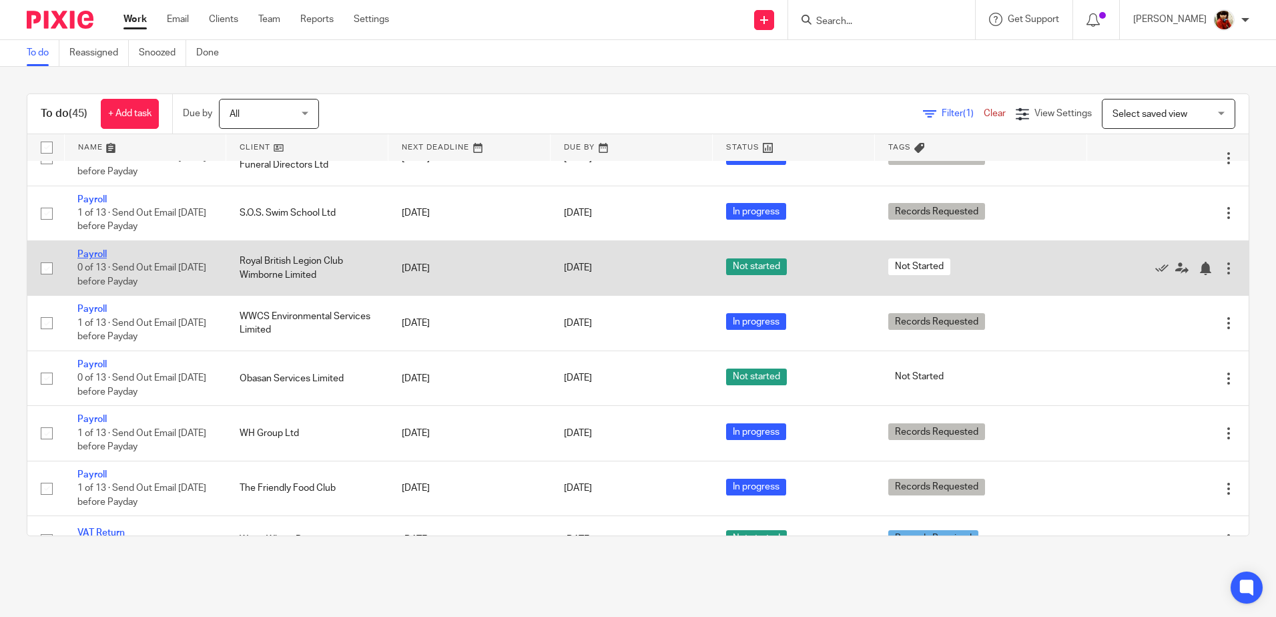
click at [97, 251] on link "Payroll" at bounding box center [91, 254] width 29 height 9
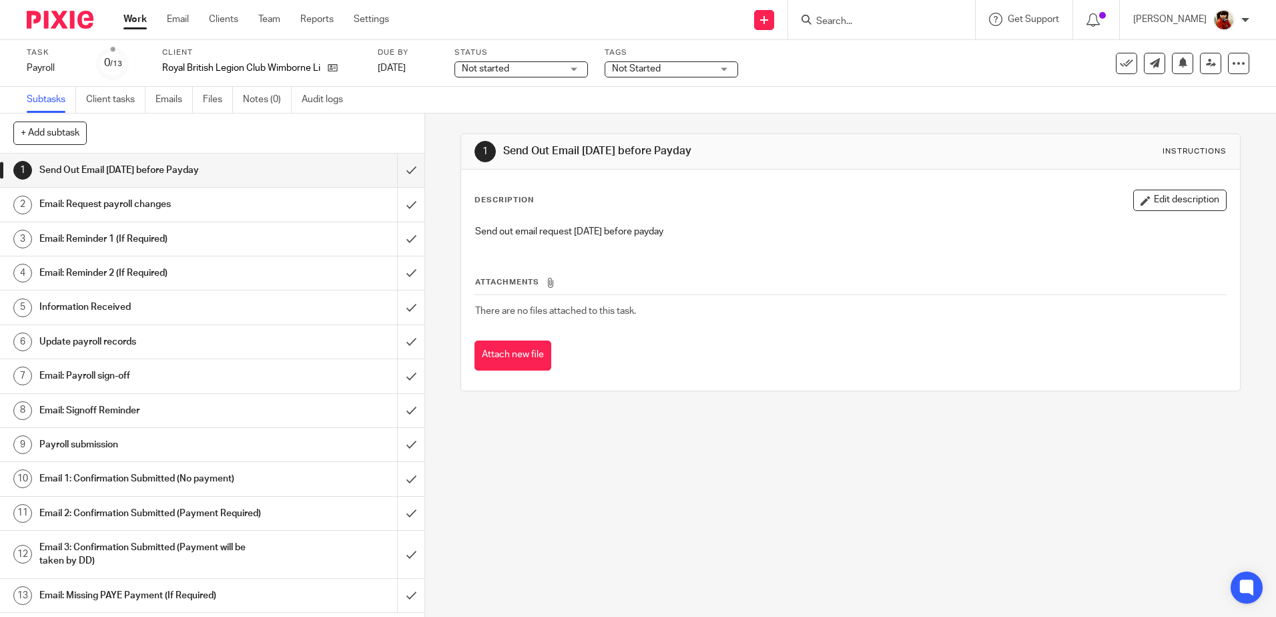
click at [114, 199] on h1 "Email: Request payroll changes" at bounding box center [154, 204] width 230 height 20
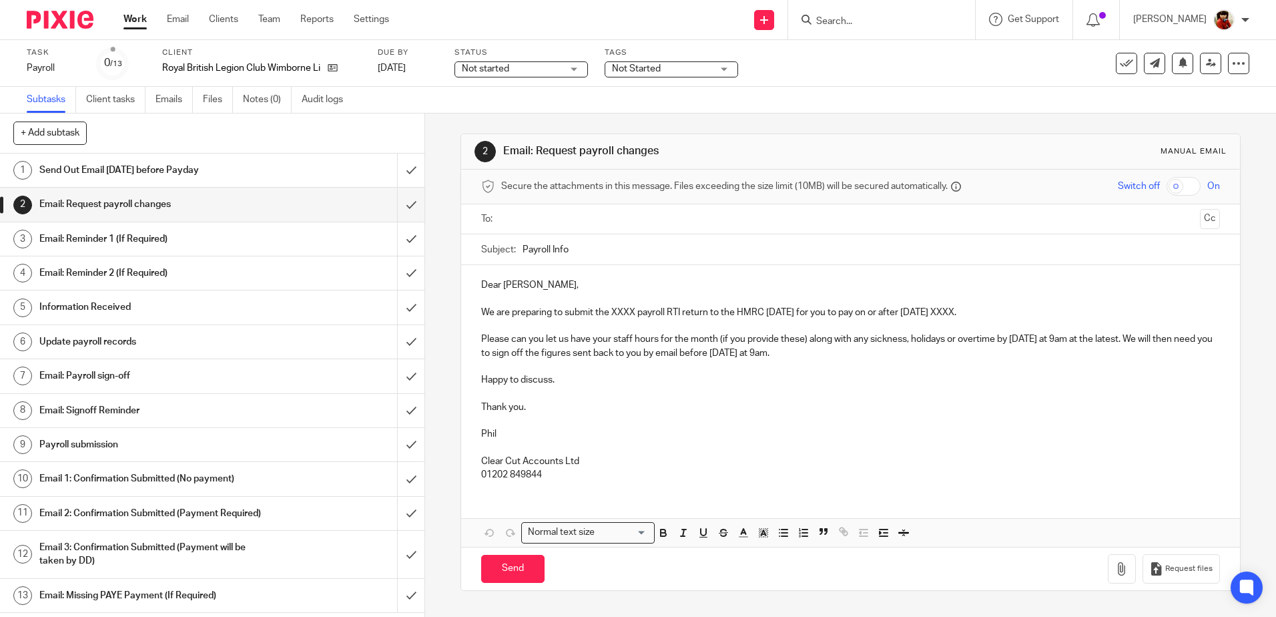
click at [633, 312] on p "We are preparing to submit the XXXX payroll RTI return to the HMRC [DATE] for y…" at bounding box center [850, 312] width 738 height 13
click at [614, 310] on p "We are preparing to submit the Sp payroll RTI return to the HMRC [DATE] for you…" at bounding box center [850, 312] width 738 height 13
click at [622, 310] on p "We are preparing to submit the Sep payroll RTI return to the HMRC [DATE] for yo…" at bounding box center [850, 312] width 738 height 13
click at [624, 314] on p "We are preparing to submit the Sep payroll RTI return to the HMRC [DATE] for yo…" at bounding box center [850, 312] width 738 height 13
click at [998, 310] on p "We are preparing to submit the September payroll RTI return to the HMRC [DATE] …" at bounding box center [850, 312] width 738 height 13
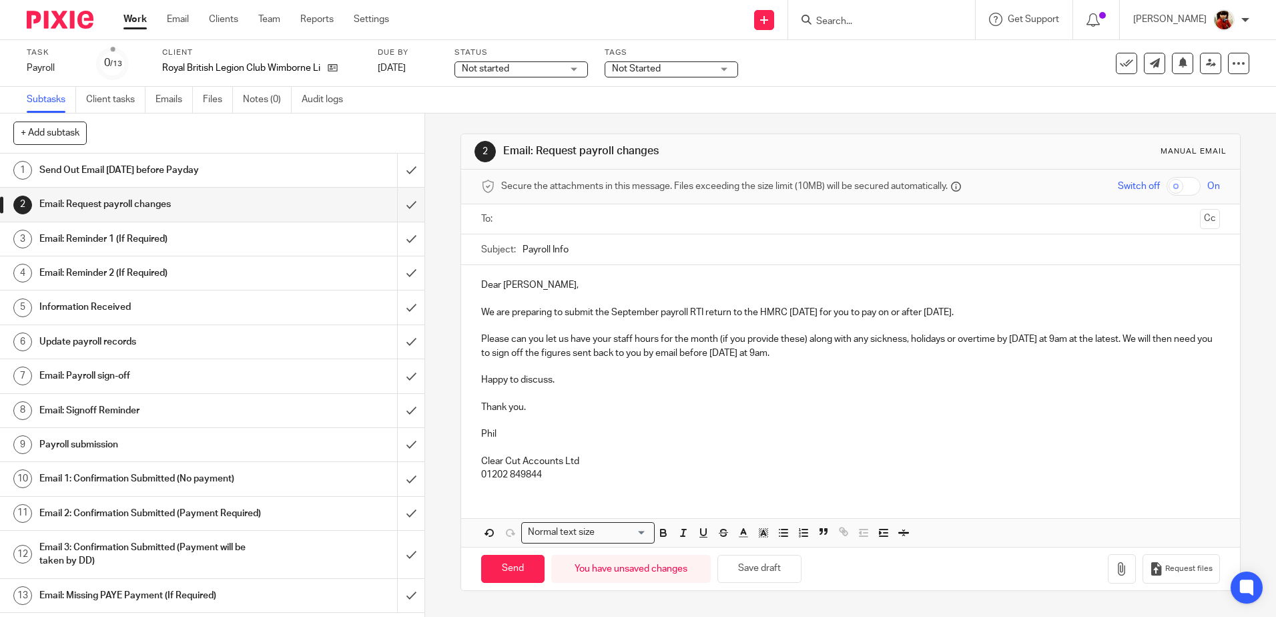
click at [519, 216] on input "text" at bounding box center [850, 219] width 688 height 15
click at [502, 569] on input "Send" at bounding box center [512, 571] width 63 height 29
type input "Sent"
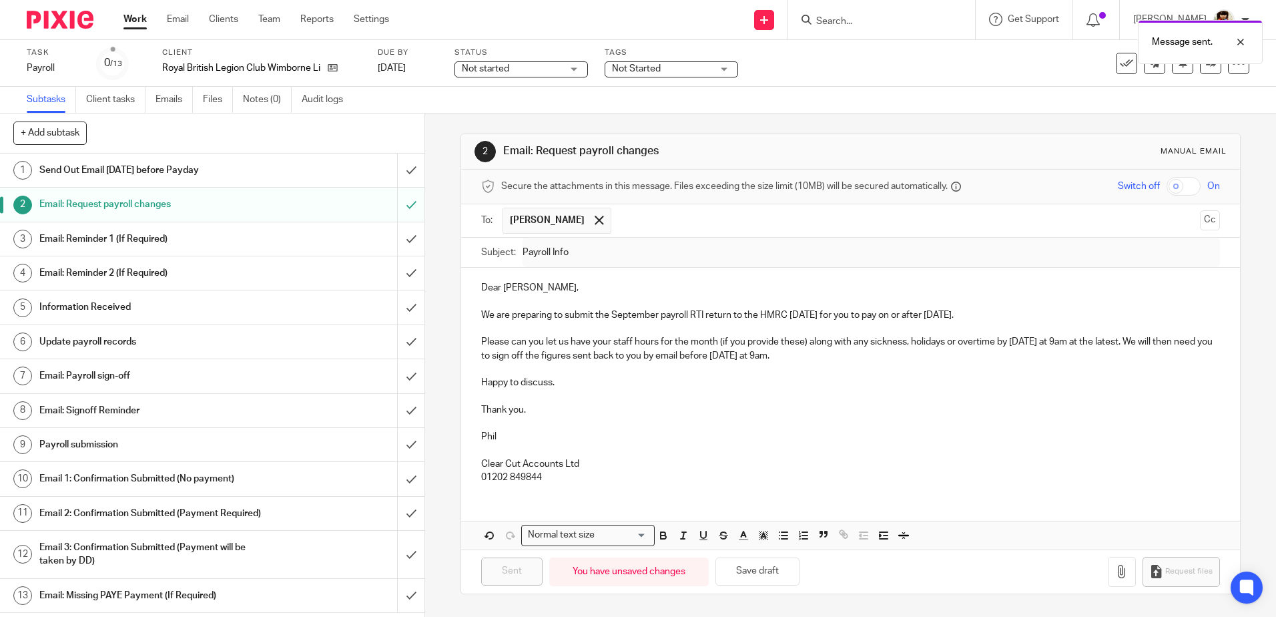
click at [531, 63] on span "Not started" at bounding box center [512, 69] width 100 height 14
click at [479, 119] on span "In progress" at bounding box center [488, 117] width 47 height 9
click at [638, 62] on div "Tags Not Started Not Started Records Requested Records Received In Progress Wai…" at bounding box center [672, 63] width 134 height 32
click at [636, 65] on span "Not Started" at bounding box center [636, 68] width 49 height 9
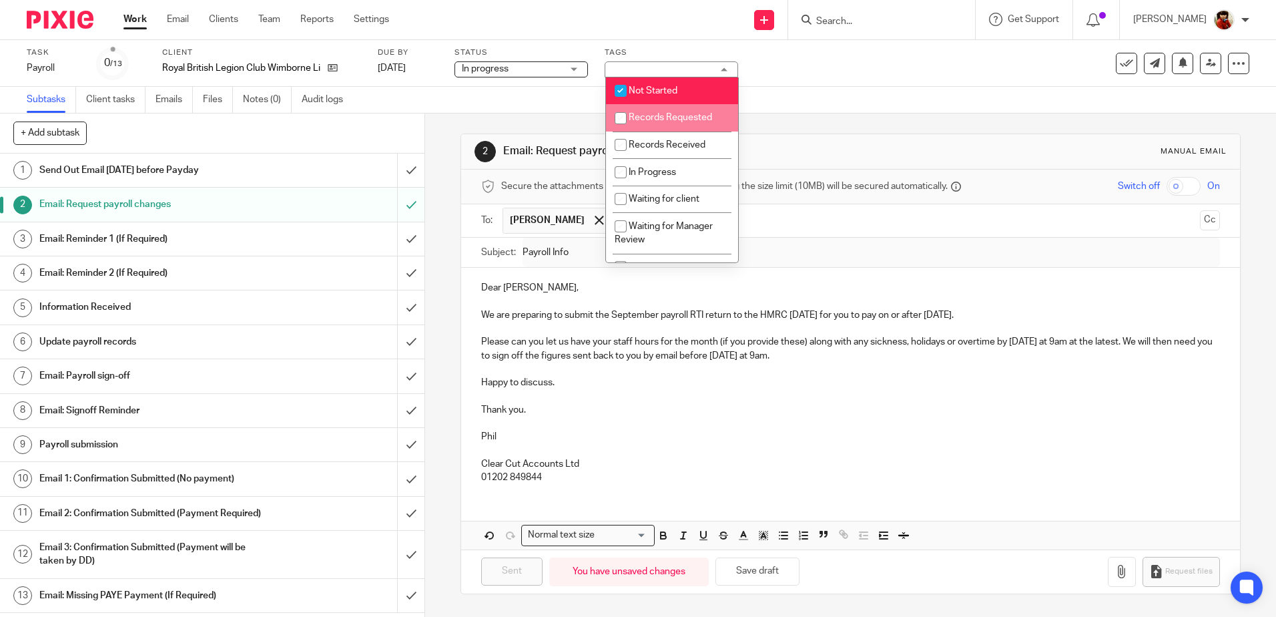
click at [616, 121] on input "checkbox" at bounding box center [620, 117] width 25 height 25
checkbox input "true"
click at [618, 87] on input "checkbox" at bounding box center [620, 90] width 25 height 25
checkbox input "false"
click at [831, 88] on div "Subtasks Client tasks Emails Files Notes (0) Audit logs" at bounding box center [638, 100] width 1276 height 27
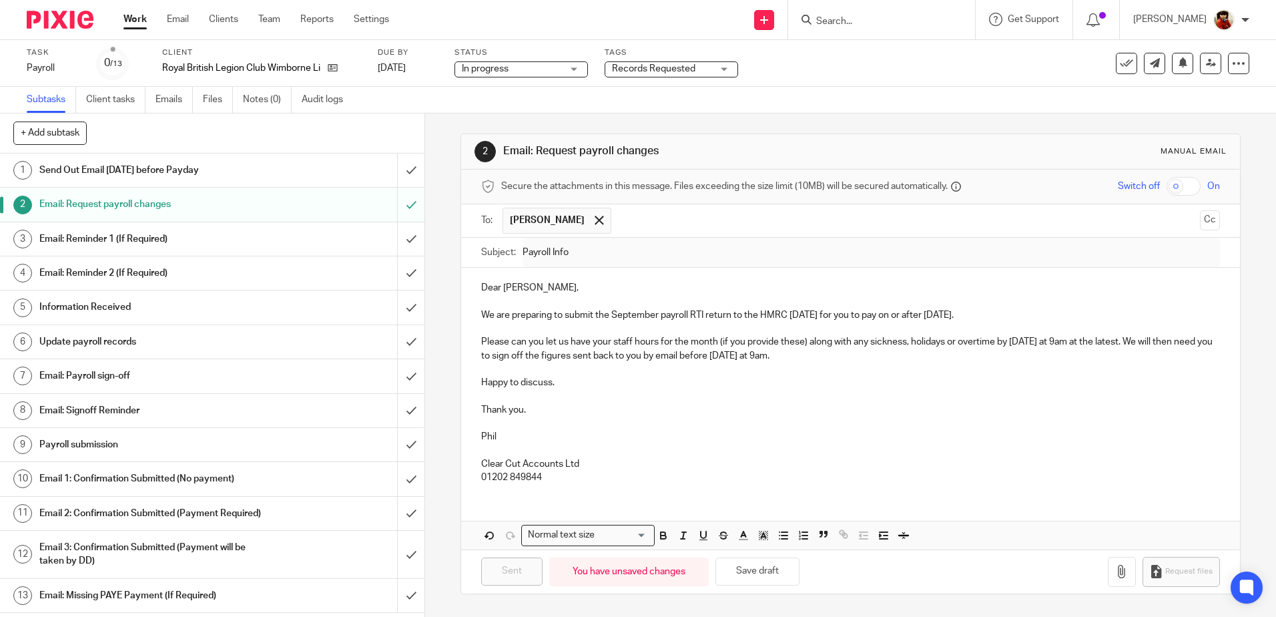
click at [128, 22] on link "Work" at bounding box center [135, 19] width 23 height 13
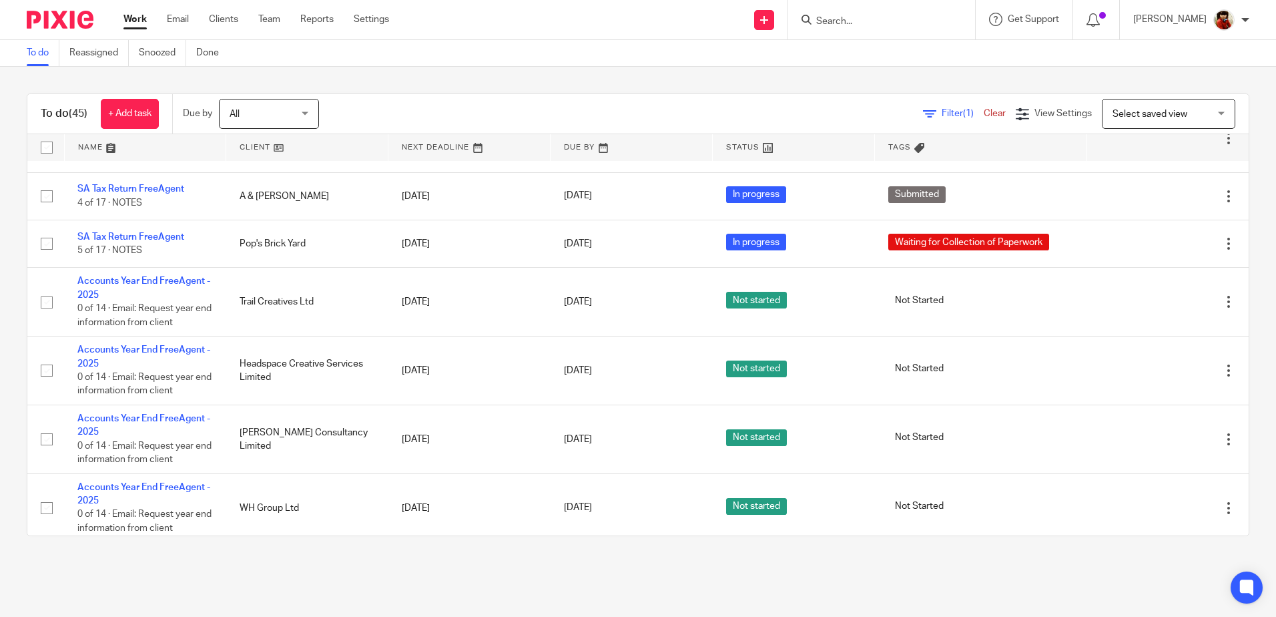
scroll to position [2192, 0]
